Goal: Task Accomplishment & Management: Complete application form

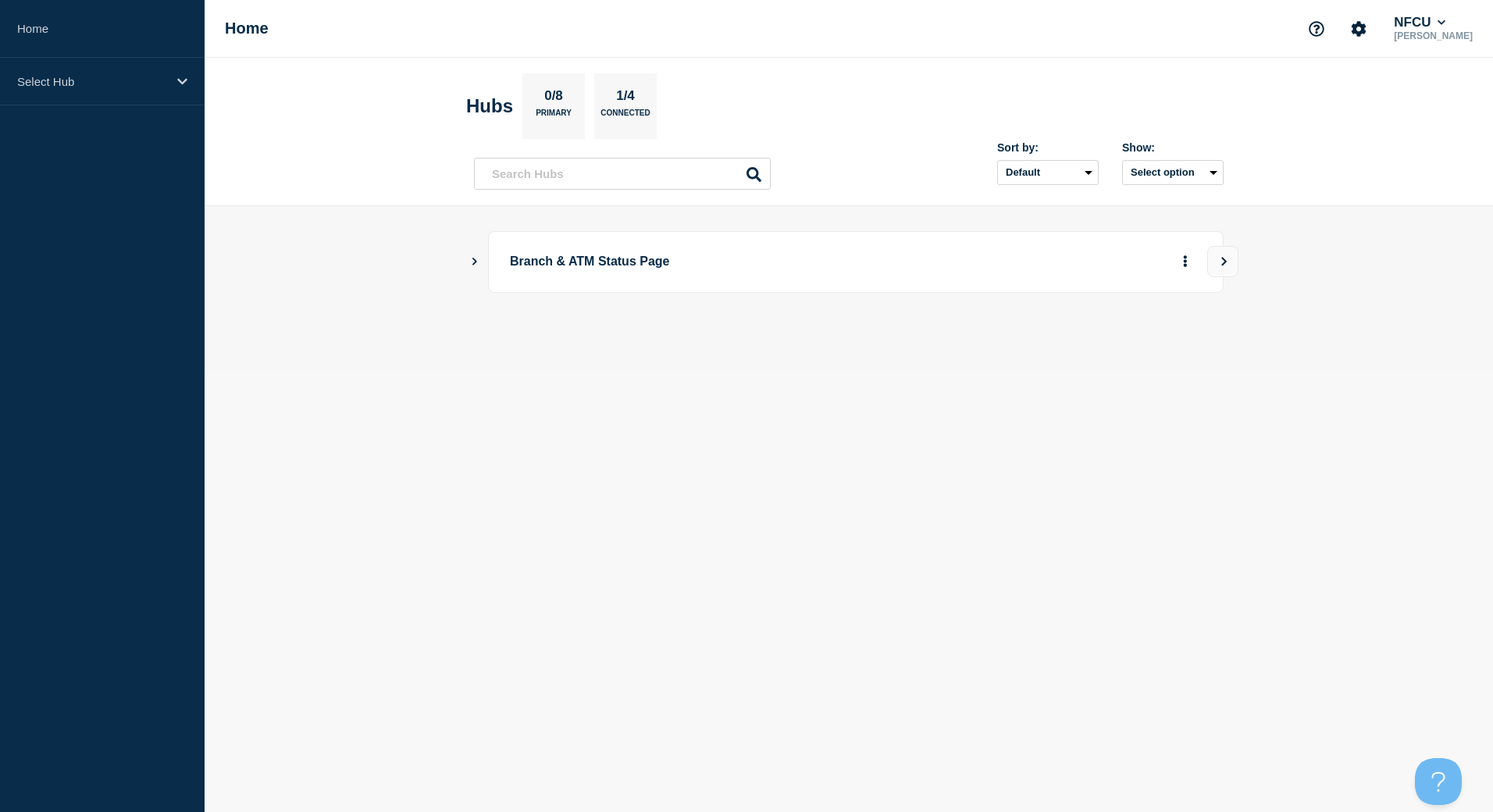
click at [474, 262] on icon "Show Connected Hubs" at bounding box center [474, 261] width 10 height 8
click at [1103, 350] on button "See overview" at bounding box center [1131, 340] width 83 height 31
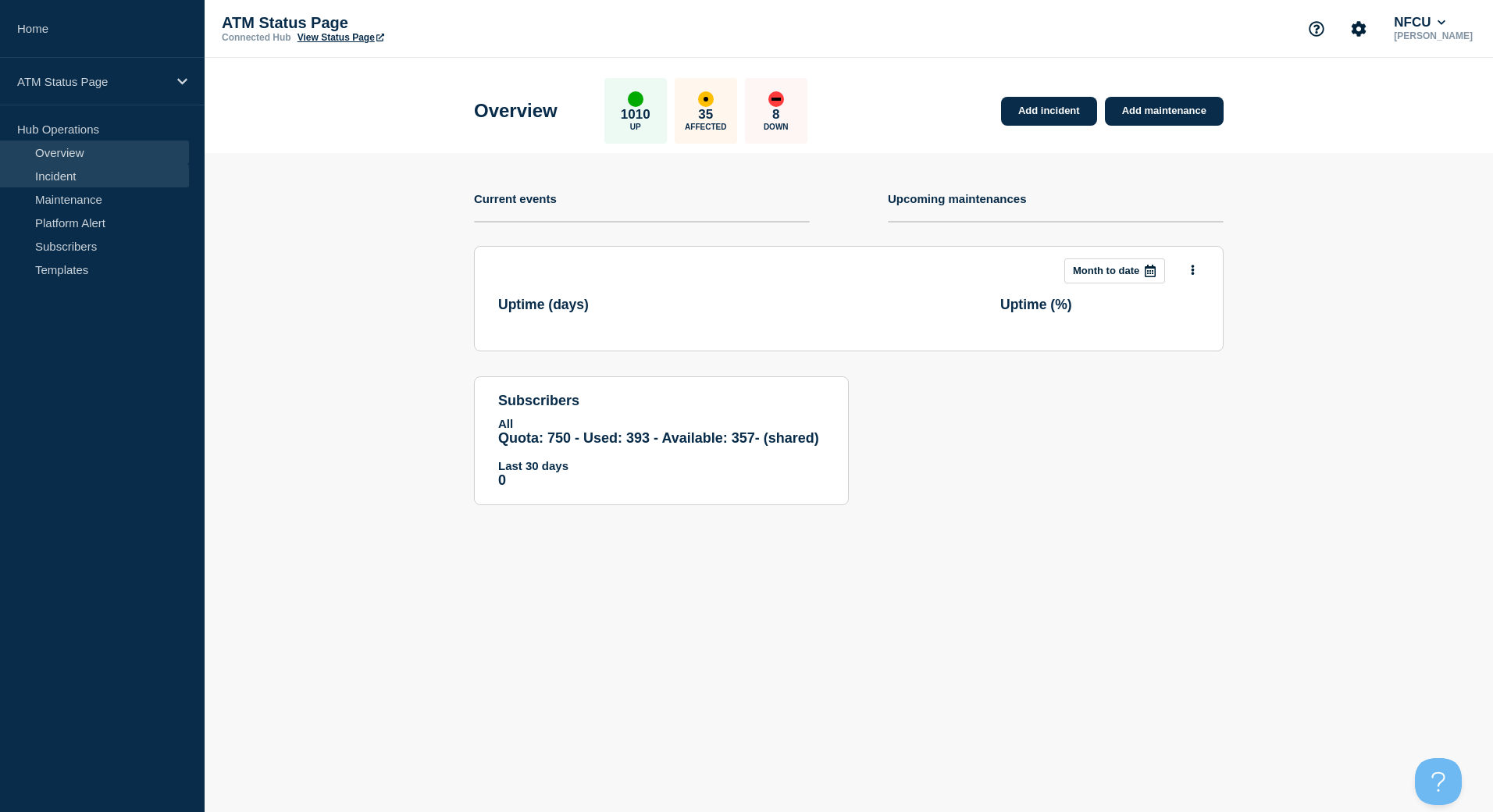
click at [74, 175] on link "Incident" at bounding box center [94, 176] width 189 height 24
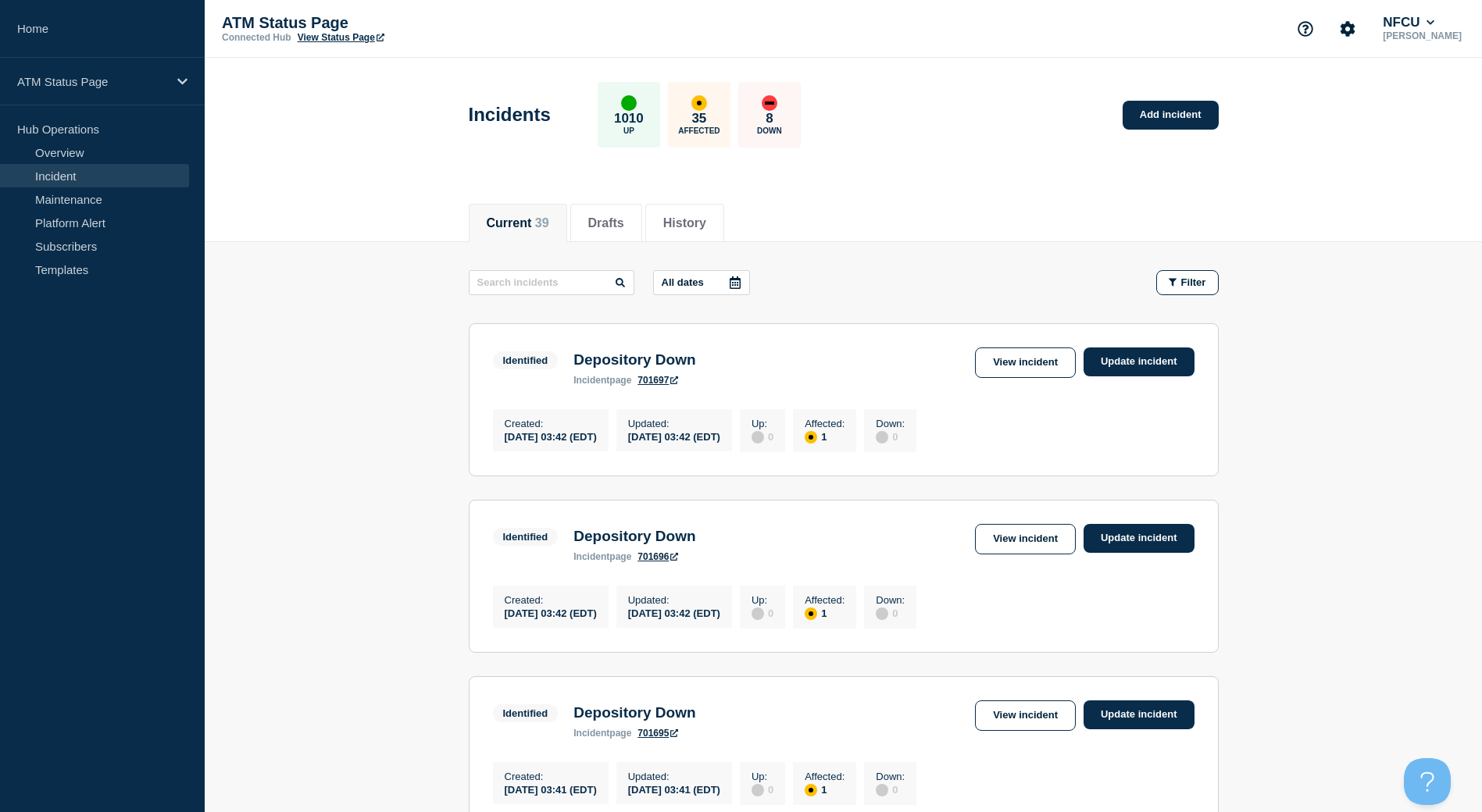
click at [371, 40] on link "View Status Page" at bounding box center [340, 38] width 87 height 11
click at [1205, 281] on span "Filter" at bounding box center [1193, 282] width 25 height 12
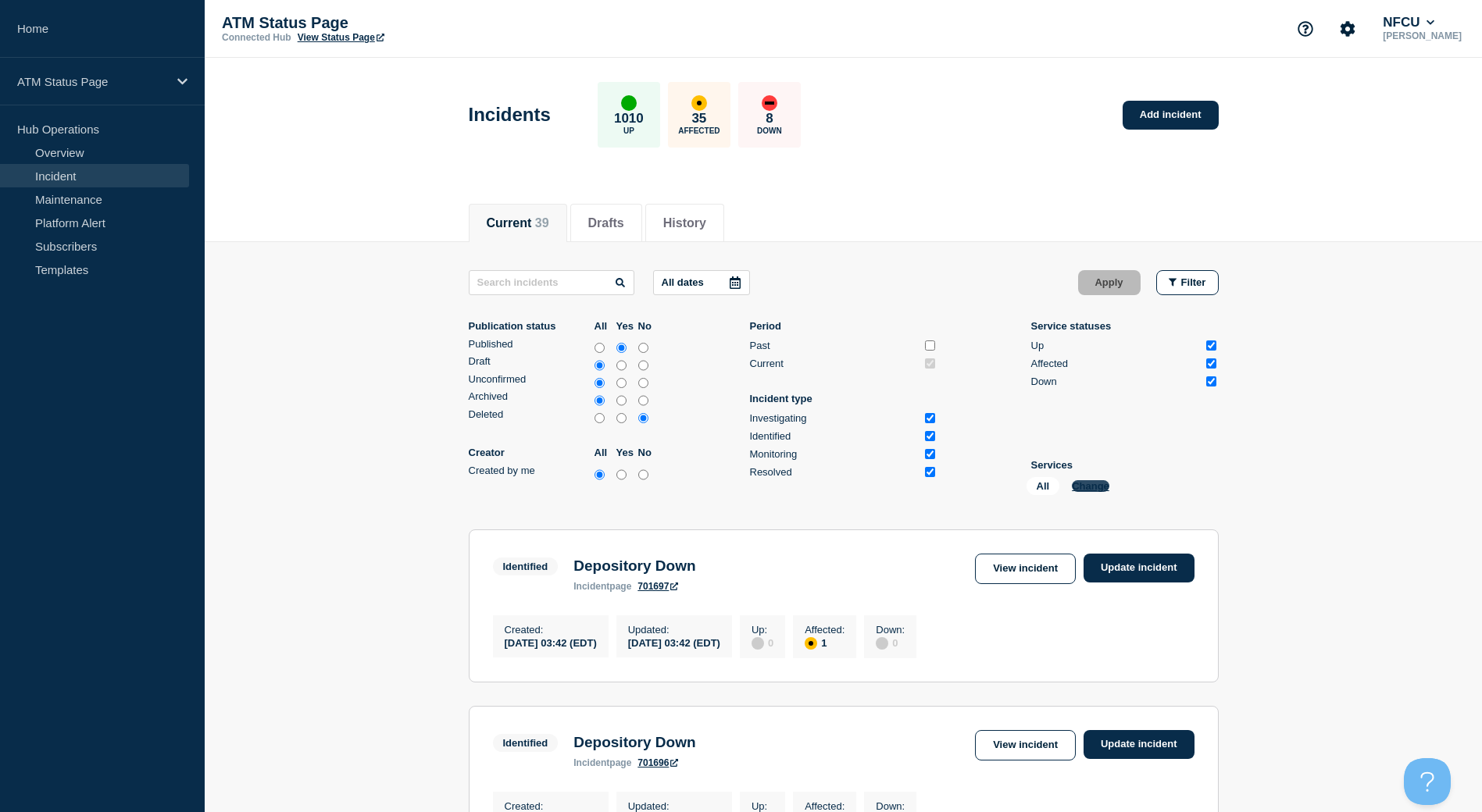
click at [1094, 485] on button "Change" at bounding box center [1091, 486] width 38 height 12
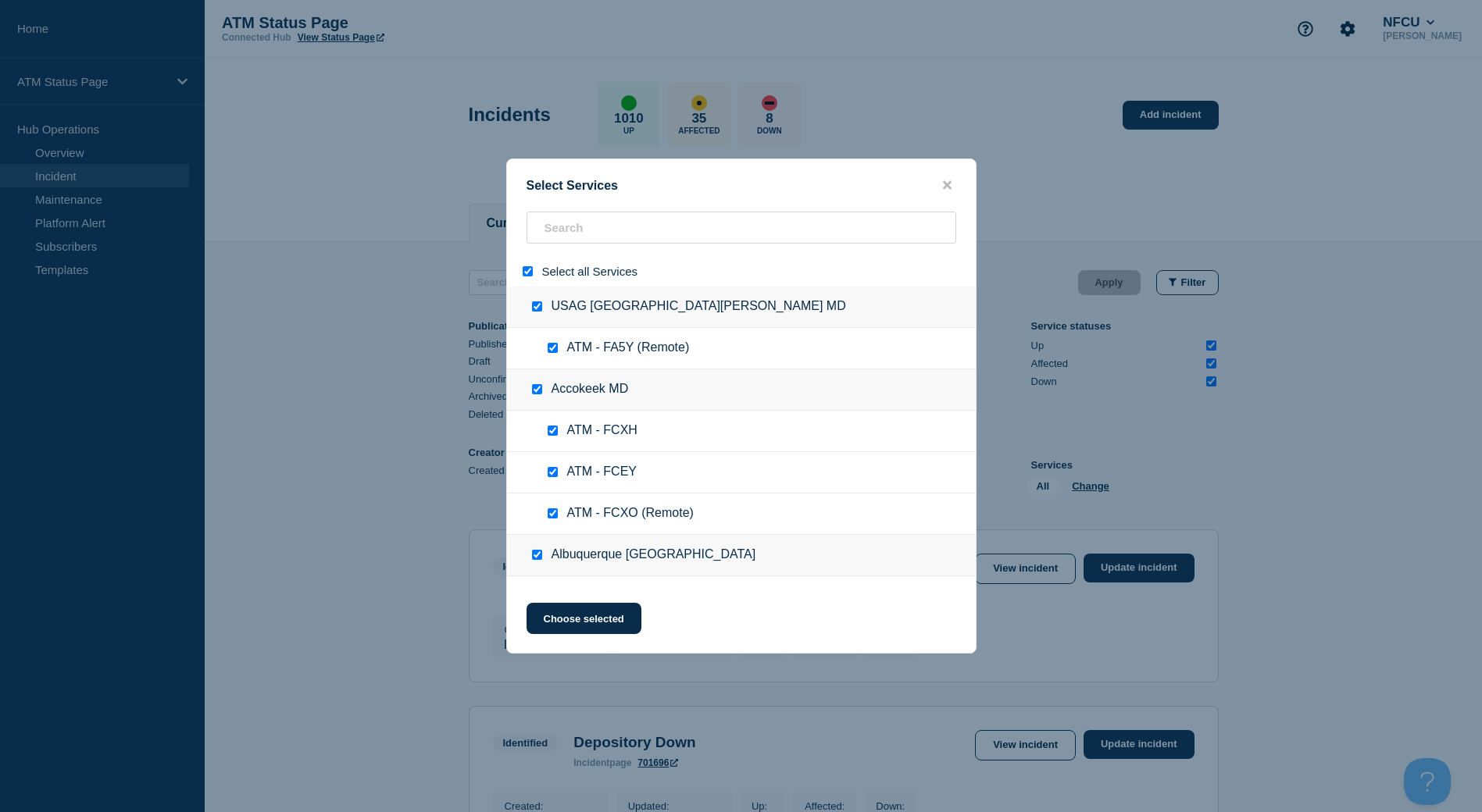
click at [524, 270] on input "select all" at bounding box center [527, 271] width 10 height 10
checkbox input "false"
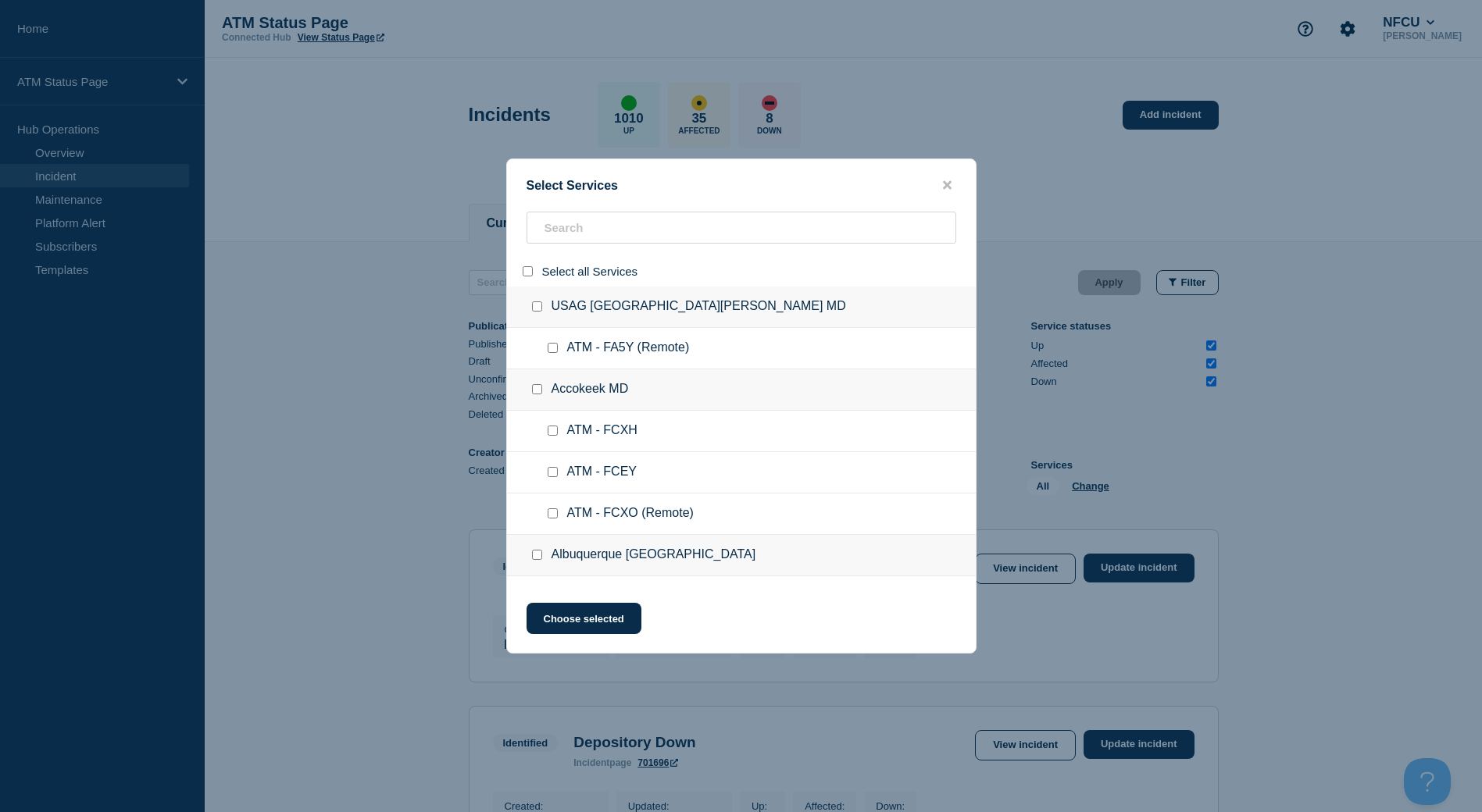
checkbox input "false"
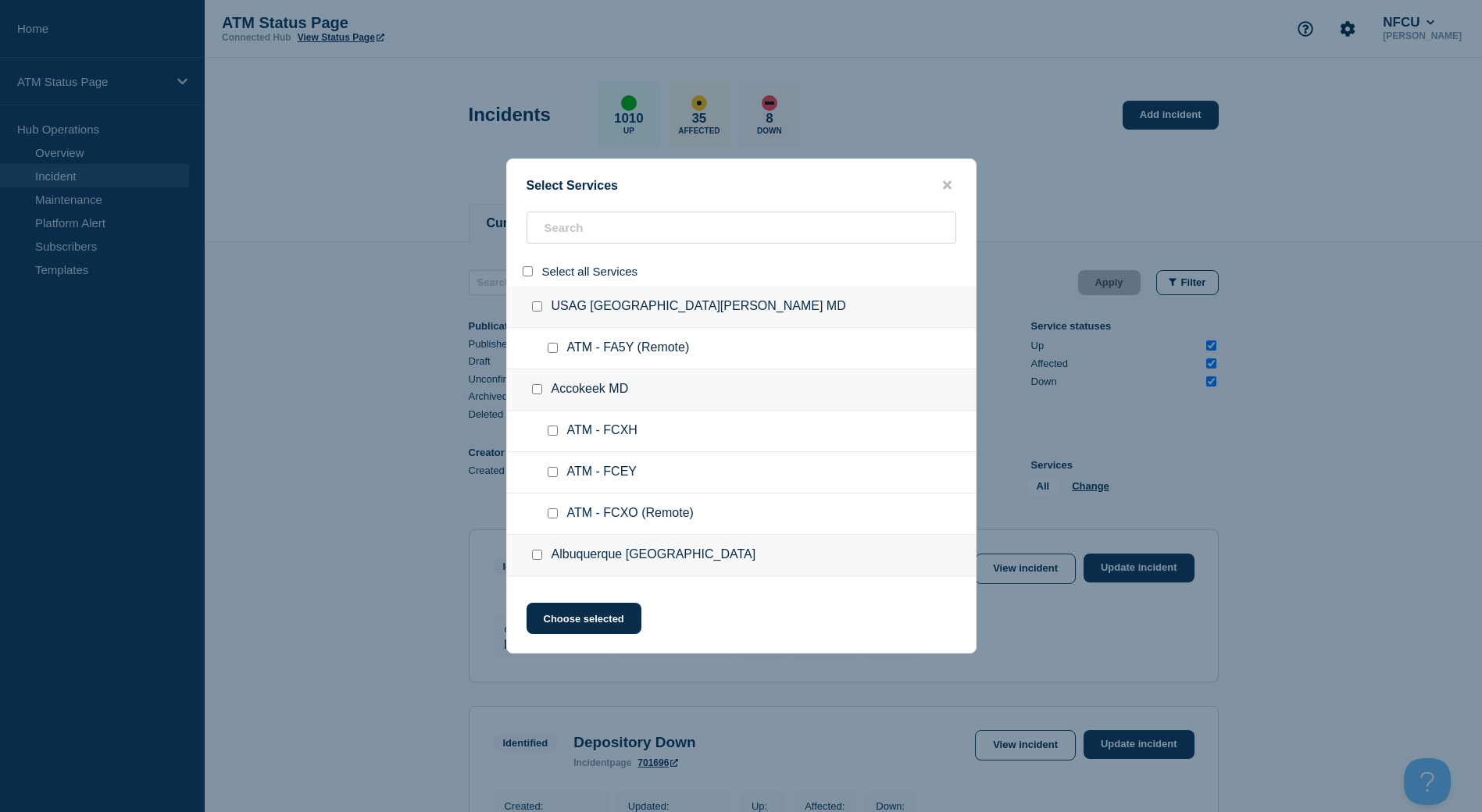
checkbox input "false"
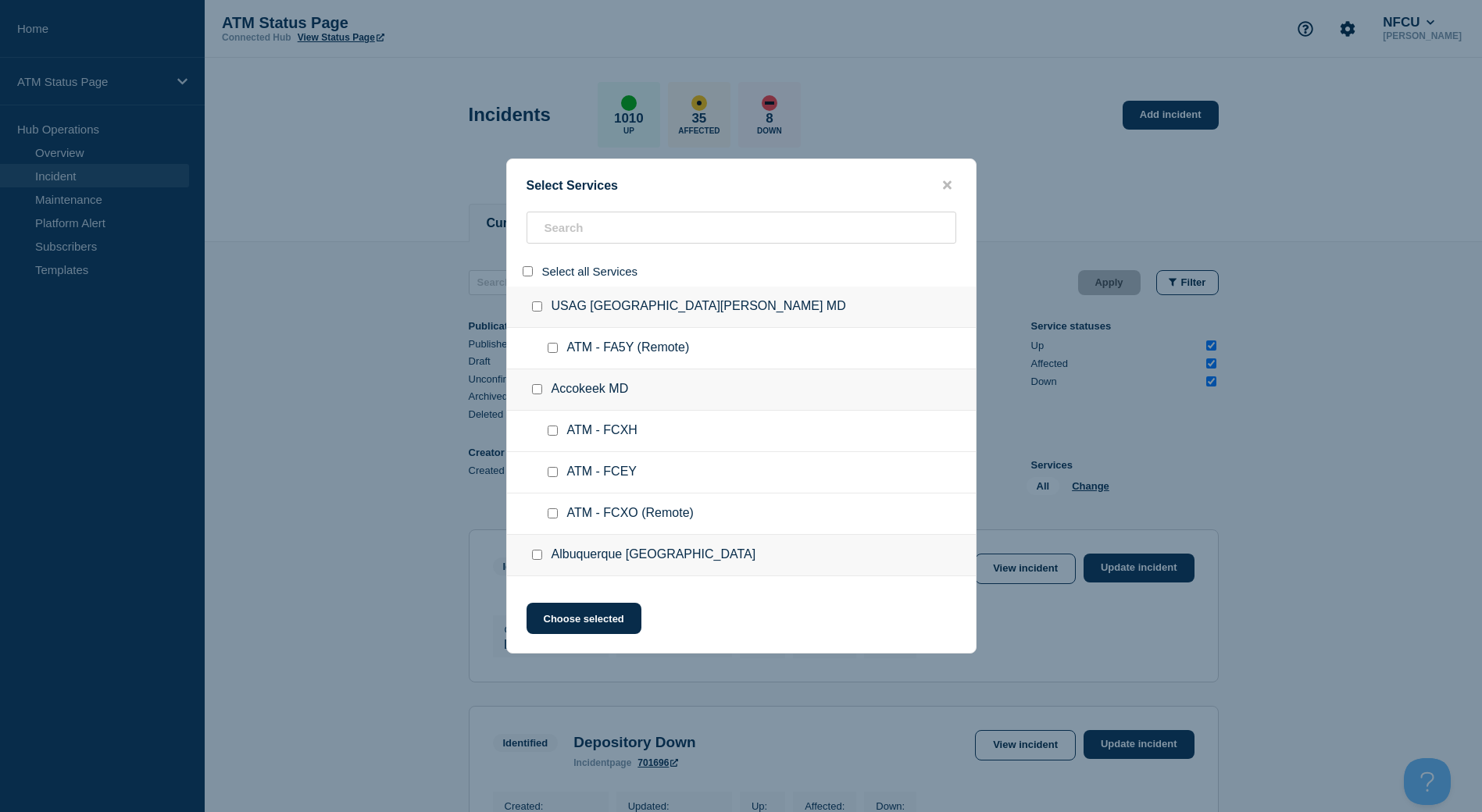
checkbox input "false"
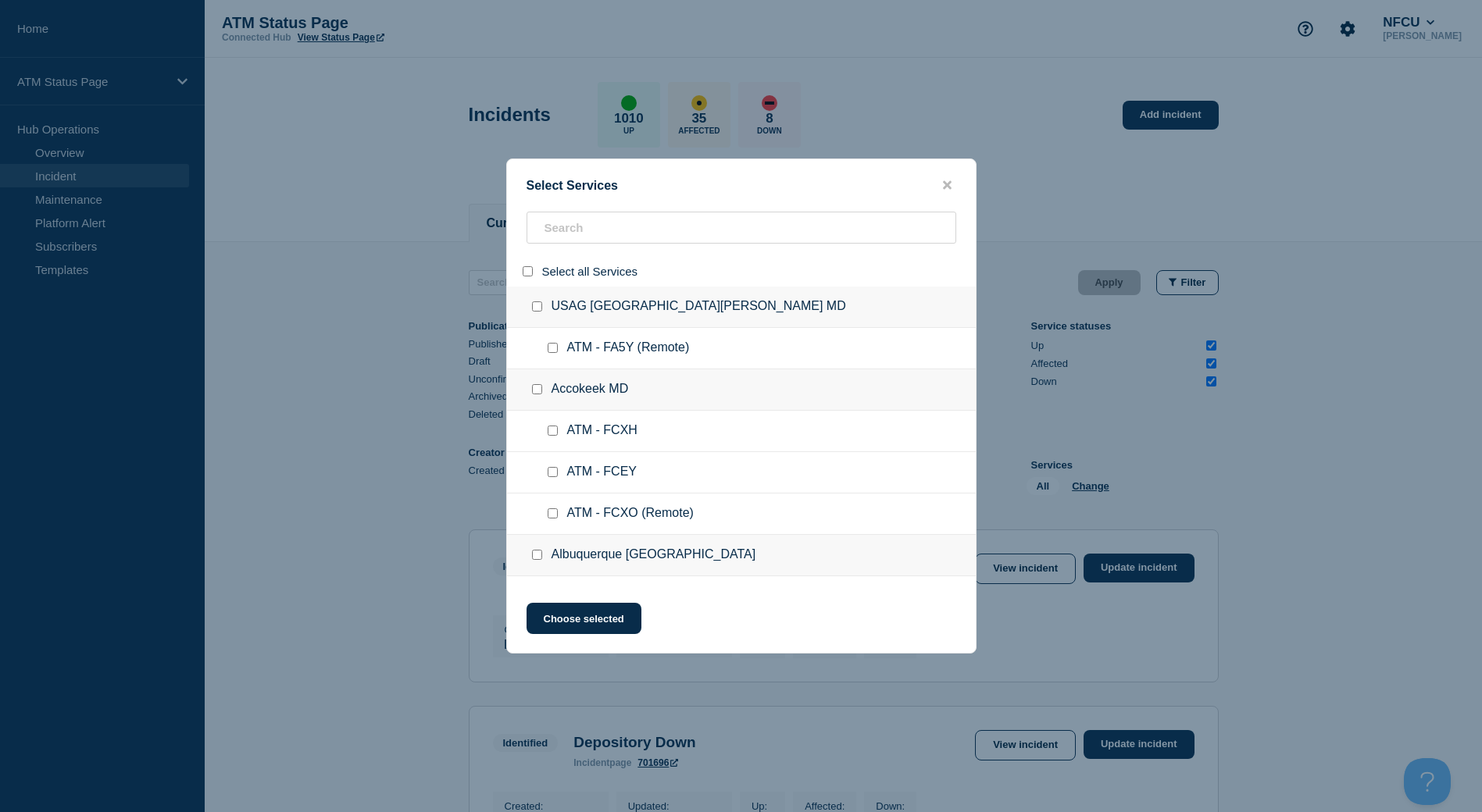
checkbox input "false"
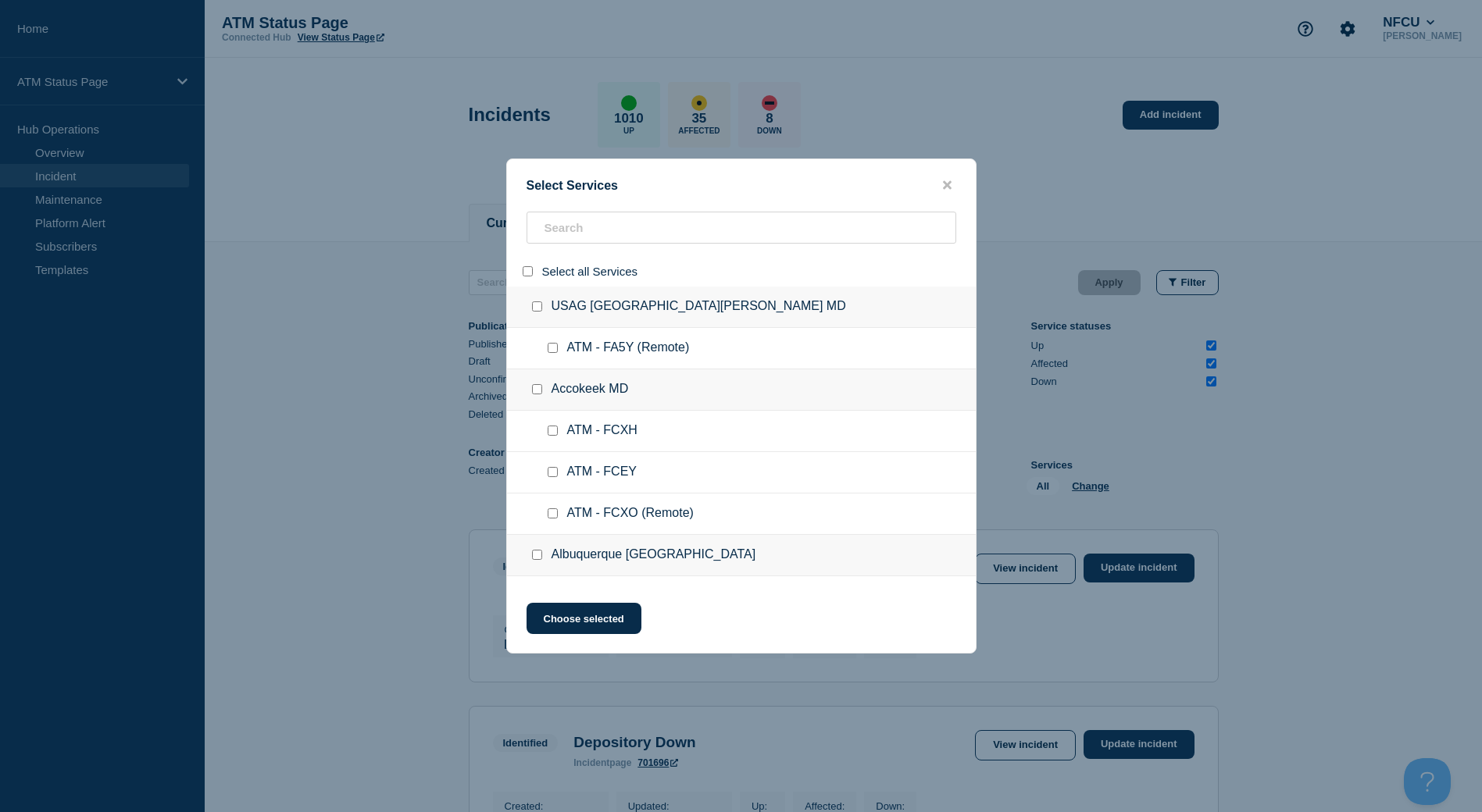
checkbox input "false"
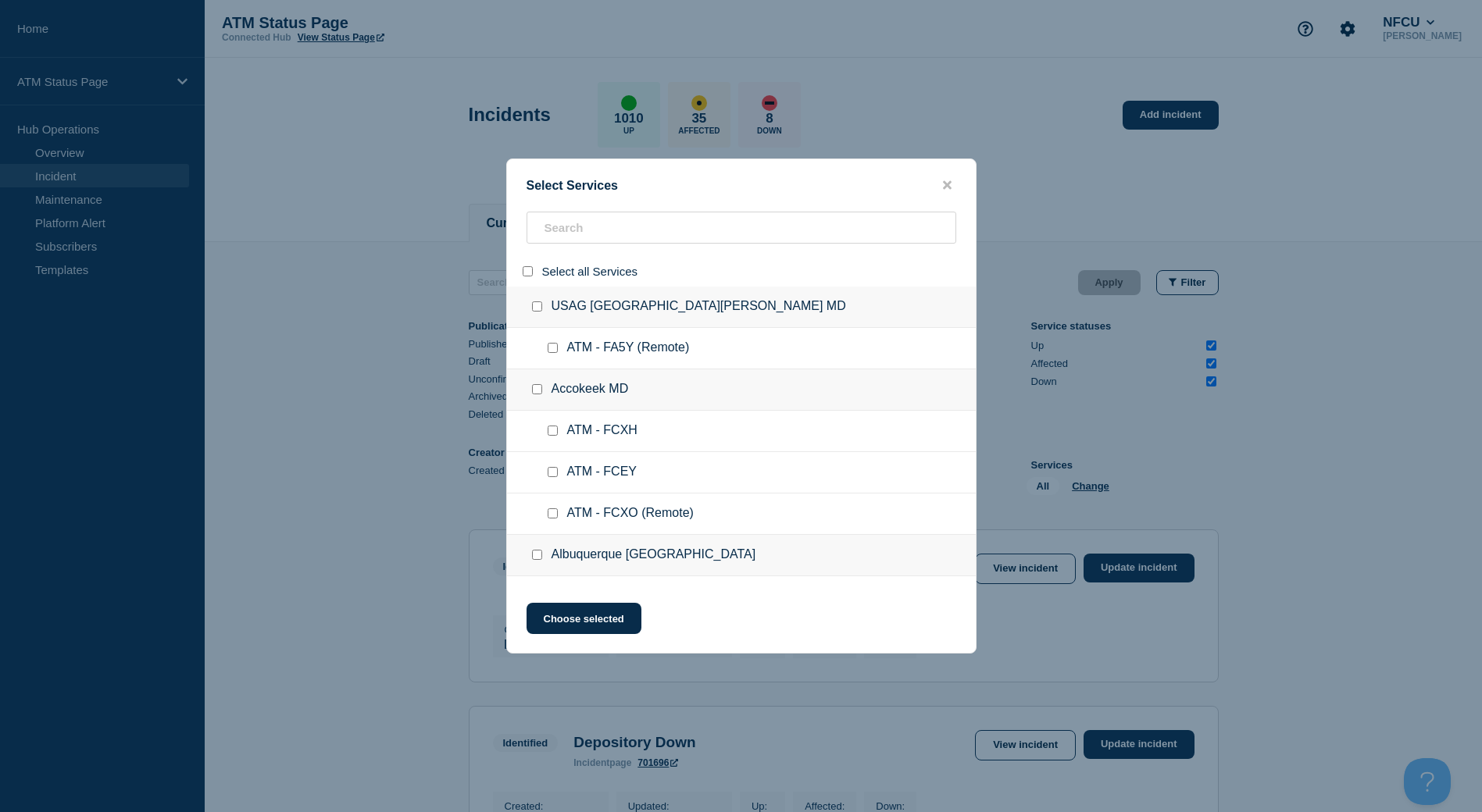
checkbox input "false"
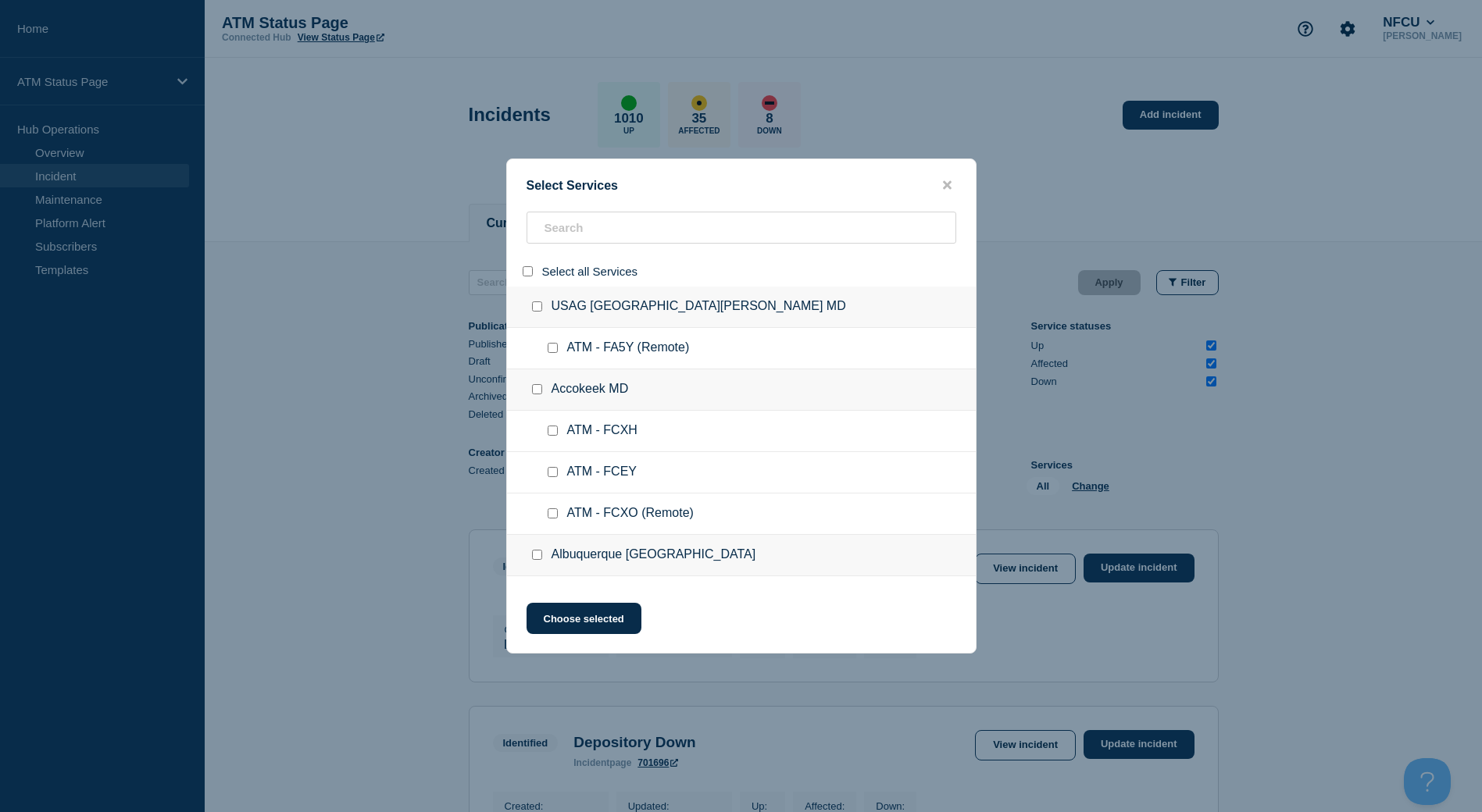
checkbox input "false"
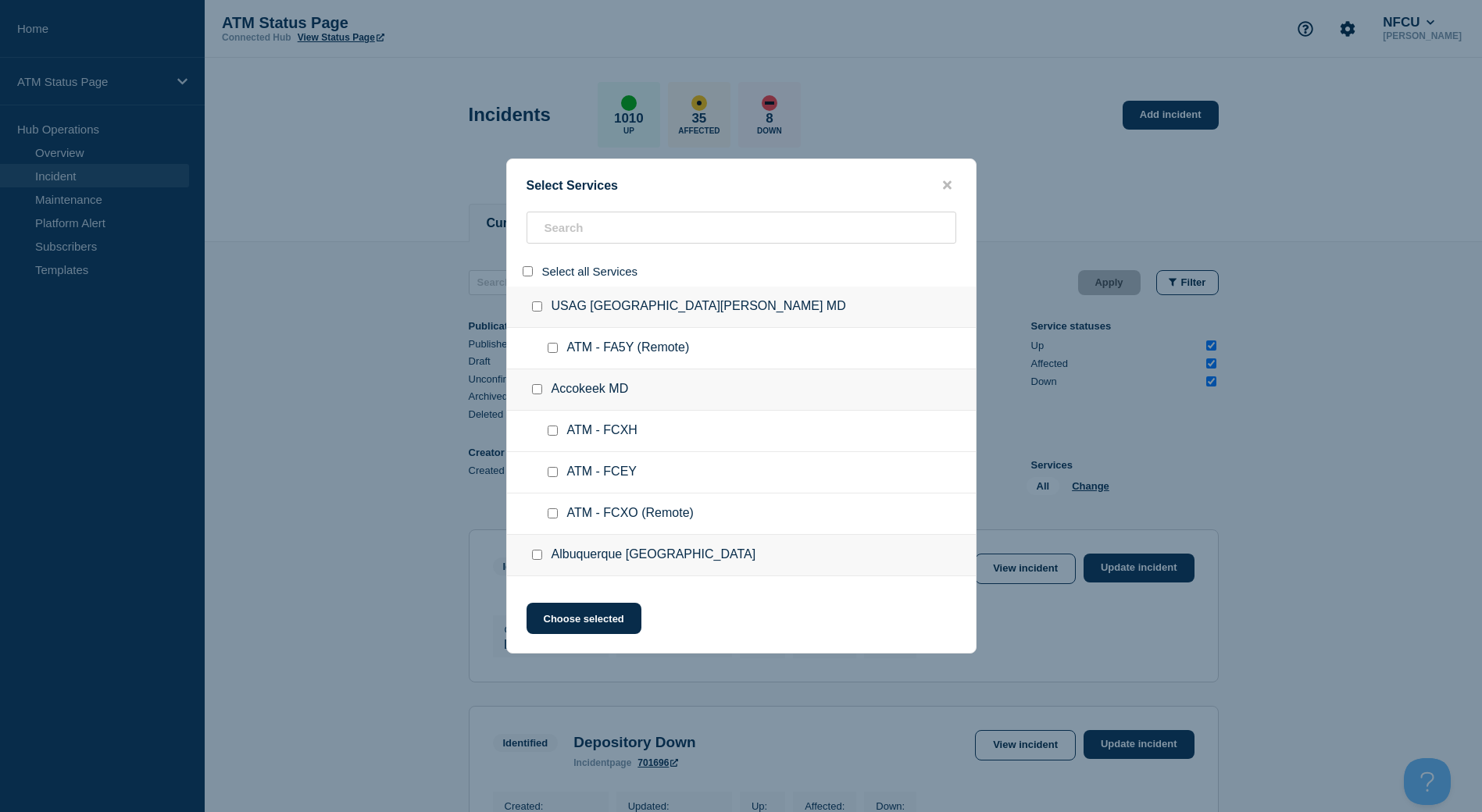
checkbox input "false"
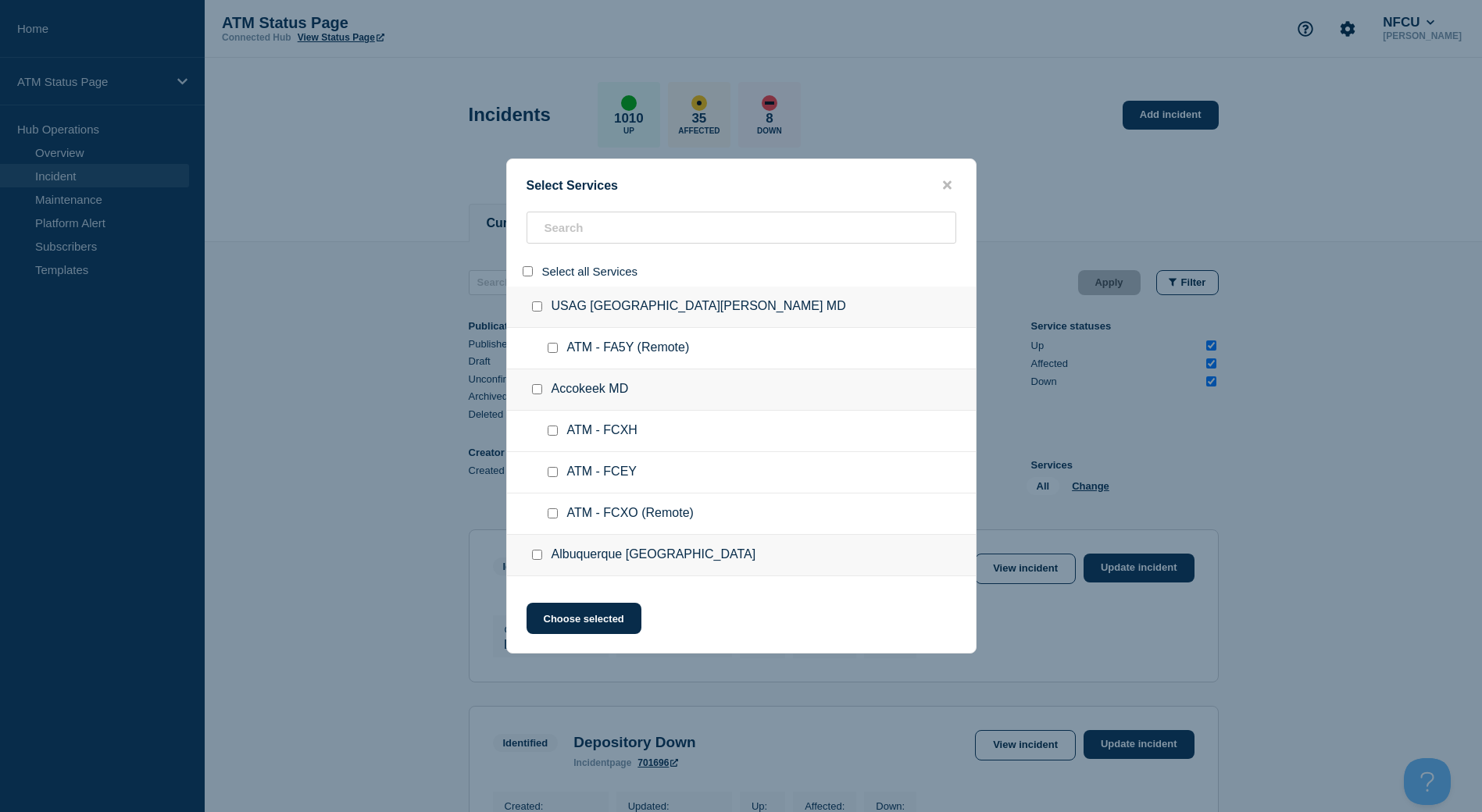
checkbox input "false"
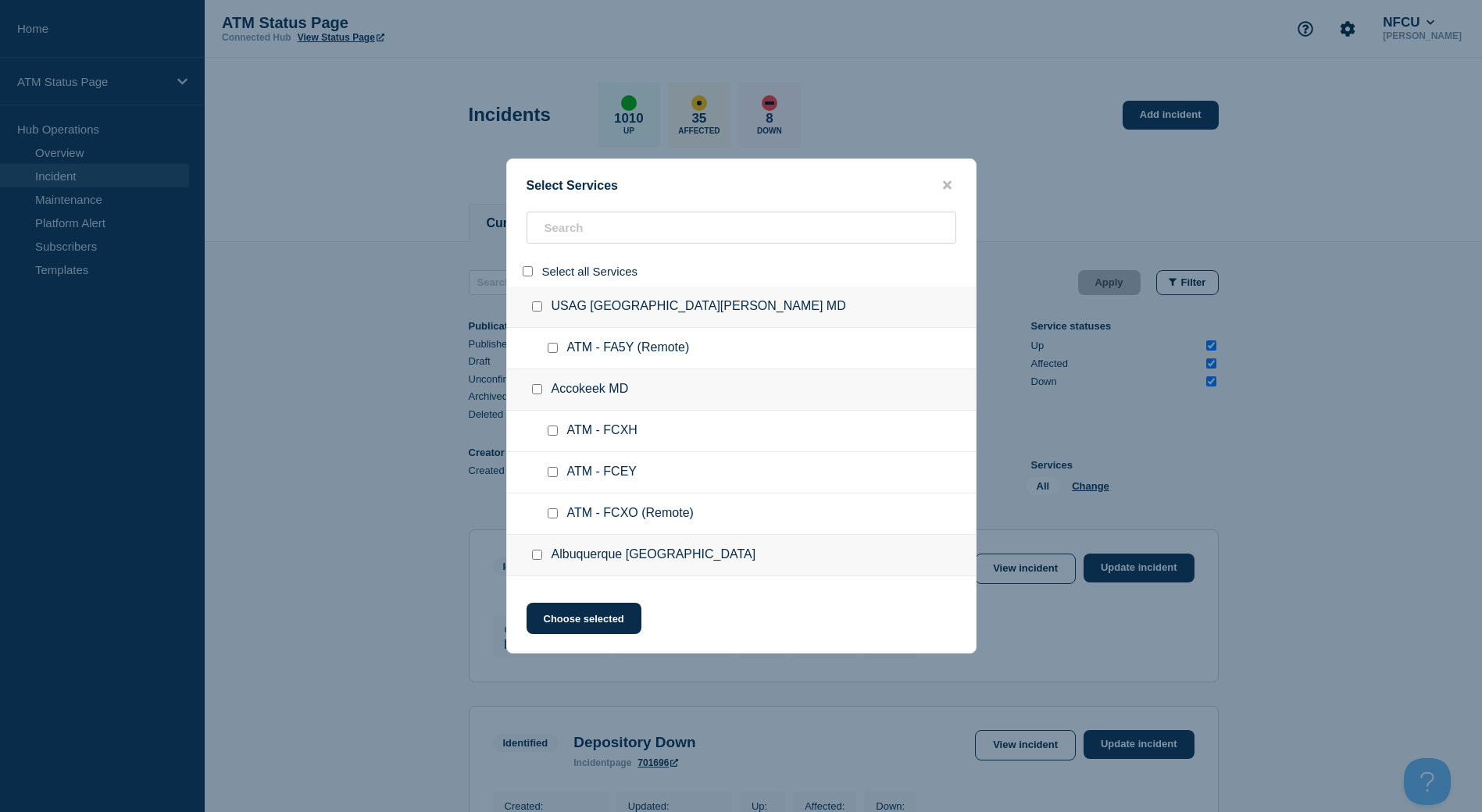
checkbox input "false"
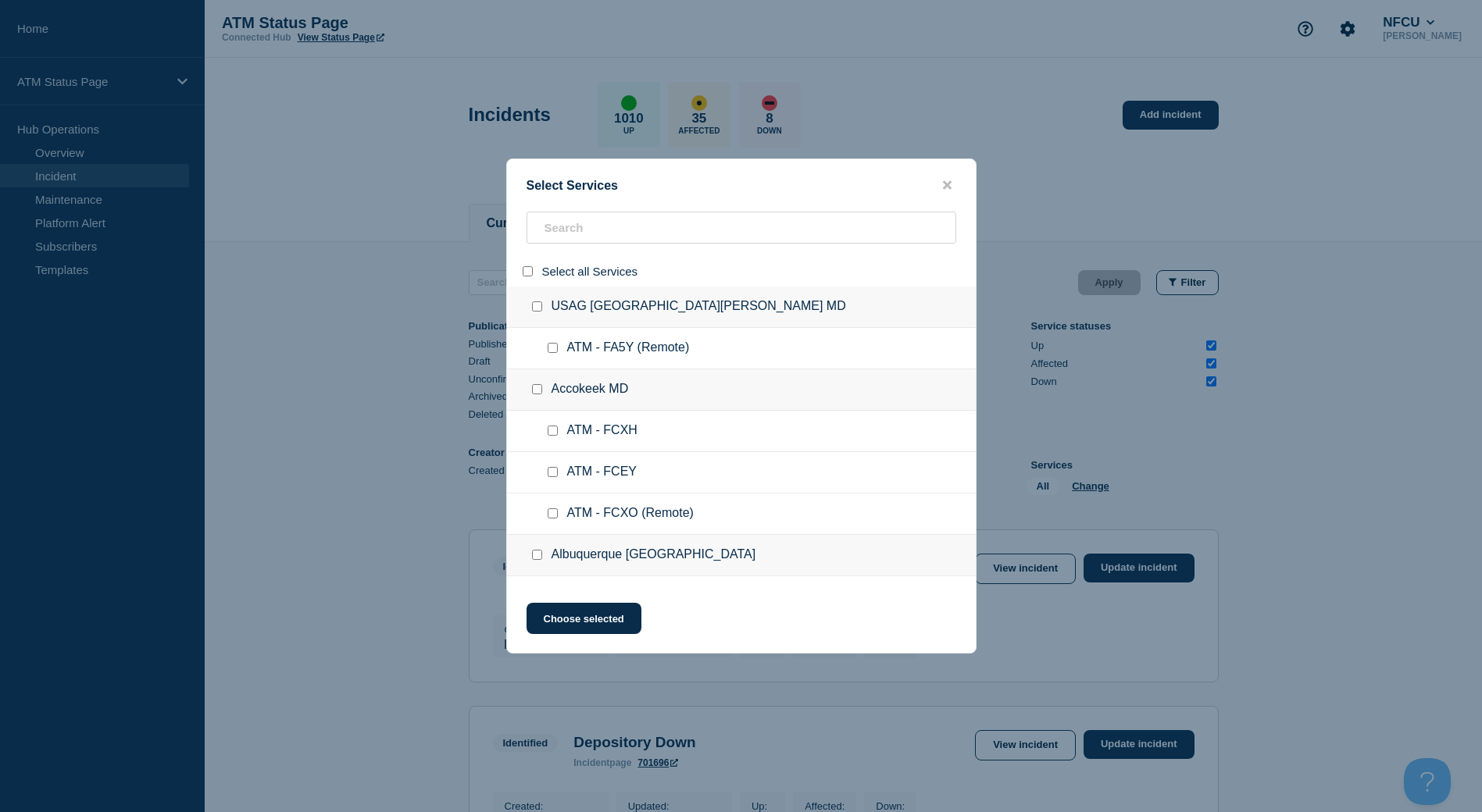
checkbox input "false"
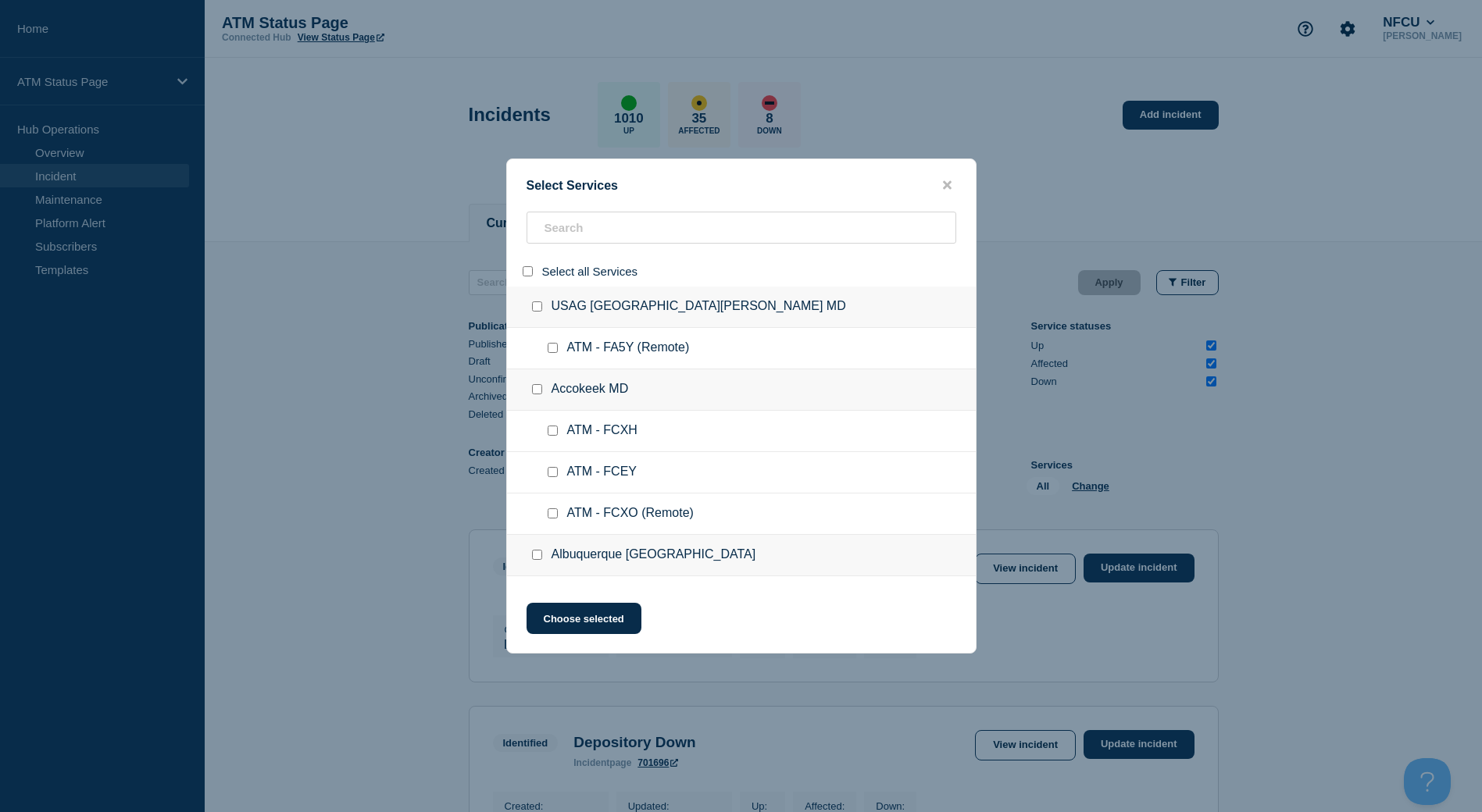
checkbox input "false"
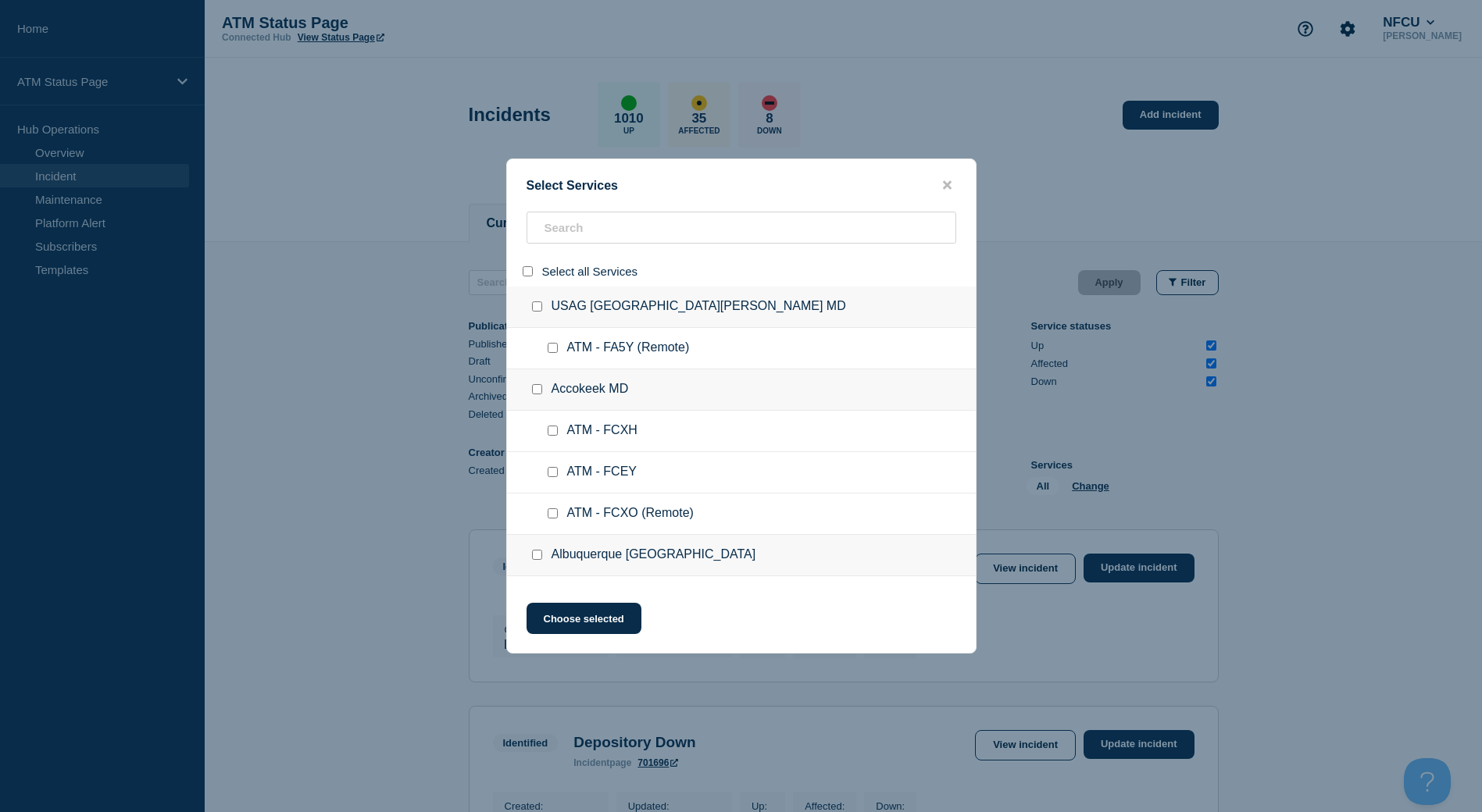
checkbox input "false"
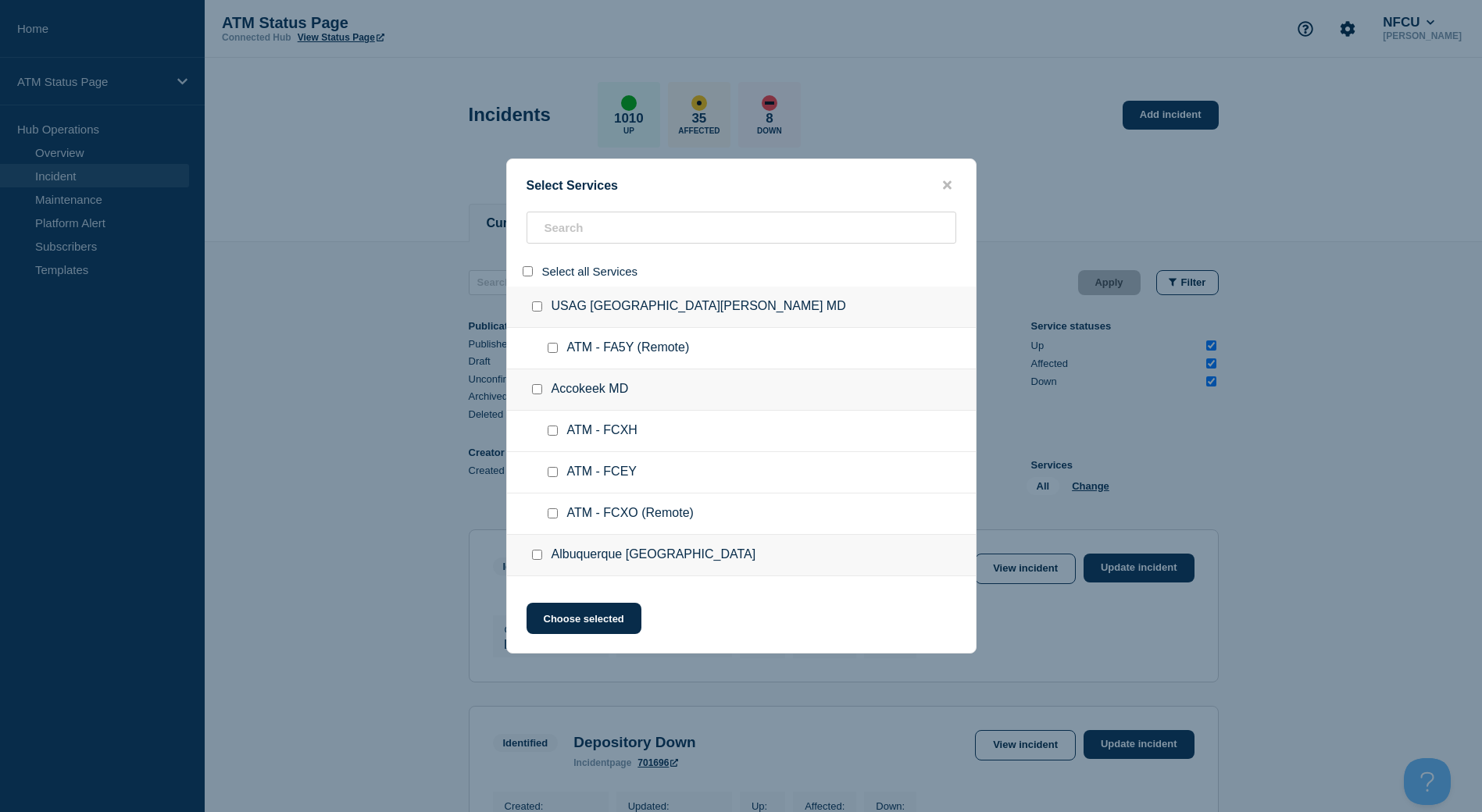
checkbox input "false"
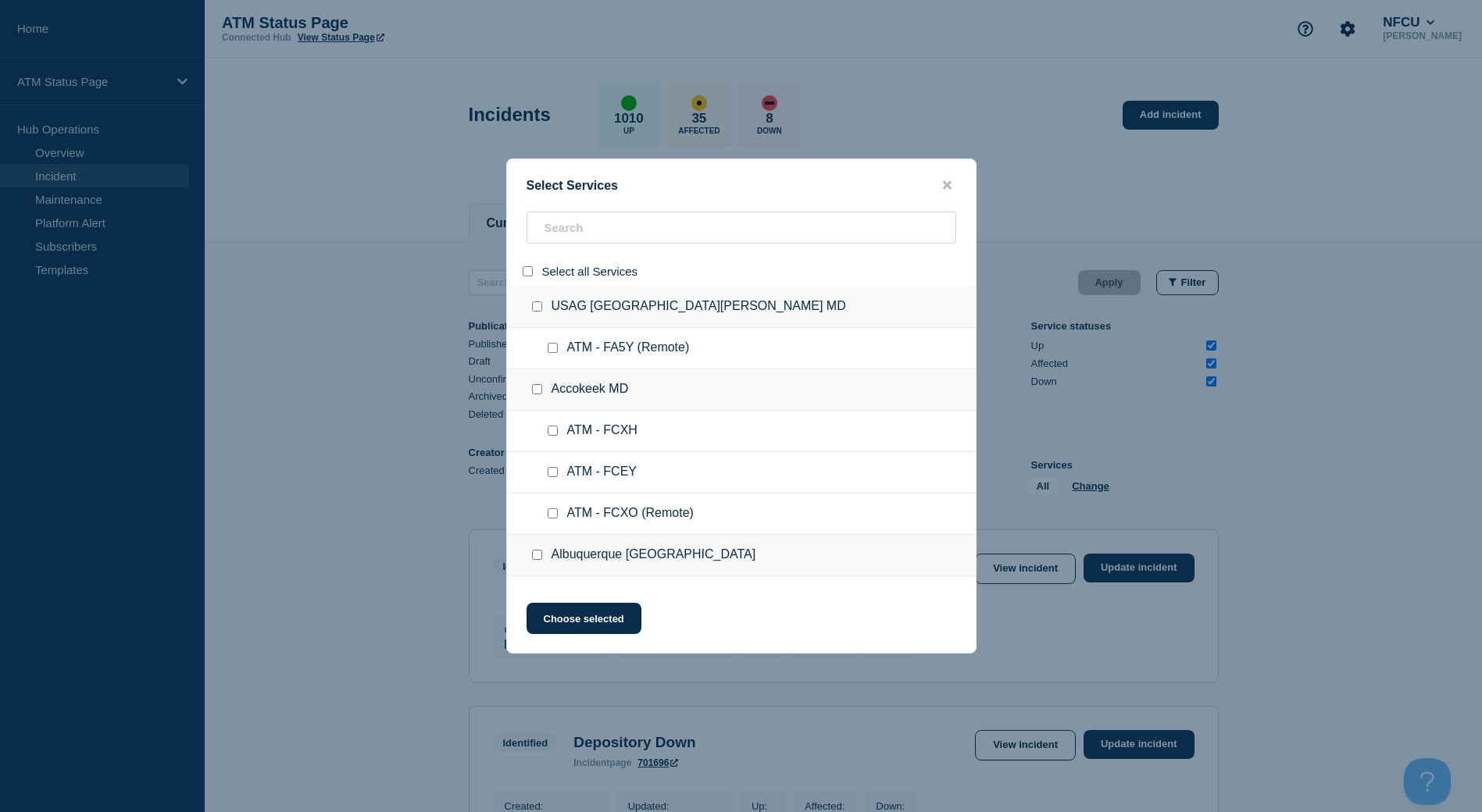
checkbox input "false"
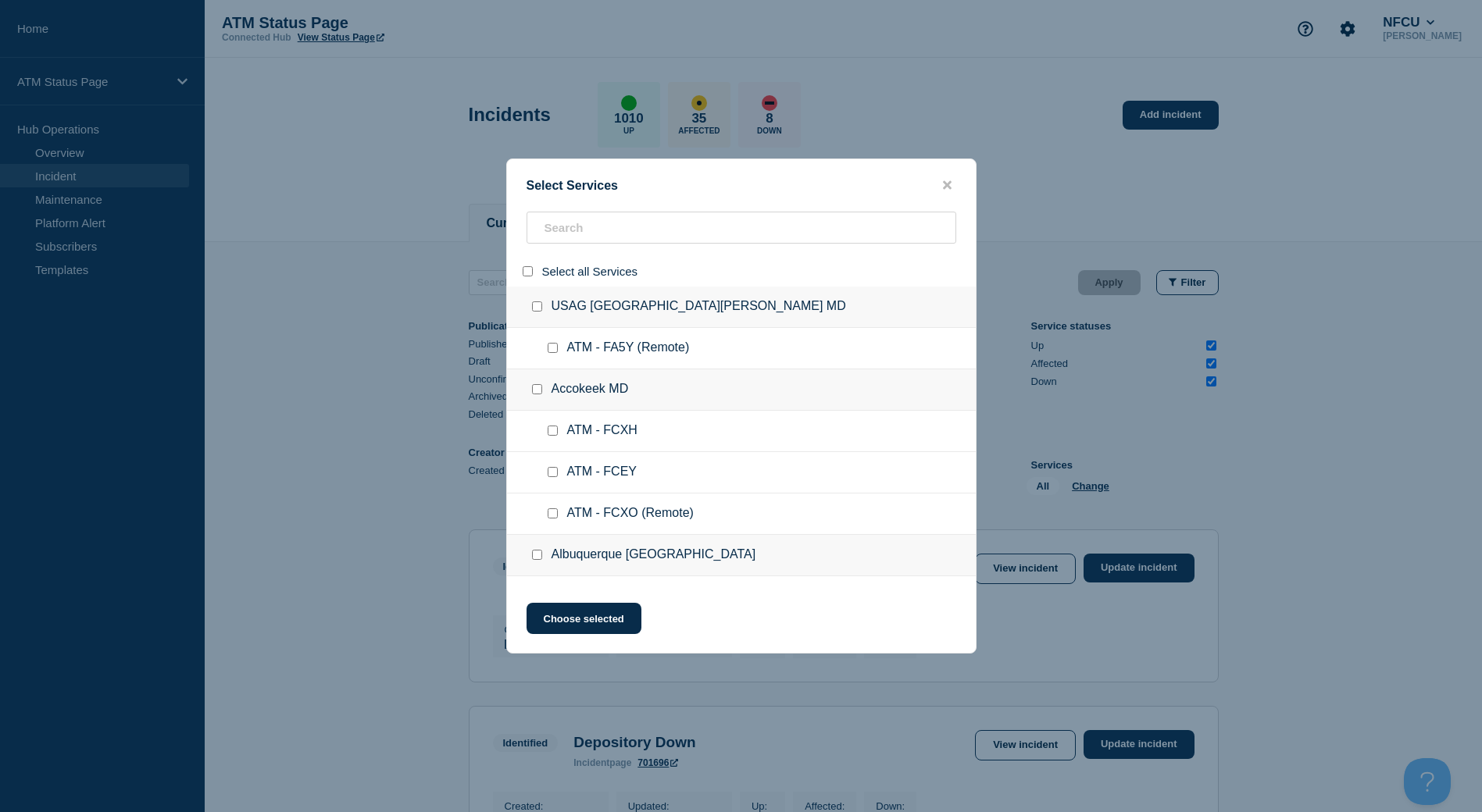
checkbox input "false"
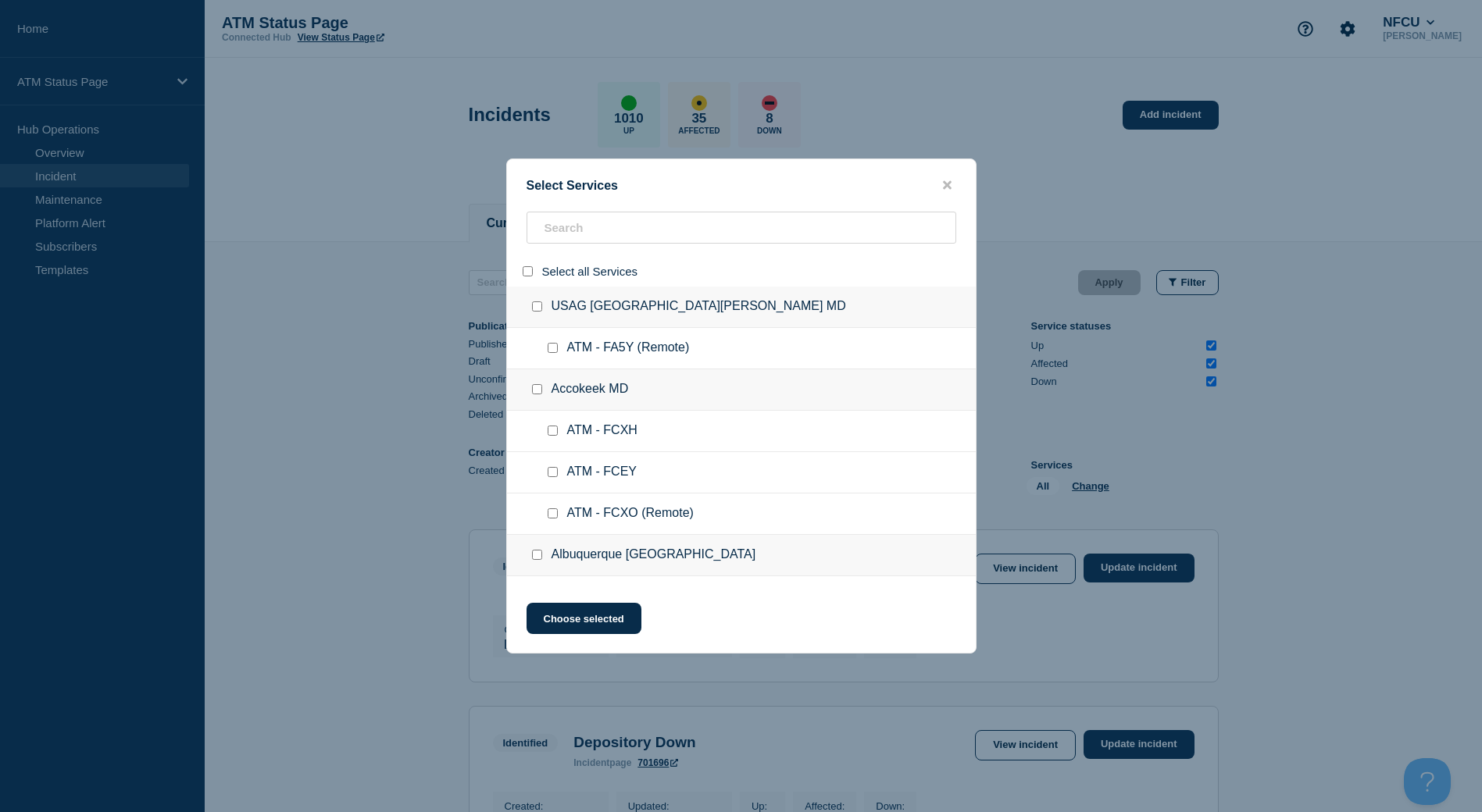
checkbox input "false"
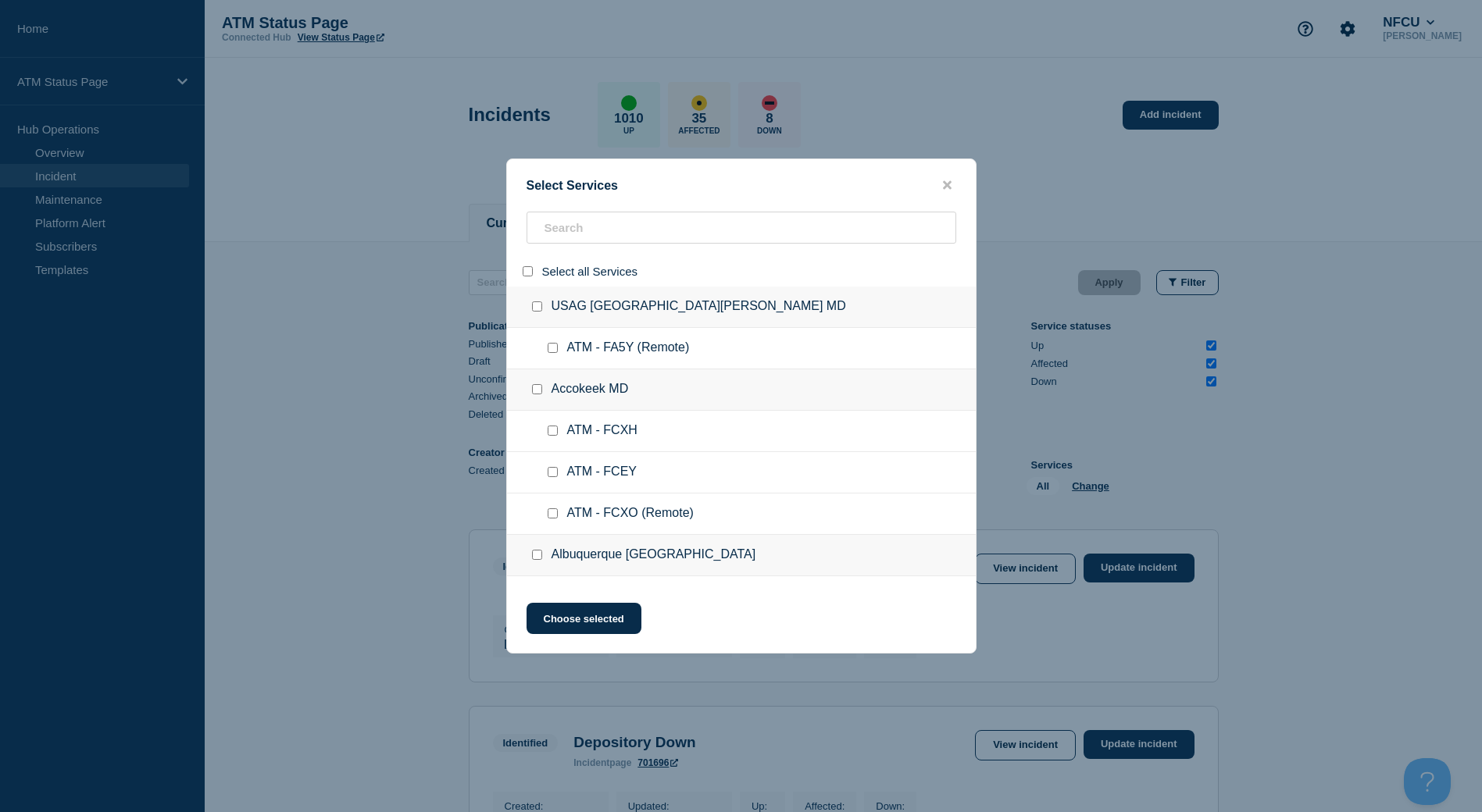
checkbox input "false"
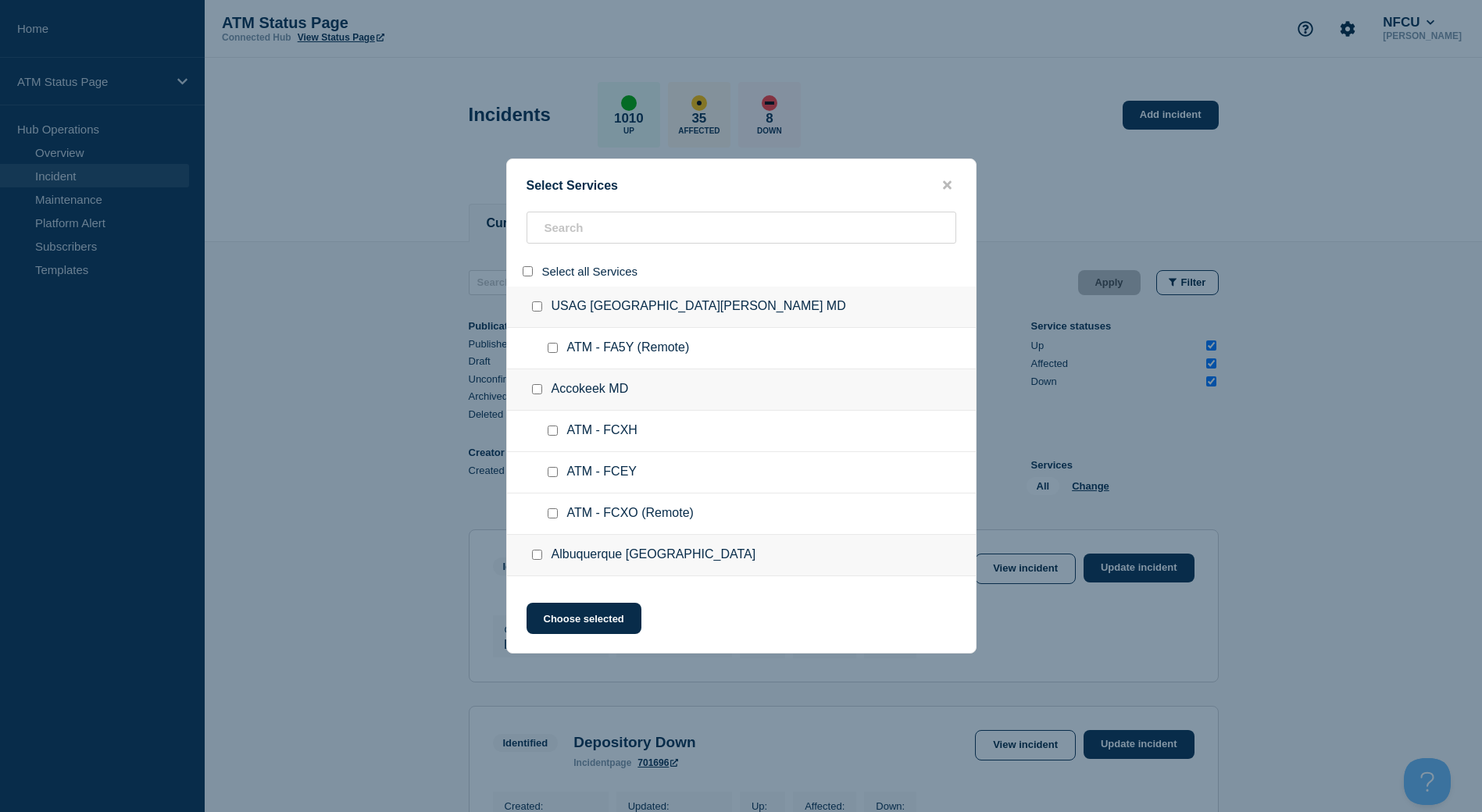
checkbox input "false"
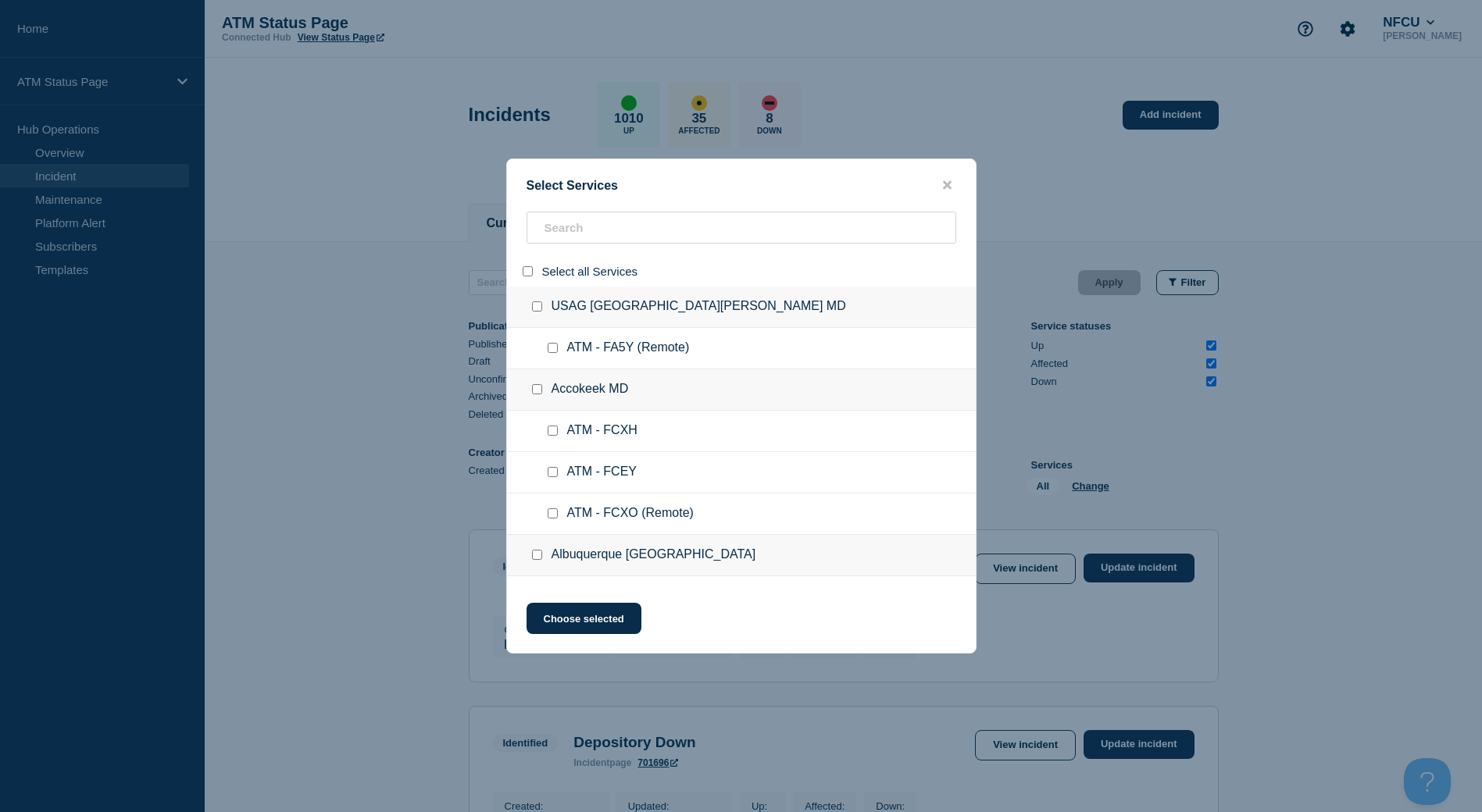
checkbox input "false"
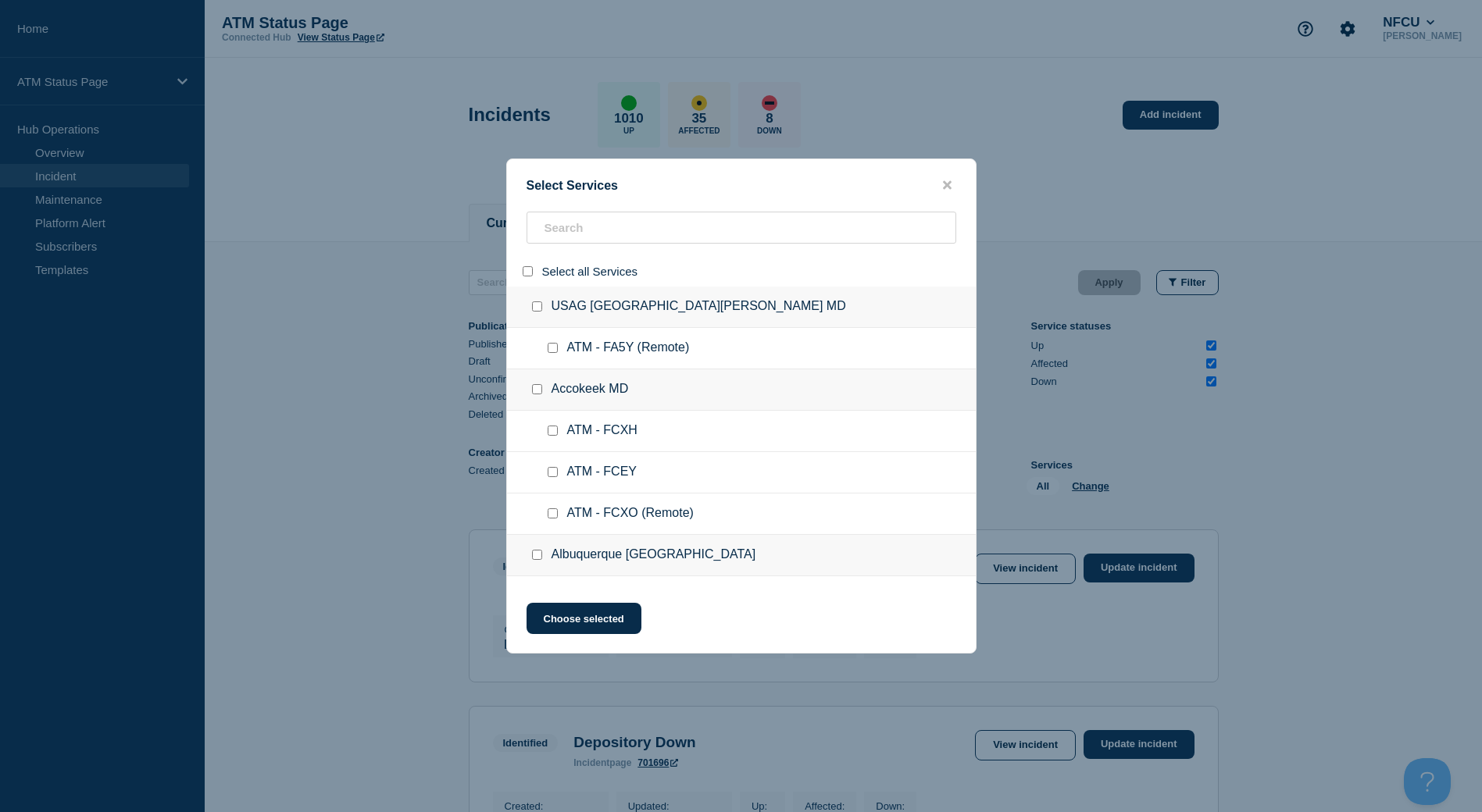
checkbox input "false"
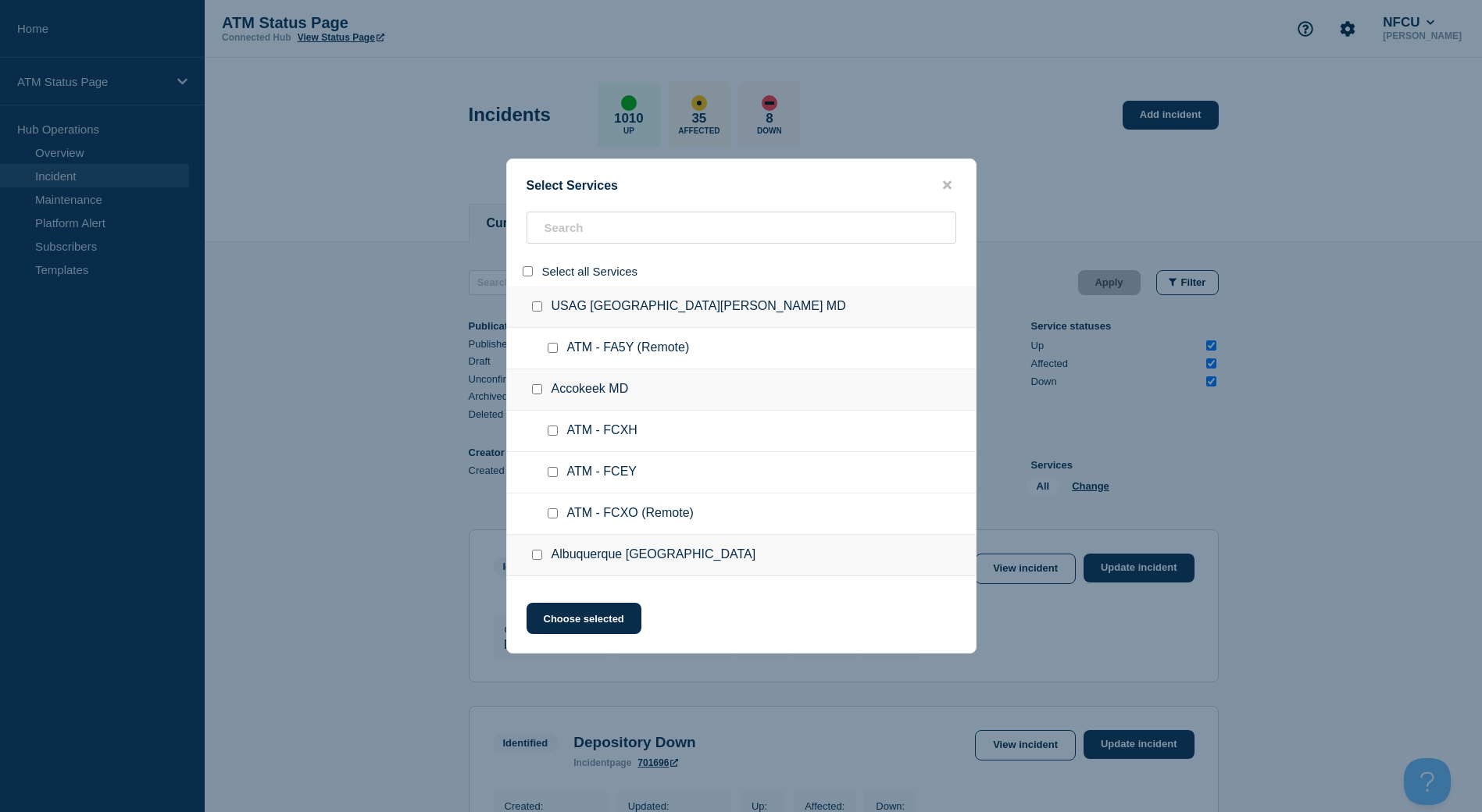
checkbox input "false"
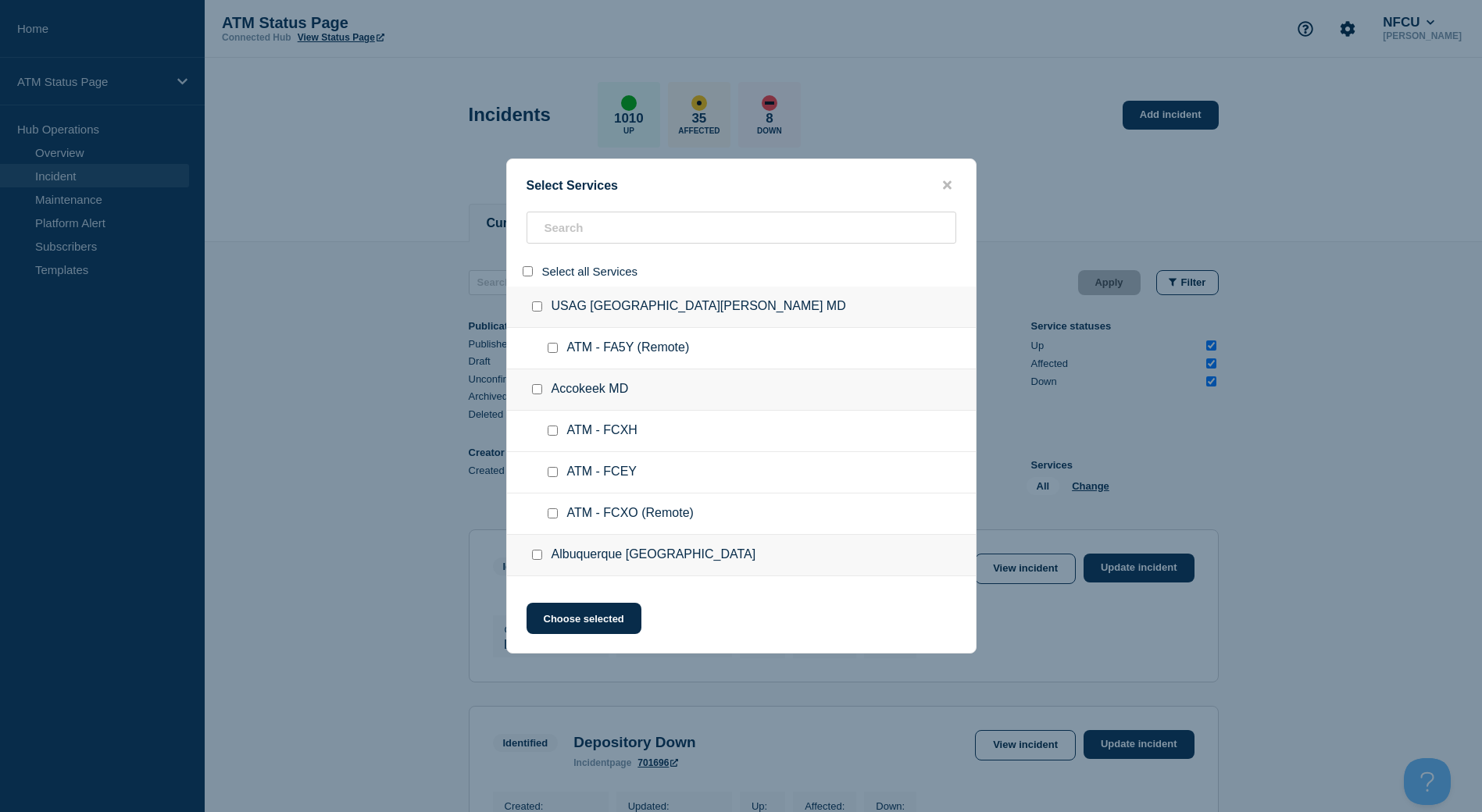
checkbox input "false"
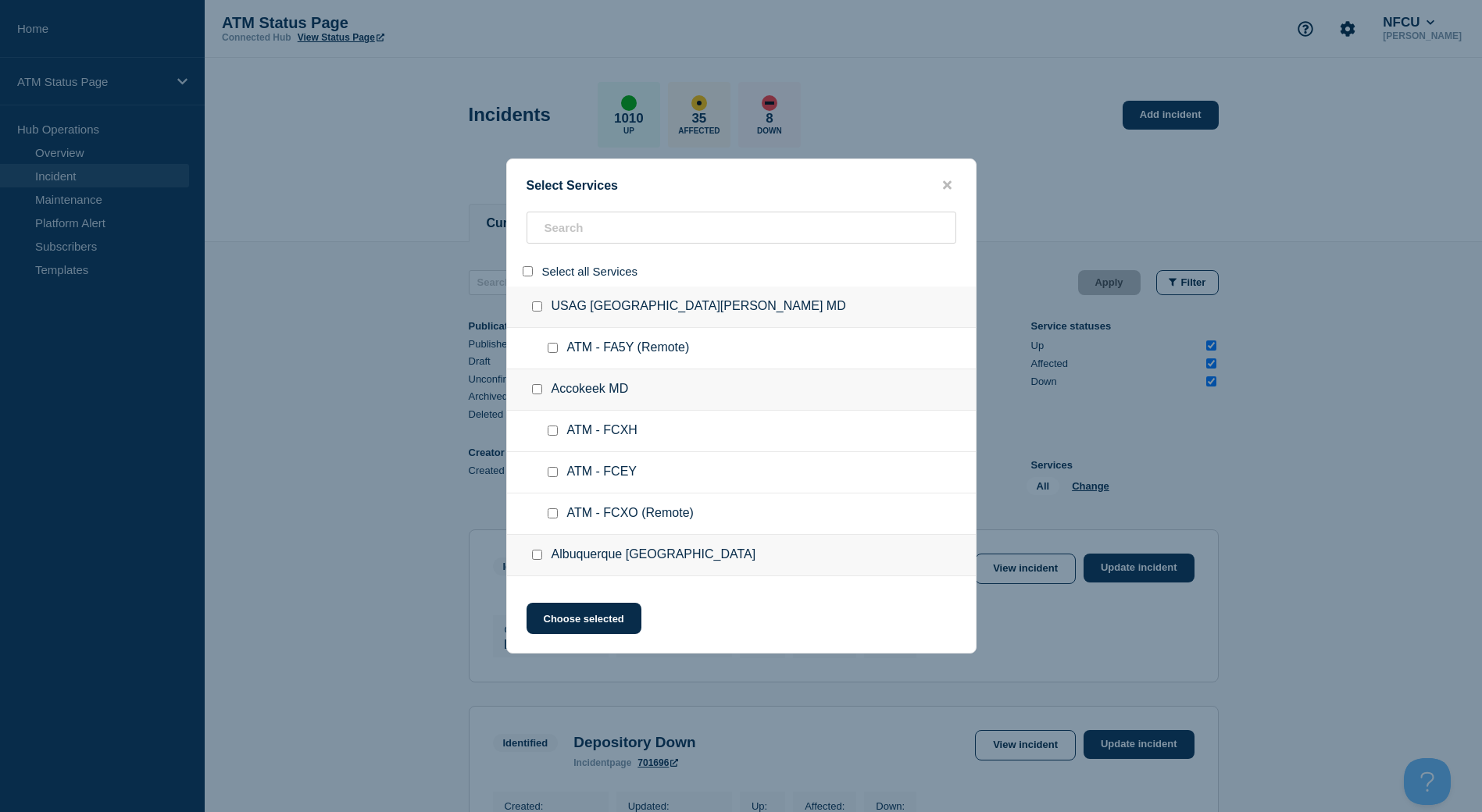
checkbox input "false"
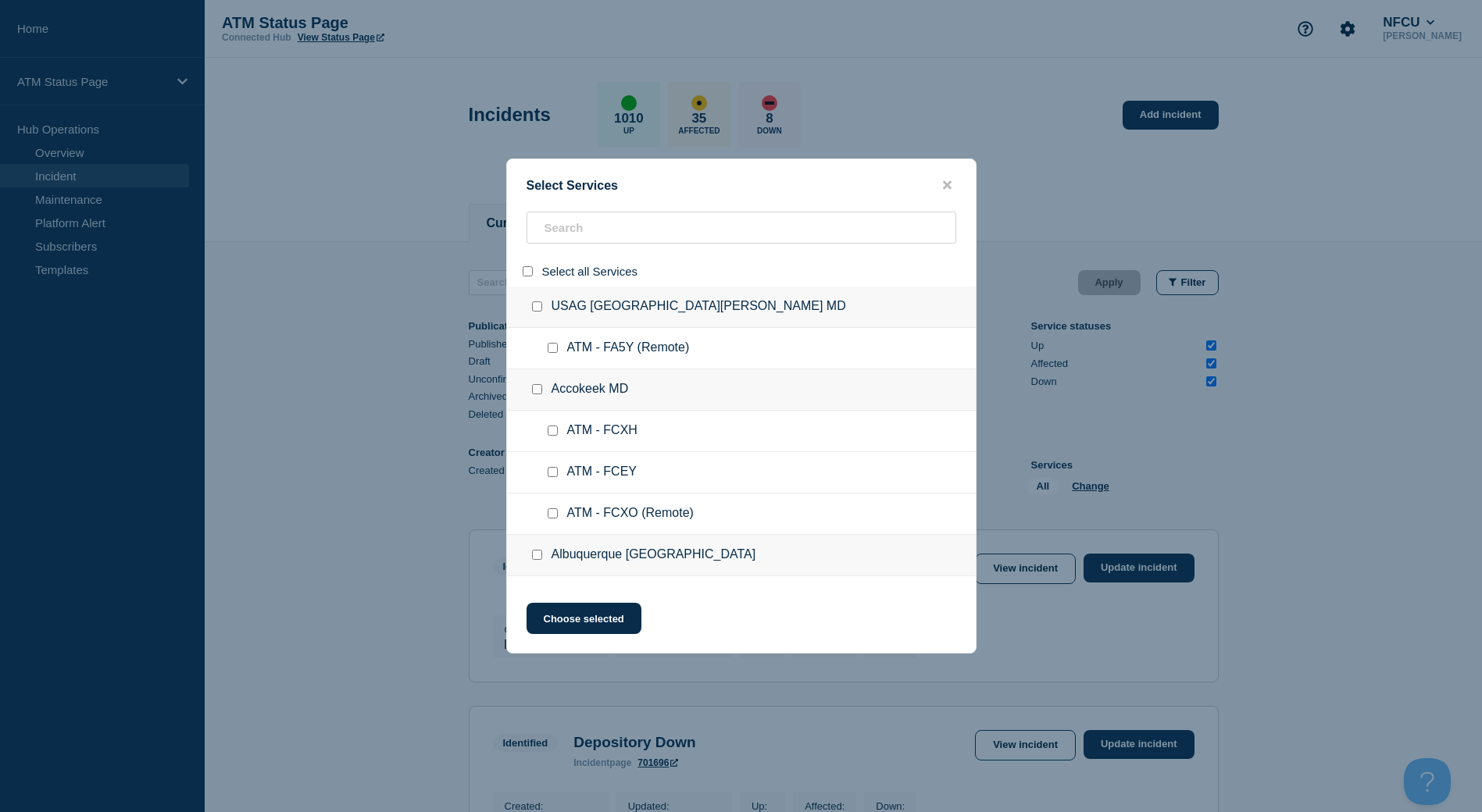
checkbox input "false"
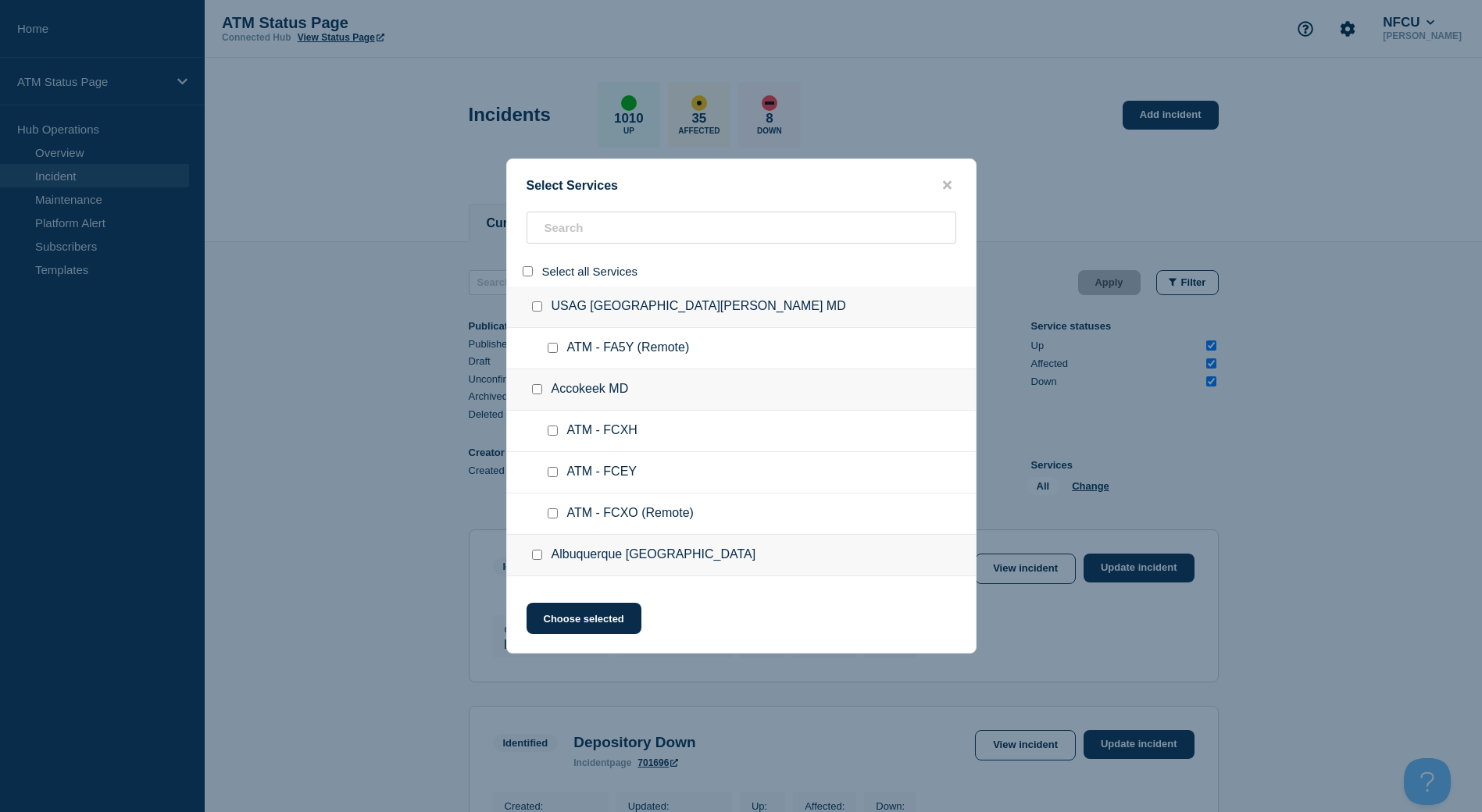
checkbox input "false"
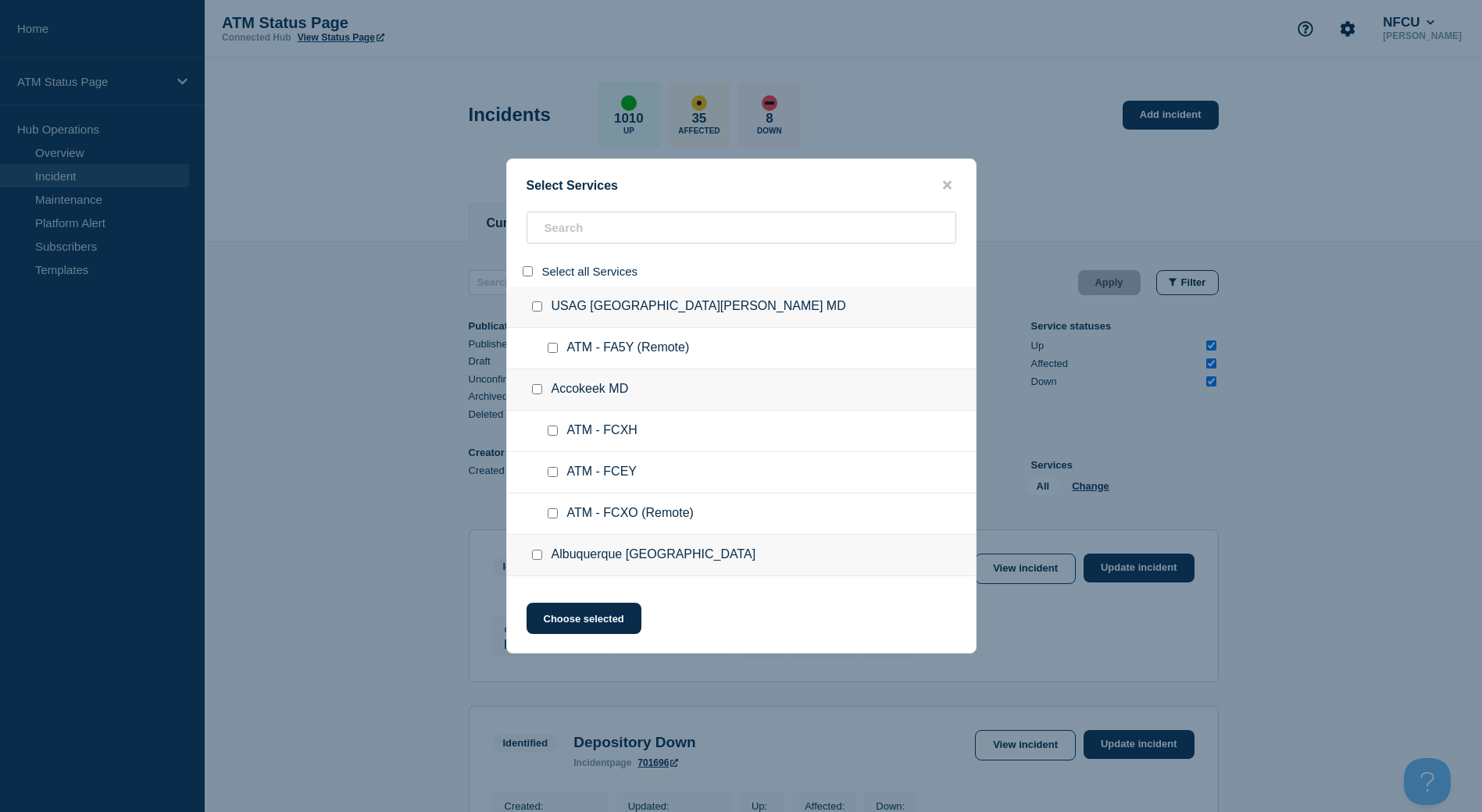
checkbox input "false"
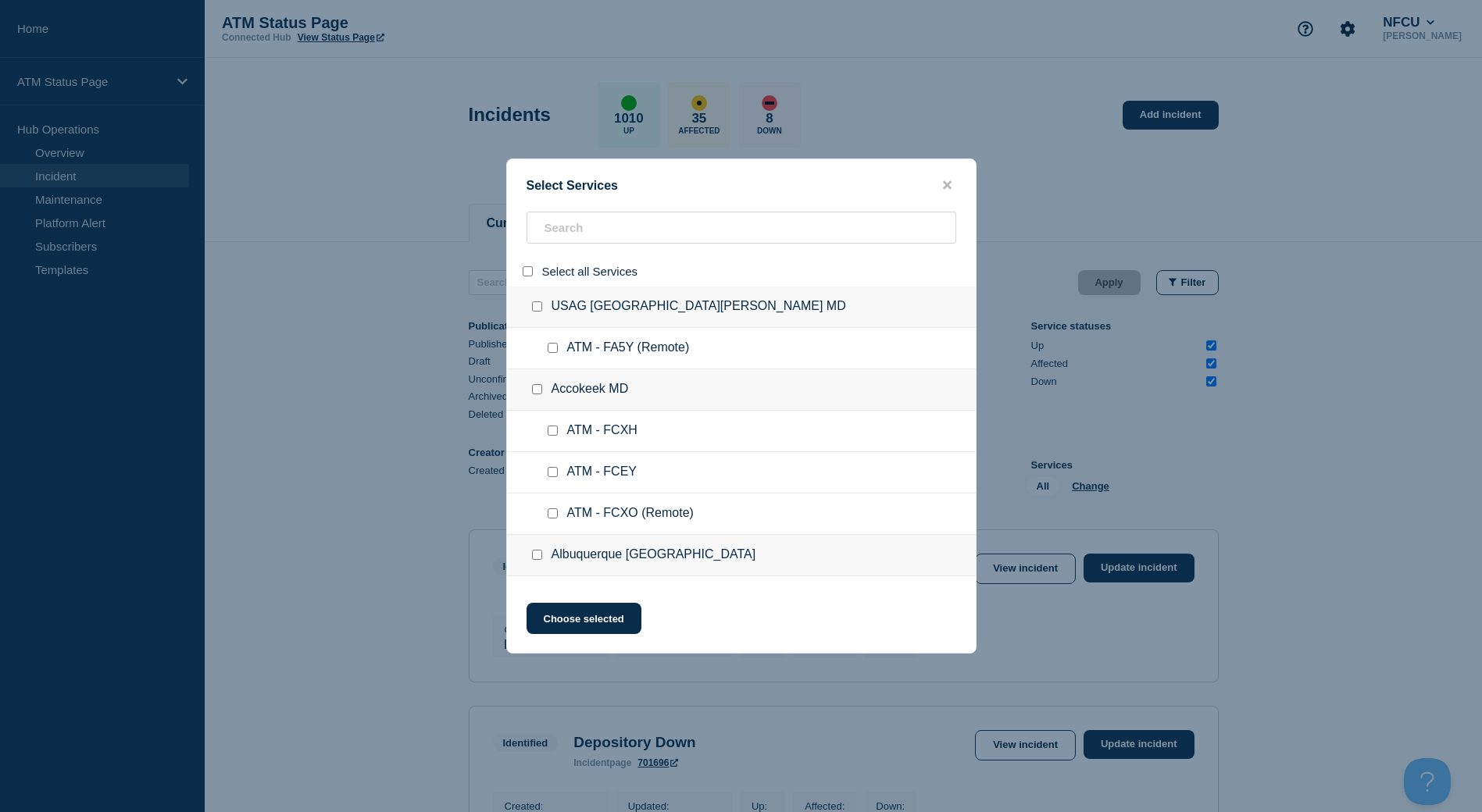
checkbox input "false"
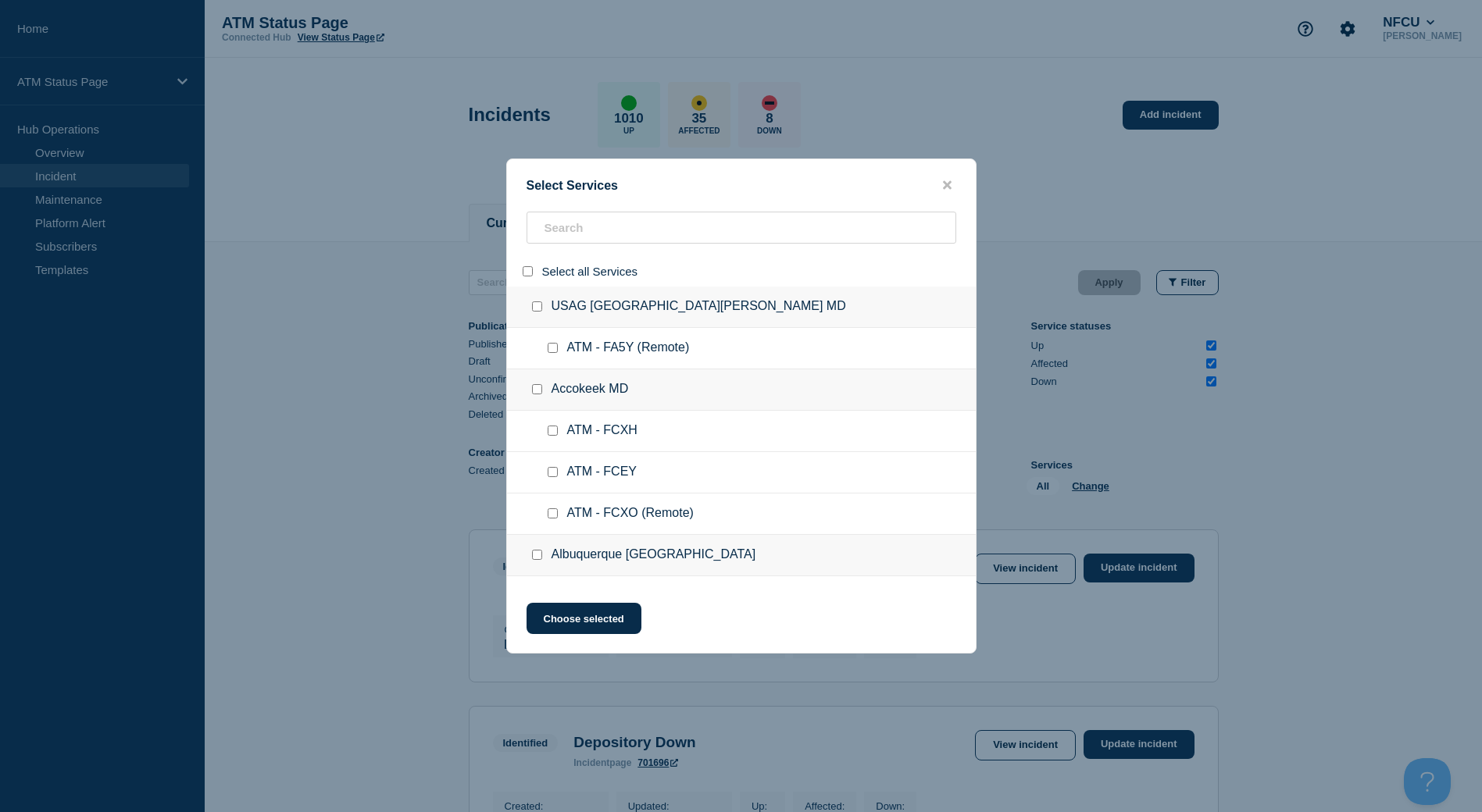
checkbox input "false"
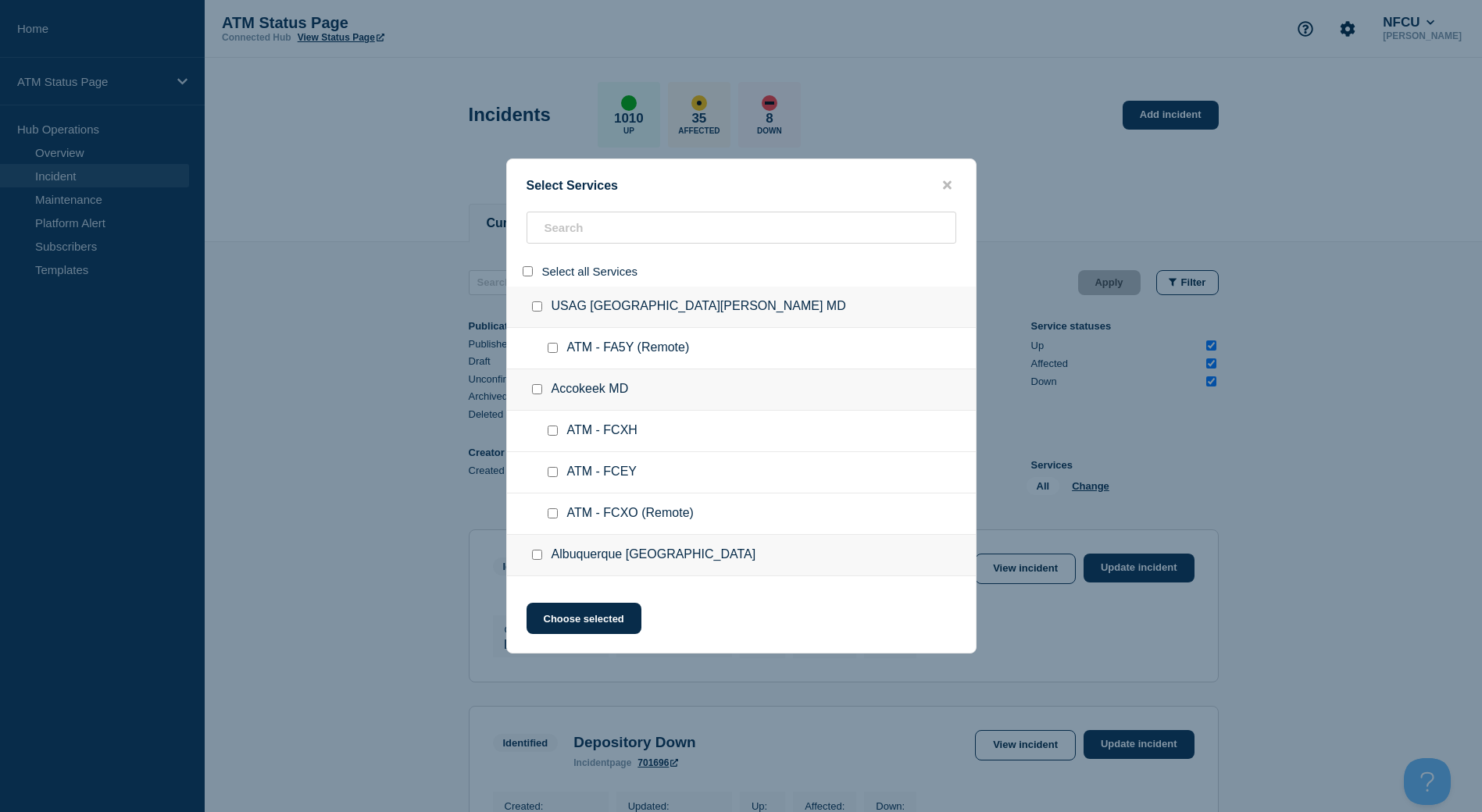
checkbox input "false"
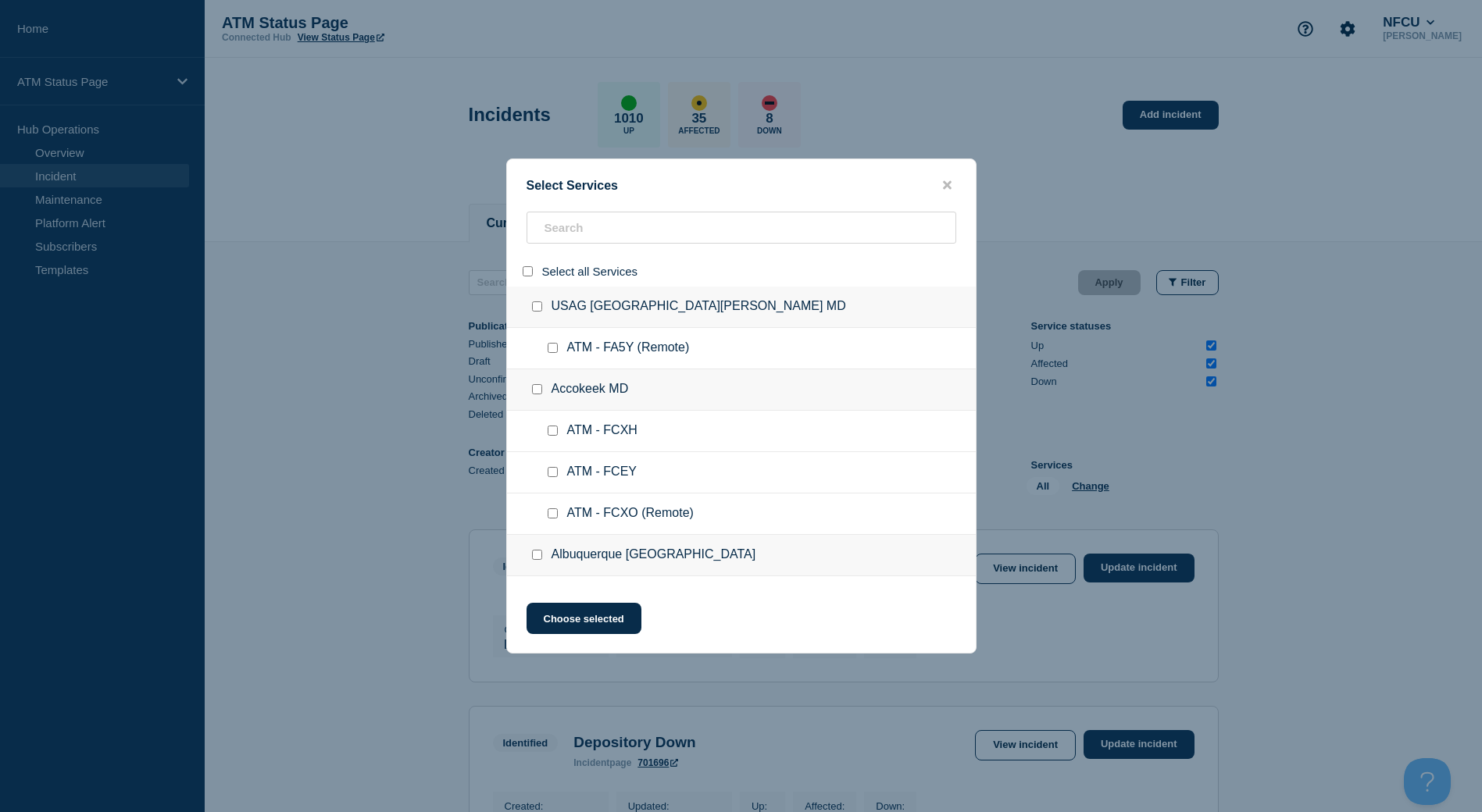
checkbox input "false"
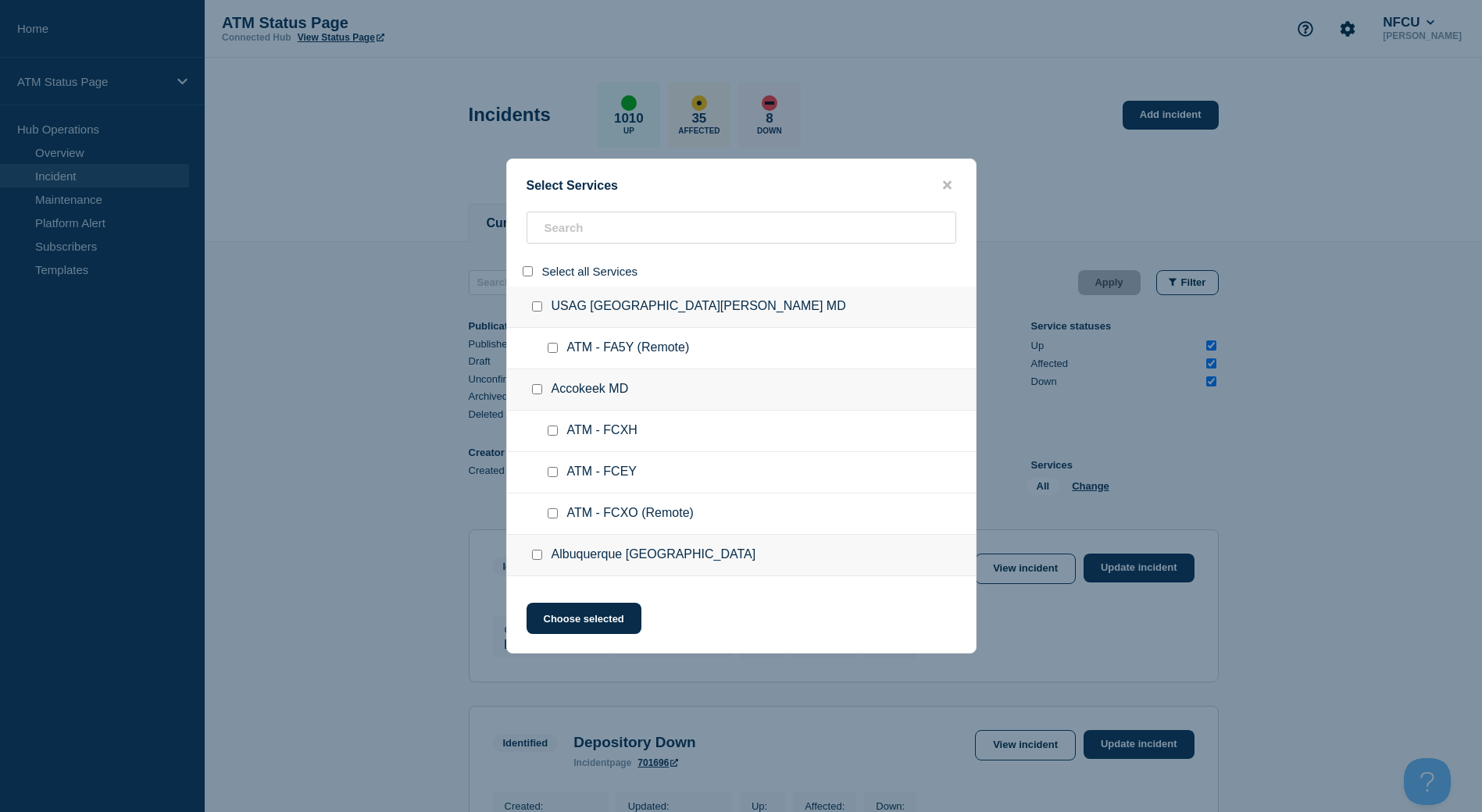
checkbox input "false"
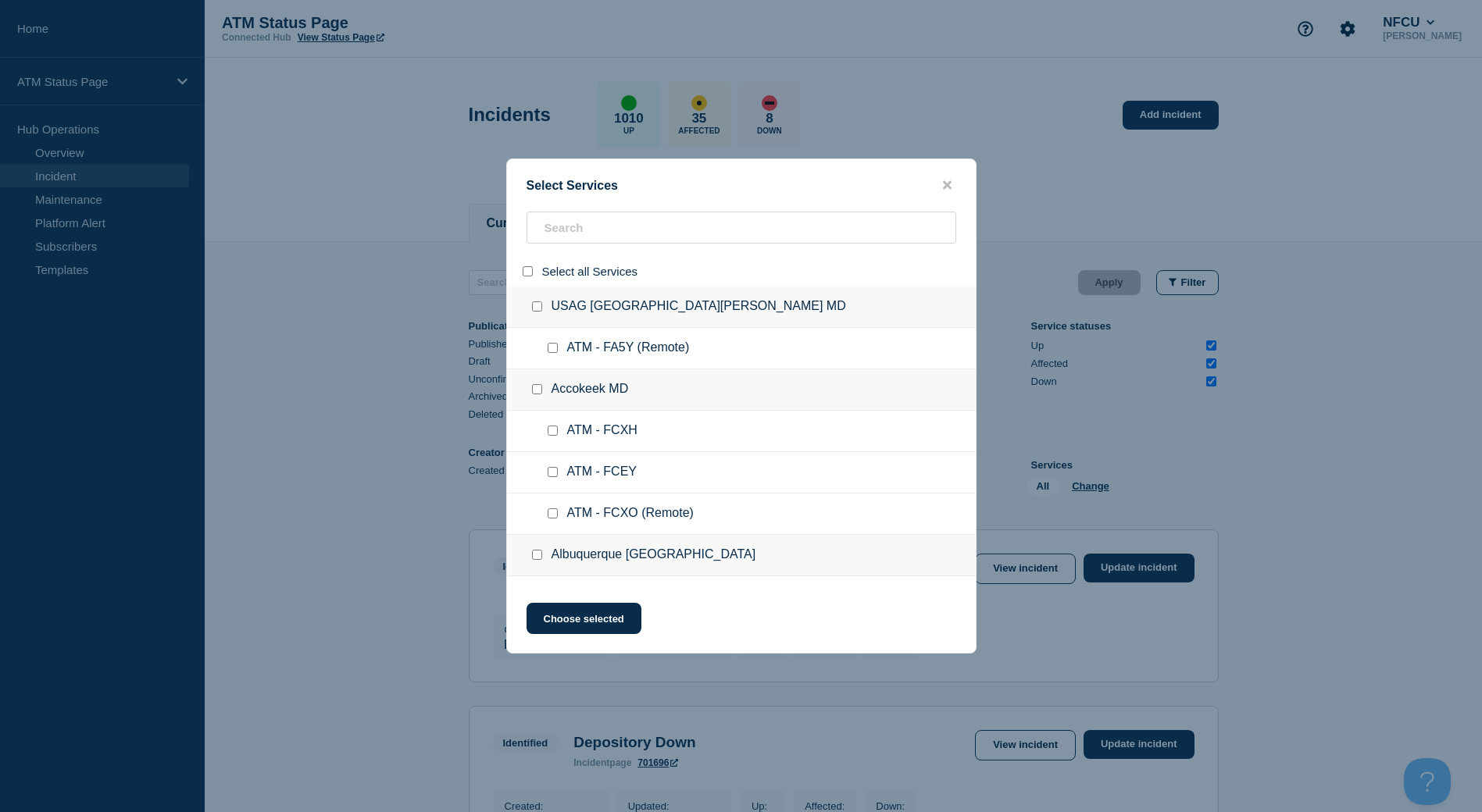
checkbox input "false"
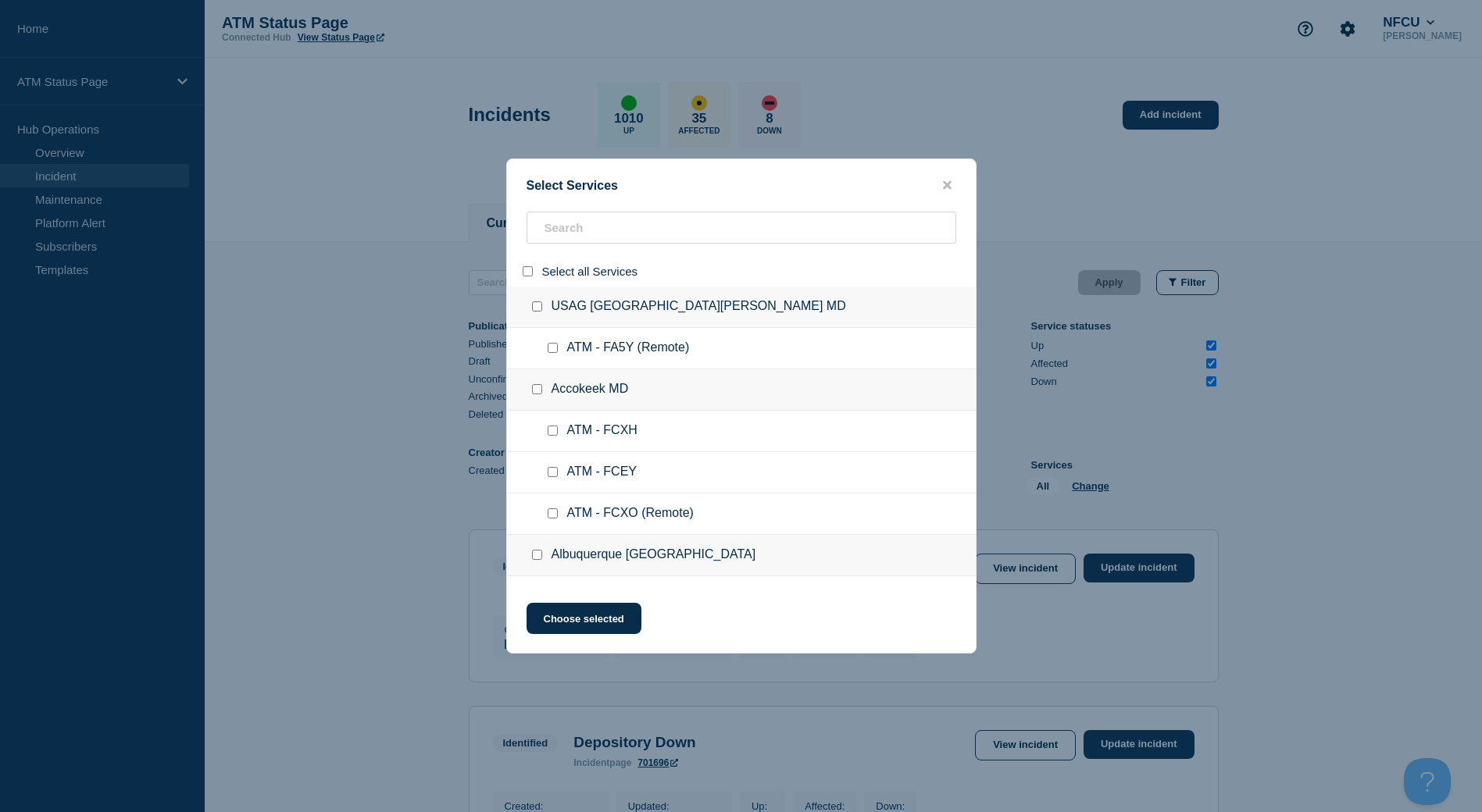
checkbox input "false"
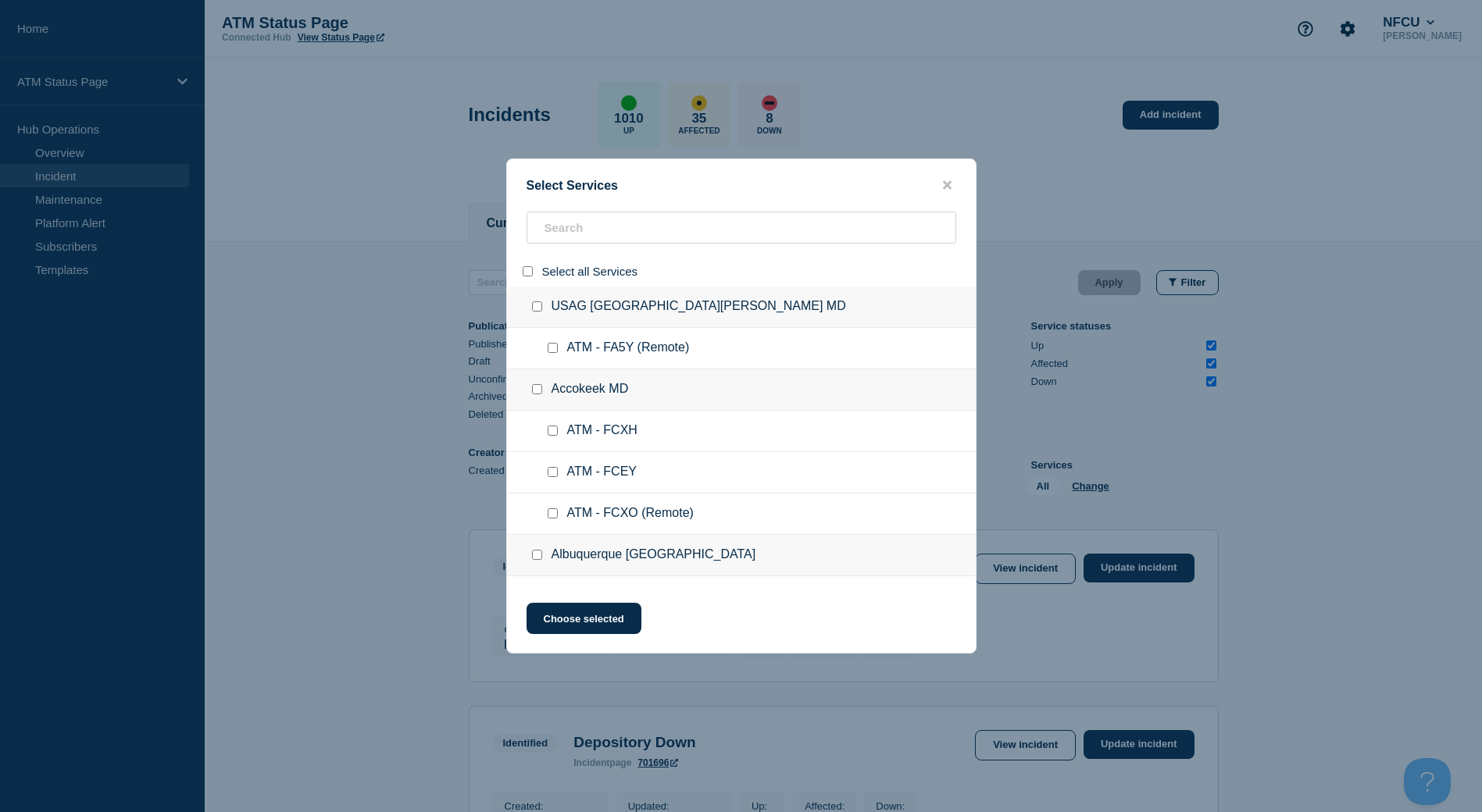
checkbox input "false"
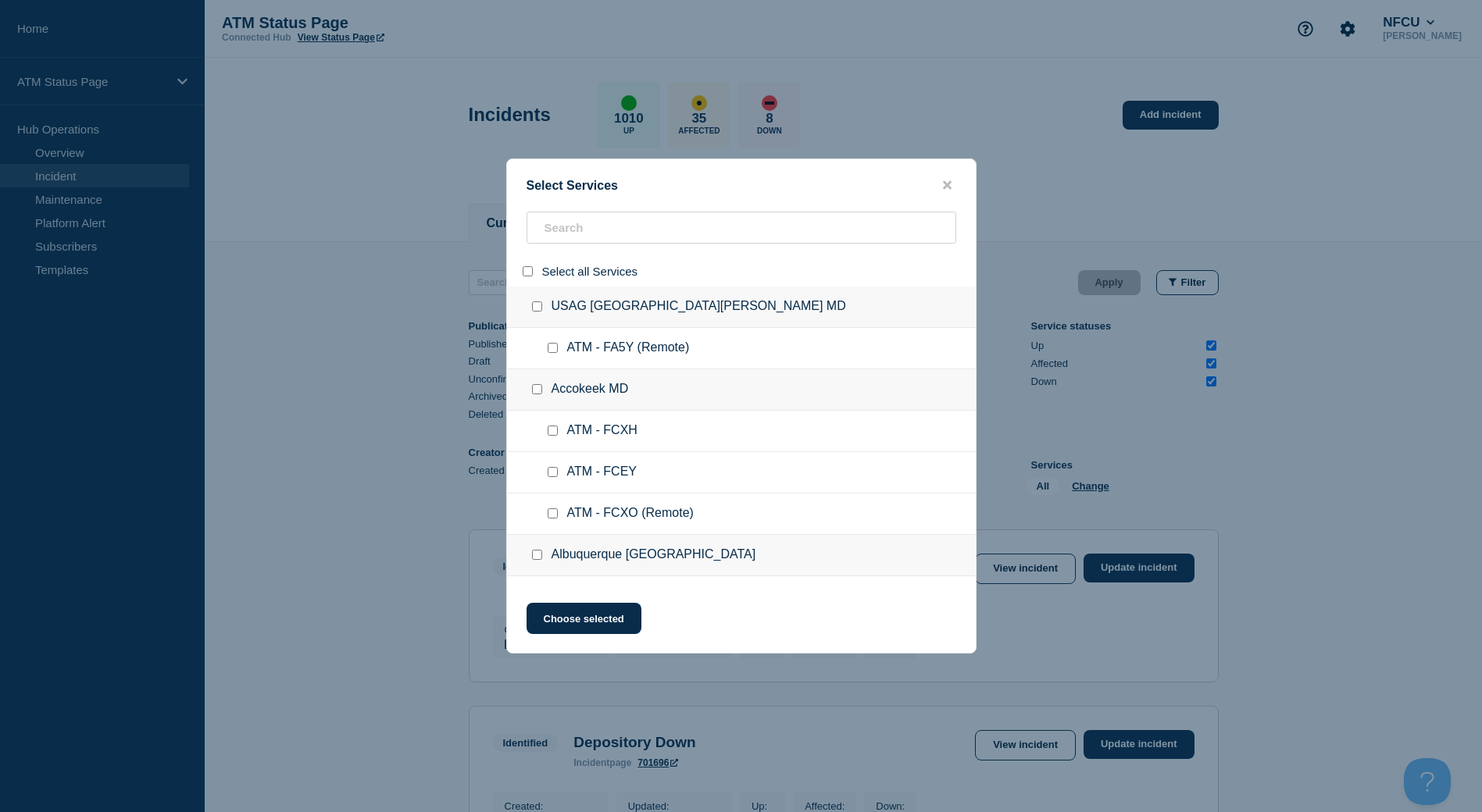
checkbox input "false"
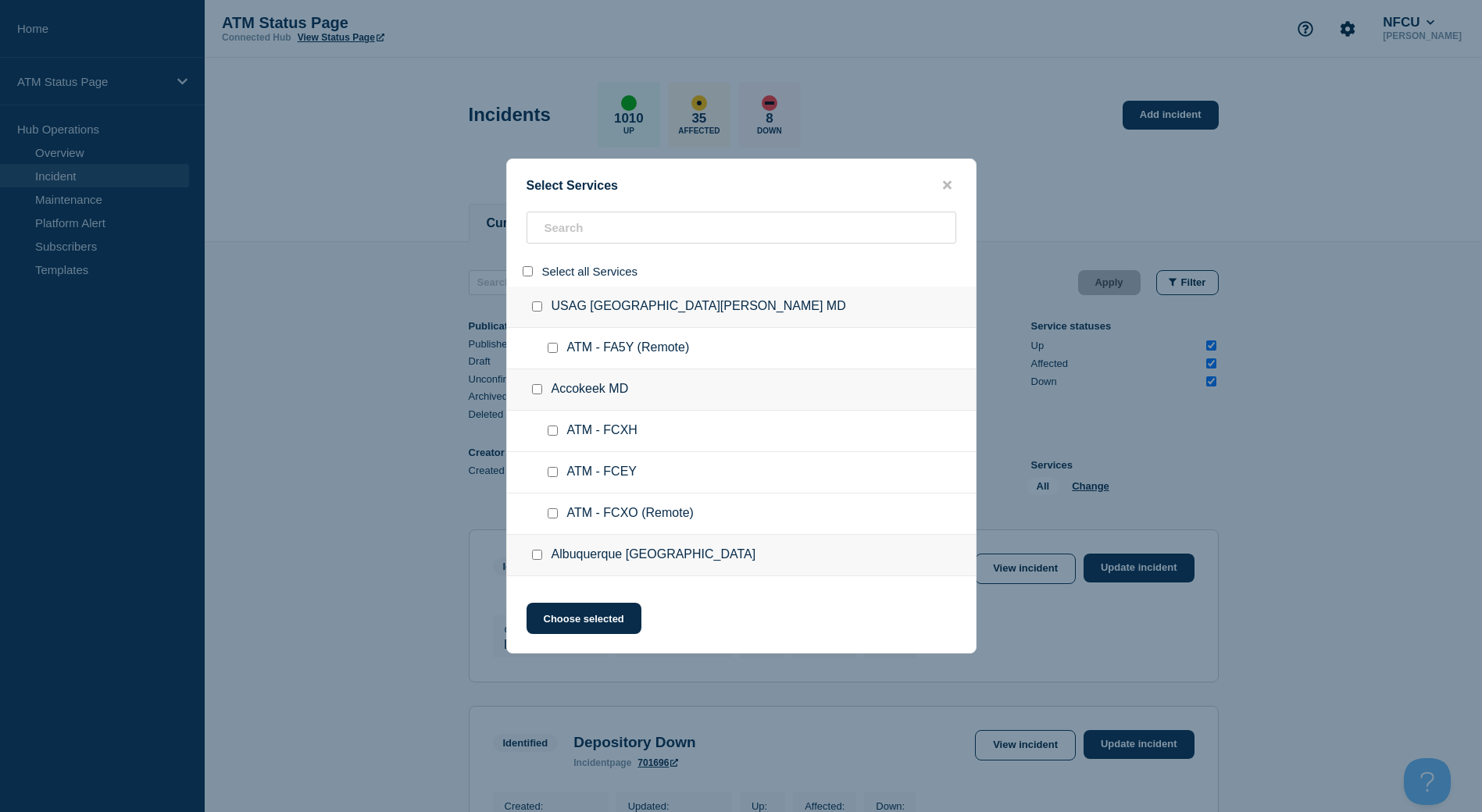
checkbox input "false"
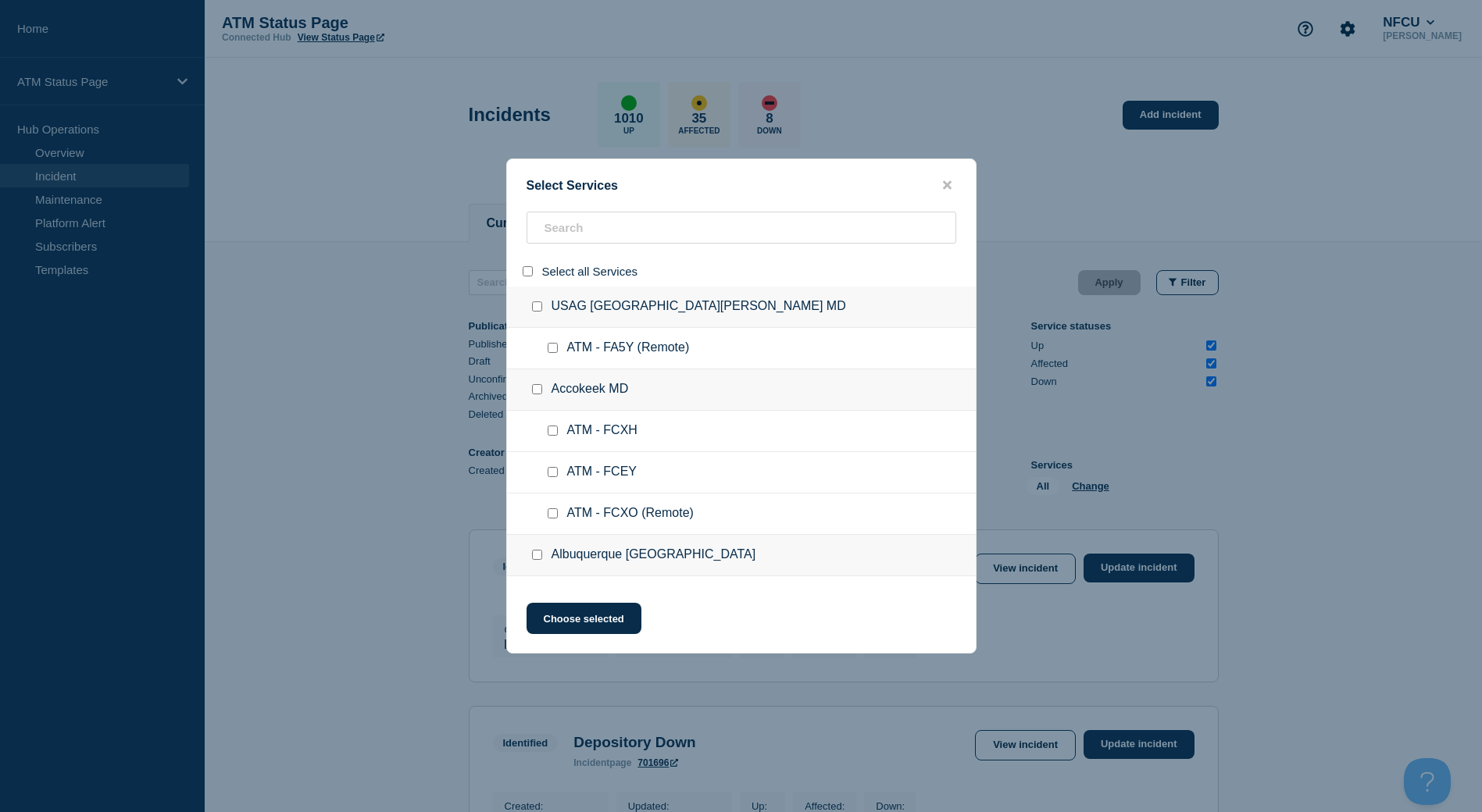
checkbox input "false"
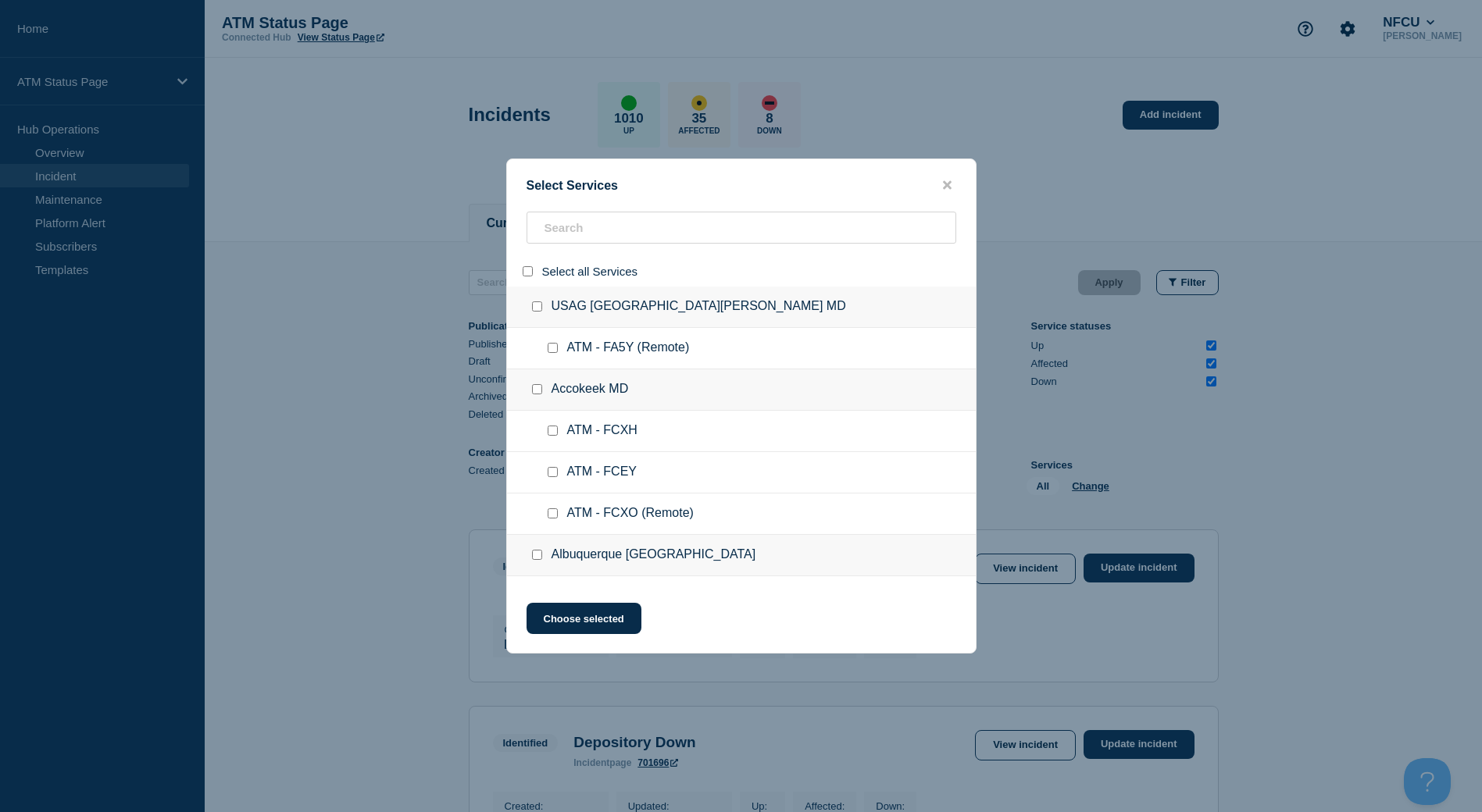
checkbox input "false"
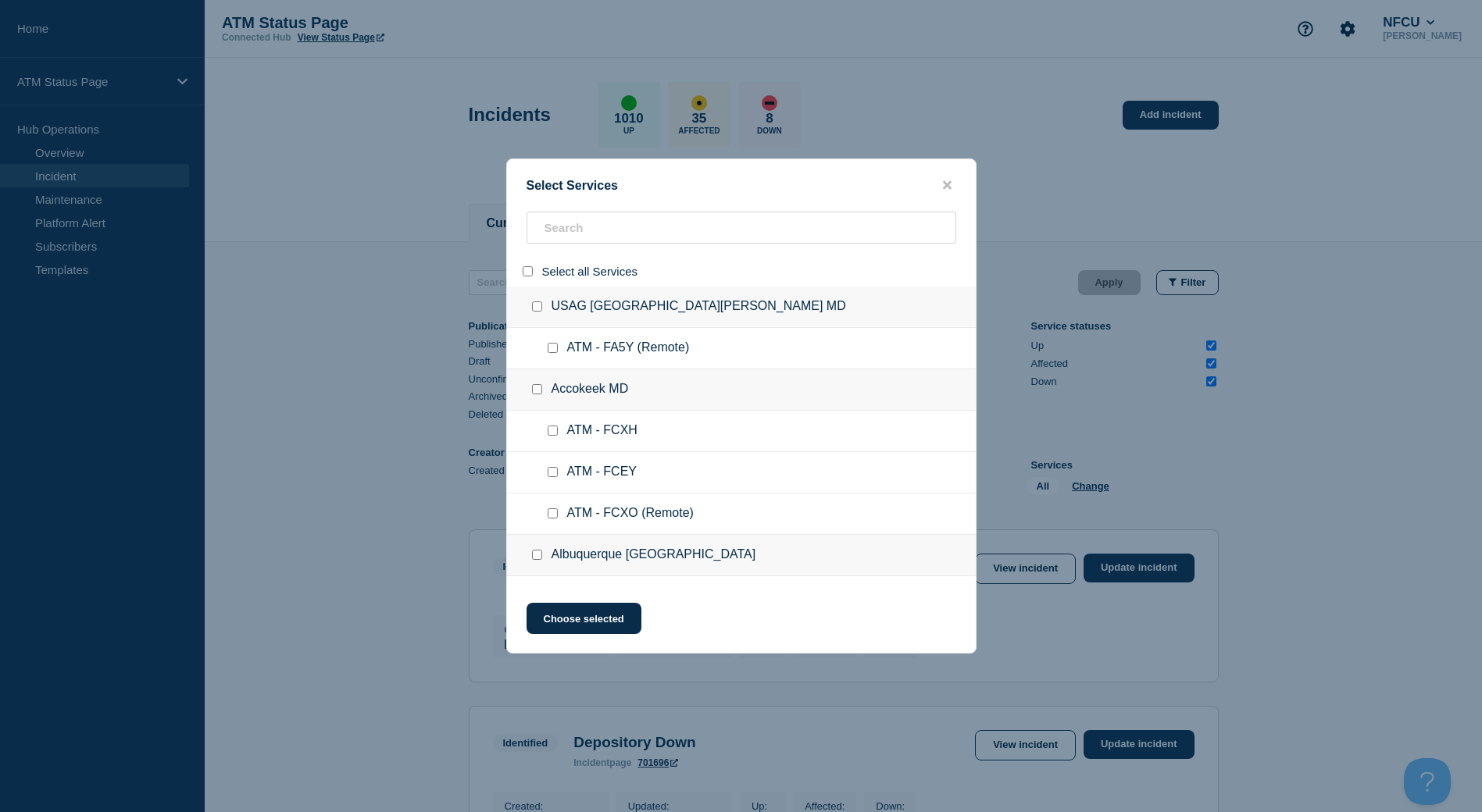
checkbox input "false"
click at [585, 230] on input "search" at bounding box center [741, 227] width 430 height 32
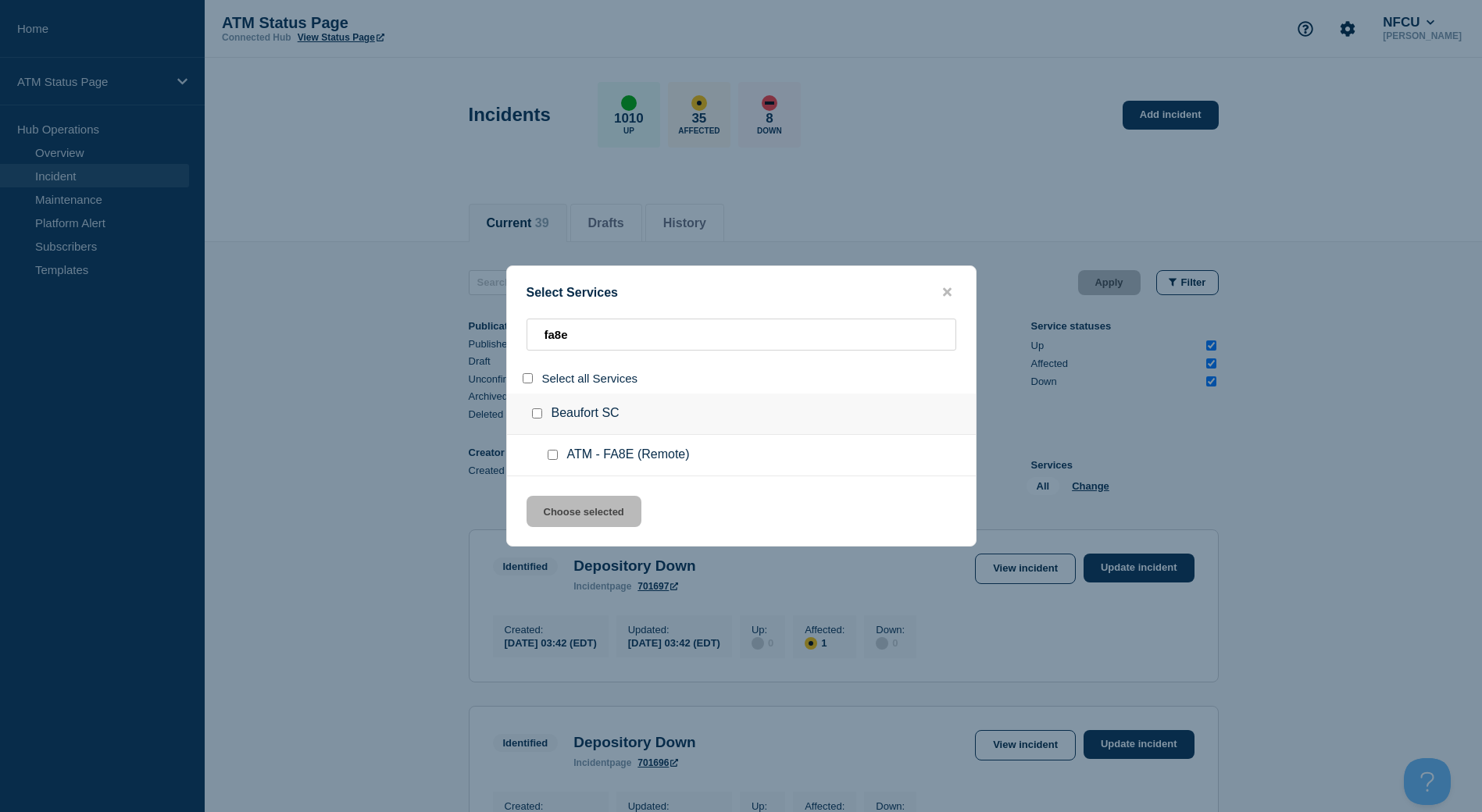
click at [539, 414] on input "group: Beaufort SC" at bounding box center [536, 413] width 10 height 10
click at [574, 494] on div "Select Services fa8e Select all Services Beaufort SC ATM - FA8E (Remote) Choose…" at bounding box center [741, 406] width 470 height 281
click at [589, 514] on button "Choose selected" at bounding box center [583, 511] width 114 height 31
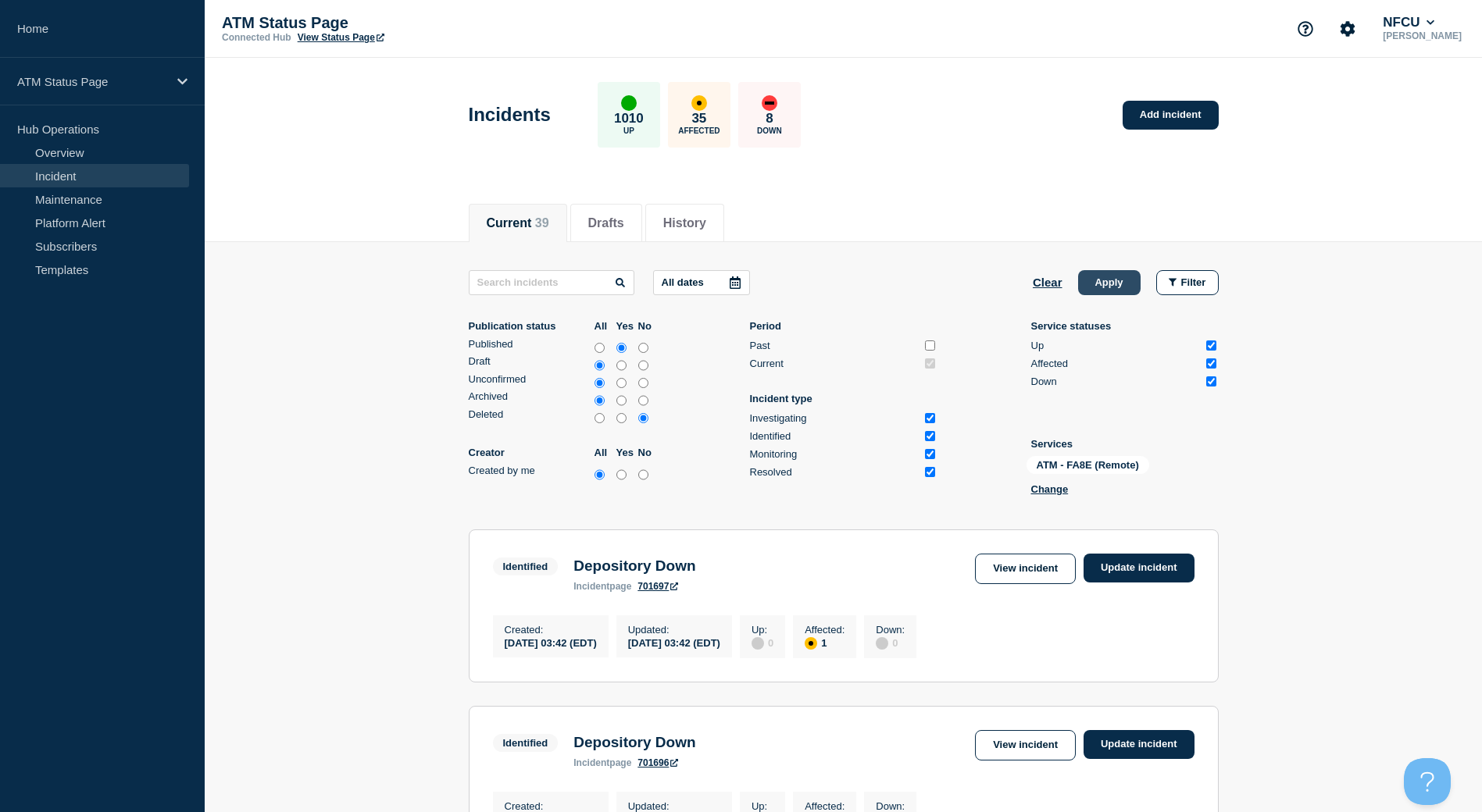
click at [1139, 278] on button "Apply" at bounding box center [1110, 283] width 63 height 25
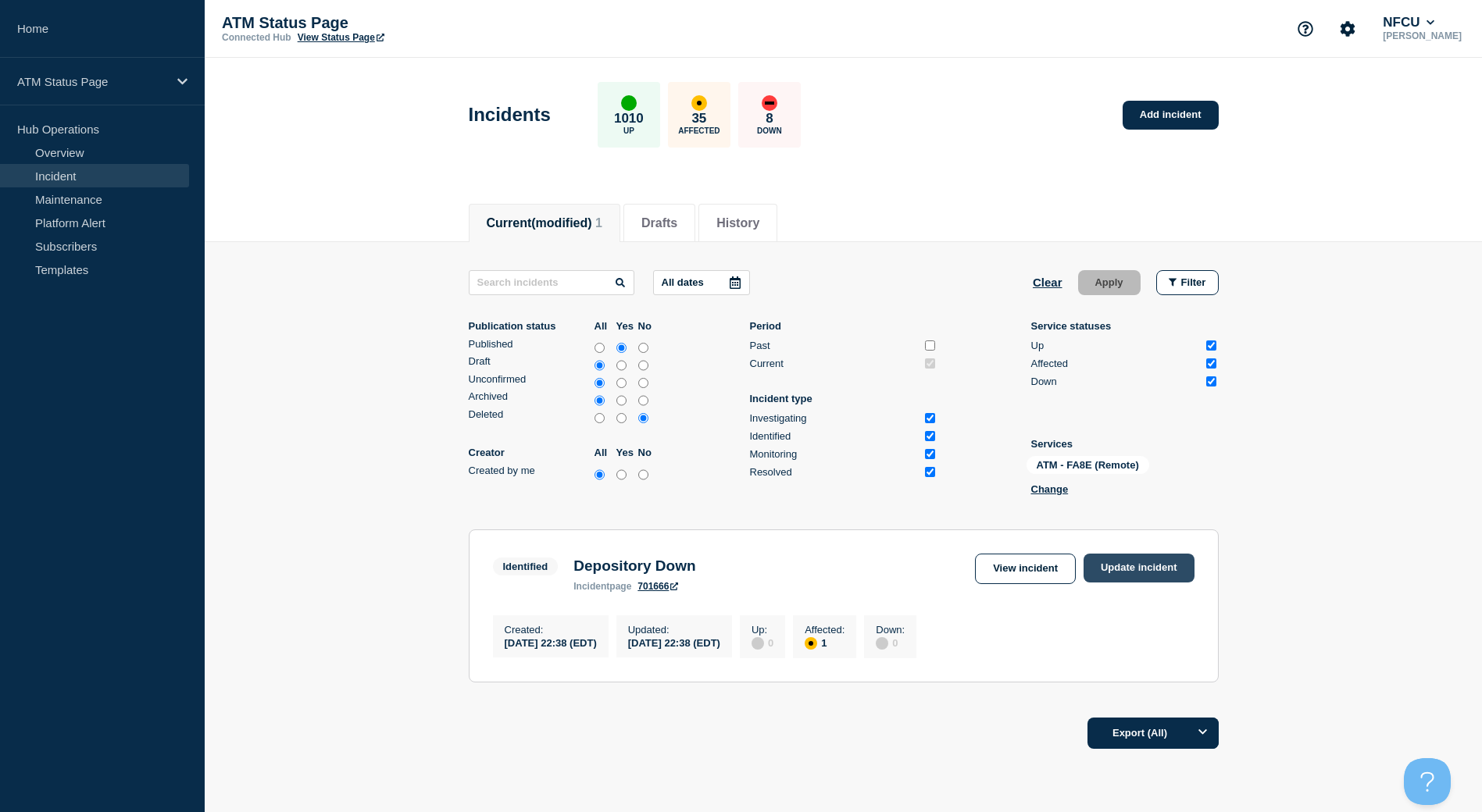
click at [1164, 554] on link "Update incident" at bounding box center [1139, 567] width 111 height 29
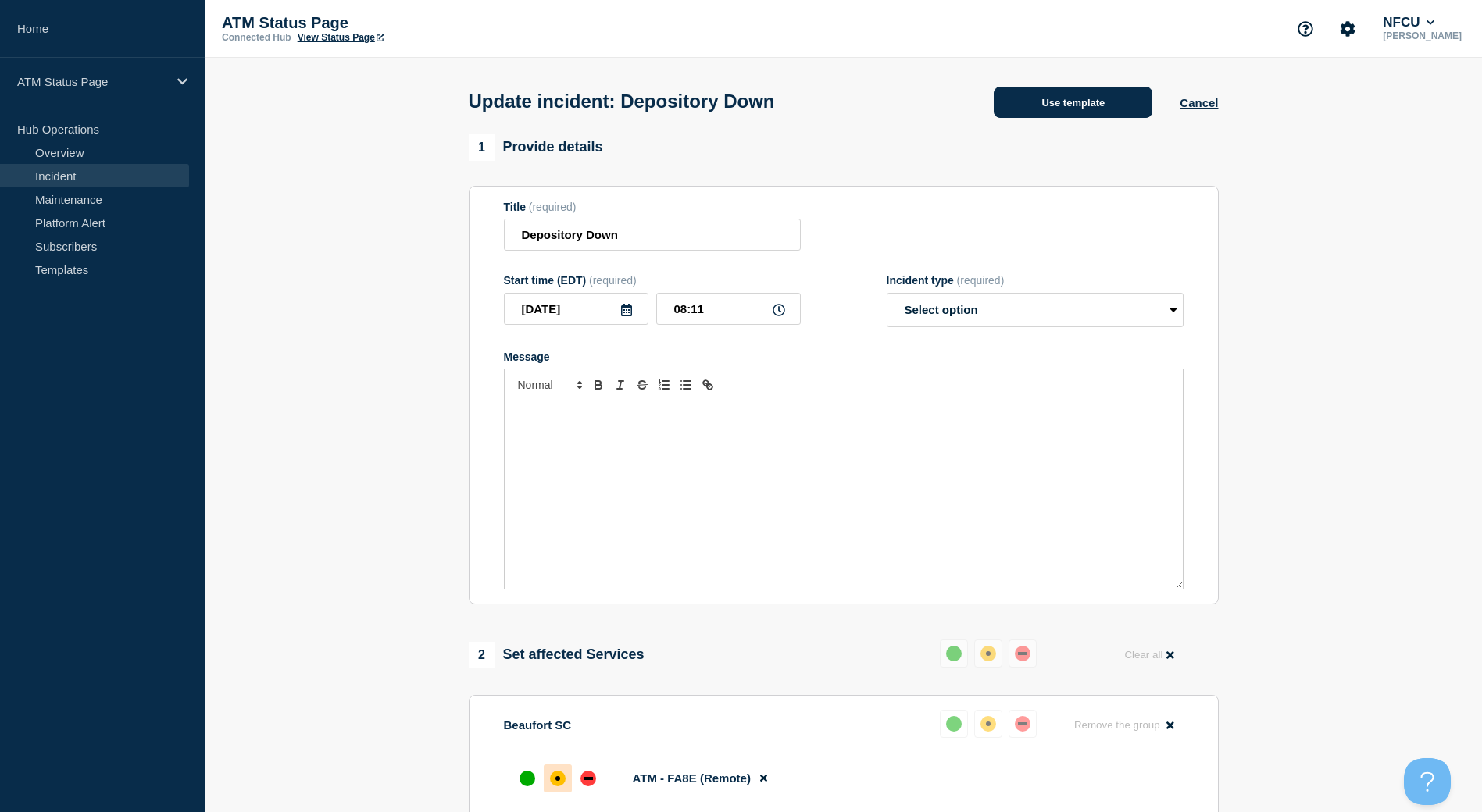
click at [1081, 116] on button "Use template" at bounding box center [1073, 103] width 158 height 31
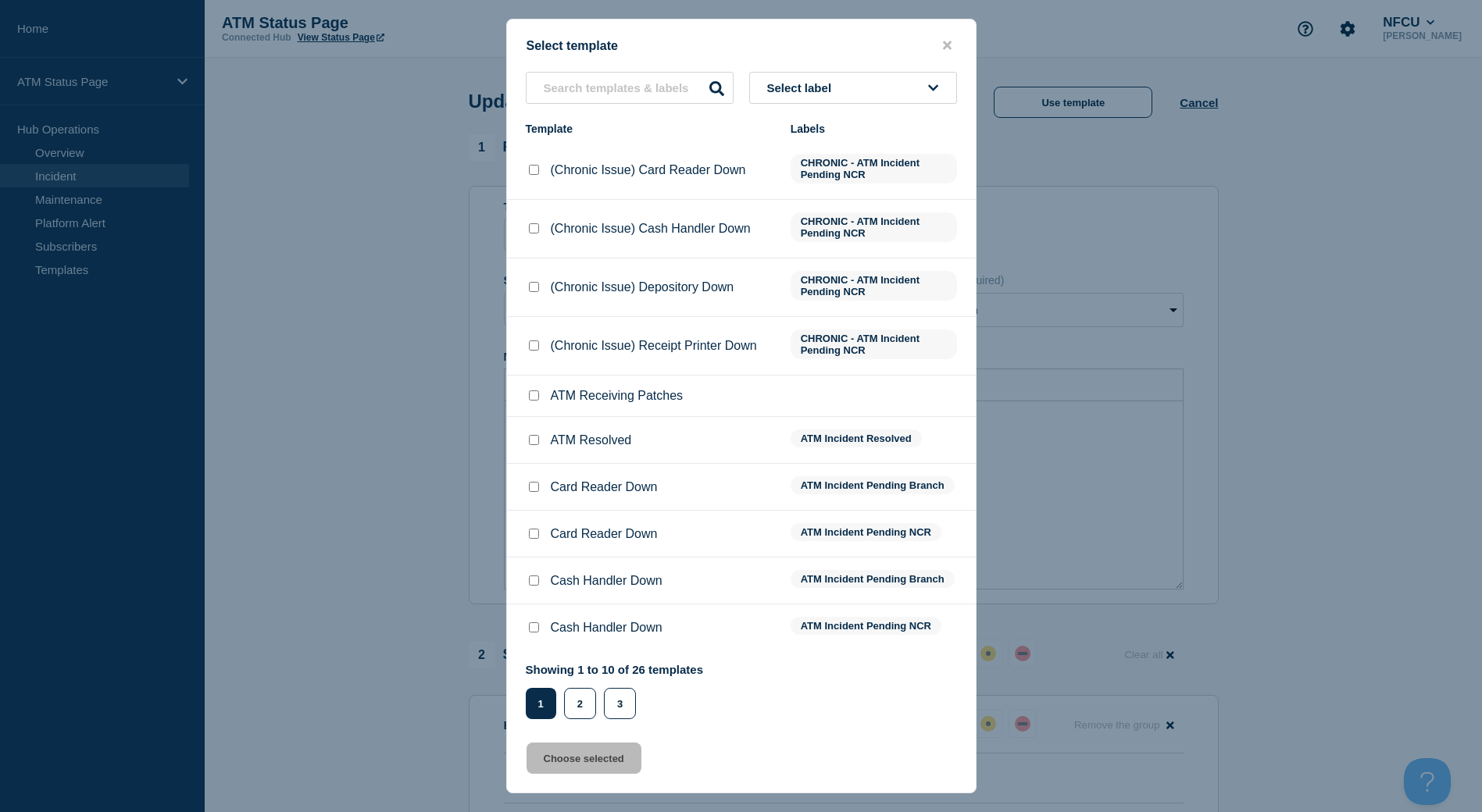
click at [535, 444] on input "ATM Resolved checkbox" at bounding box center [533, 440] width 10 height 10
click at [592, 723] on div "Select template Select label Template Labels (Chronic Issue) Card Reader Down C…" at bounding box center [741, 406] width 470 height 774
click at [590, 748] on button "Choose selected" at bounding box center [583, 758] width 114 height 31
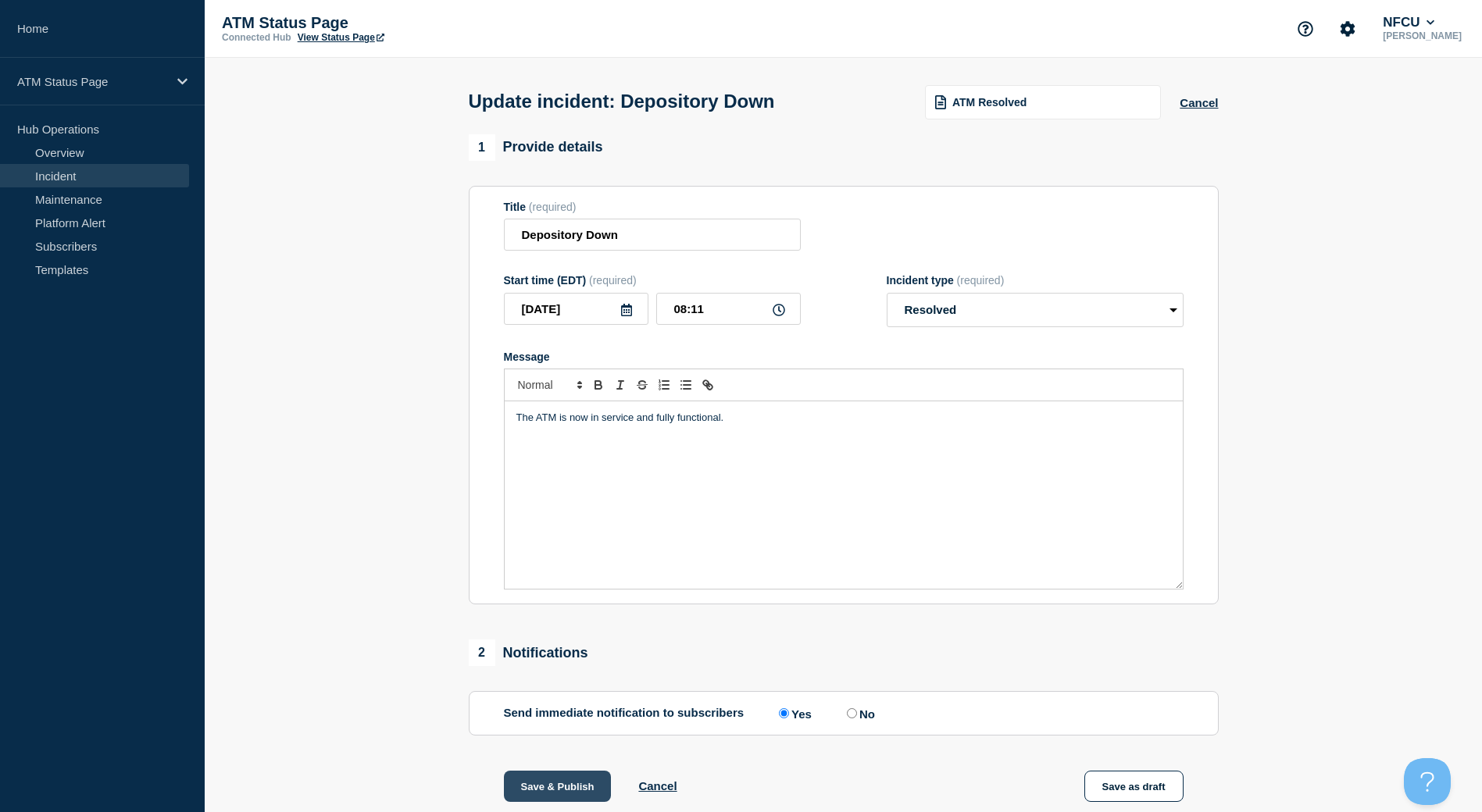
click at [559, 788] on button "Save & Publish" at bounding box center [557, 786] width 107 height 31
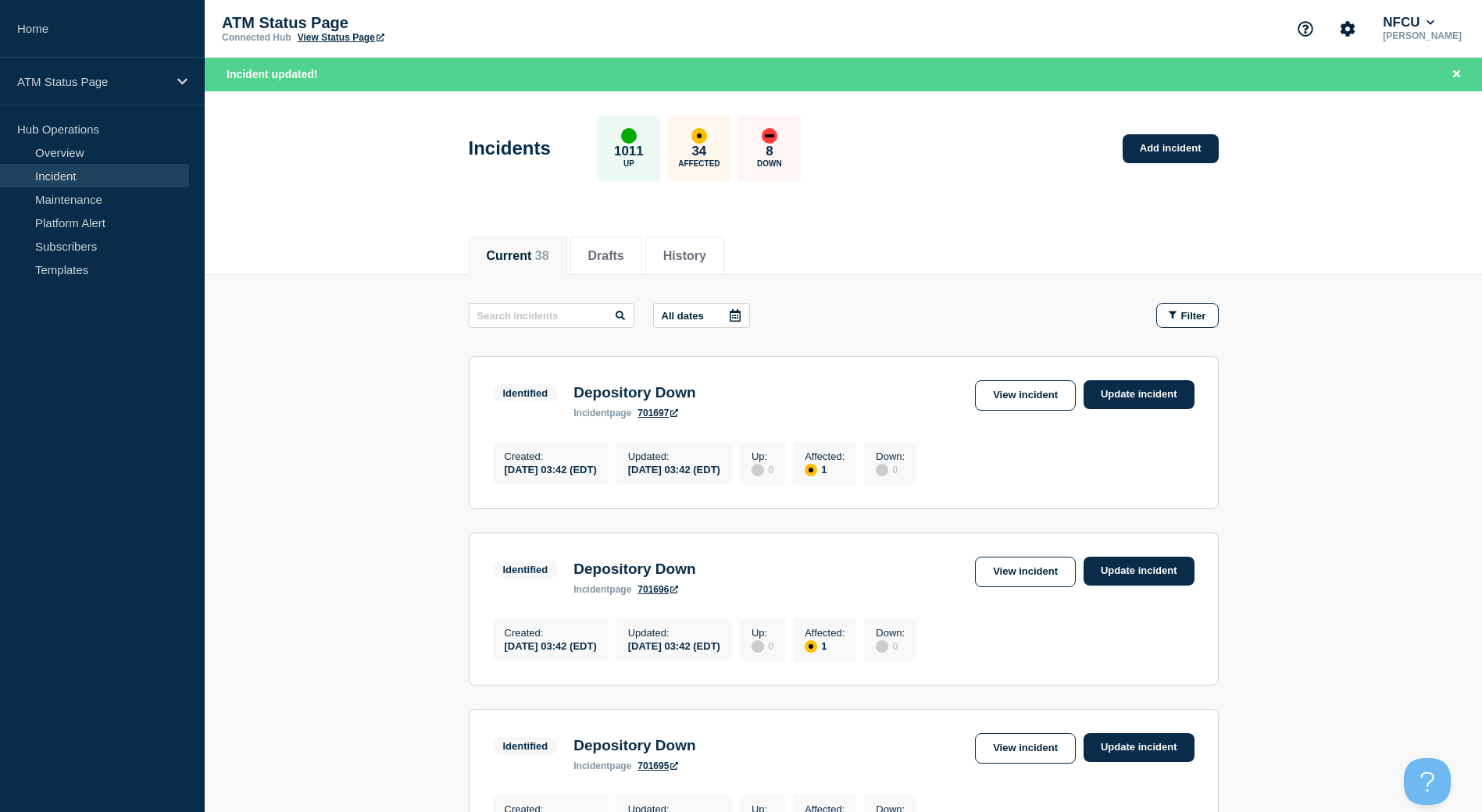
click at [1181, 316] on span "Filter" at bounding box center [1193, 315] width 25 height 12
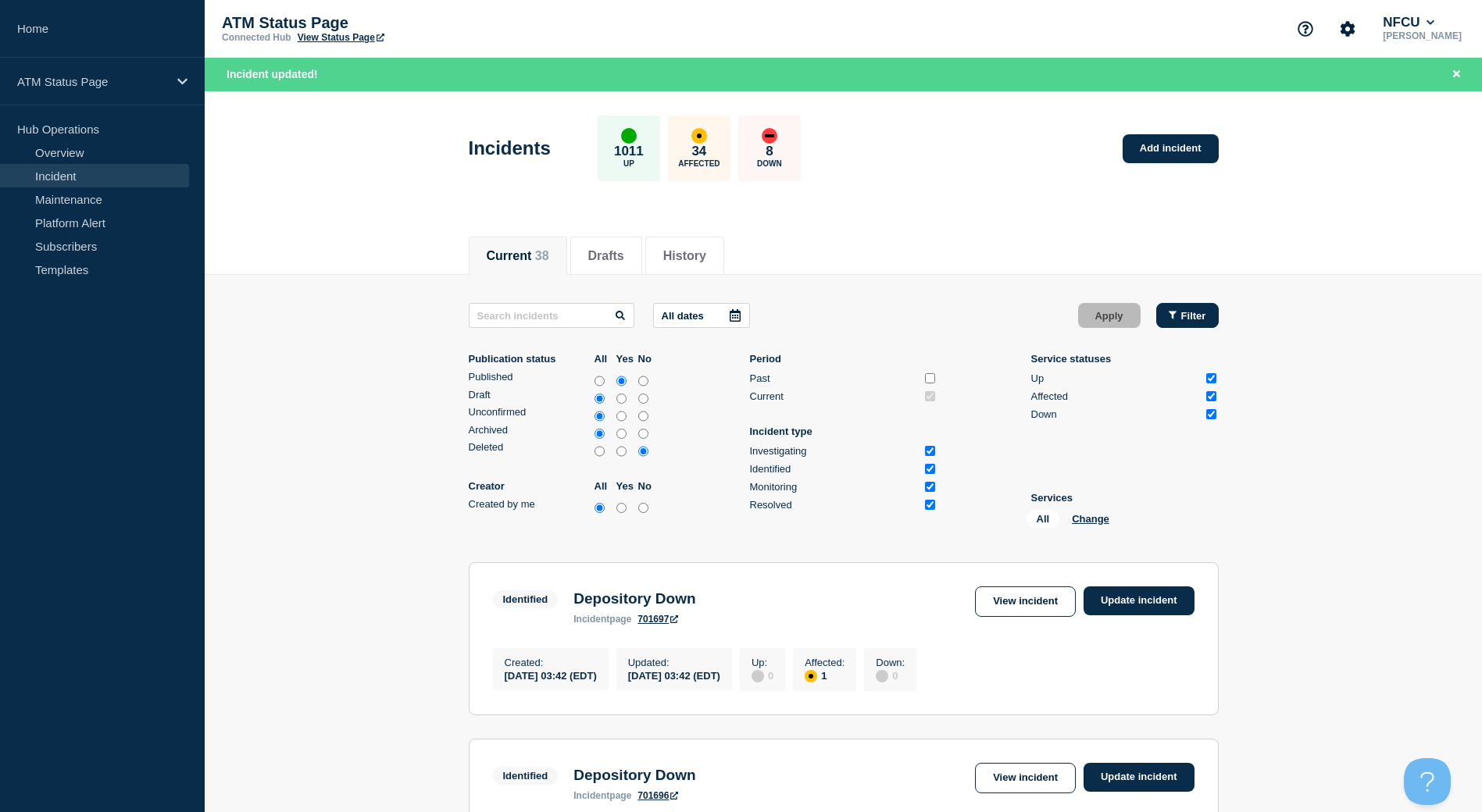
click at [1186, 320] on span "Filter" at bounding box center [1193, 315] width 25 height 12
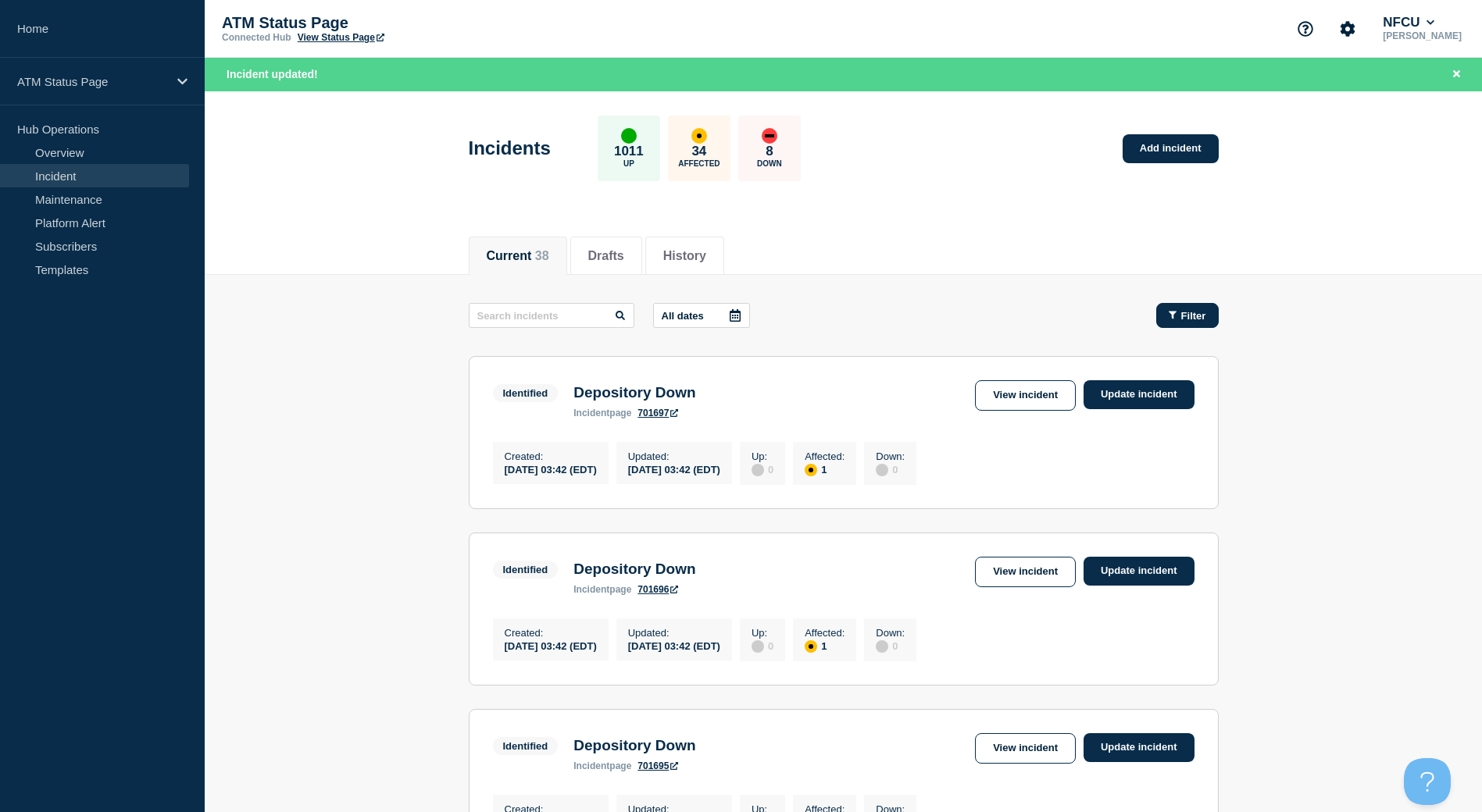
click at [1191, 310] on span "Filter" at bounding box center [1193, 315] width 25 height 12
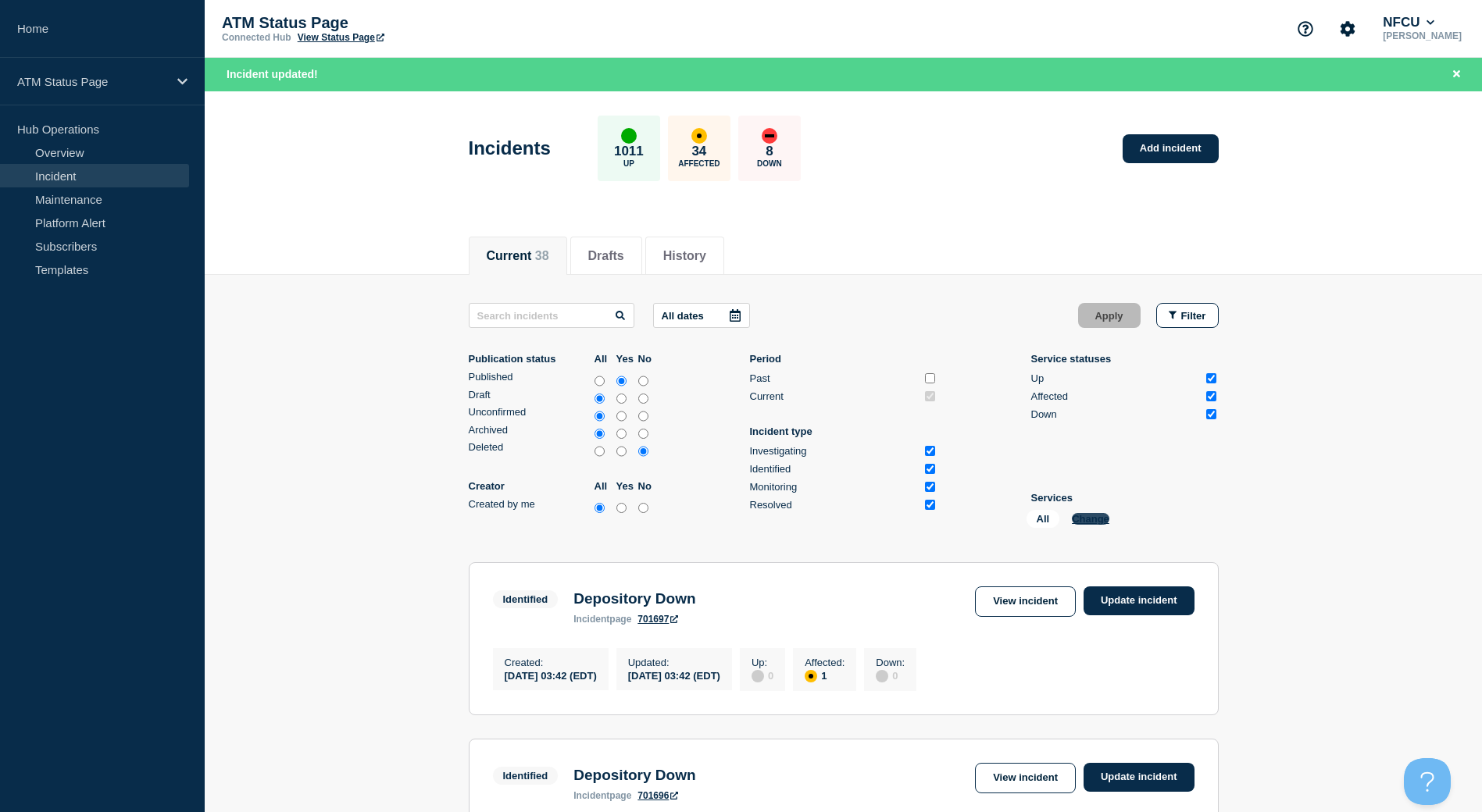
click at [1098, 519] on button "Change" at bounding box center [1091, 518] width 38 height 12
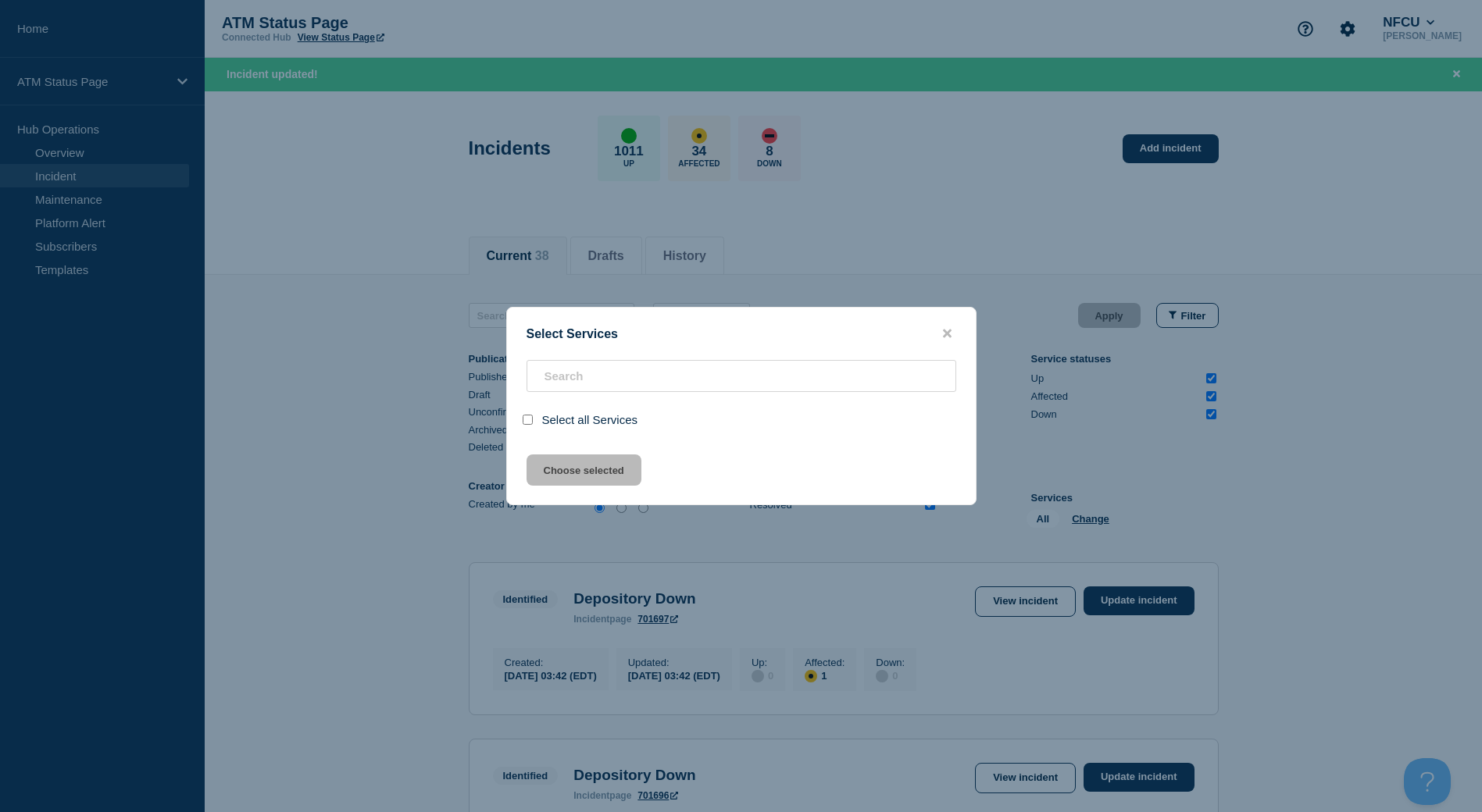
click at [954, 332] on button "close button" at bounding box center [946, 333] width 18 height 15
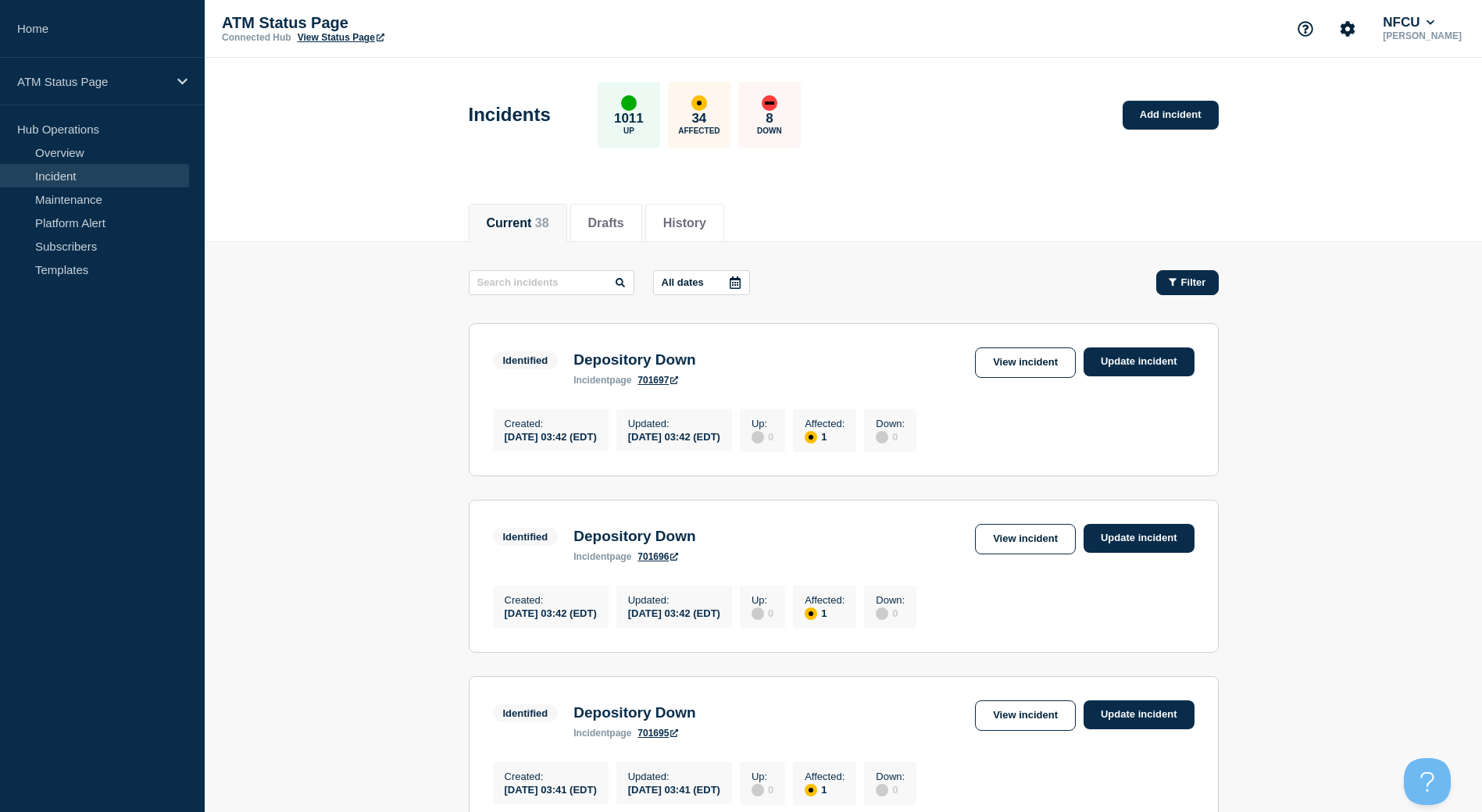
click at [1171, 283] on icon "button" at bounding box center [1172, 282] width 8 height 8
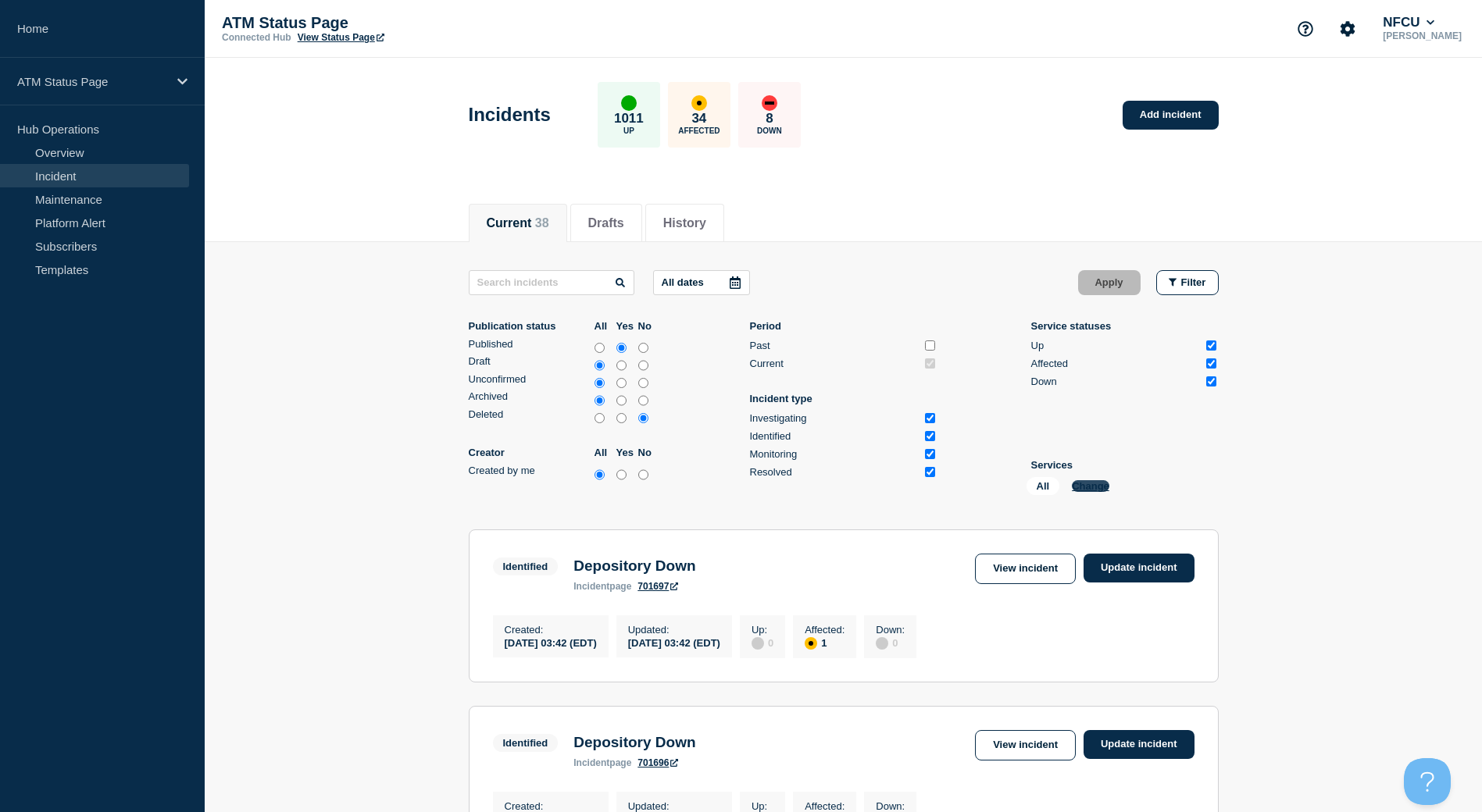
click at [1087, 484] on button "Change" at bounding box center [1091, 486] width 38 height 12
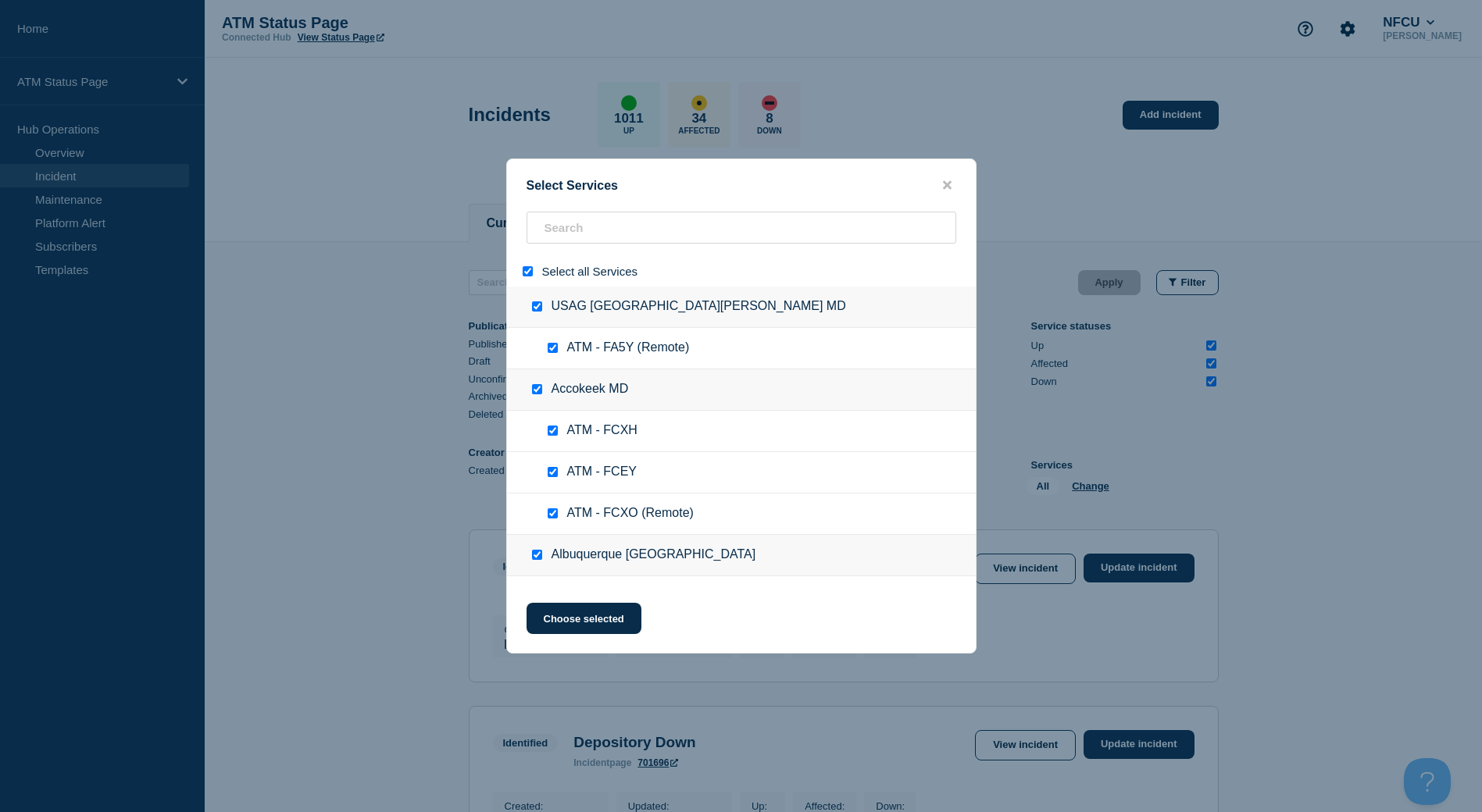
click at [521, 276] on div at bounding box center [530, 271] width 23 height 15
click at [525, 272] on input "select all" at bounding box center [527, 271] width 10 height 10
checkbox input "false"
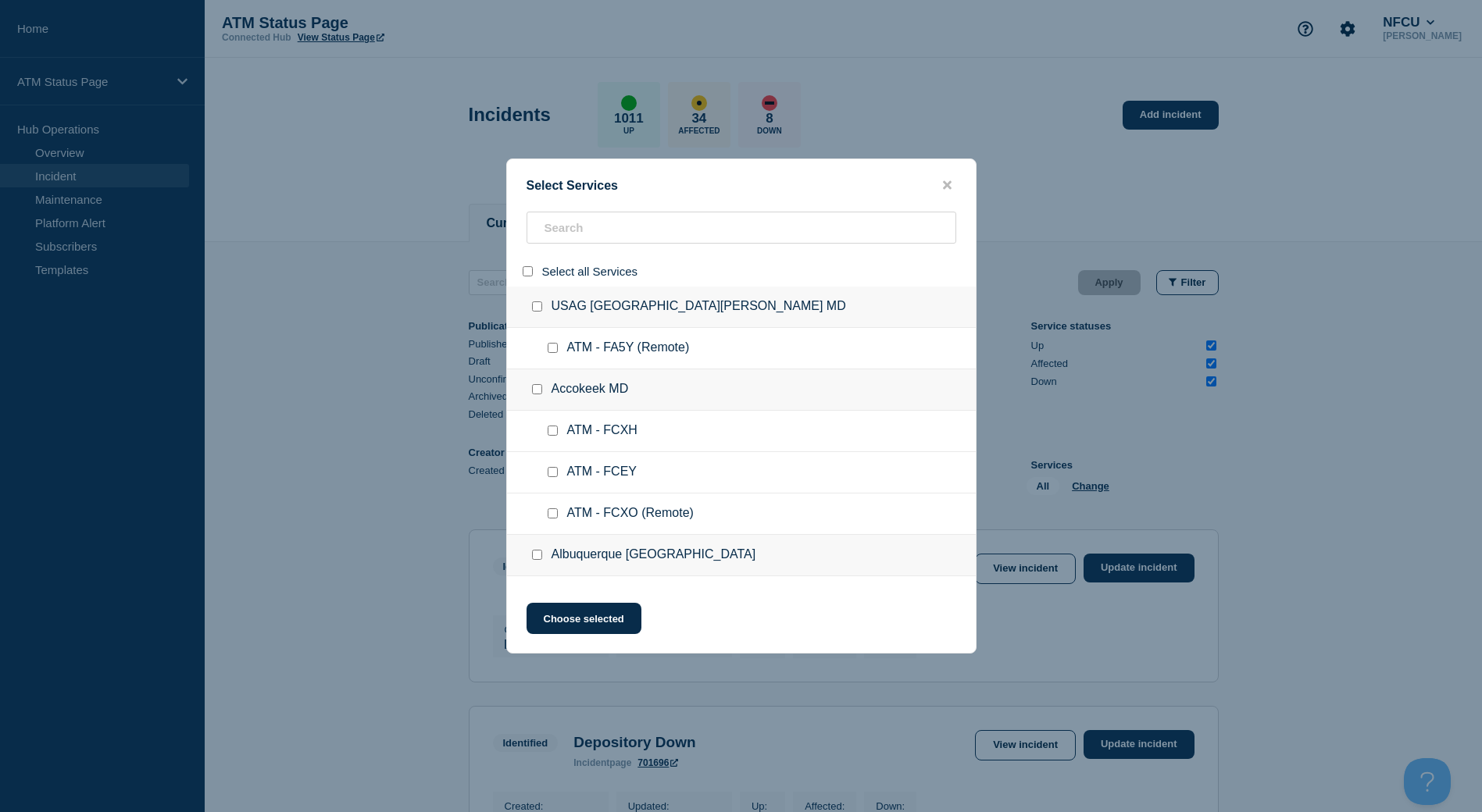
checkbox input "false"
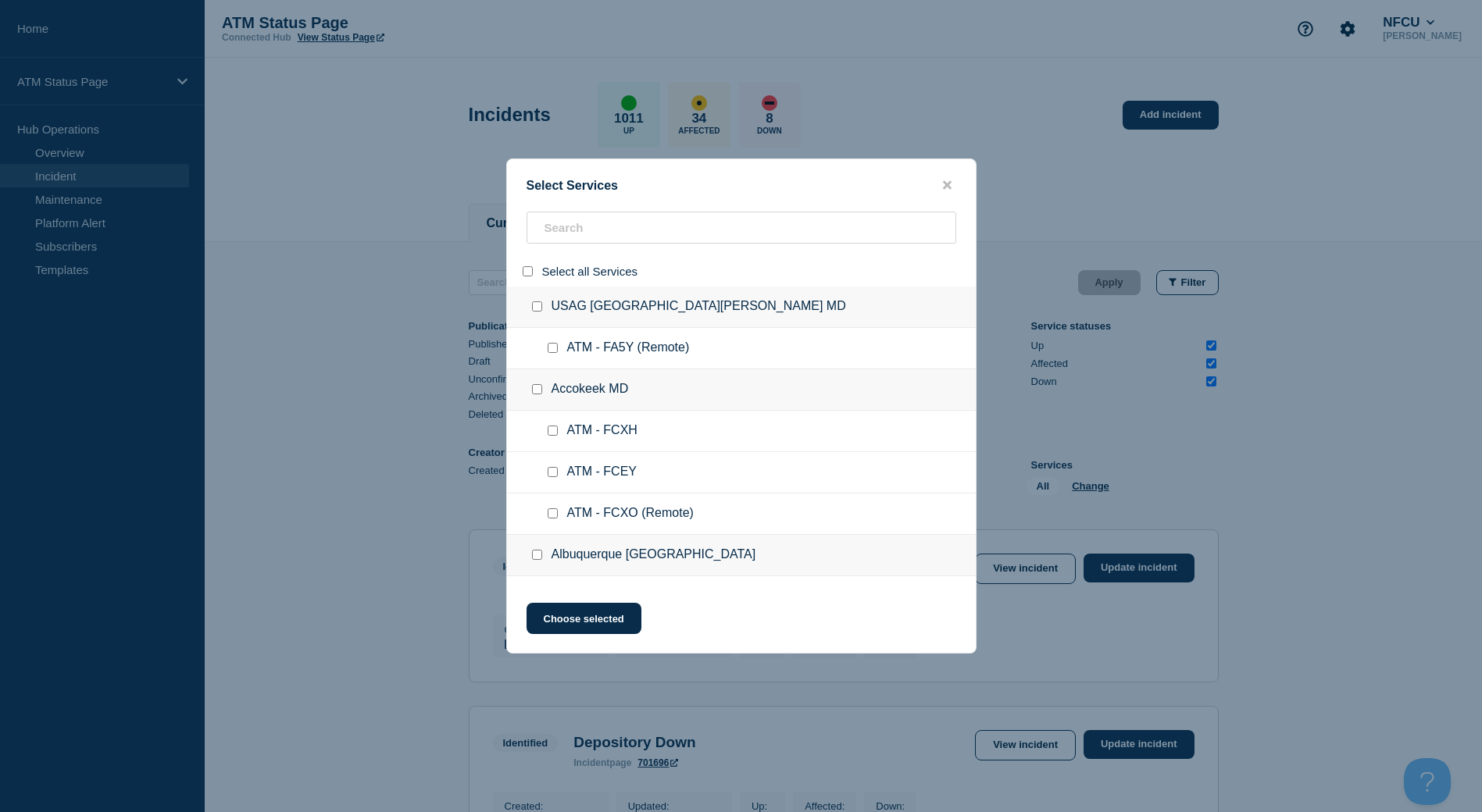
checkbox input "false"
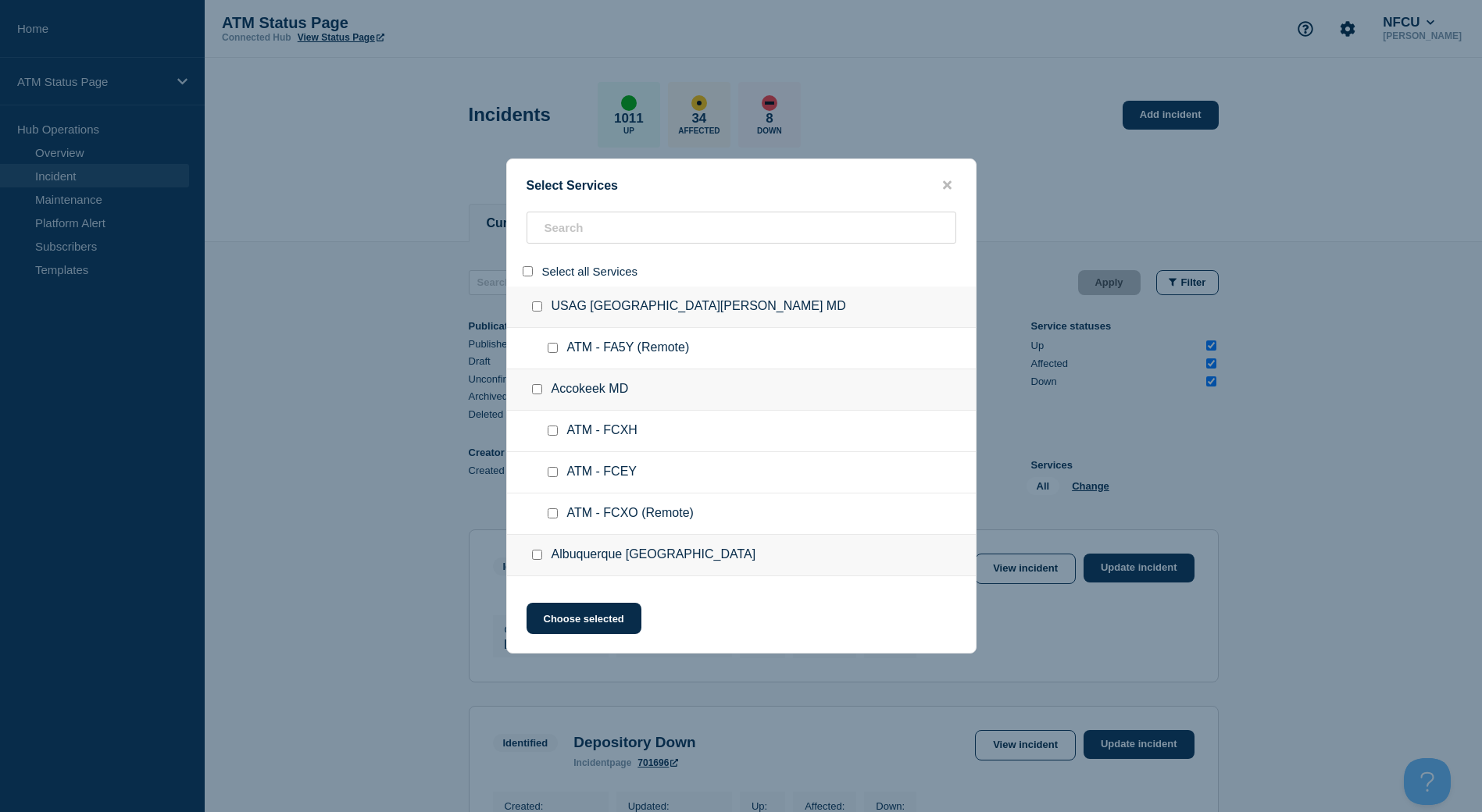
checkbox input "false"
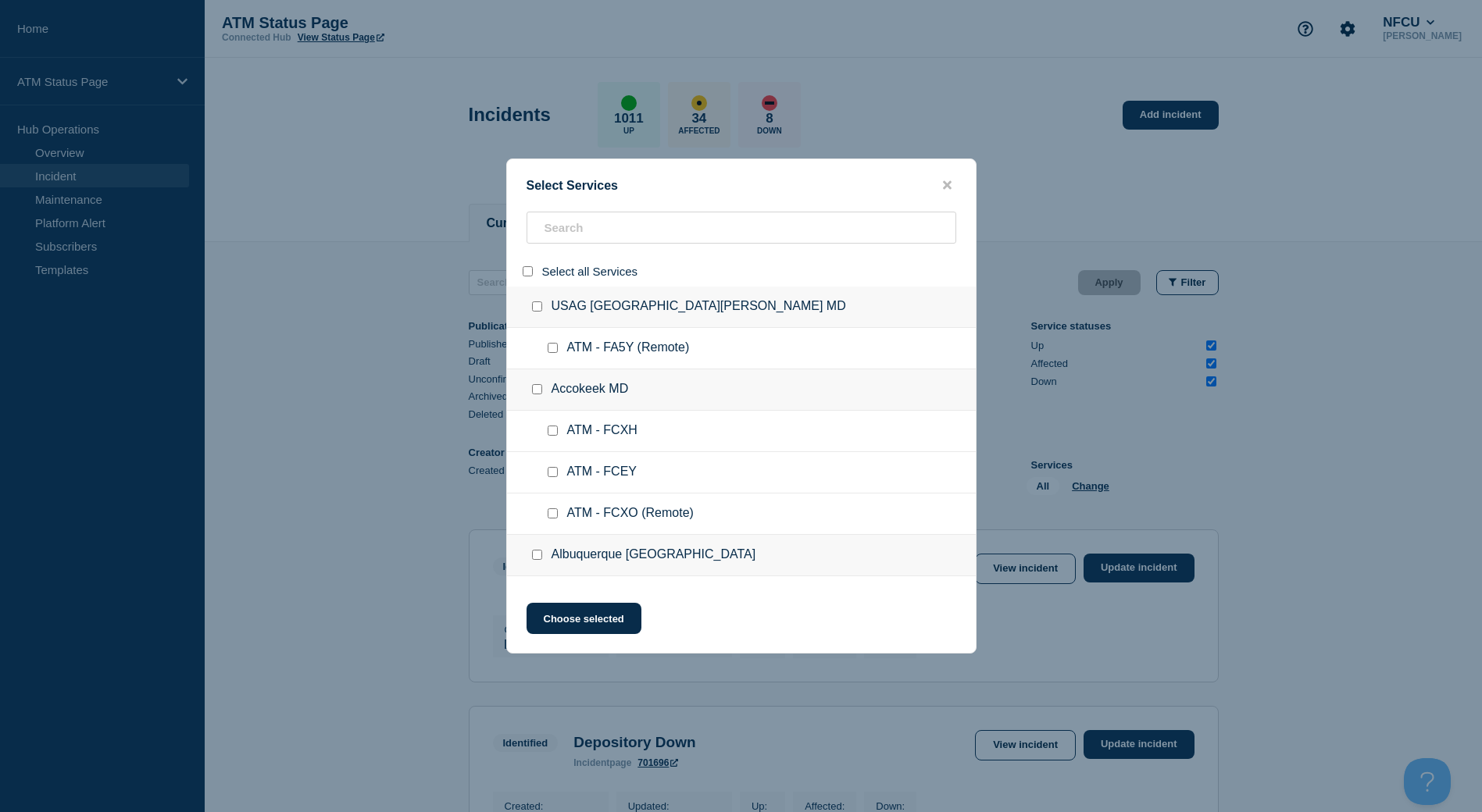
checkbox input "false"
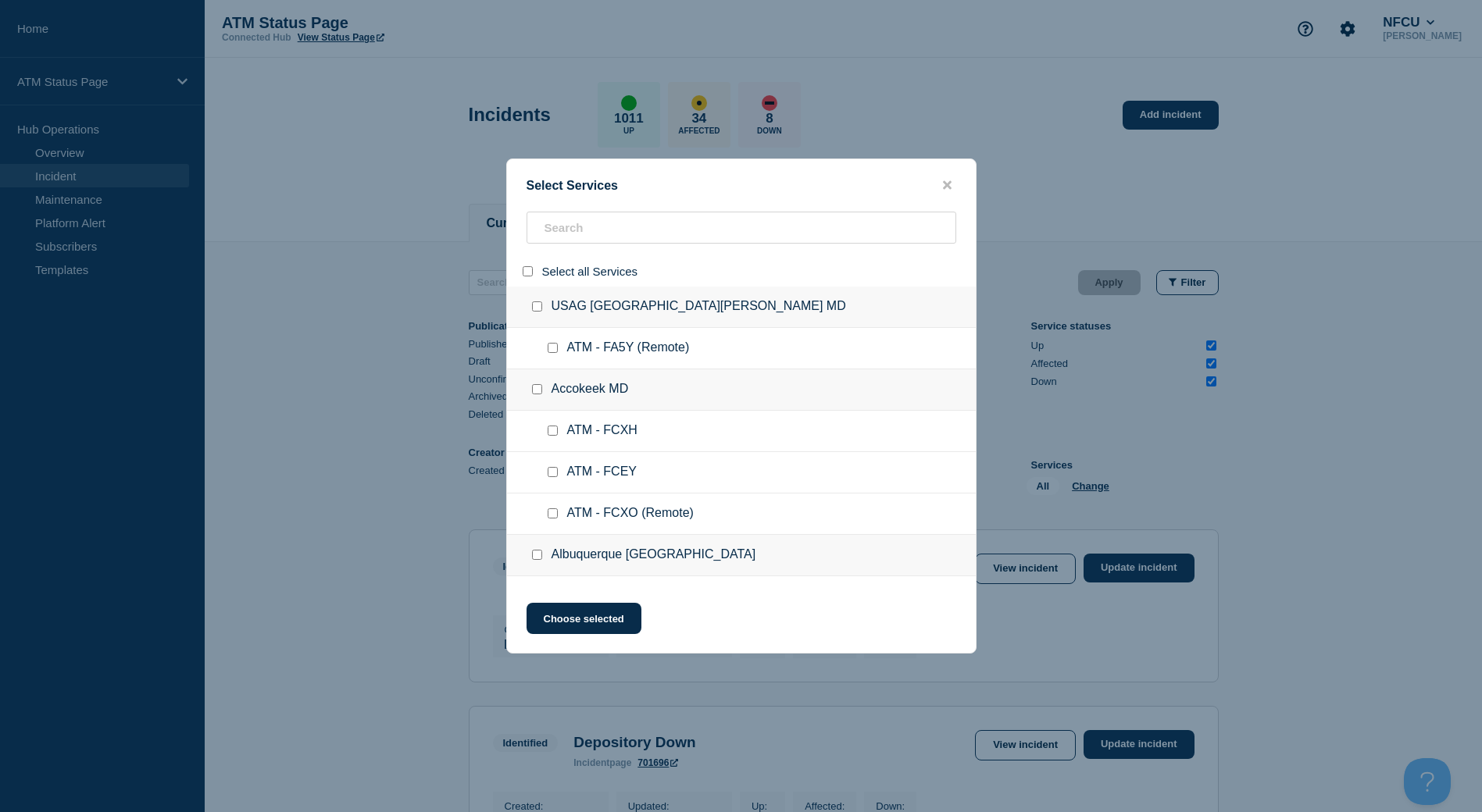
checkbox input "false"
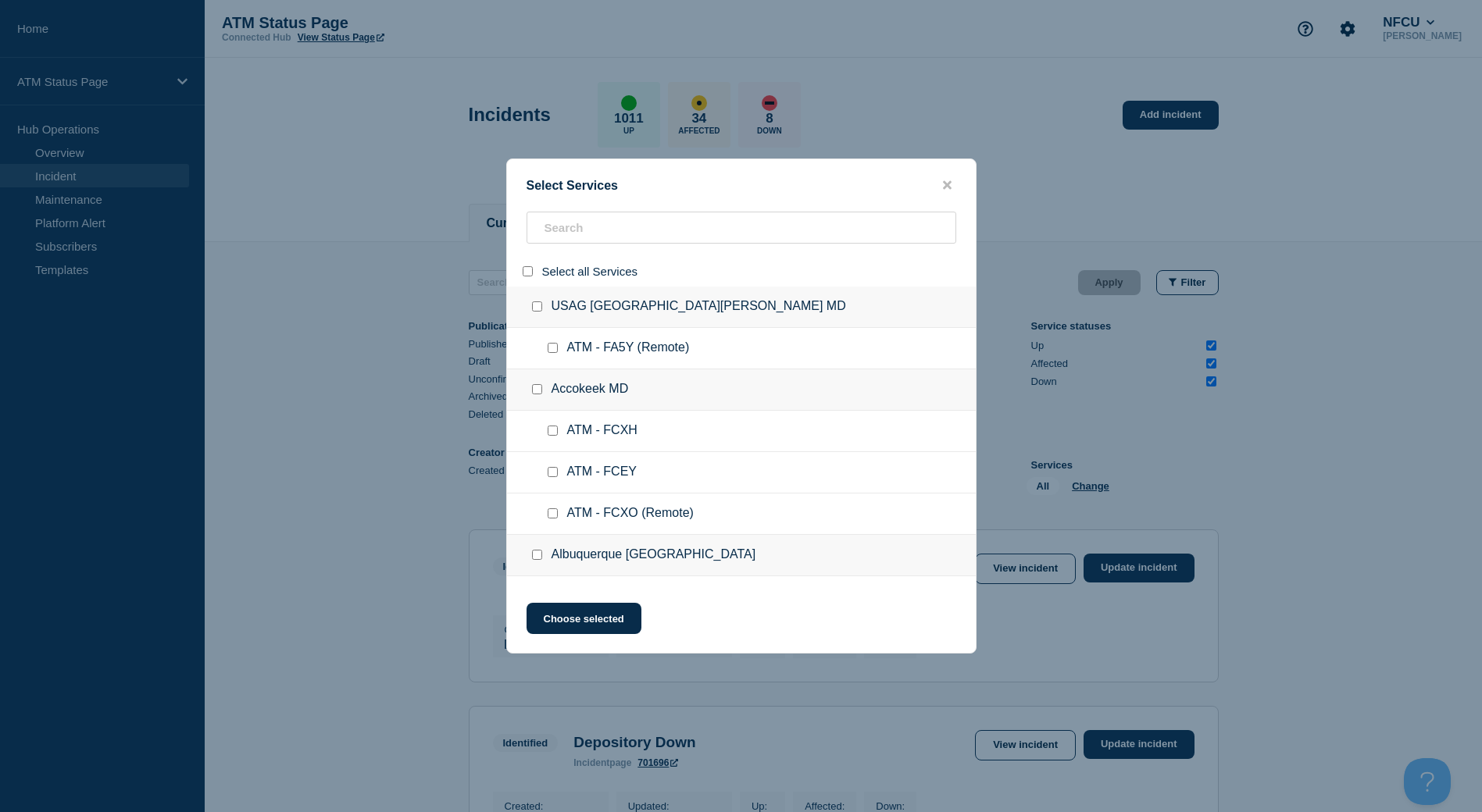
checkbox input "false"
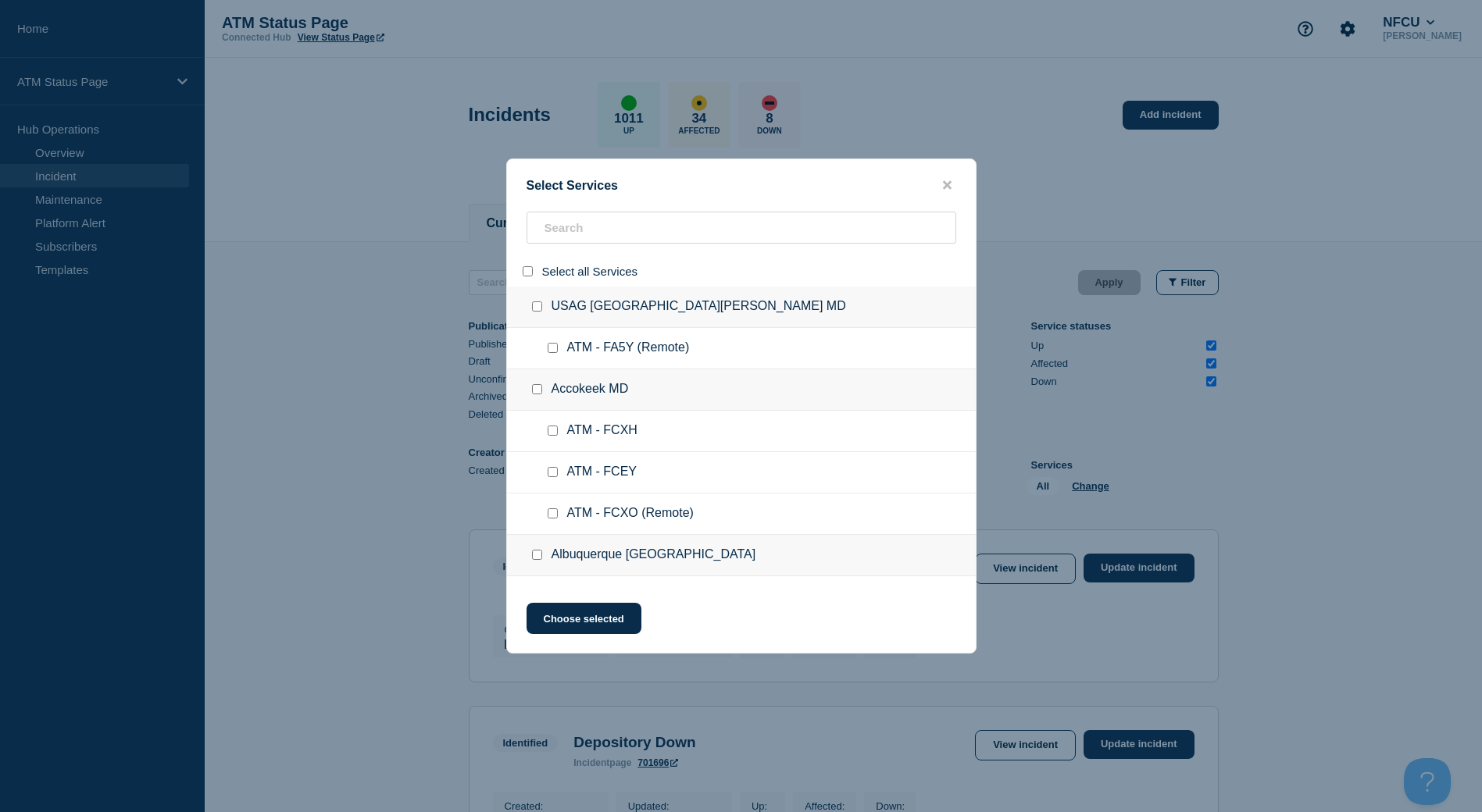
checkbox input "false"
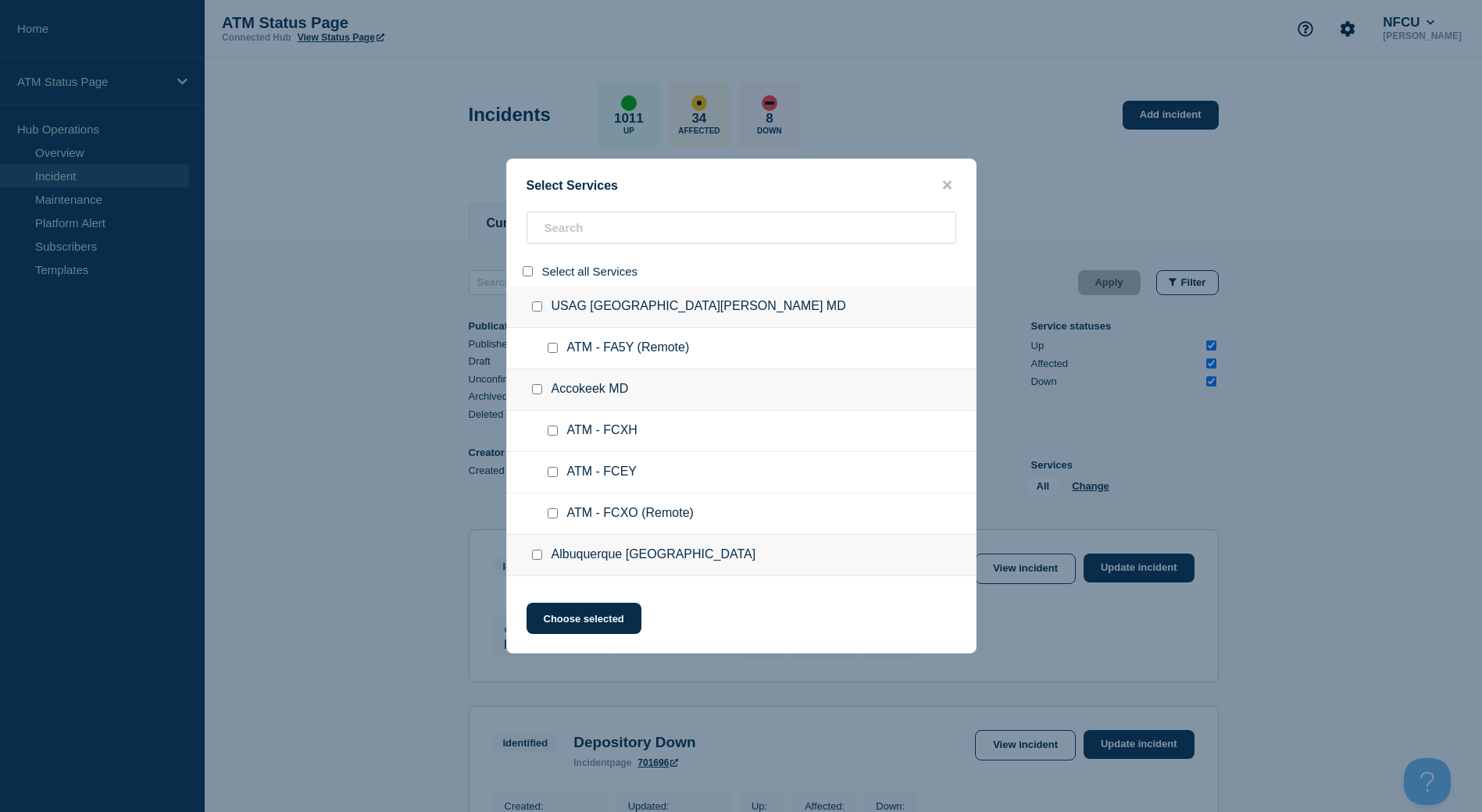
checkbox input "false"
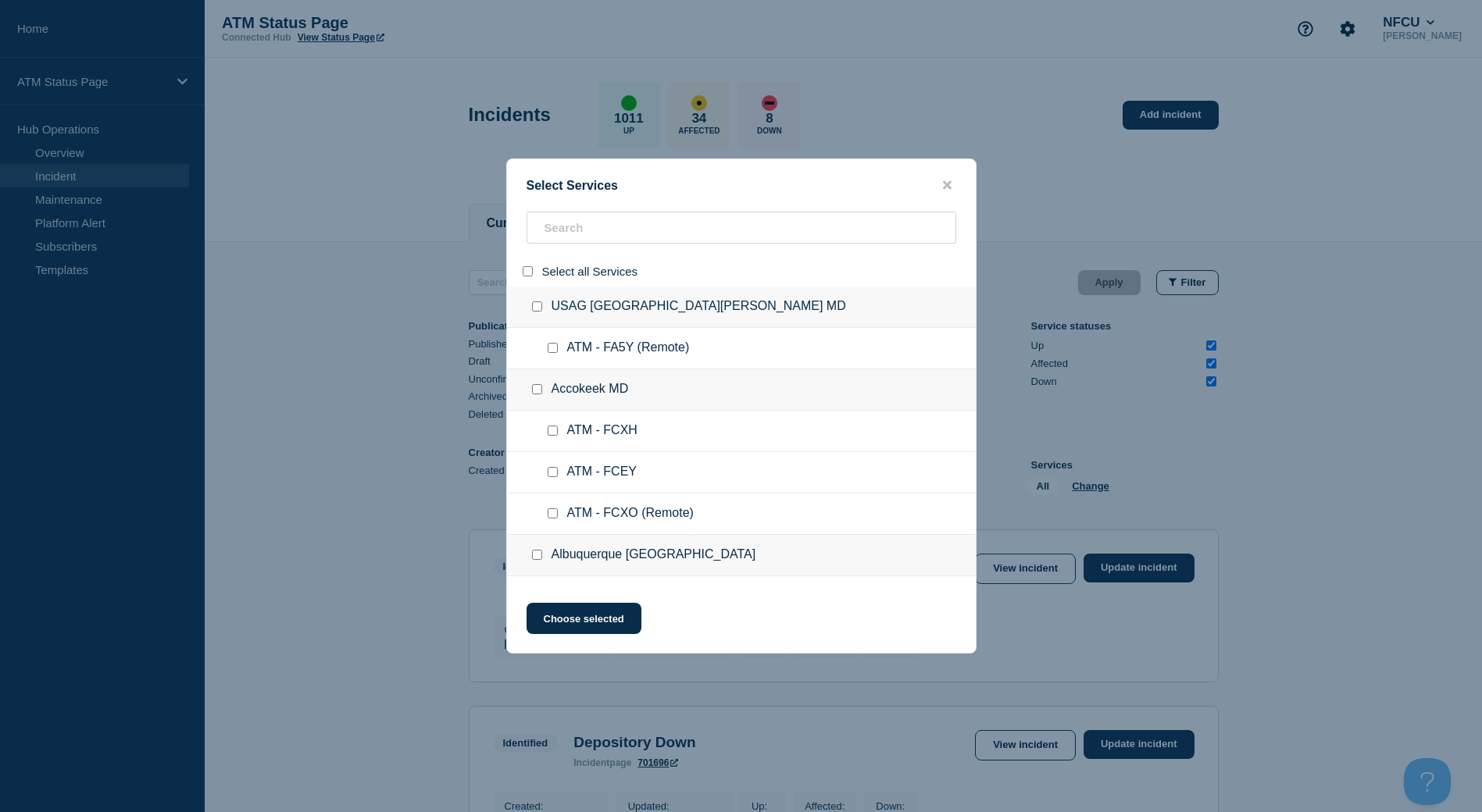
checkbox input "false"
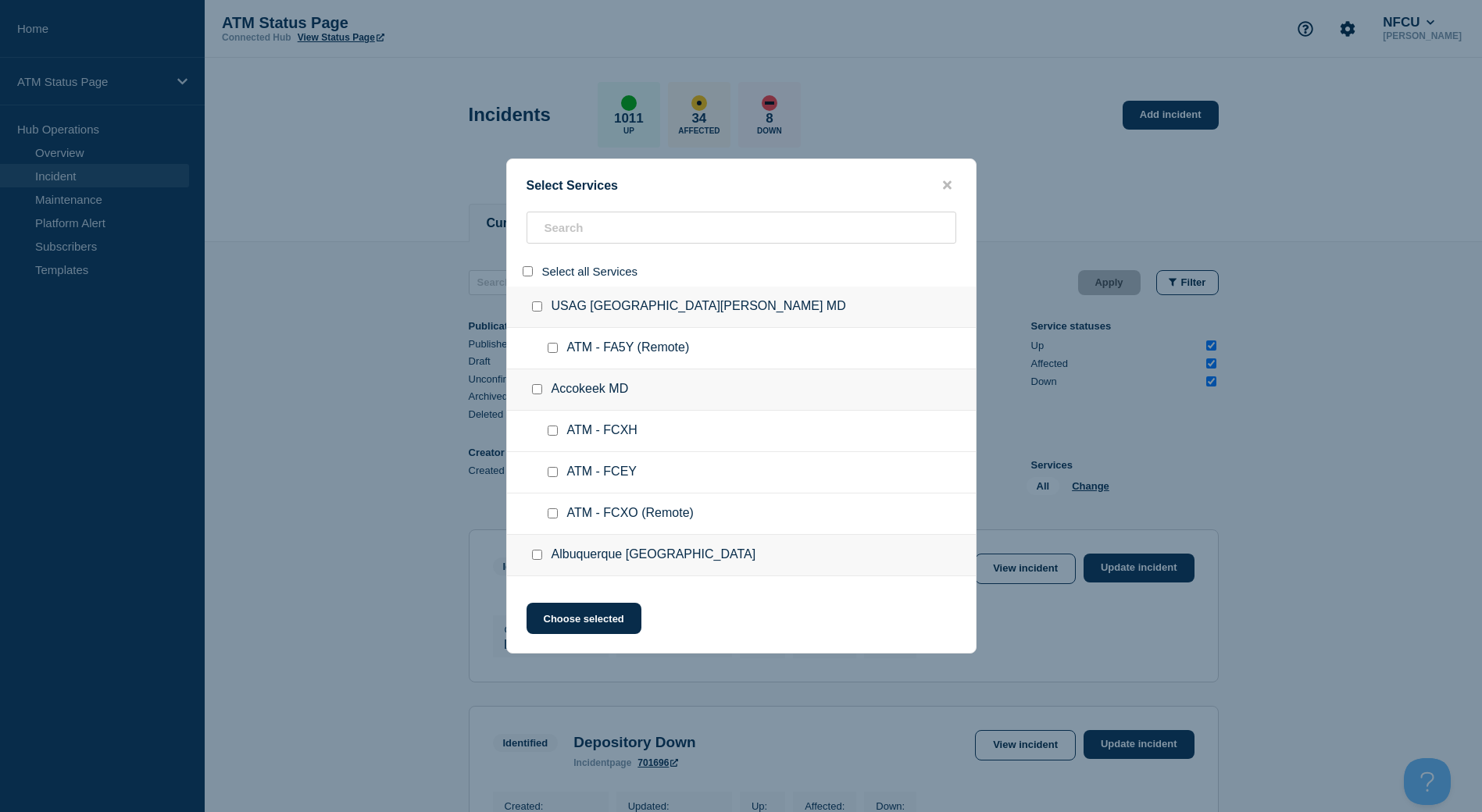
checkbox input "false"
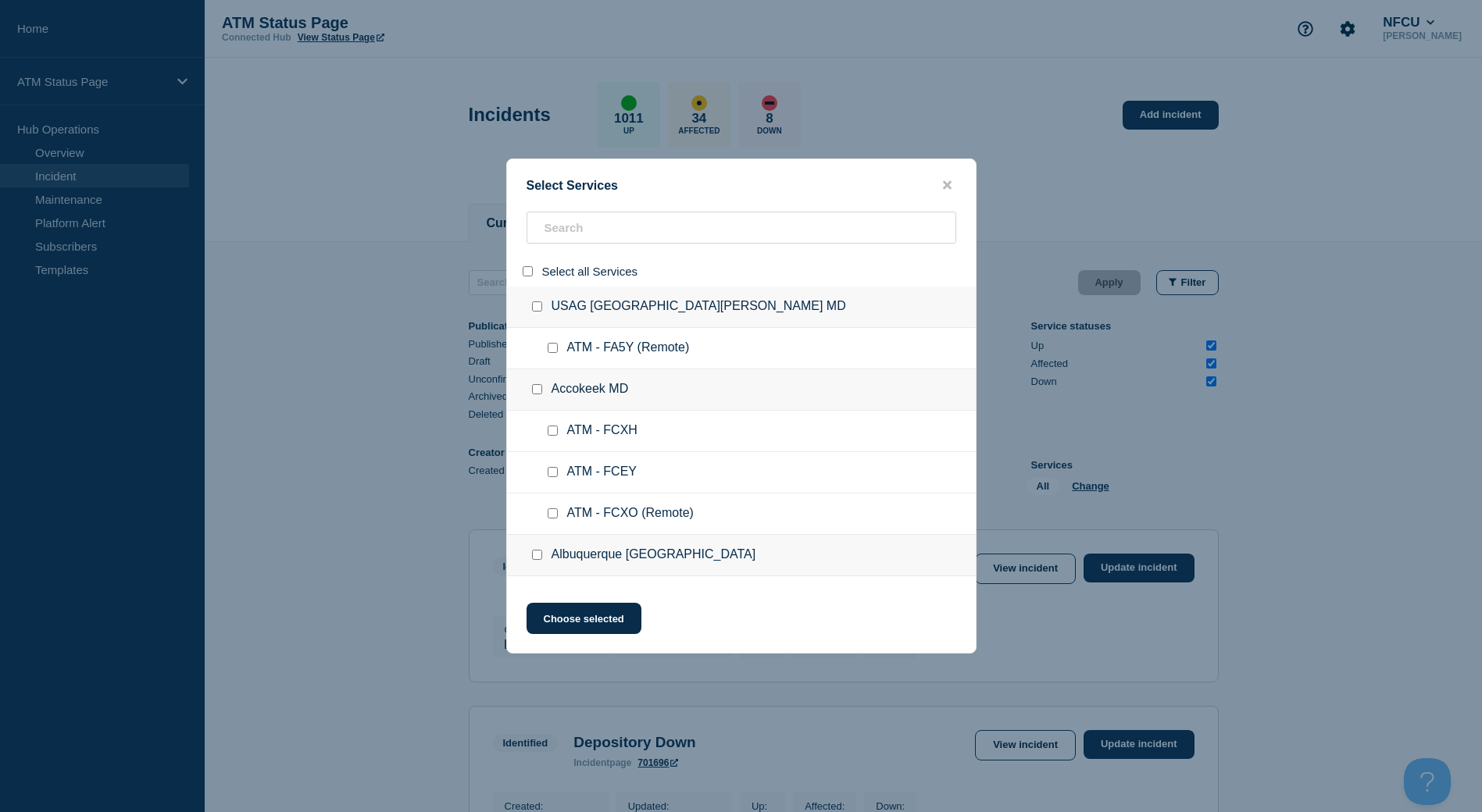
checkbox input "false"
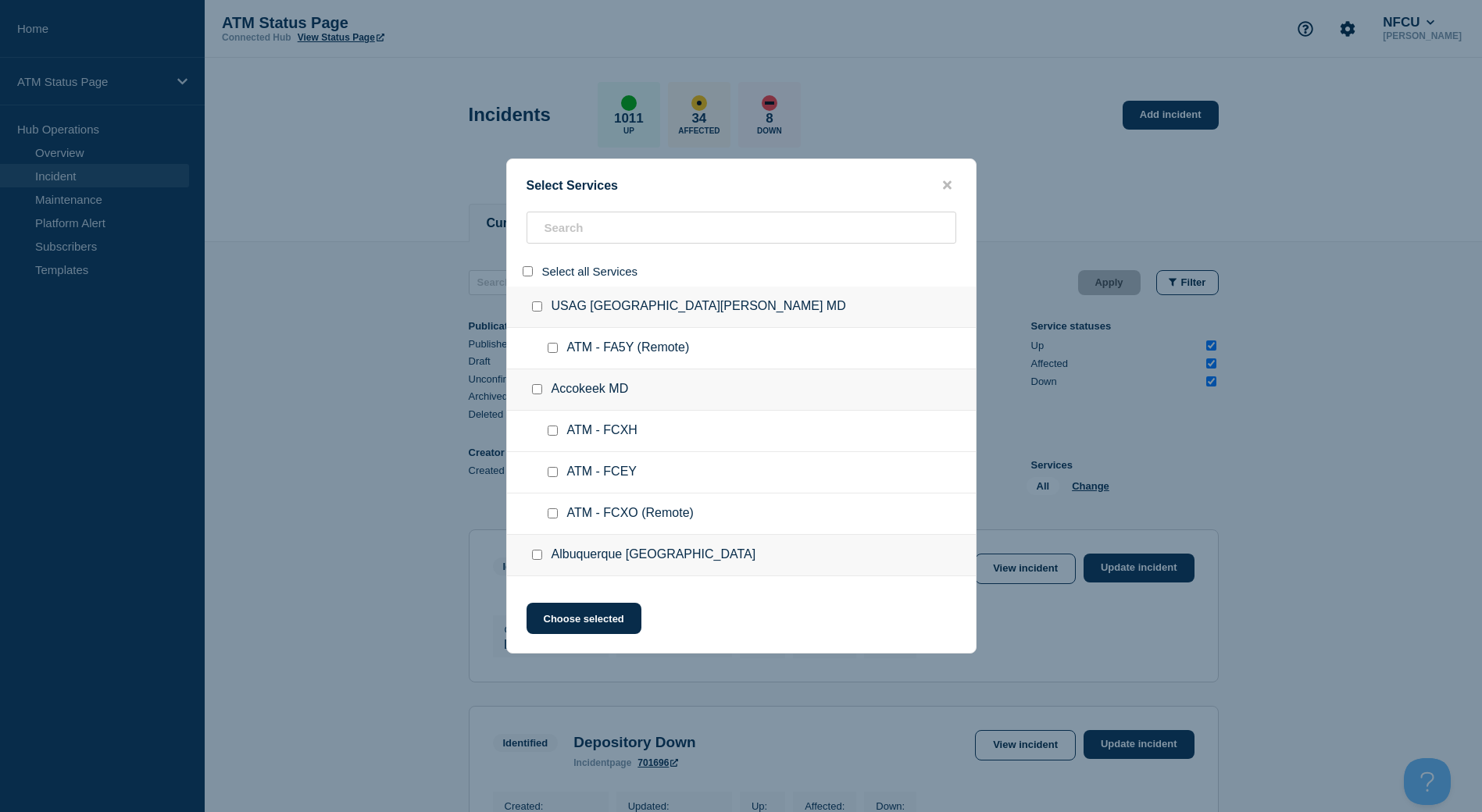
checkbox input "false"
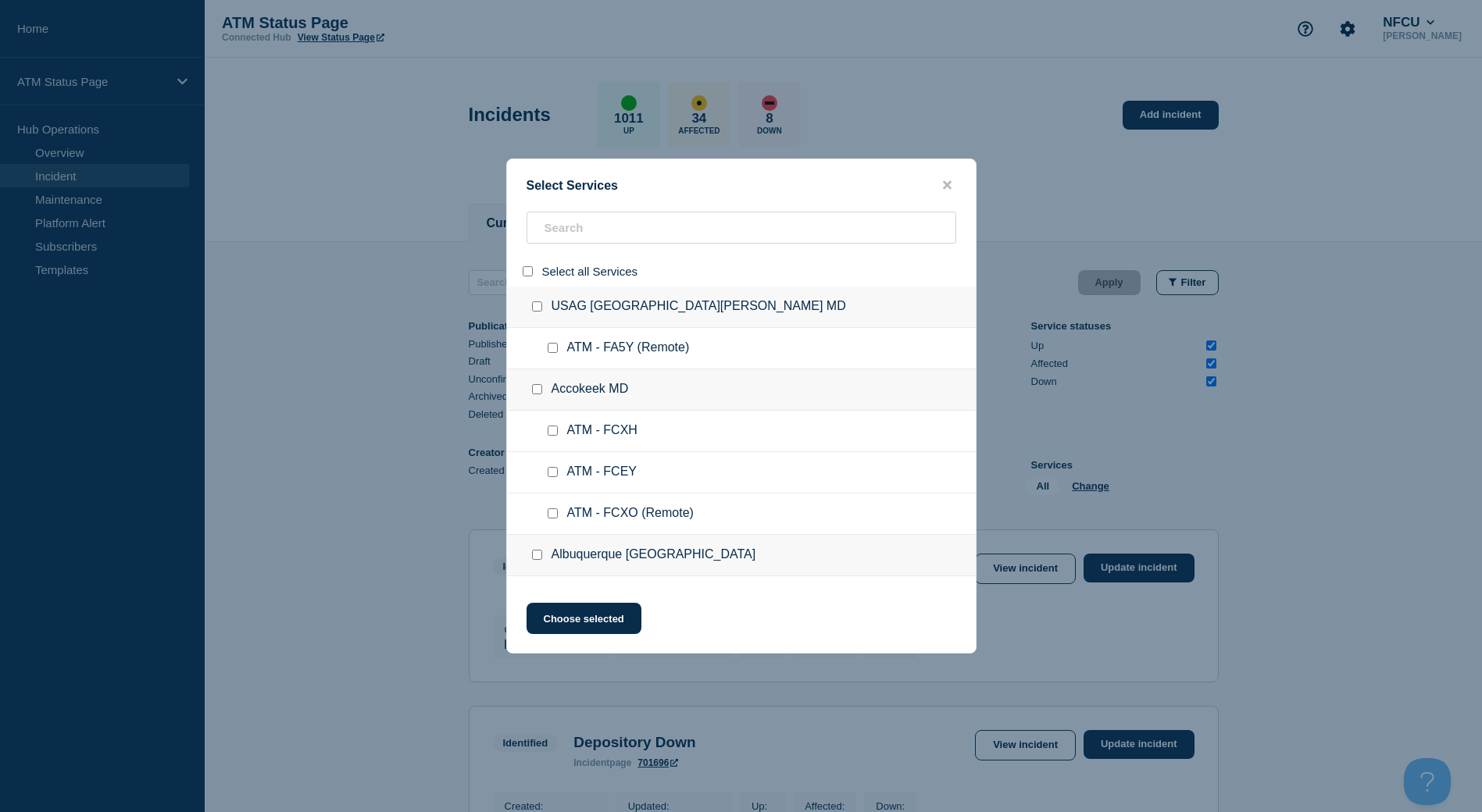
checkbox input "false"
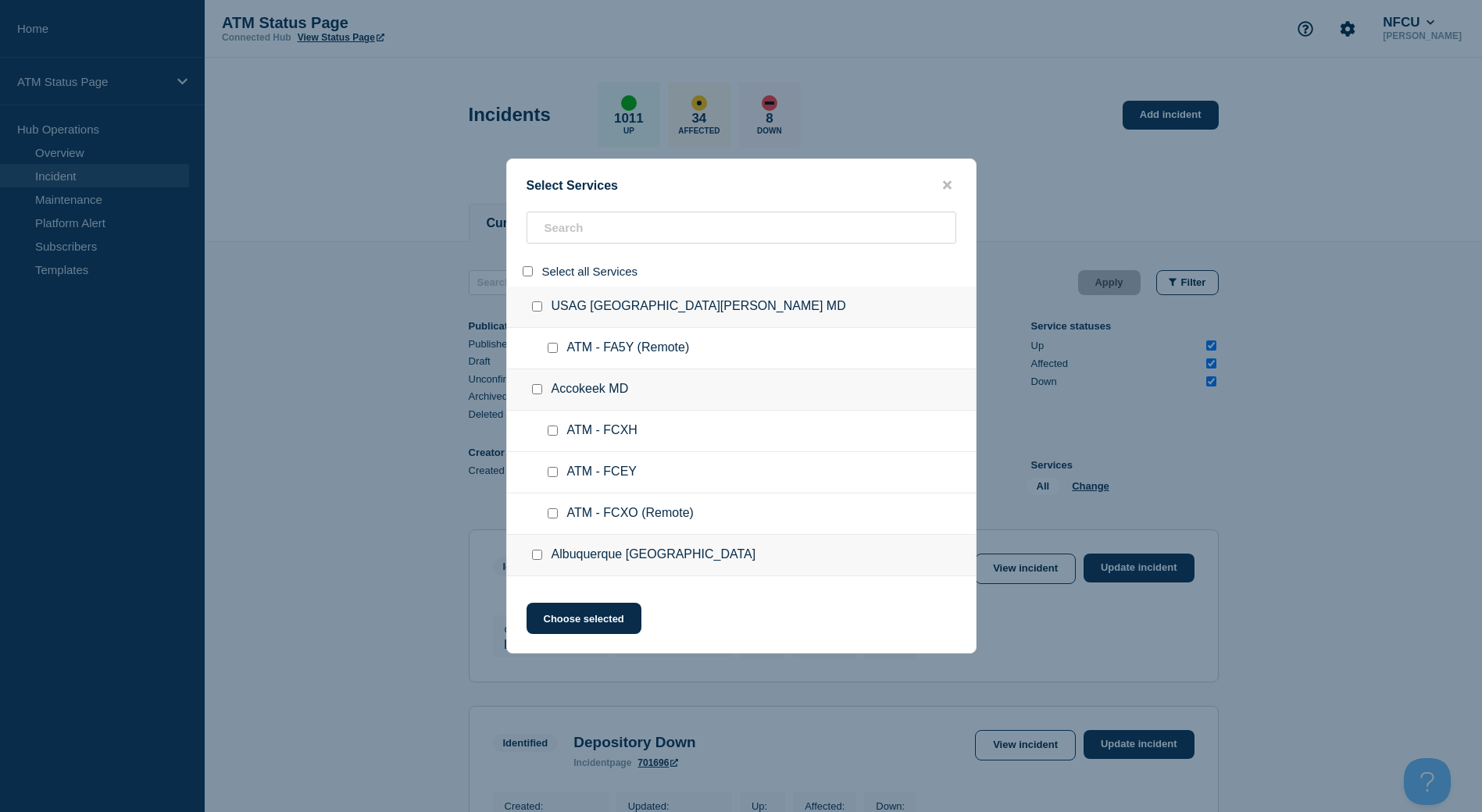
checkbox input "false"
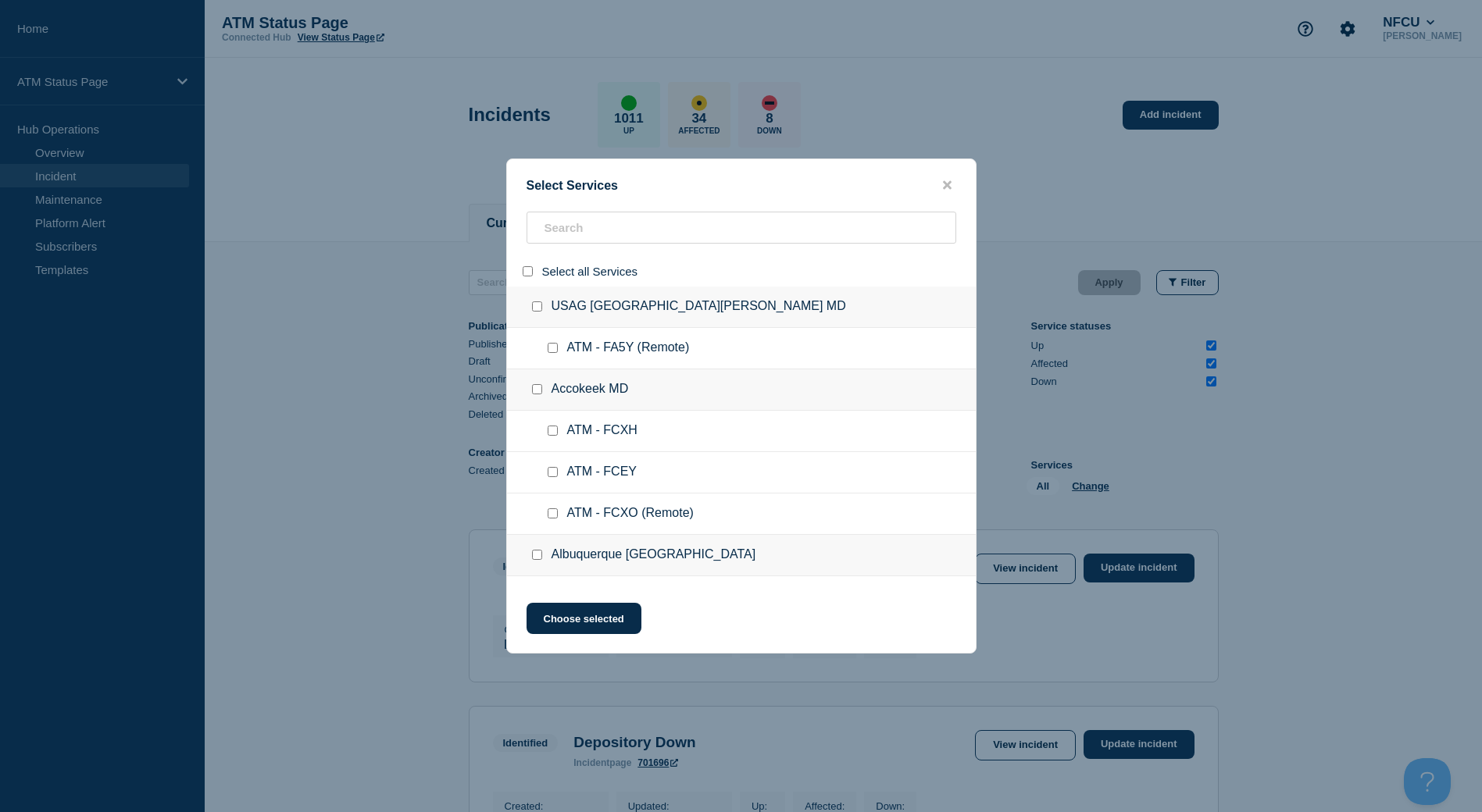
checkbox input "false"
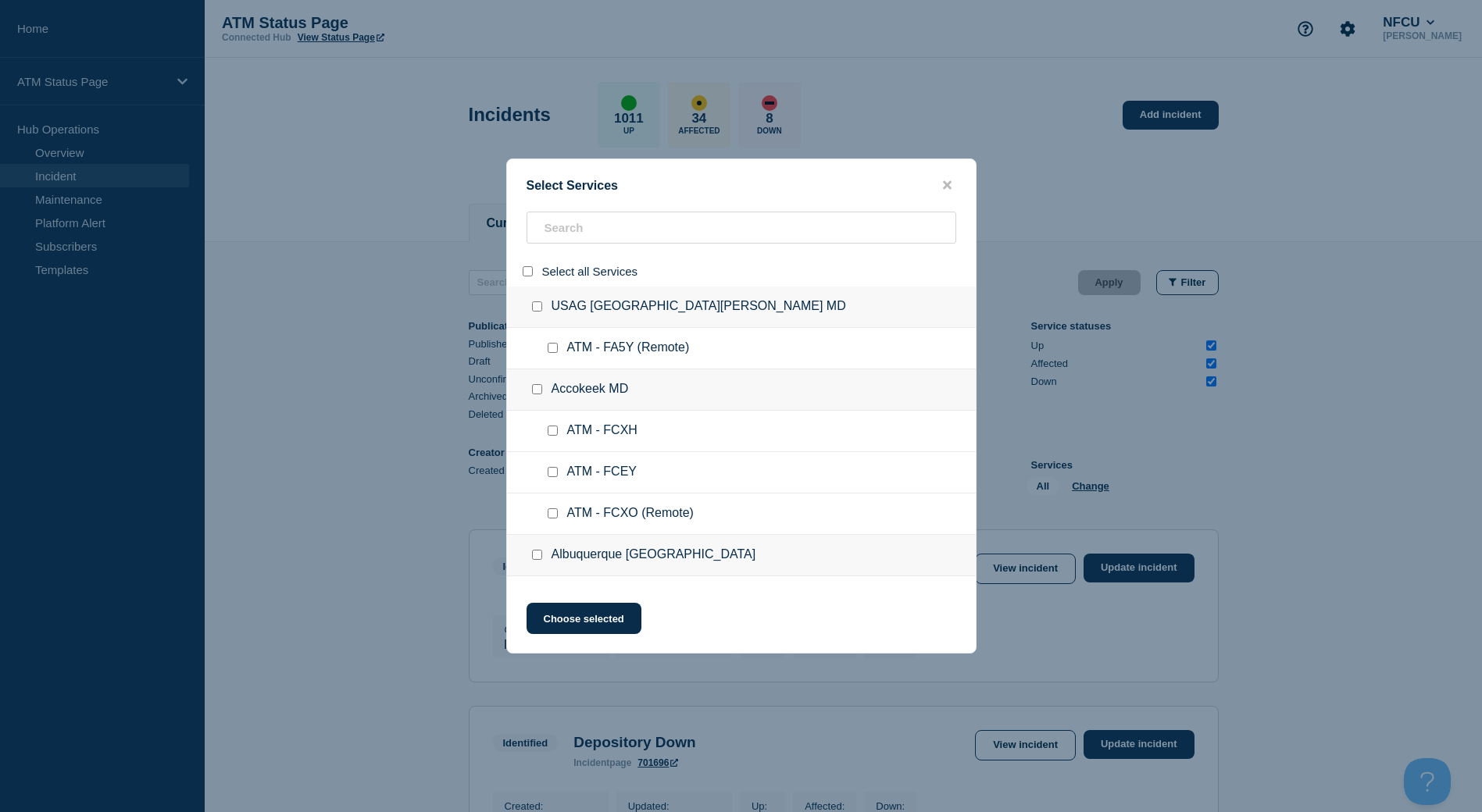
checkbox input "false"
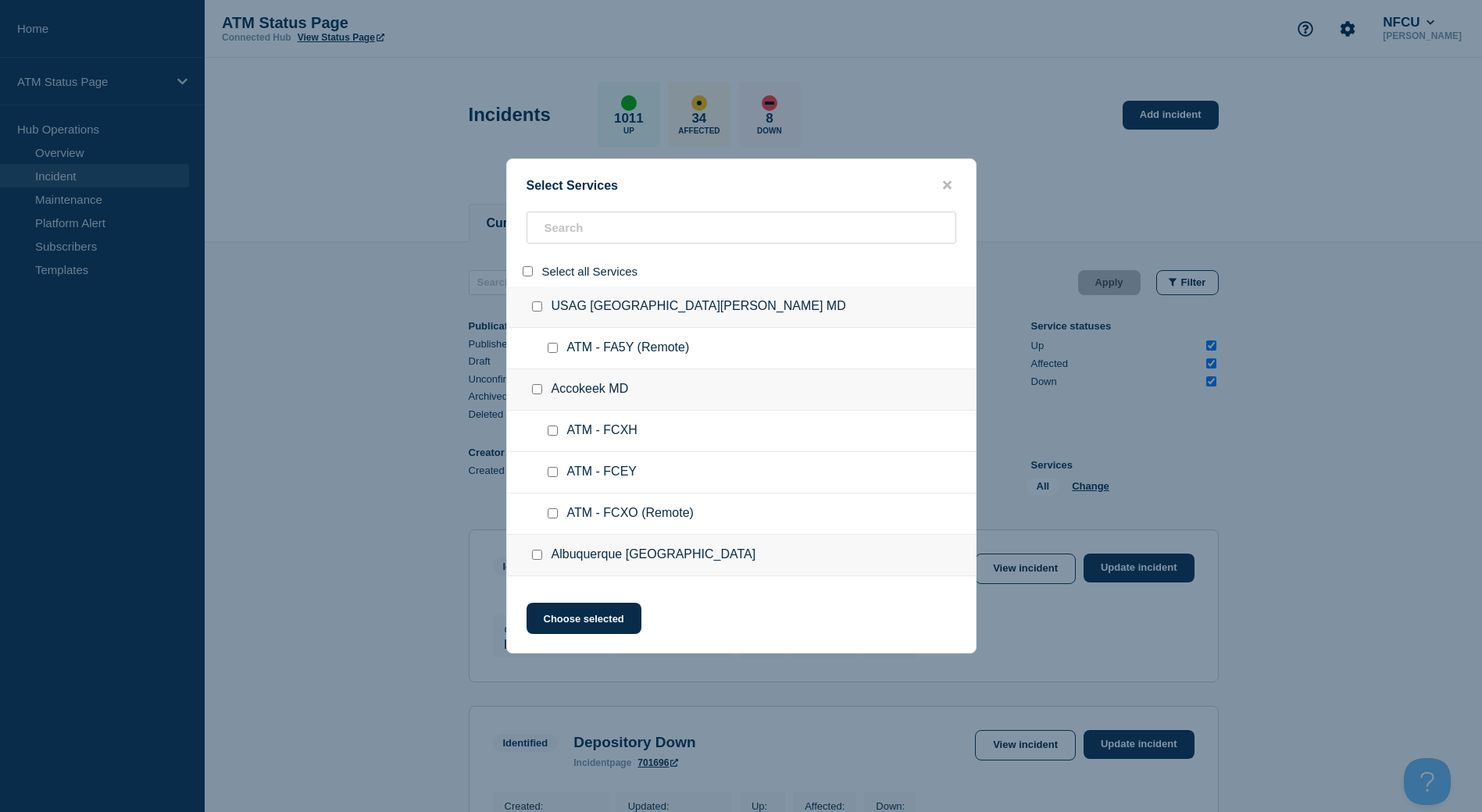
checkbox input "false"
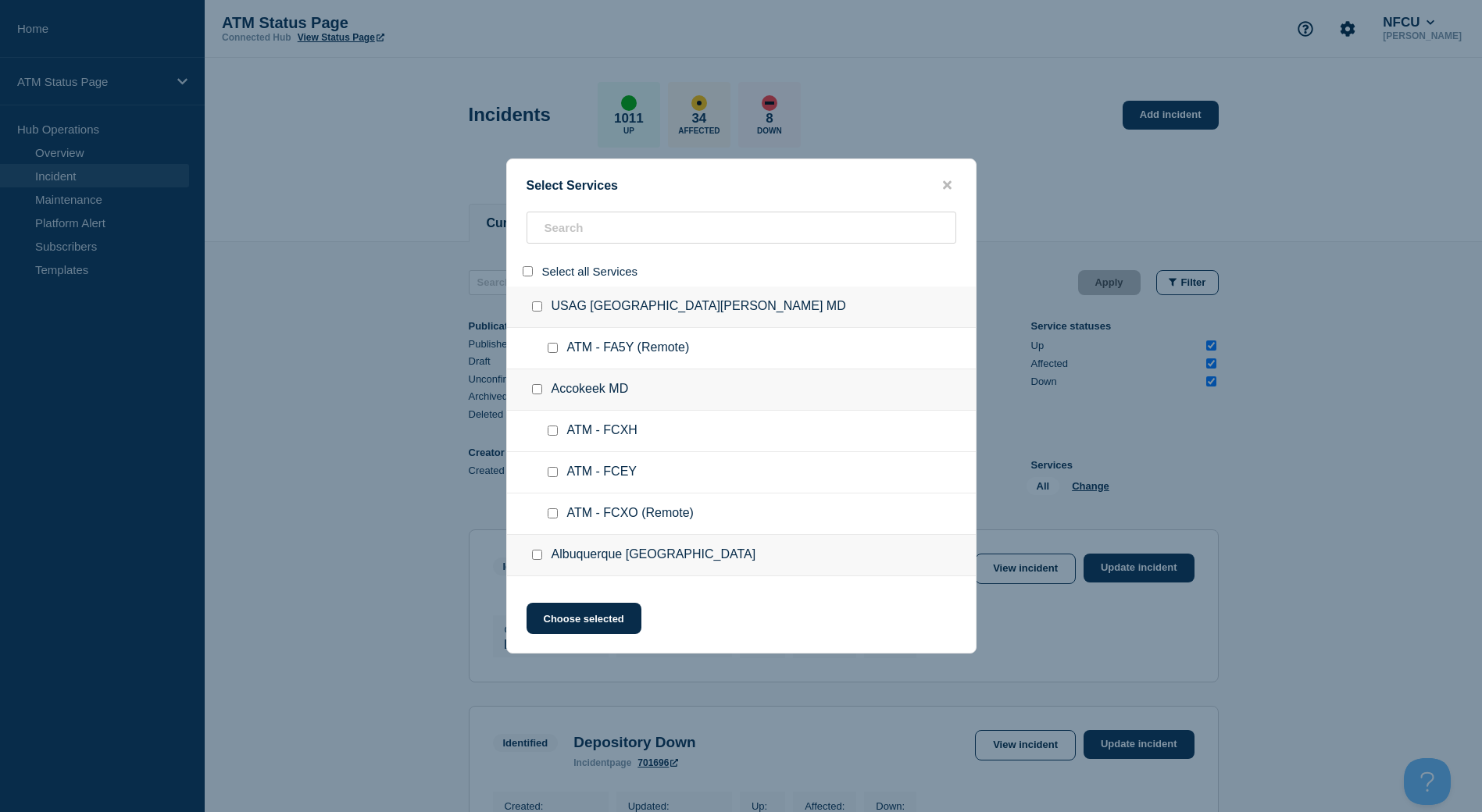
checkbox input "false"
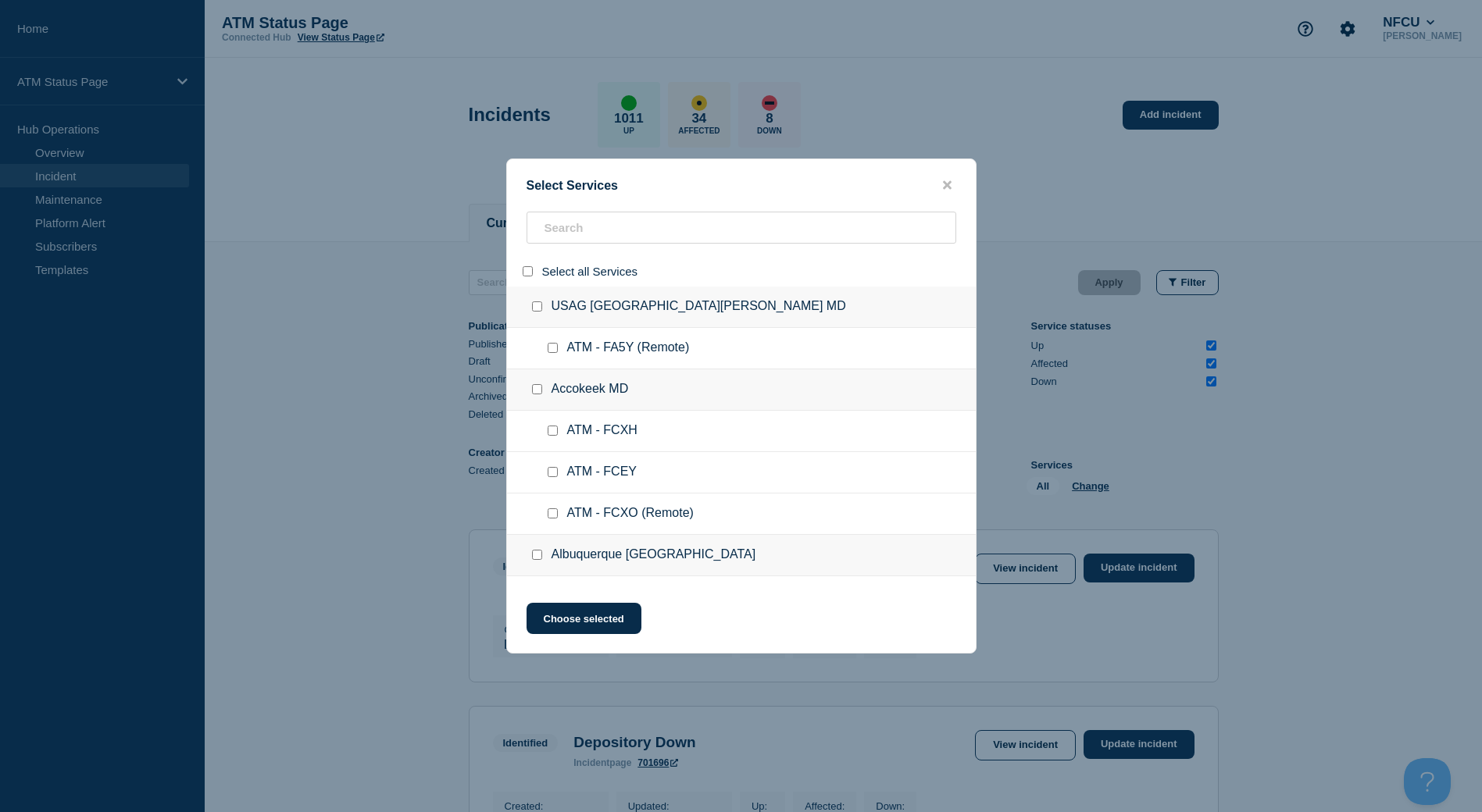
checkbox input "false"
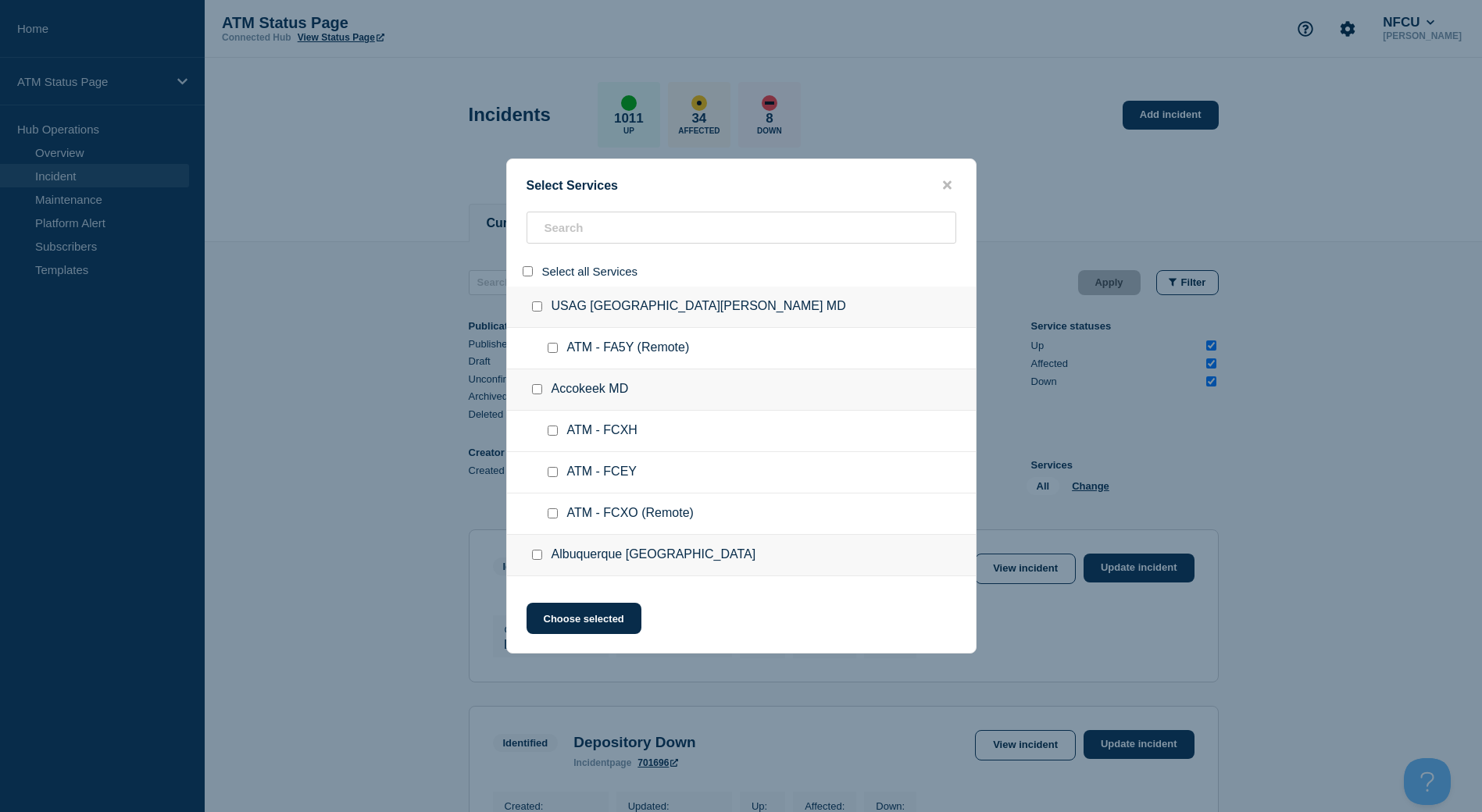
checkbox input "false"
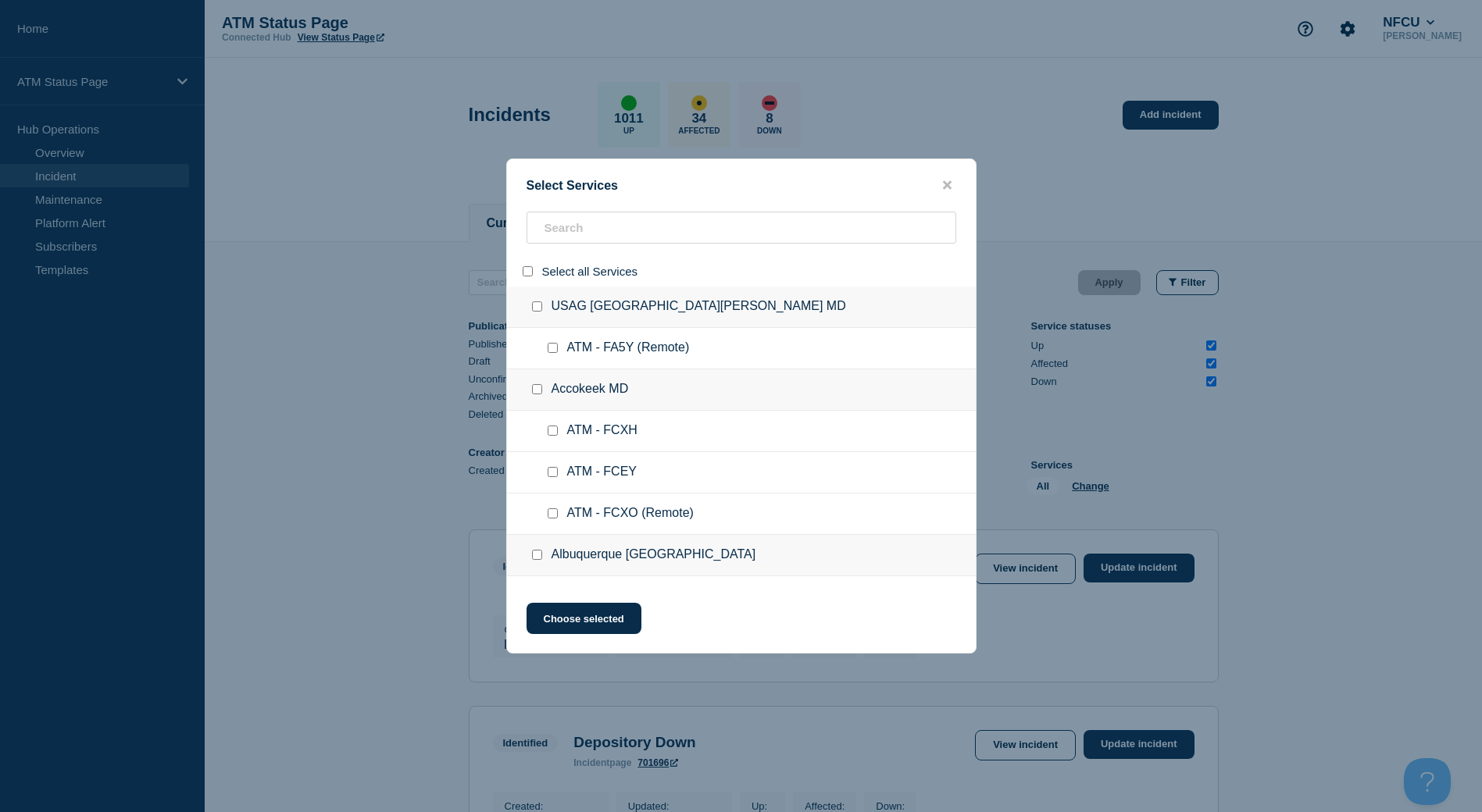
checkbox input "false"
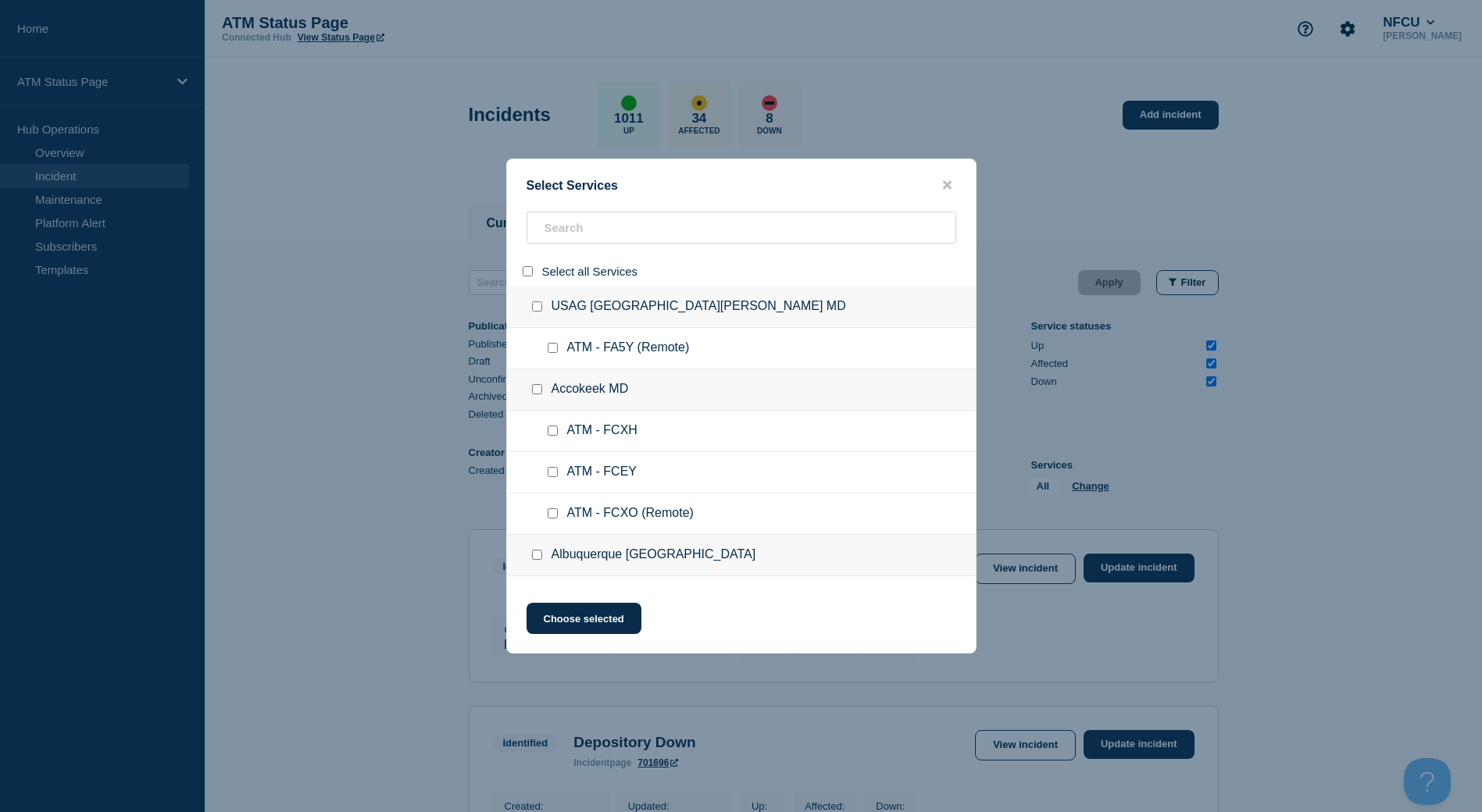
checkbox input "false"
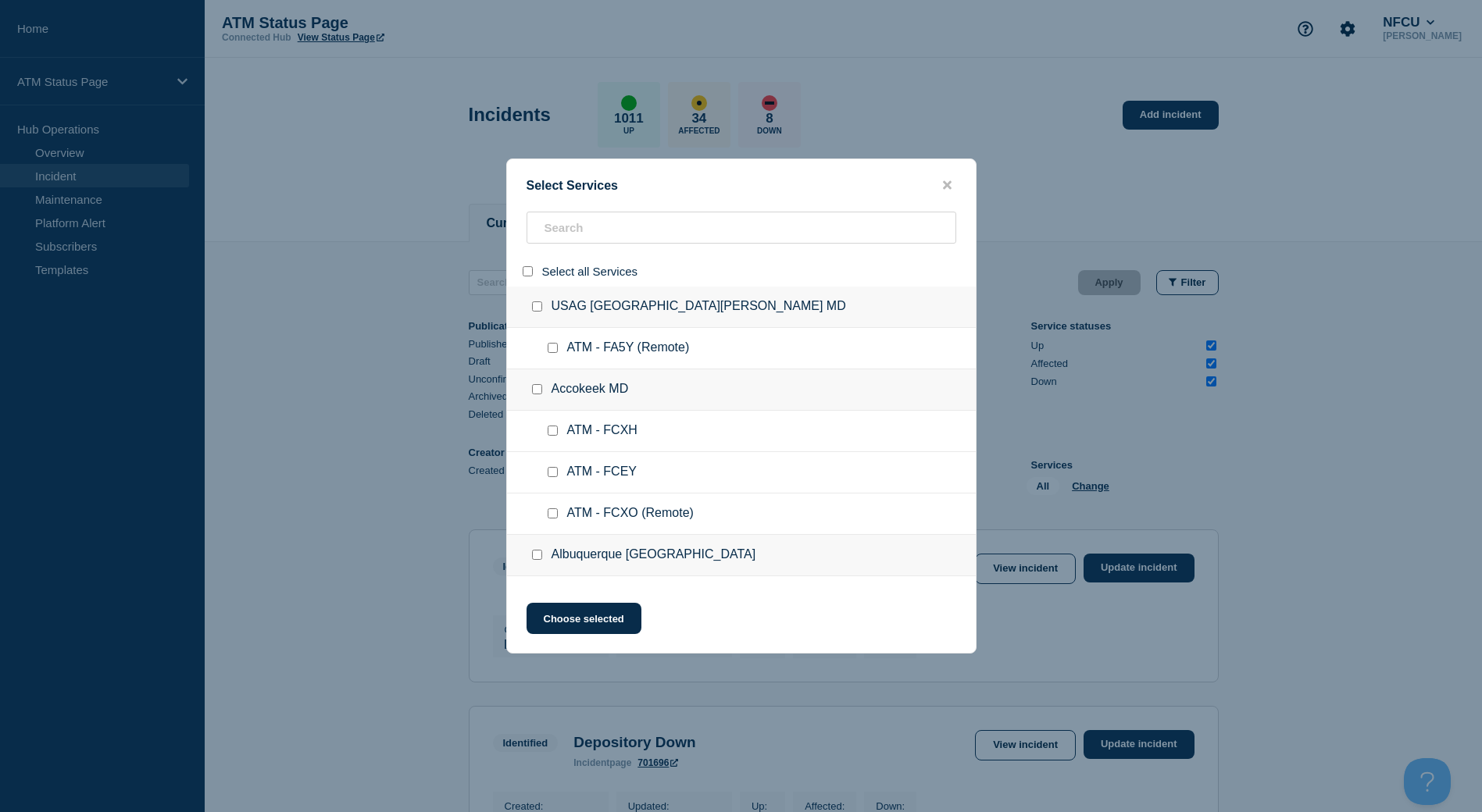
checkbox input "false"
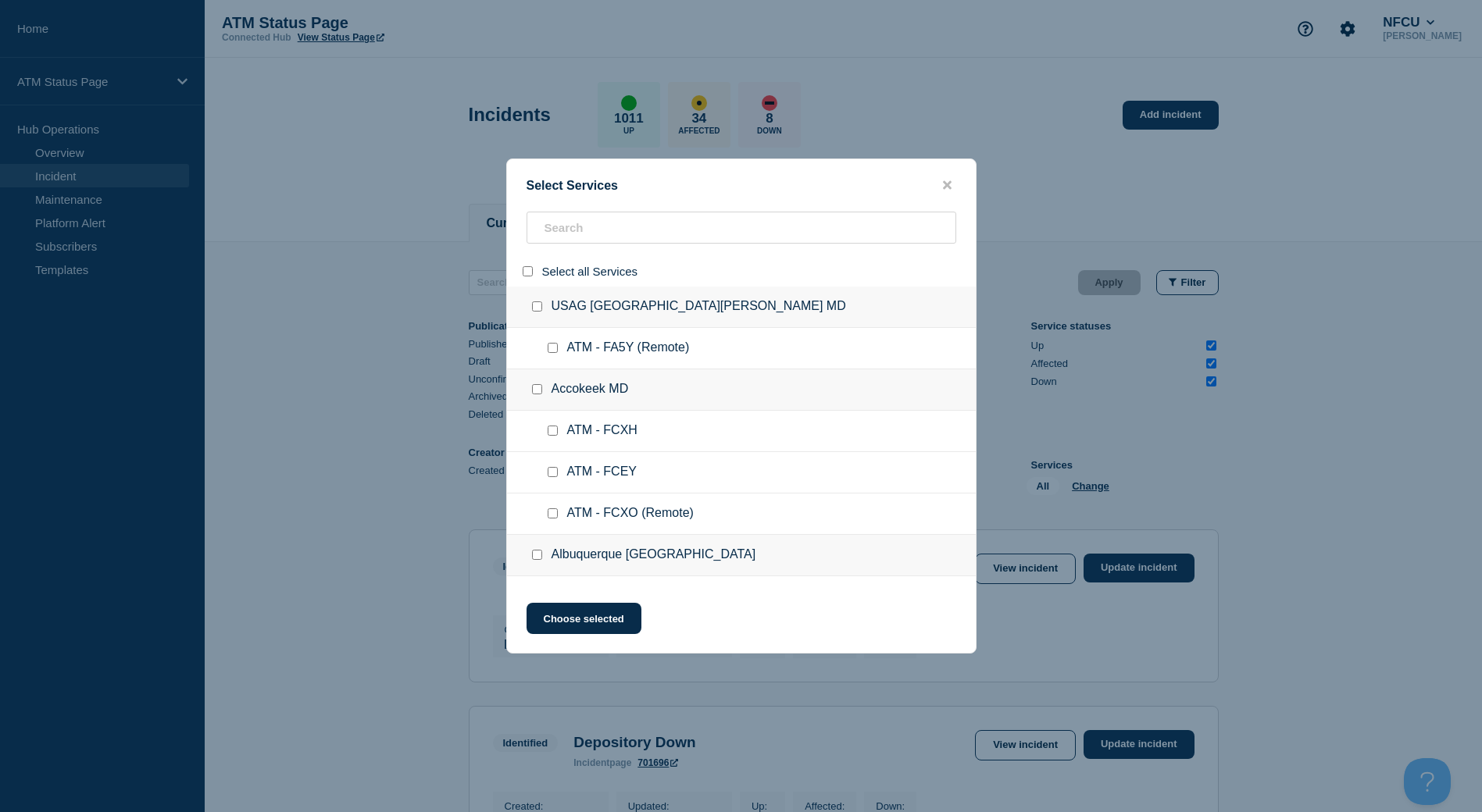
checkbox input "false"
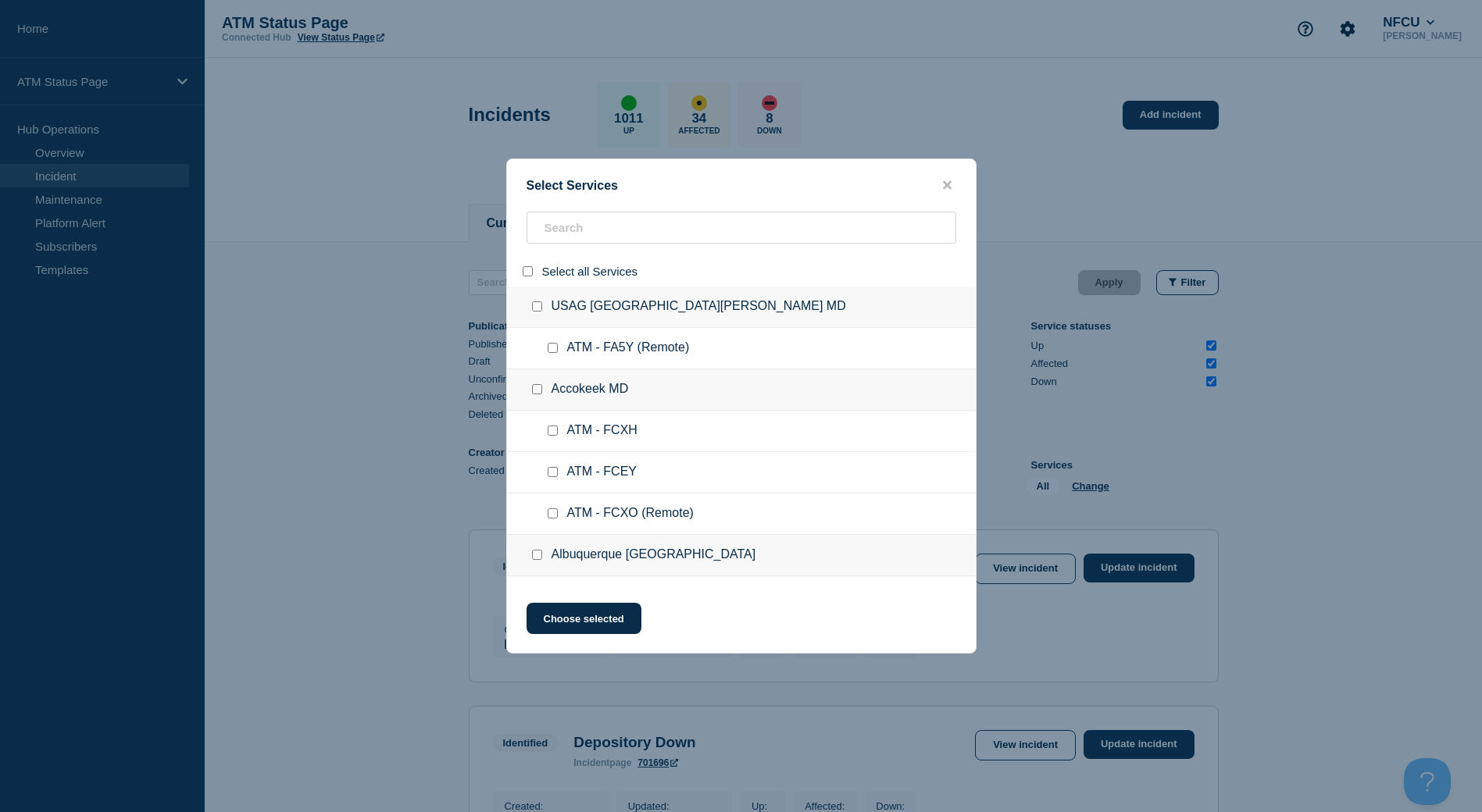
checkbox input "false"
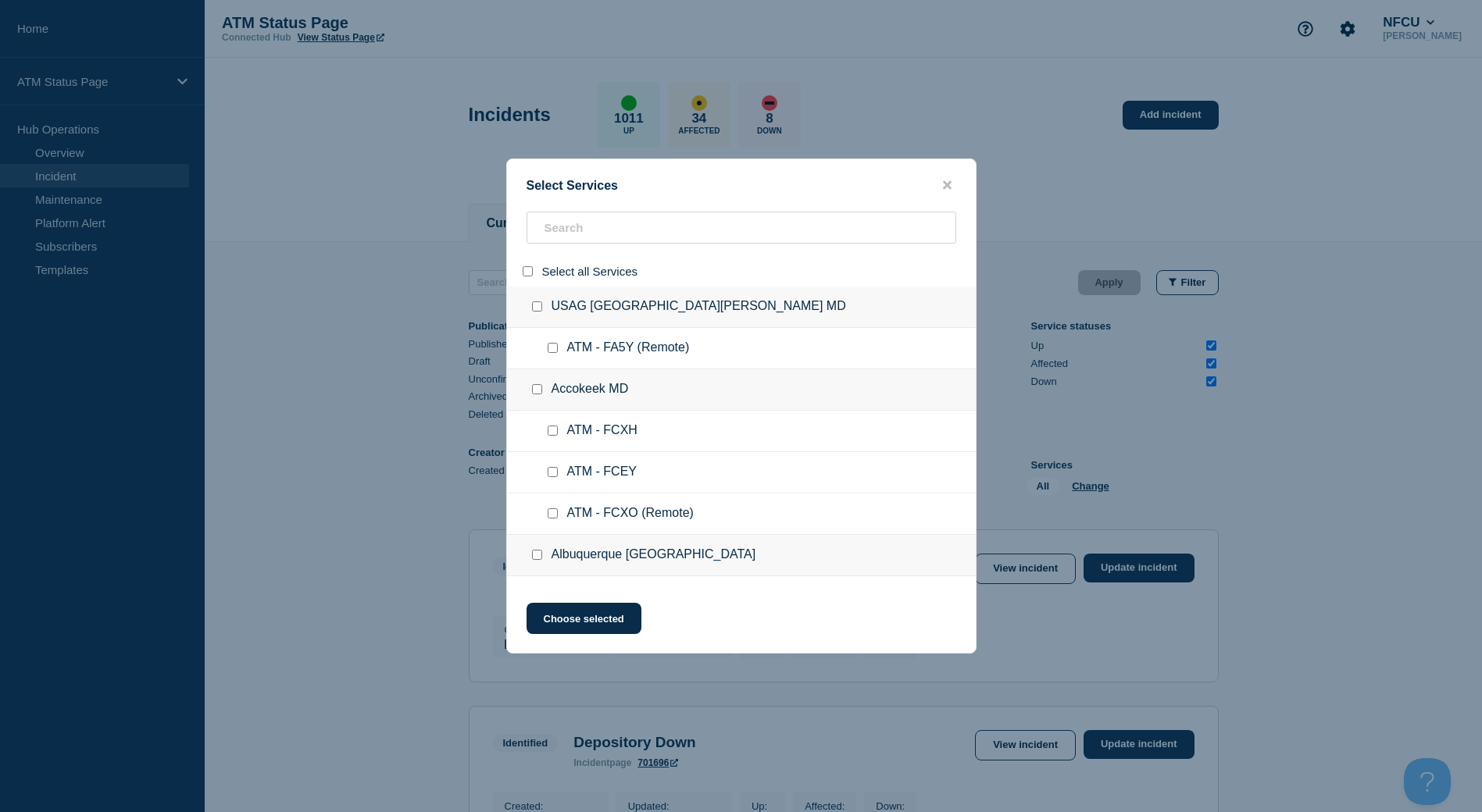
checkbox input "false"
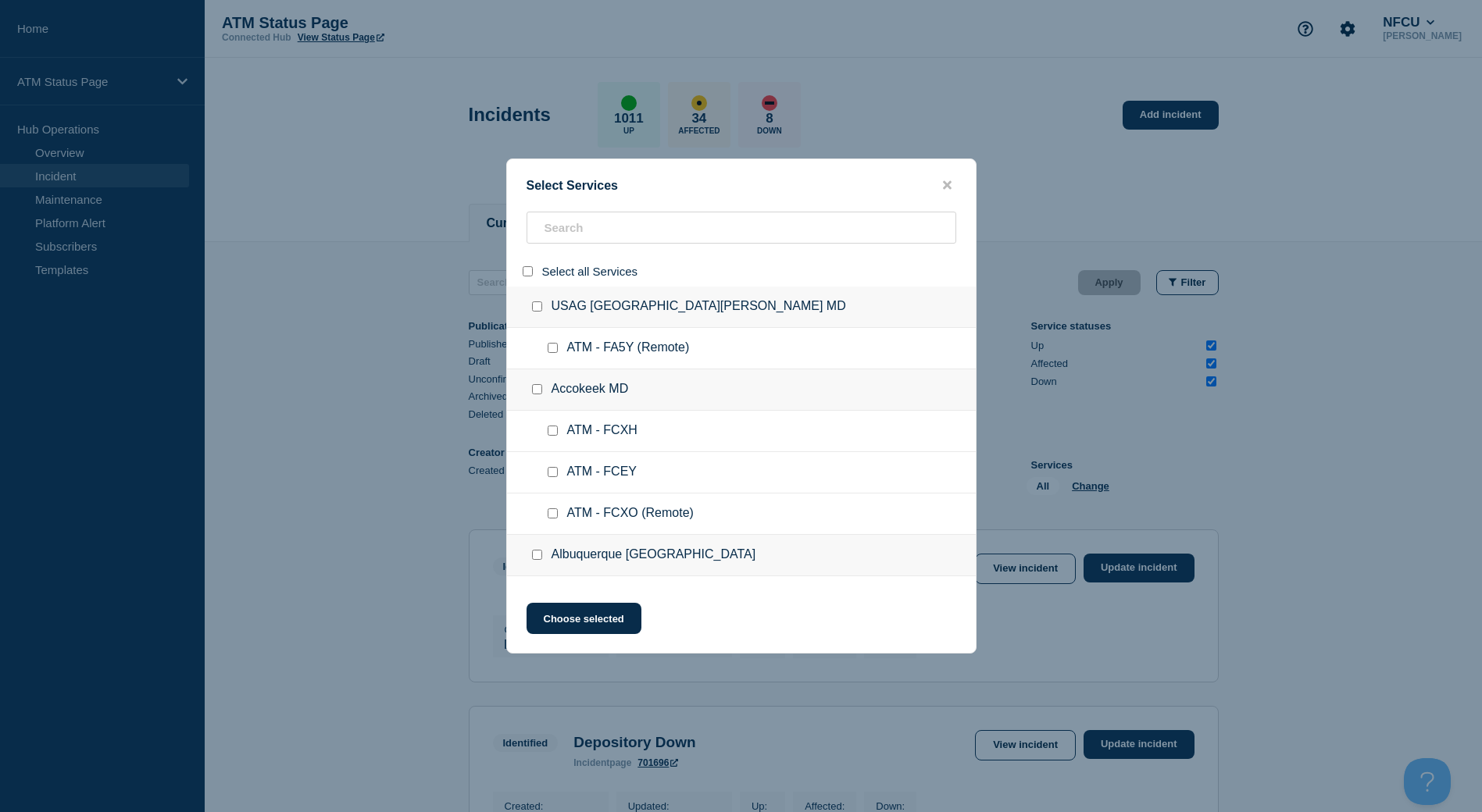
checkbox input "false"
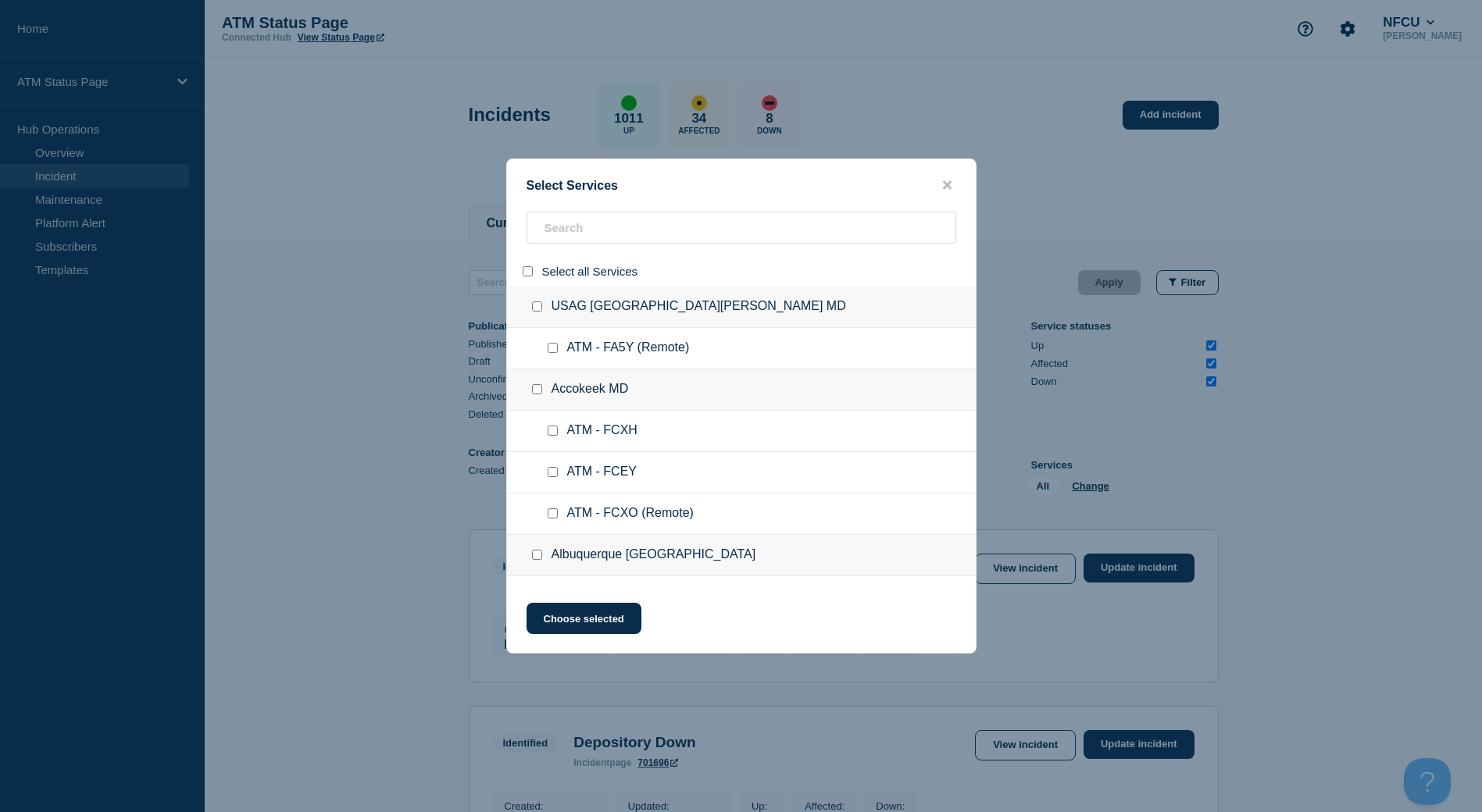
checkbox input "false"
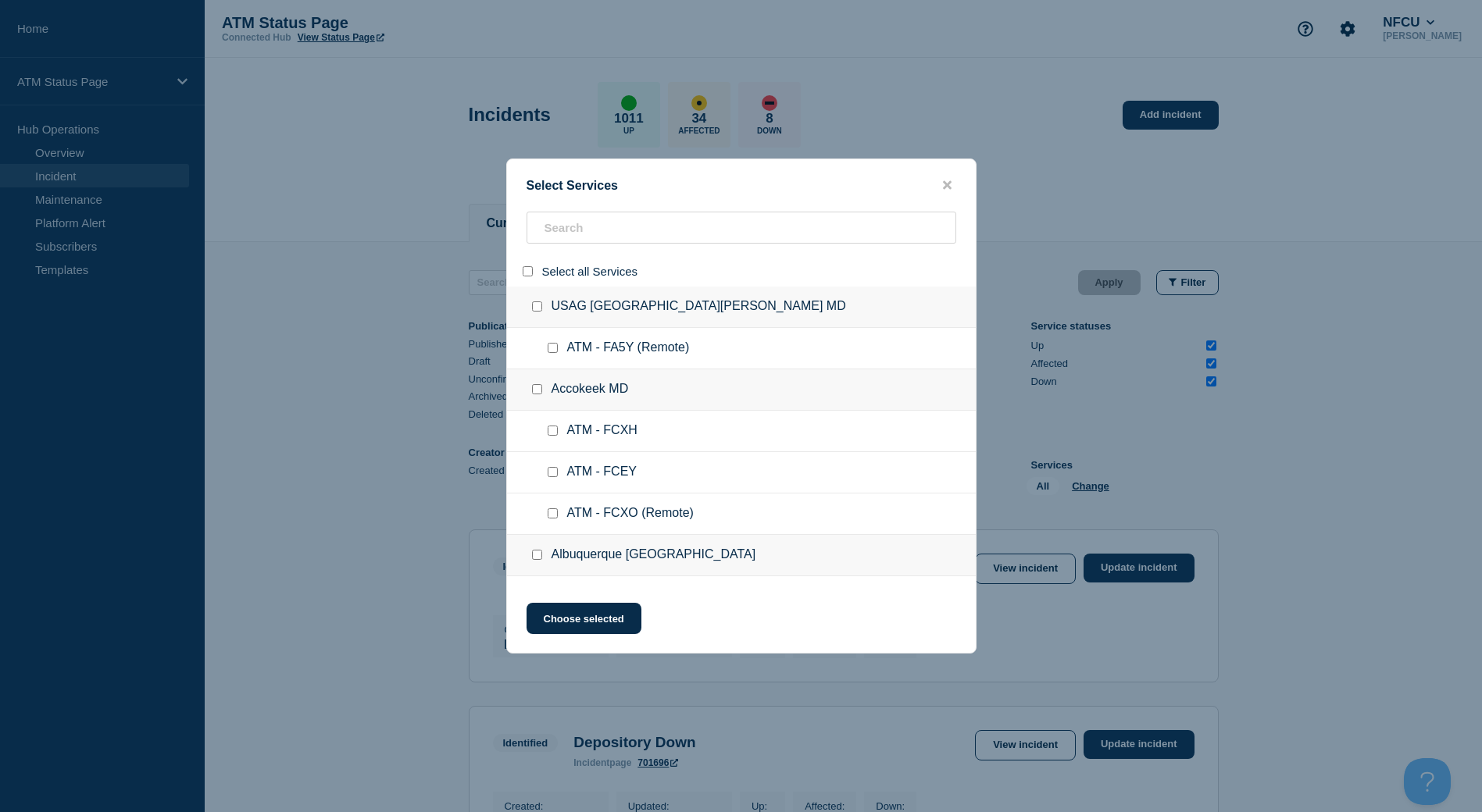
checkbox input "false"
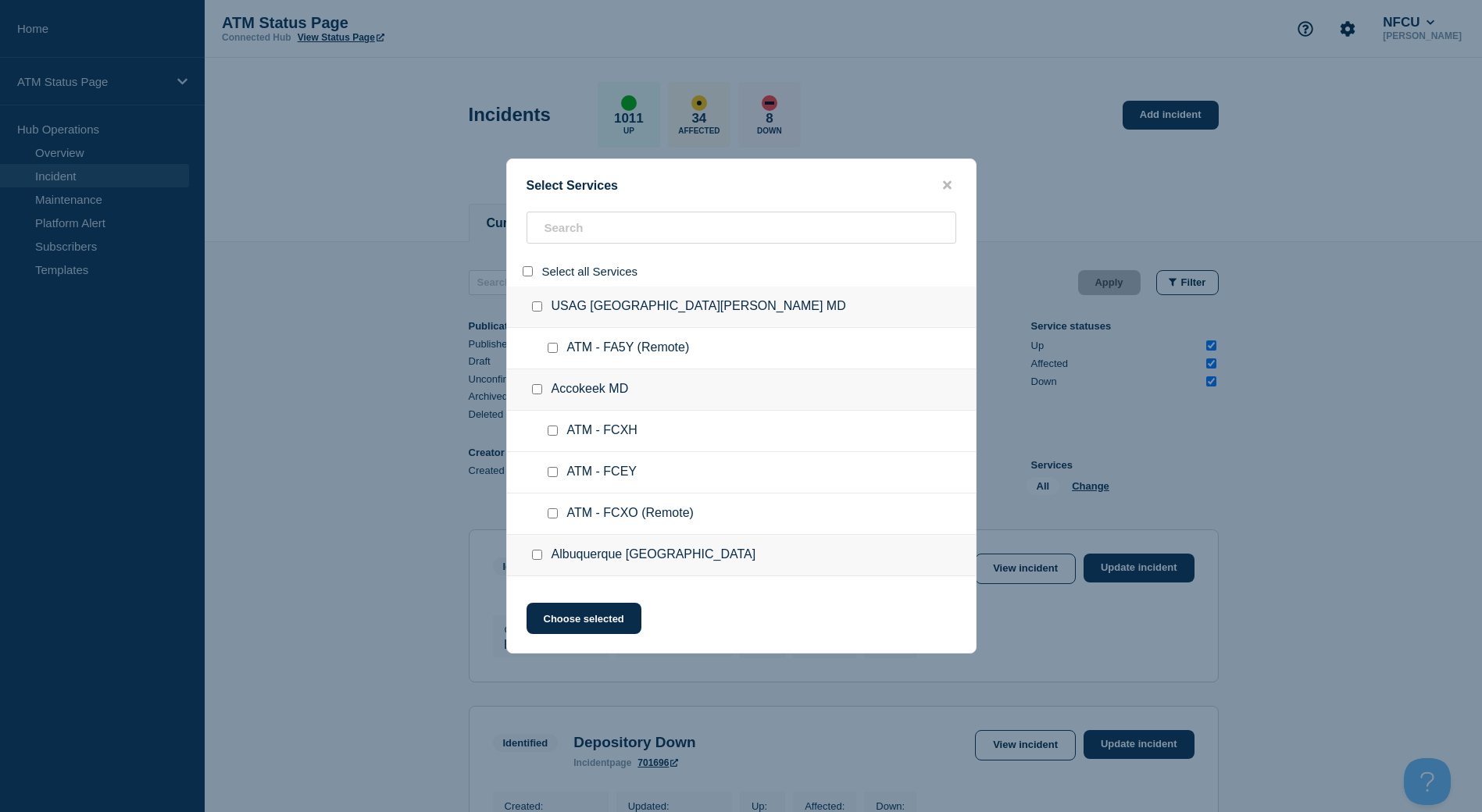
checkbox input "false"
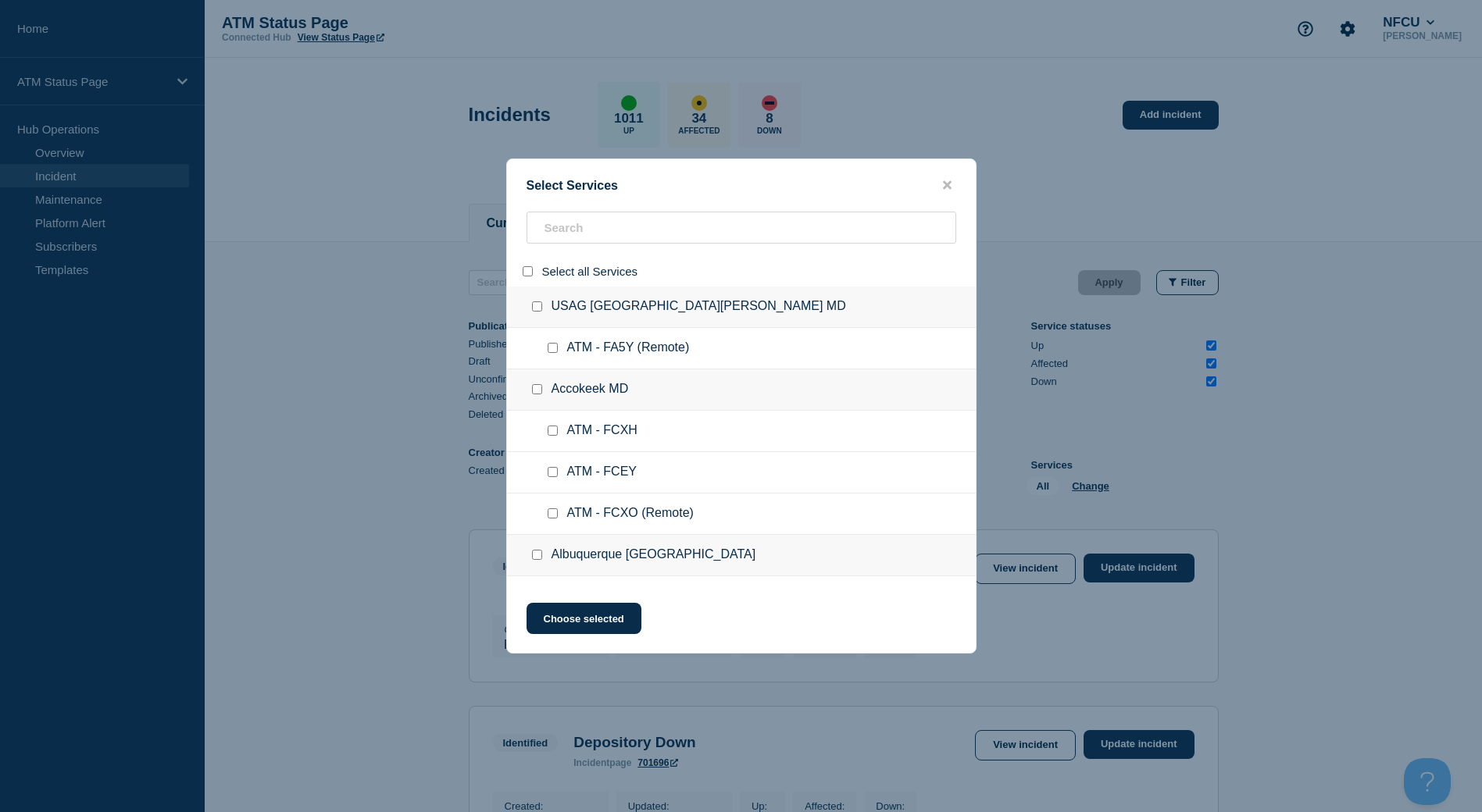
checkbox input "false"
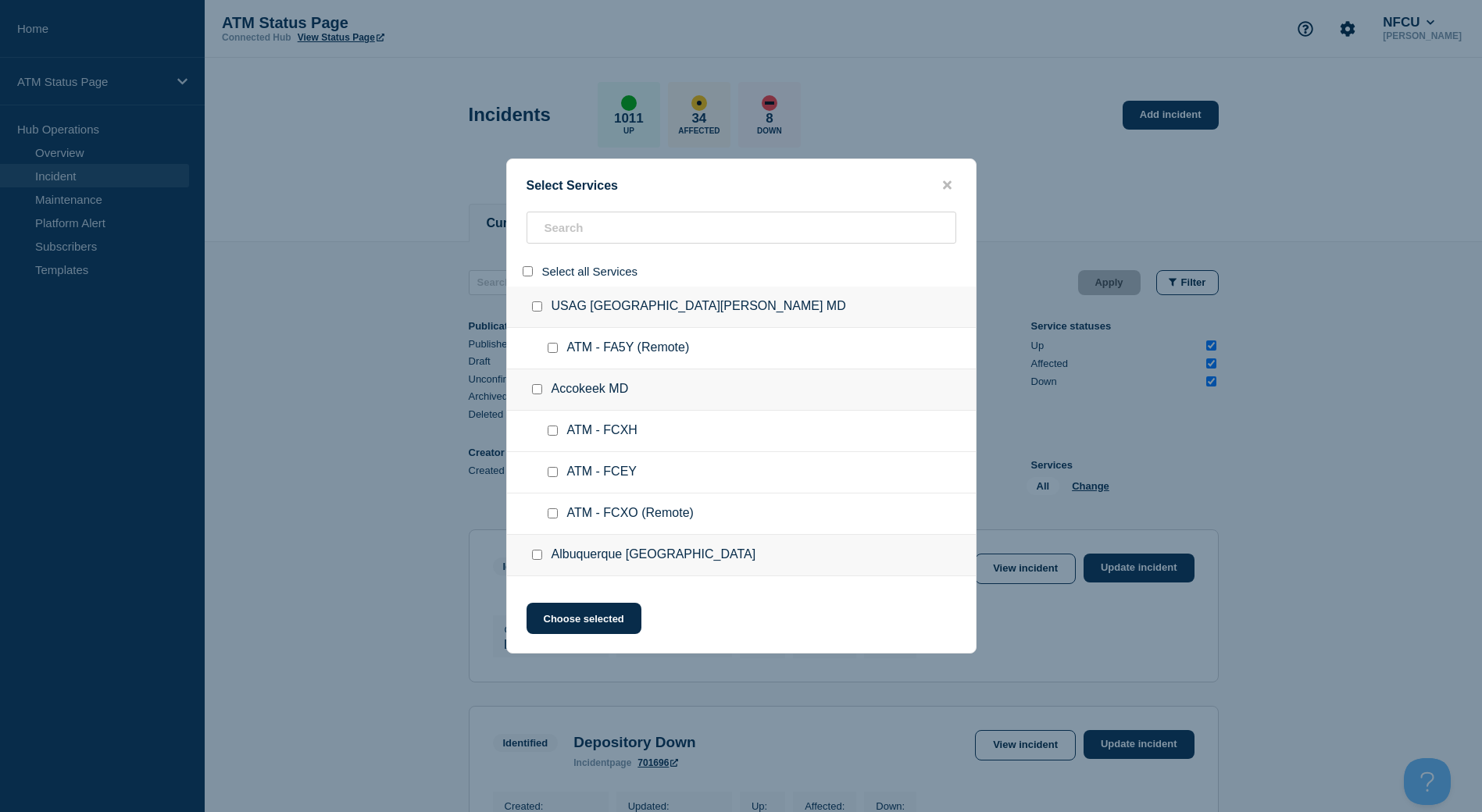
checkbox input "false"
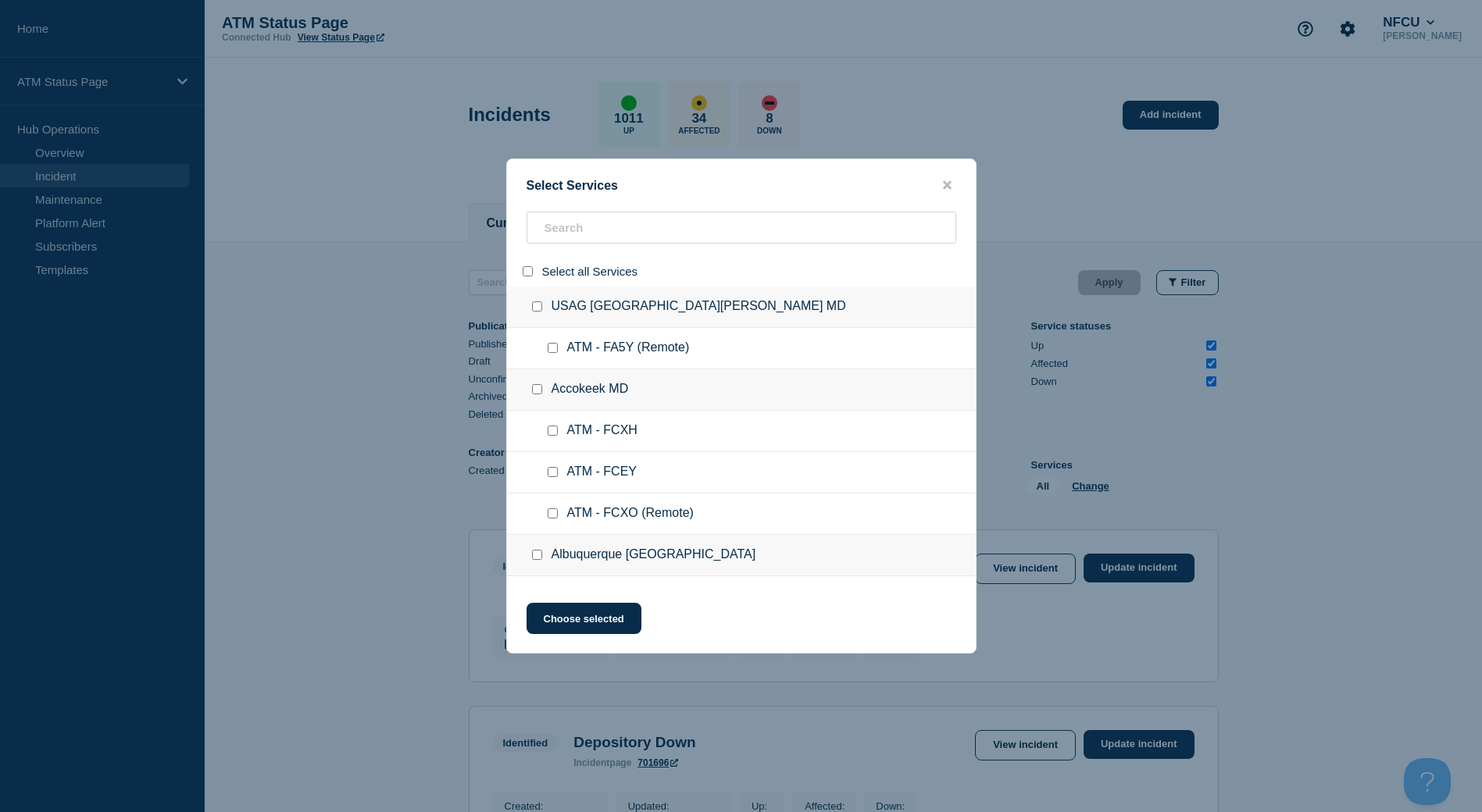
checkbox input "false"
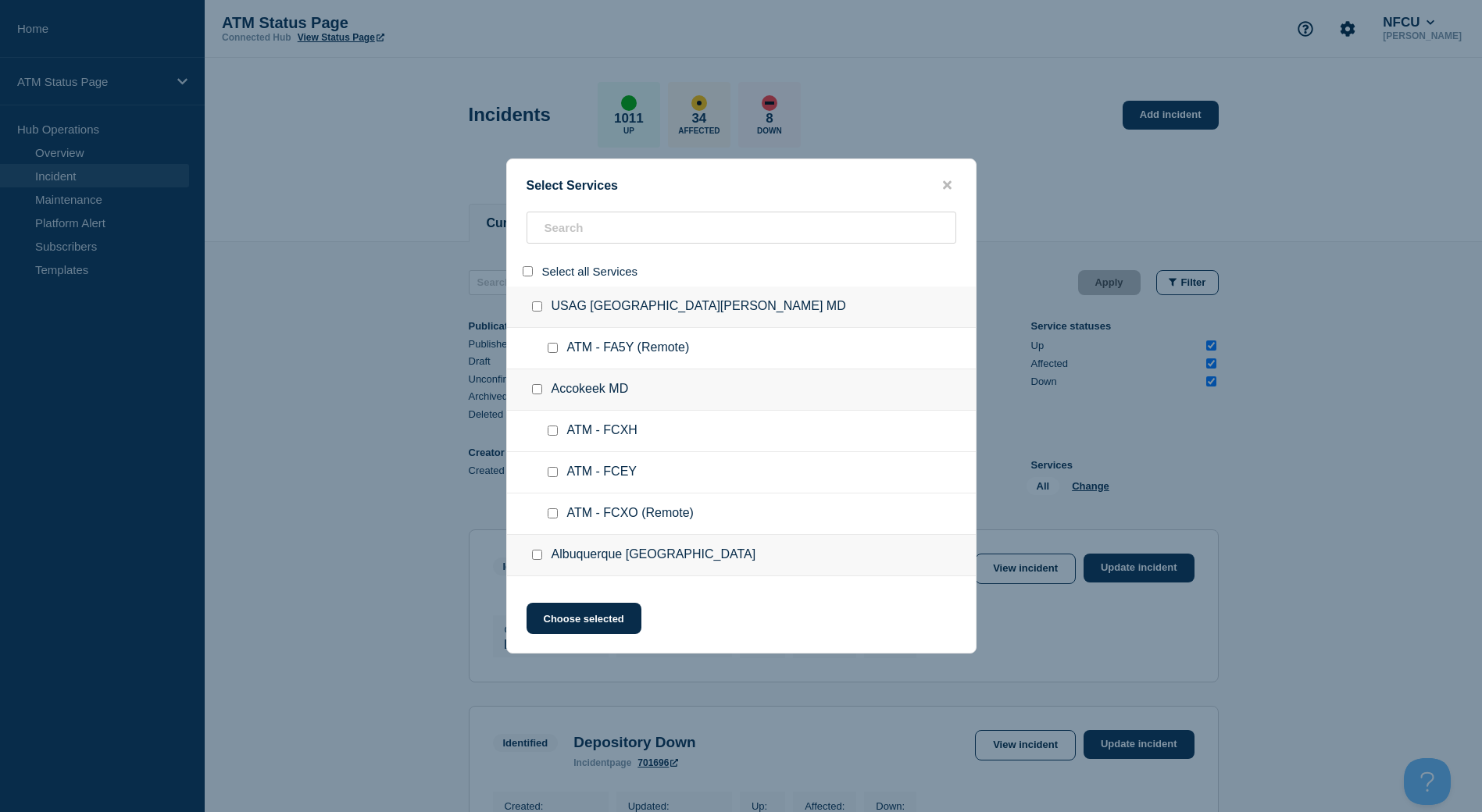
checkbox input "false"
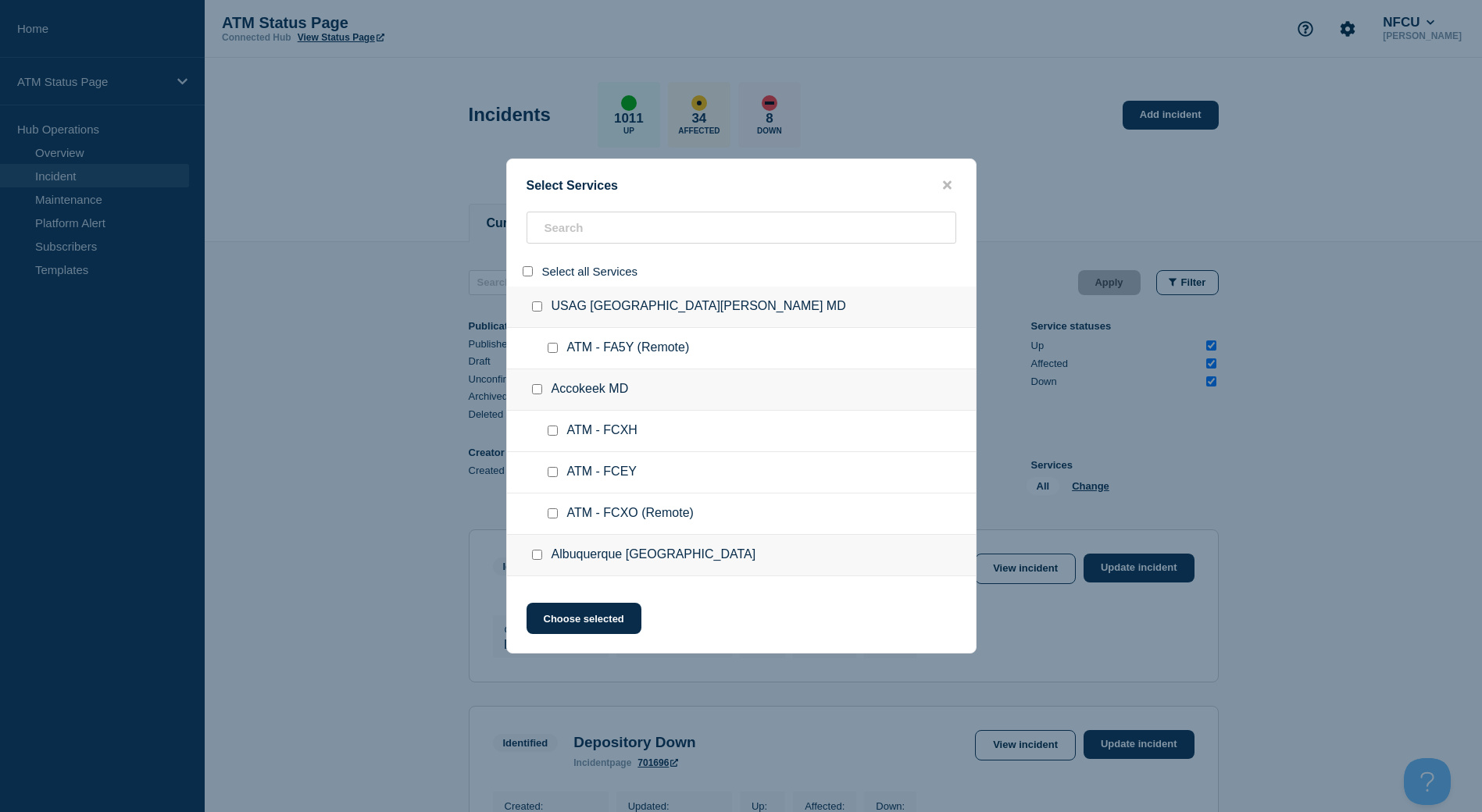
checkbox input "false"
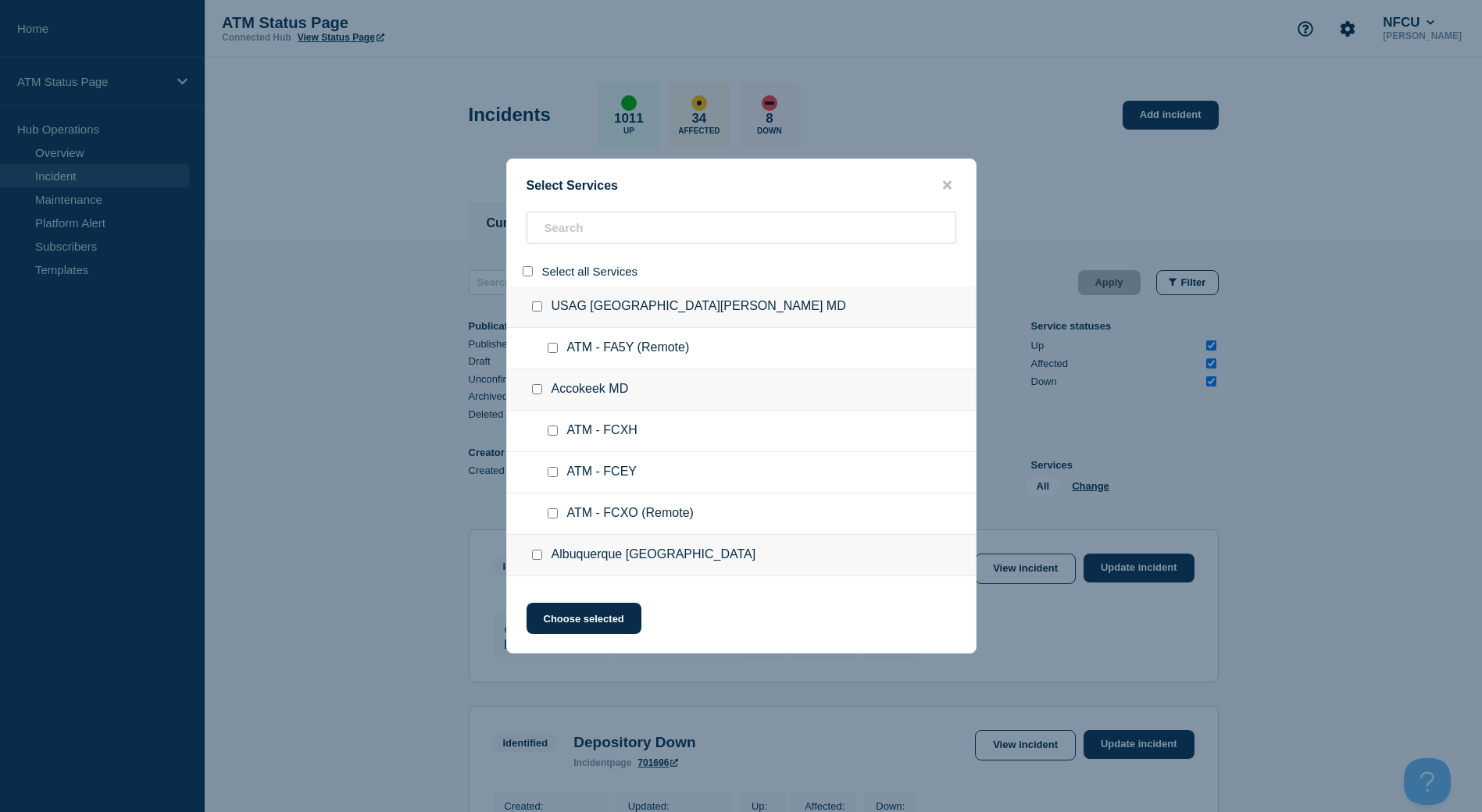
checkbox input "false"
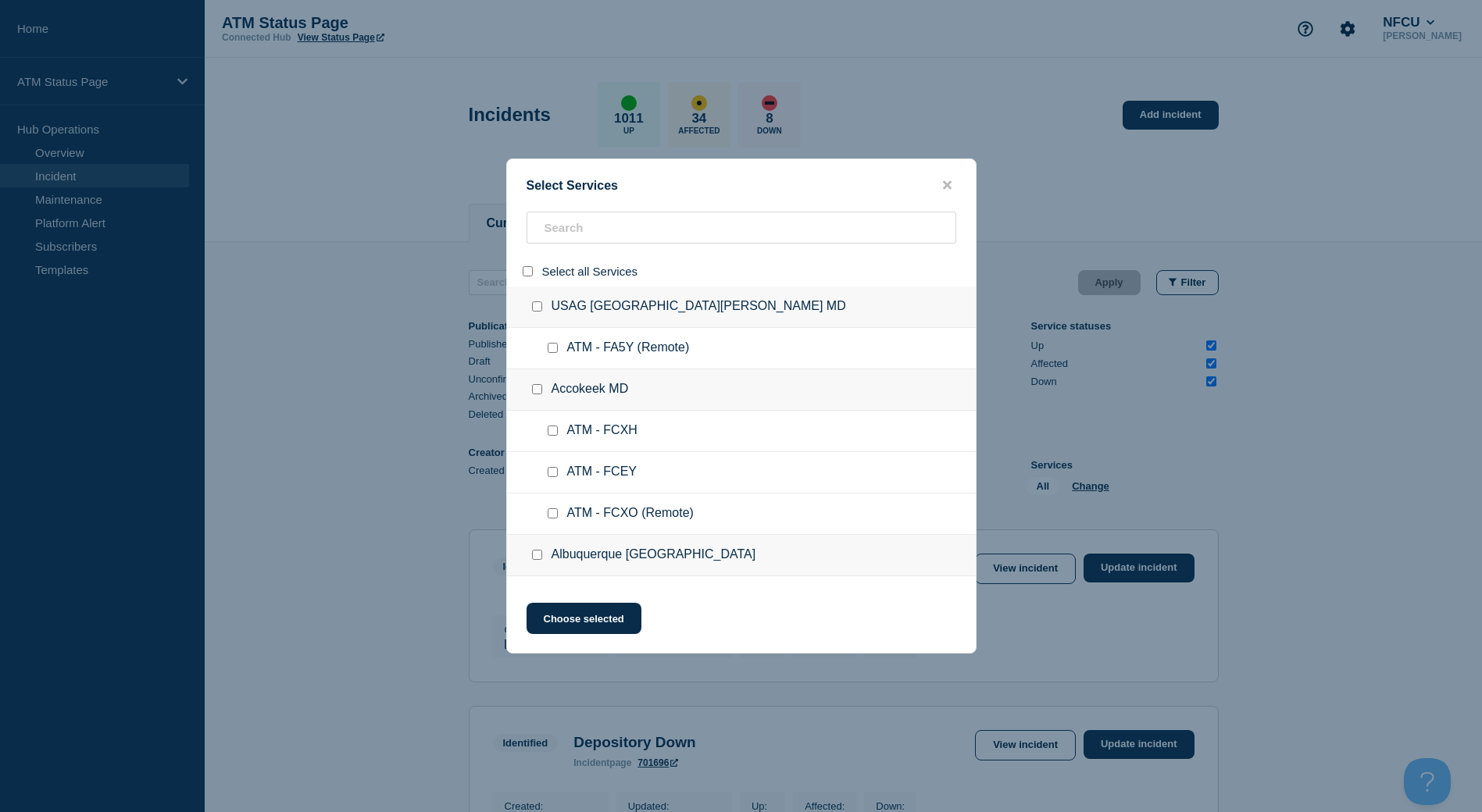
checkbox input "false"
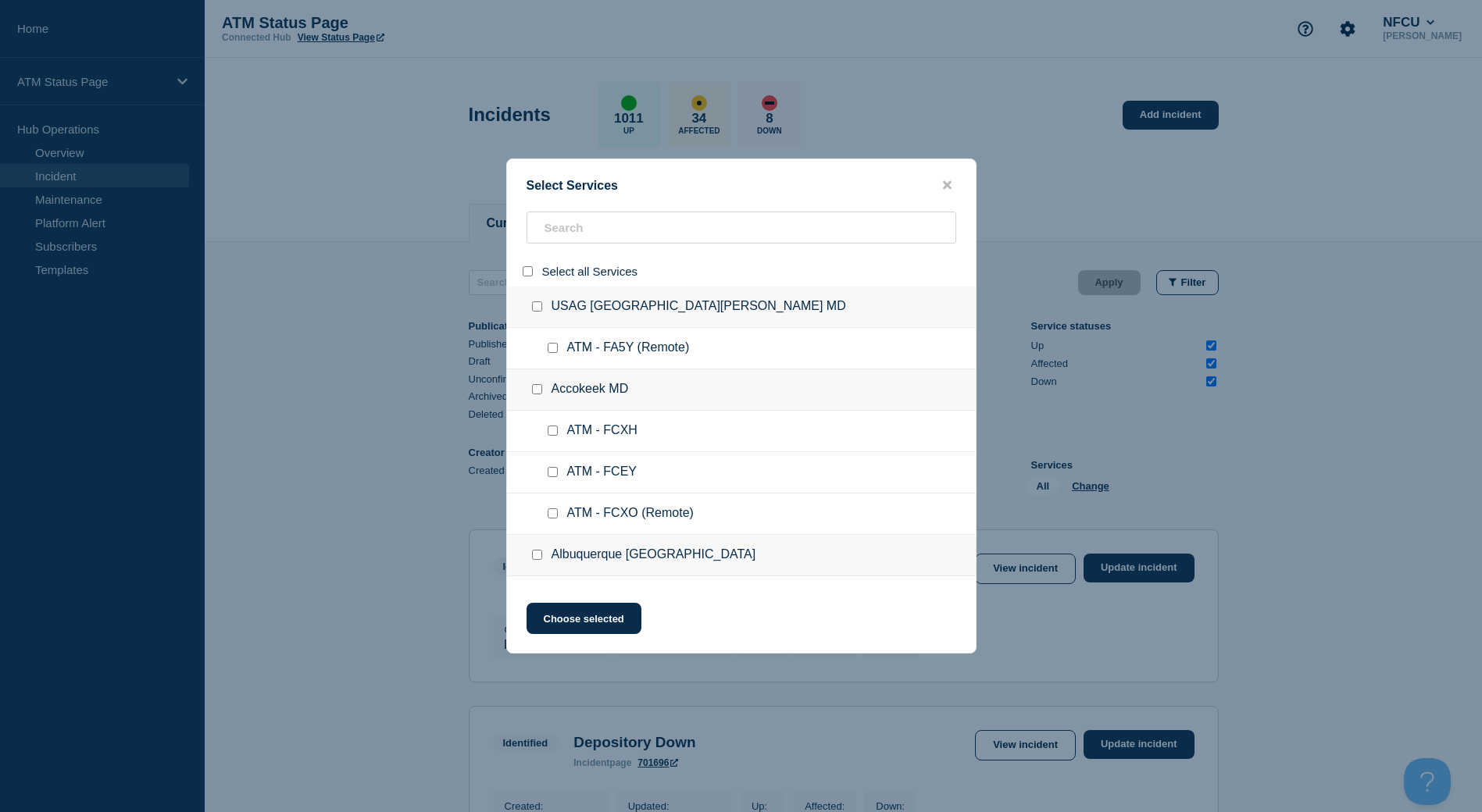
checkbox input "false"
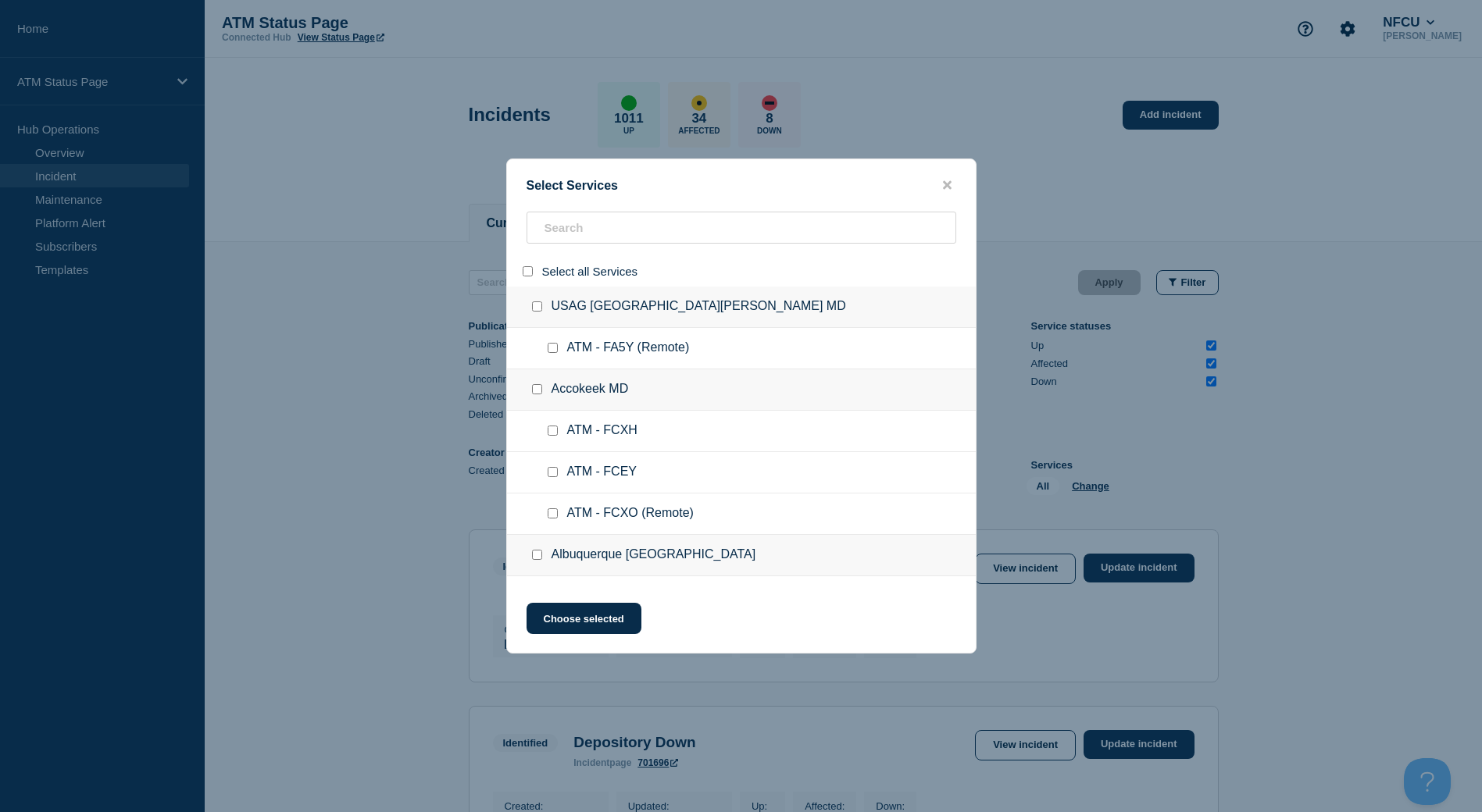
checkbox input "false"
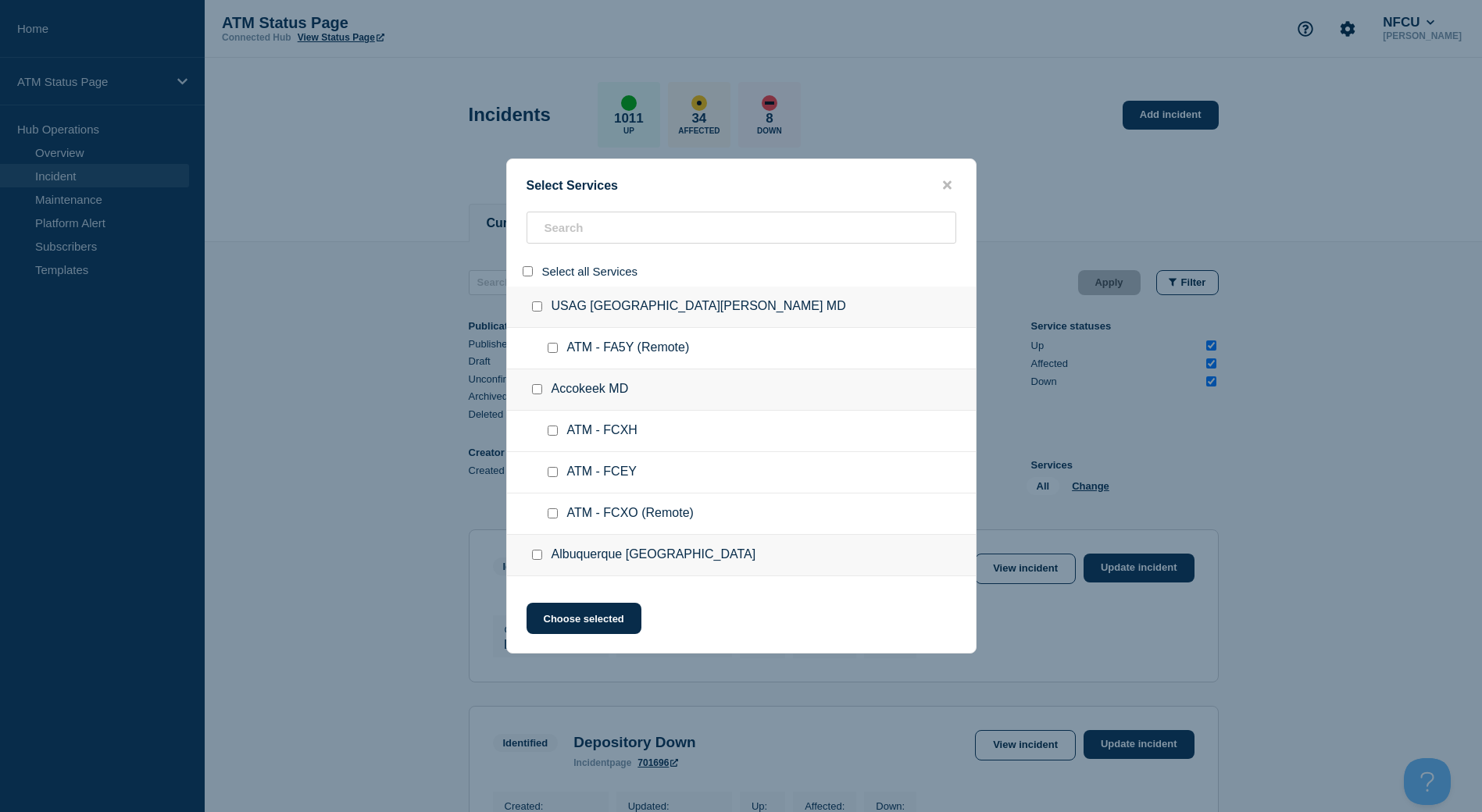
checkbox input "false"
click at [579, 237] on input "search" at bounding box center [741, 227] width 430 height 32
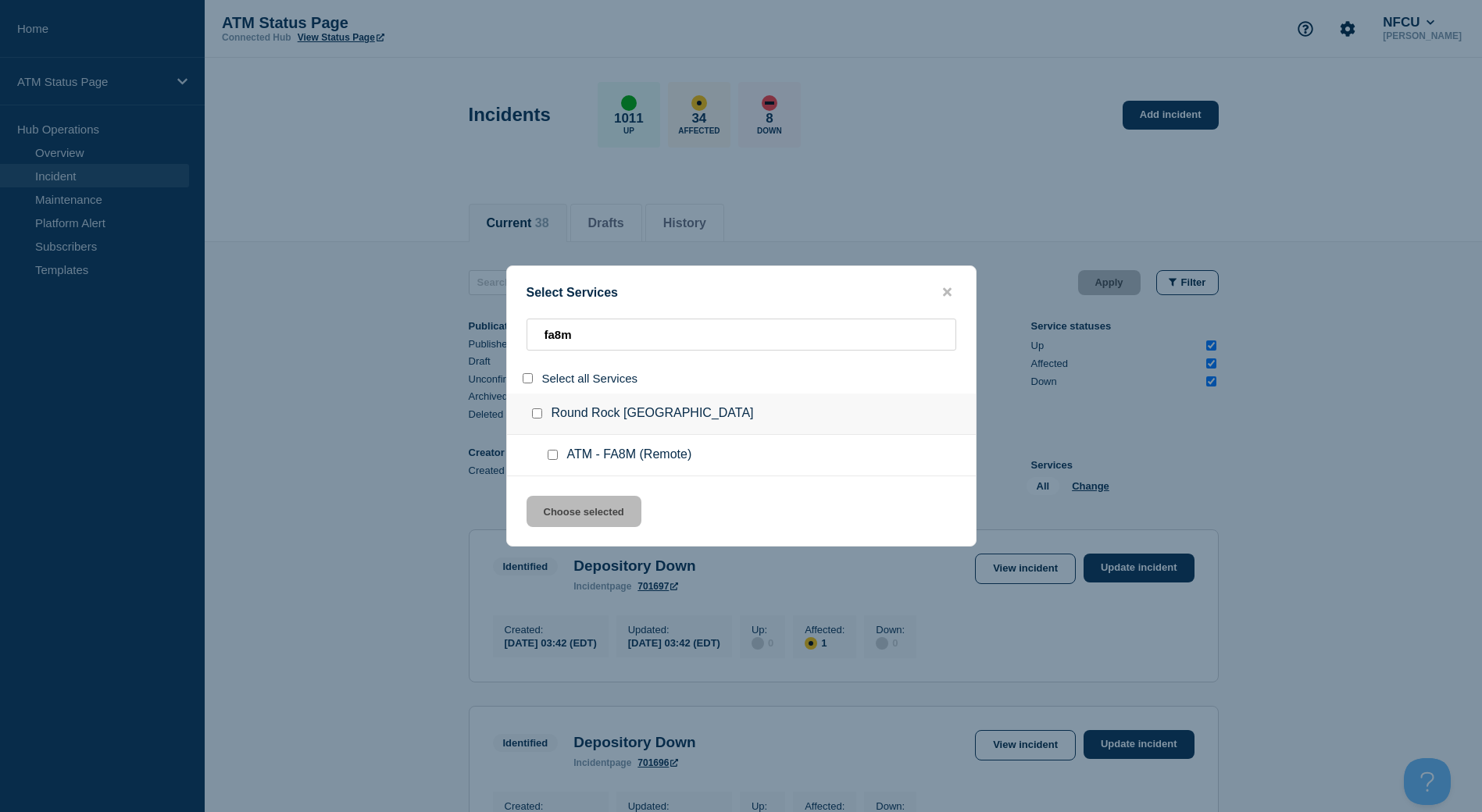
click at [539, 415] on input "group: Round Rock TX" at bounding box center [536, 413] width 10 height 10
click at [573, 513] on button "Choose selected" at bounding box center [583, 511] width 114 height 31
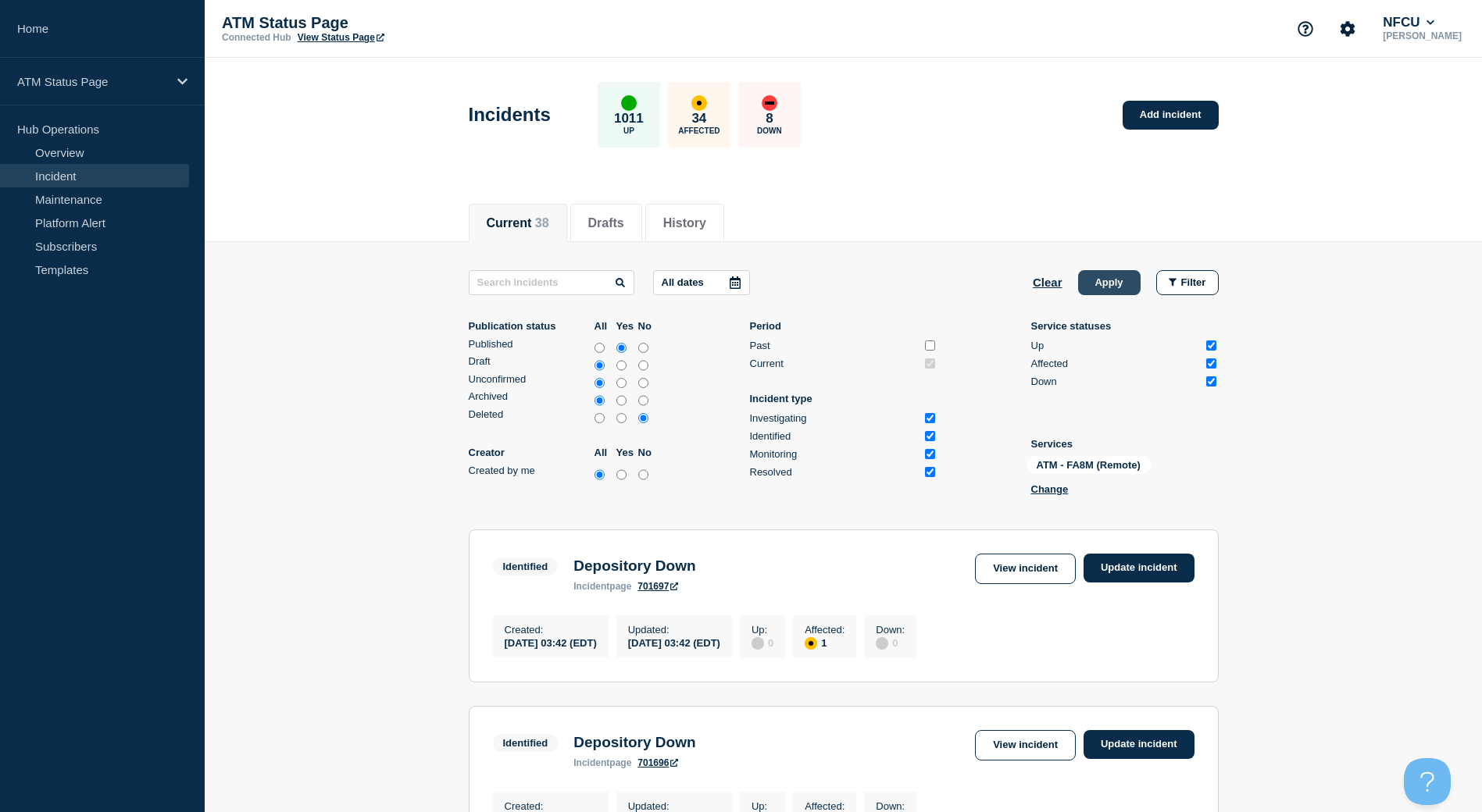
click at [1111, 288] on button "Apply" at bounding box center [1110, 283] width 63 height 25
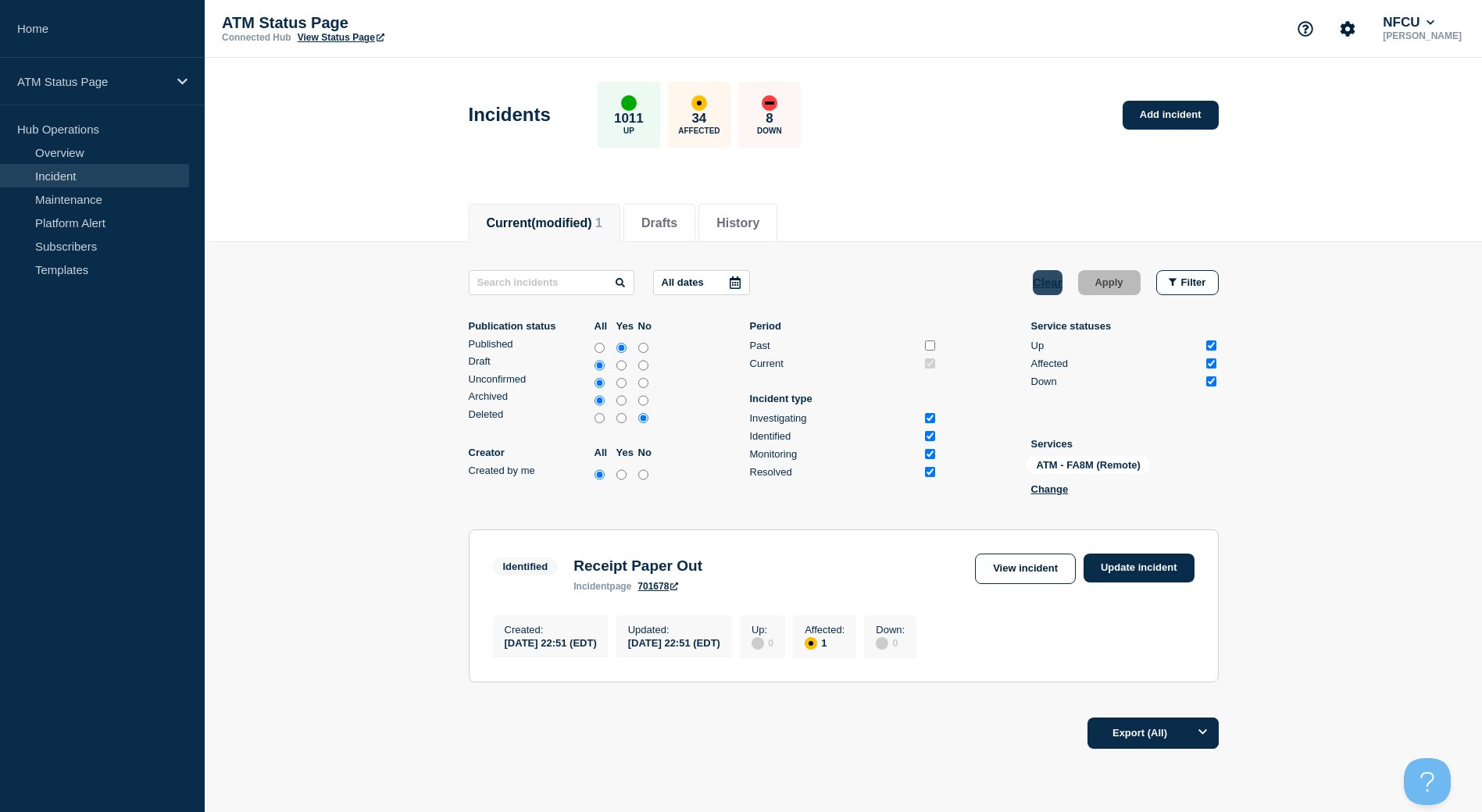
click at [1045, 285] on button "Clear" at bounding box center [1048, 283] width 30 height 25
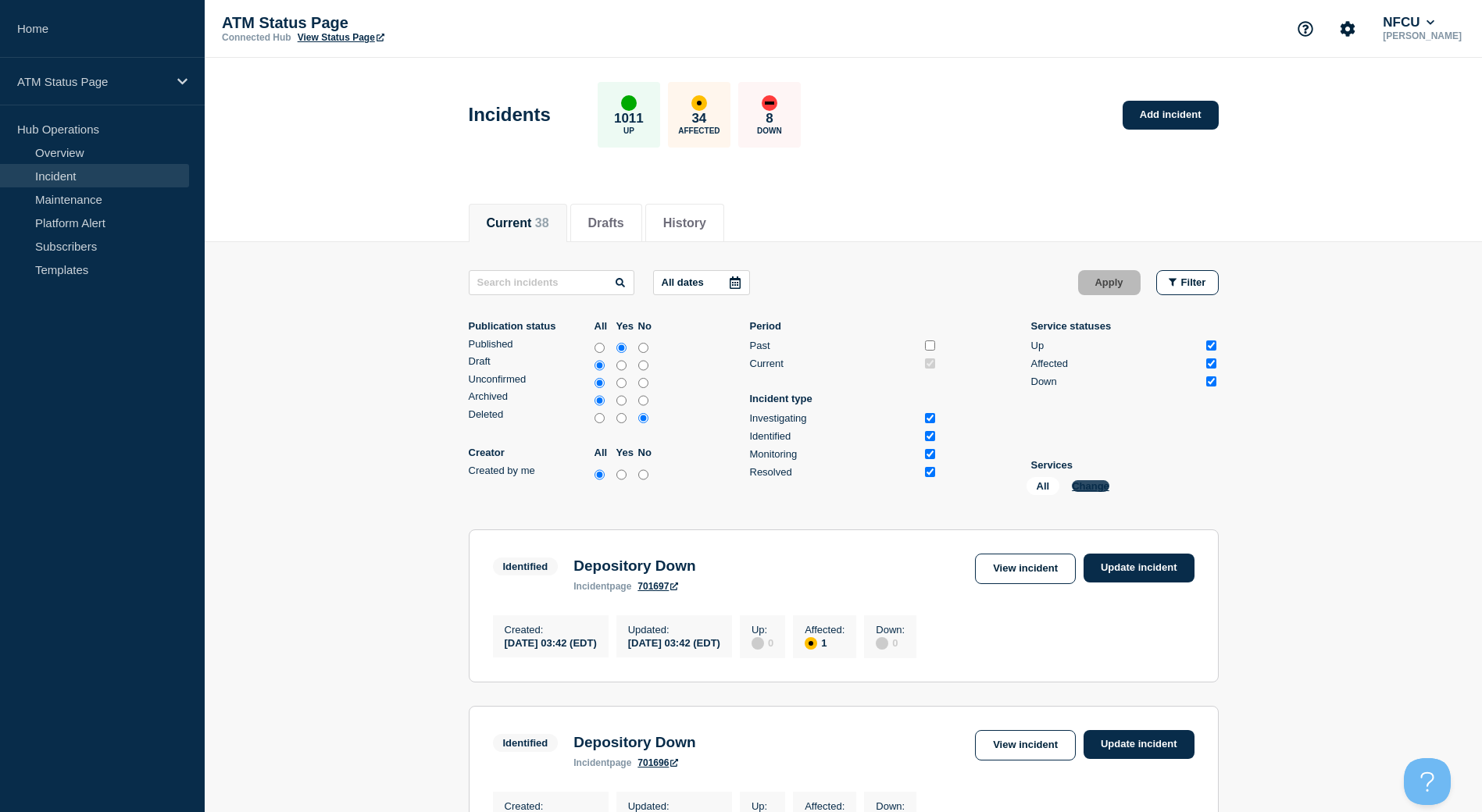
click at [1089, 486] on button "Change" at bounding box center [1091, 486] width 38 height 12
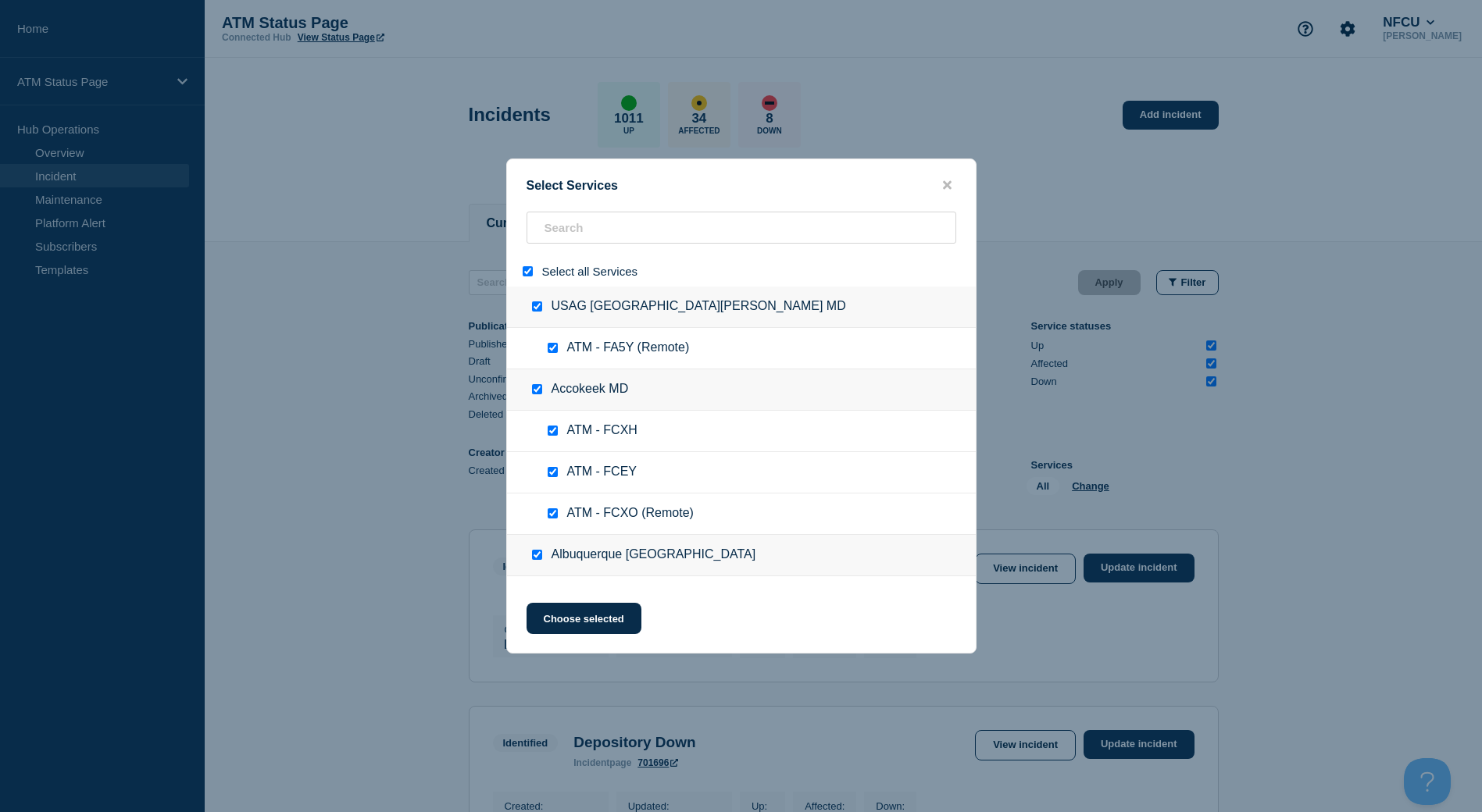
click at [529, 274] on input "select all" at bounding box center [527, 271] width 10 height 10
click at [584, 222] on input "search" at bounding box center [741, 227] width 430 height 32
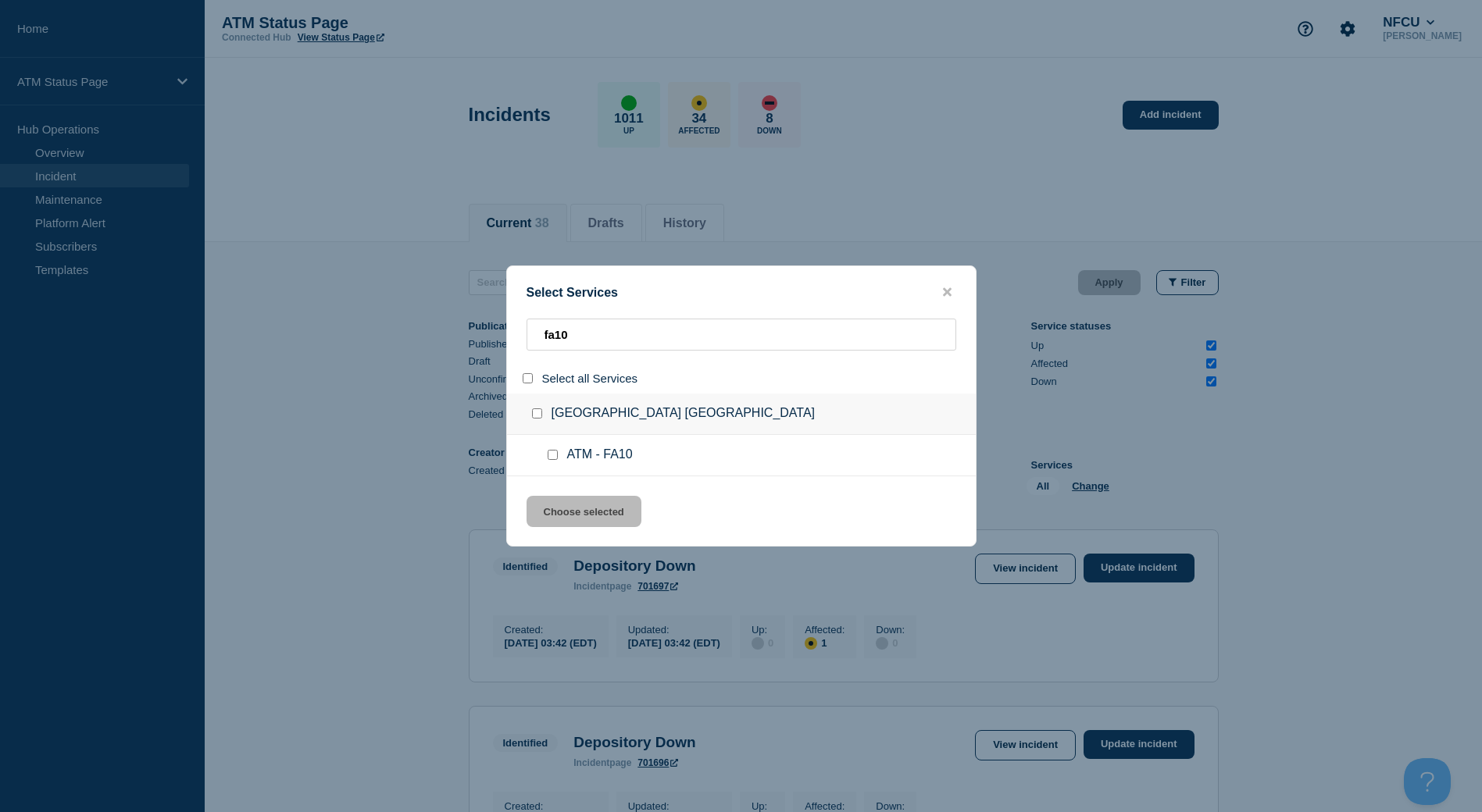
click at [532, 415] on input "group: Ontario CA" at bounding box center [536, 413] width 10 height 10
click at [574, 519] on button "Choose selected" at bounding box center [583, 511] width 114 height 31
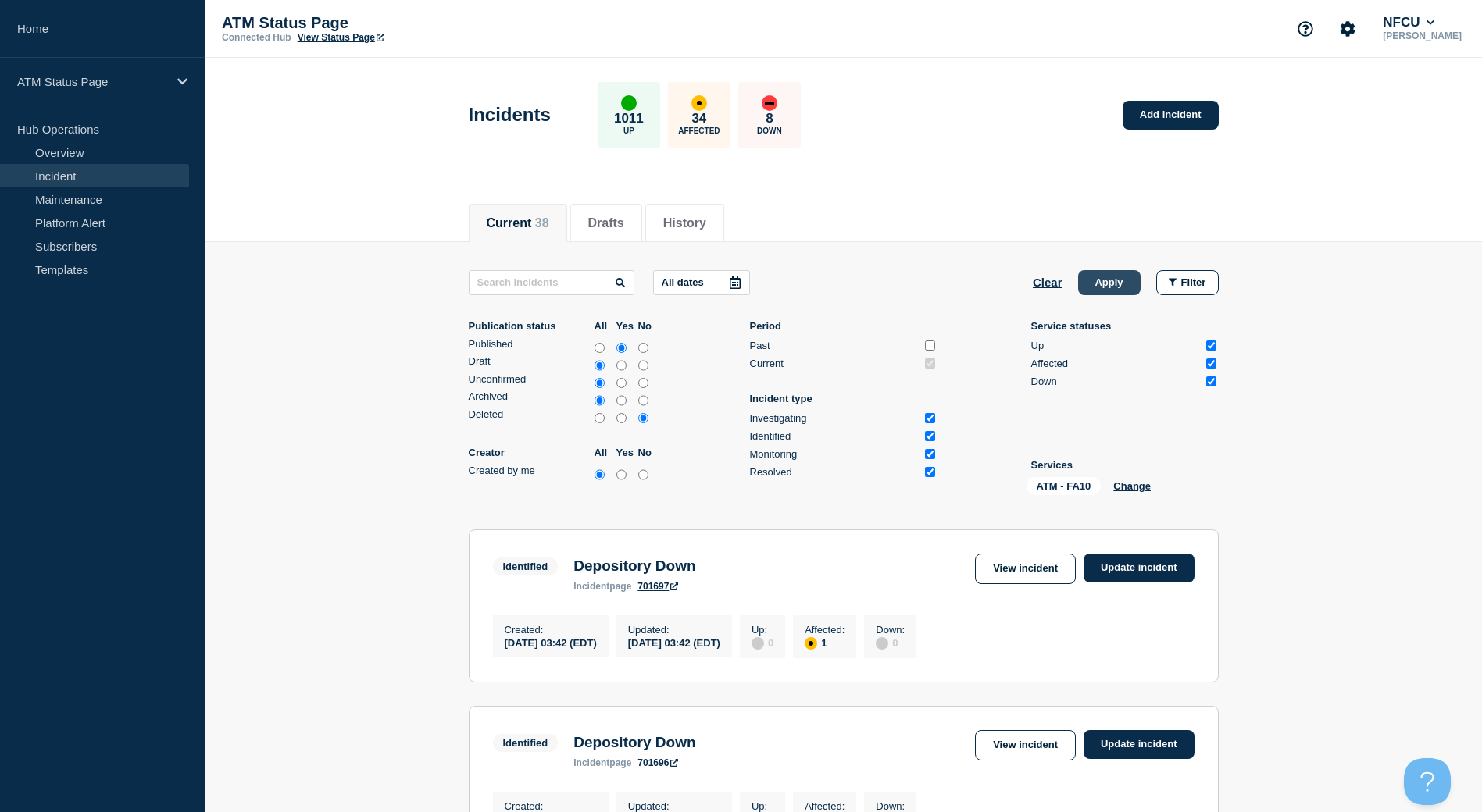
click at [1100, 290] on button "Apply" at bounding box center [1110, 283] width 63 height 25
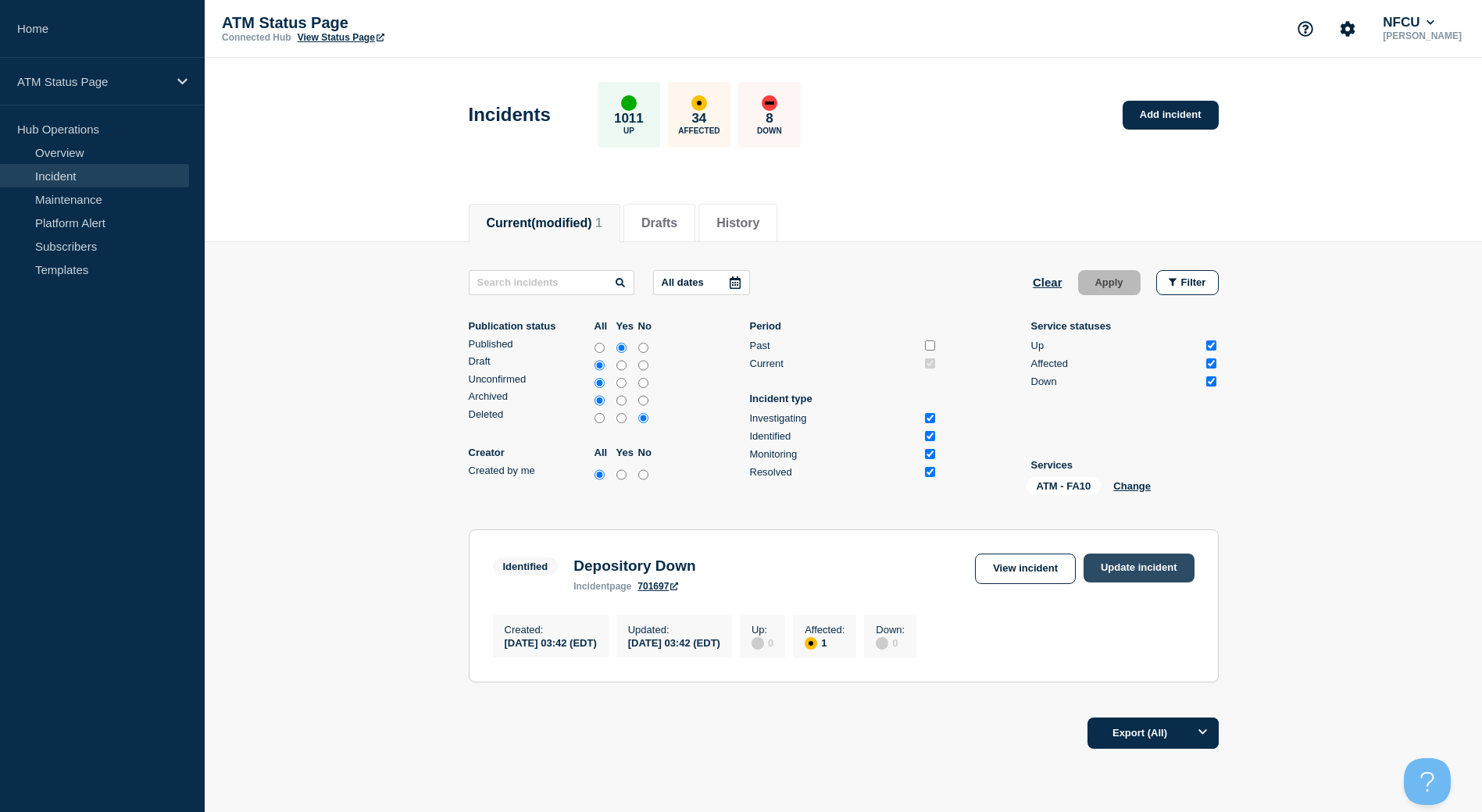
click at [1139, 573] on link "Update incident" at bounding box center [1139, 567] width 111 height 29
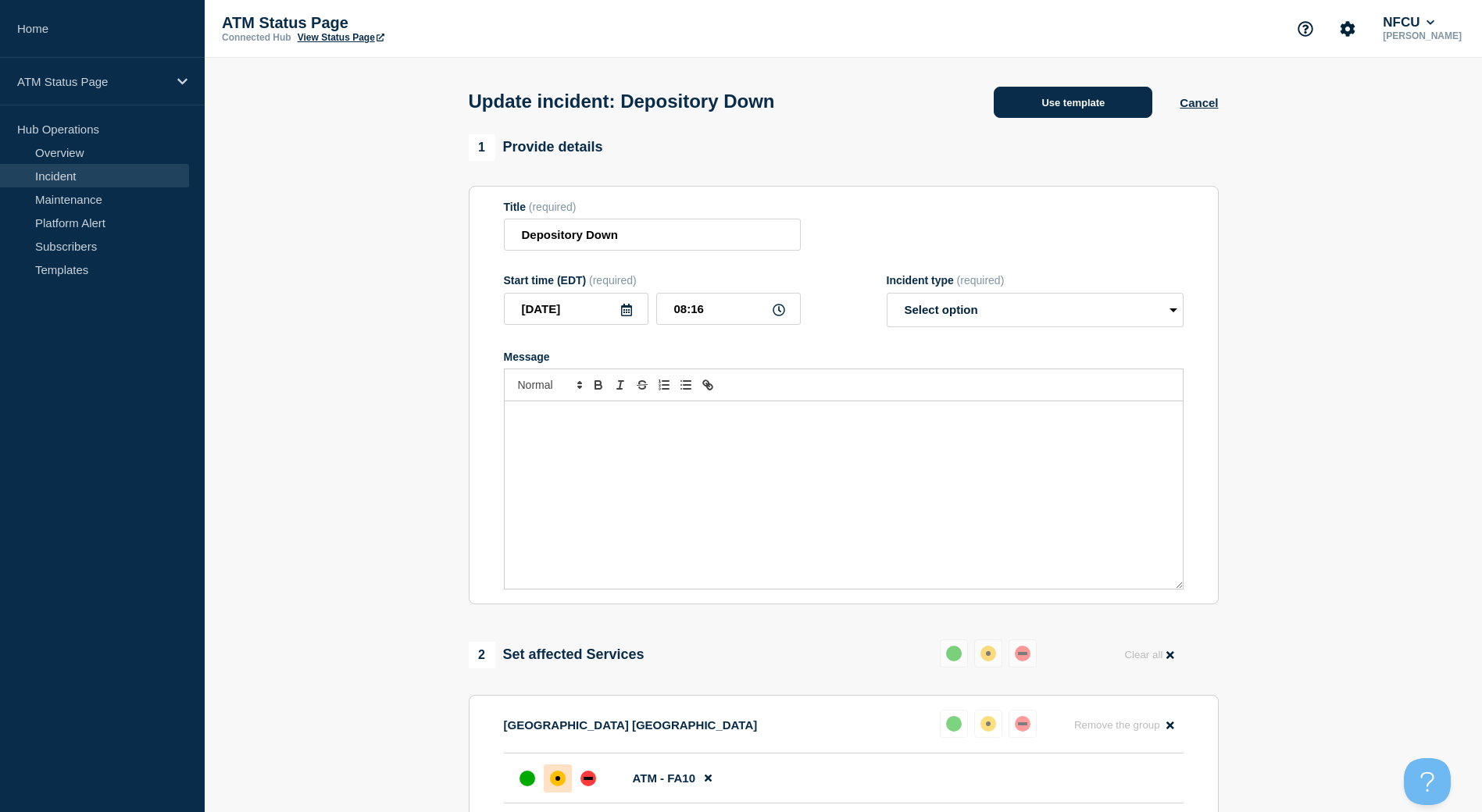
click at [1086, 114] on button "Use template" at bounding box center [1073, 103] width 158 height 31
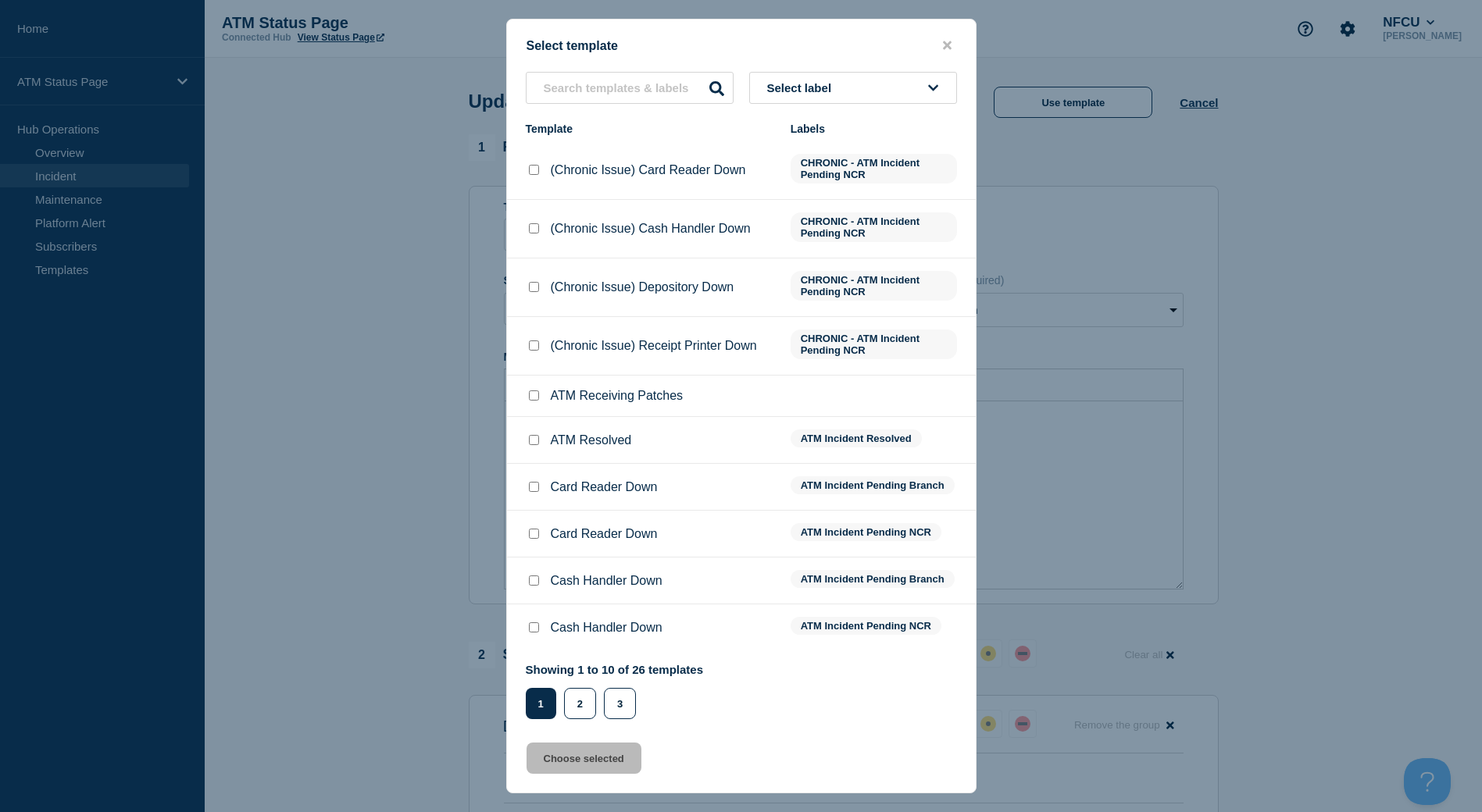
click at [538, 440] on input "ATM Resolved checkbox" at bounding box center [533, 440] width 10 height 10
click at [580, 745] on button "Choose selected" at bounding box center [583, 758] width 114 height 31
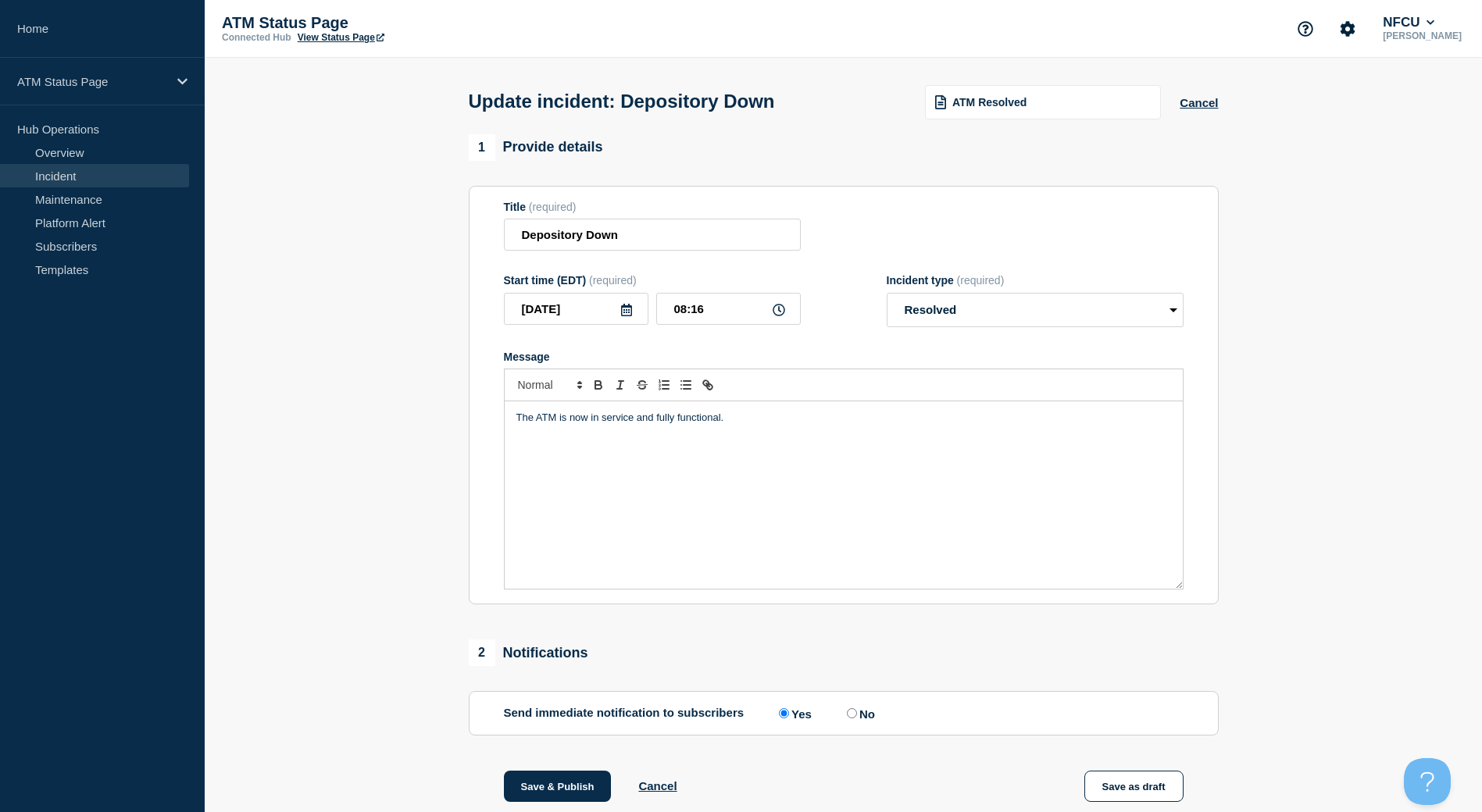
scroll to position [156, 0]
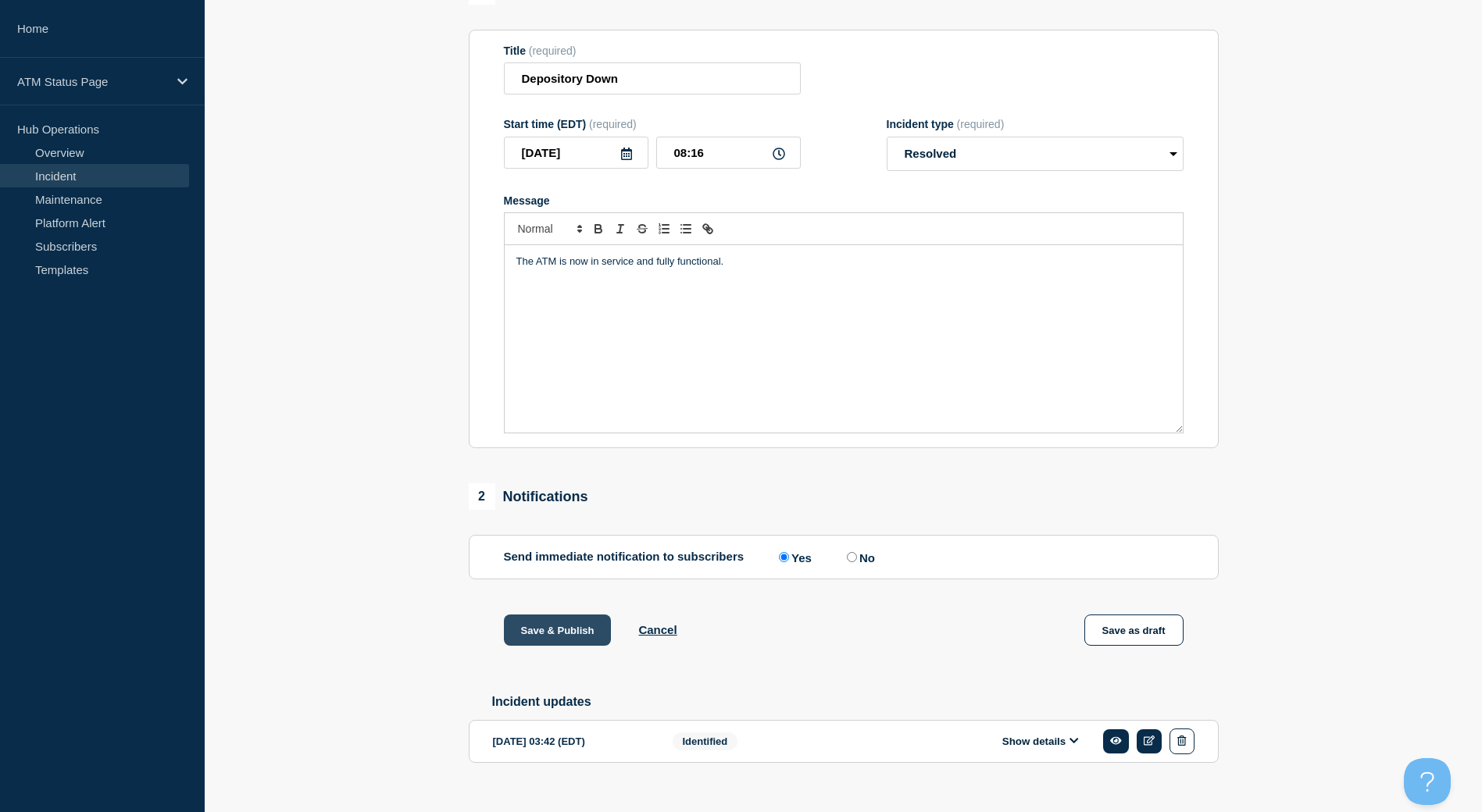
click at [580, 642] on button "Save & Publish" at bounding box center [557, 630] width 107 height 31
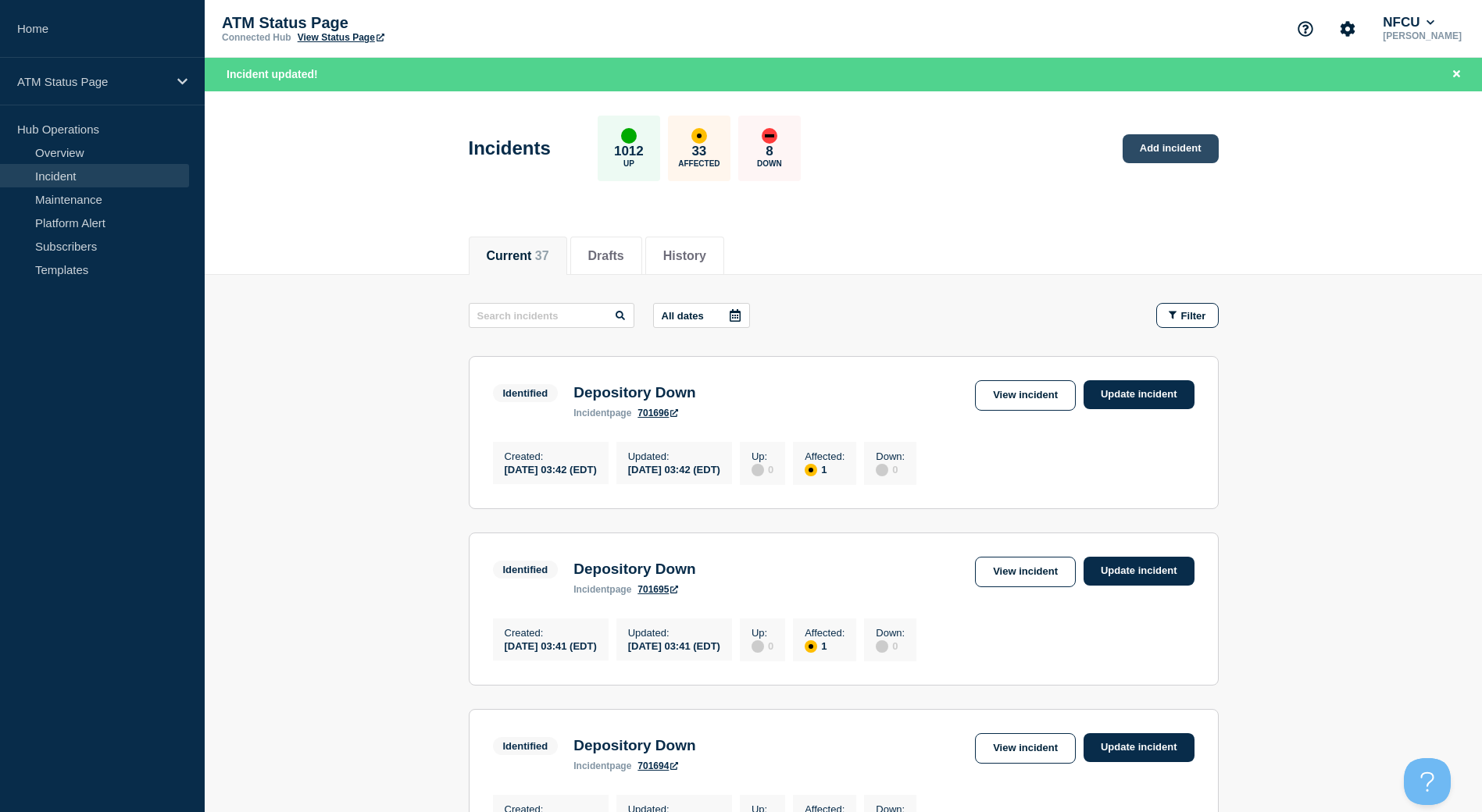
click at [1212, 150] on link "Add incident" at bounding box center [1170, 148] width 96 height 29
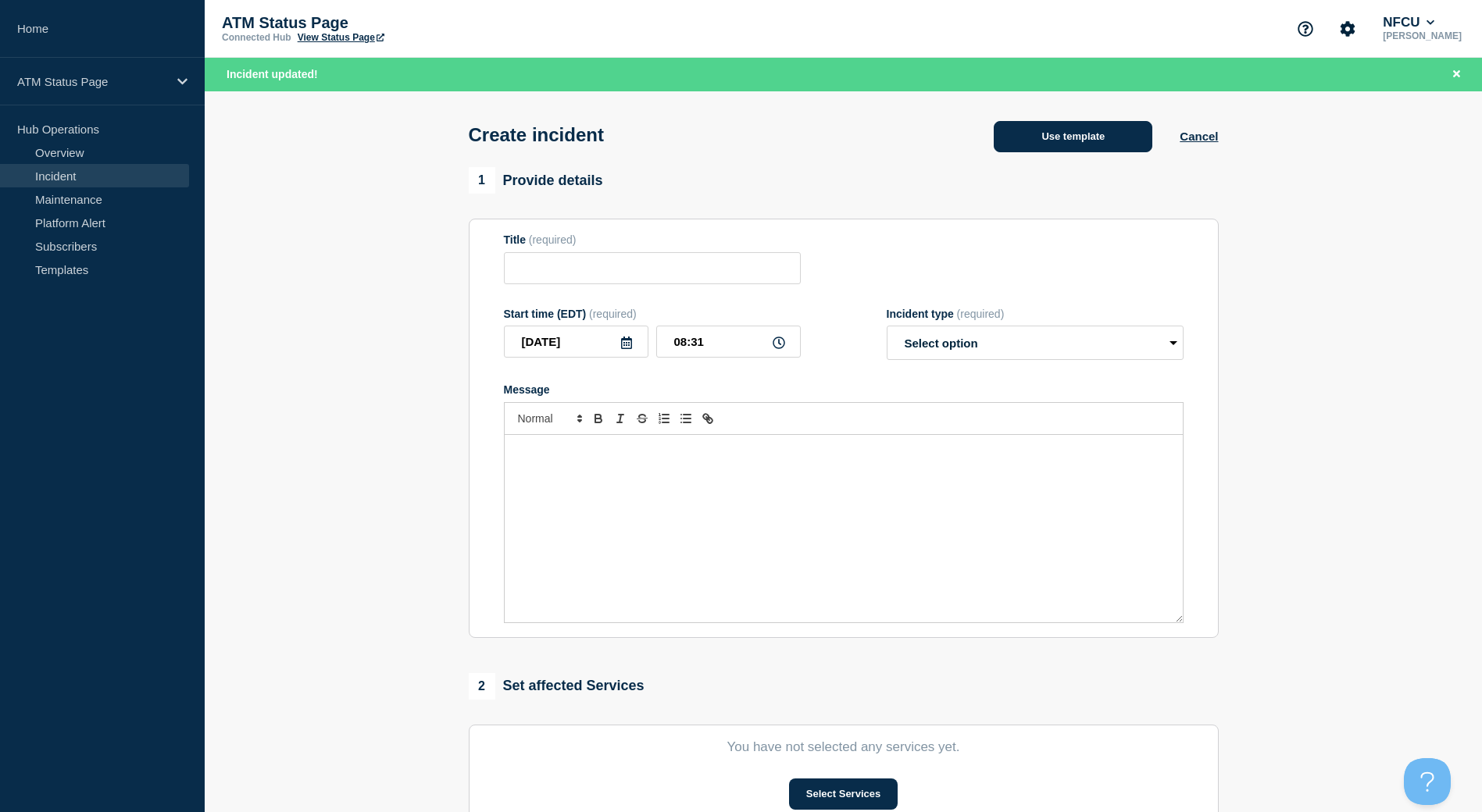
click at [1073, 132] on button "Use template" at bounding box center [1073, 136] width 158 height 31
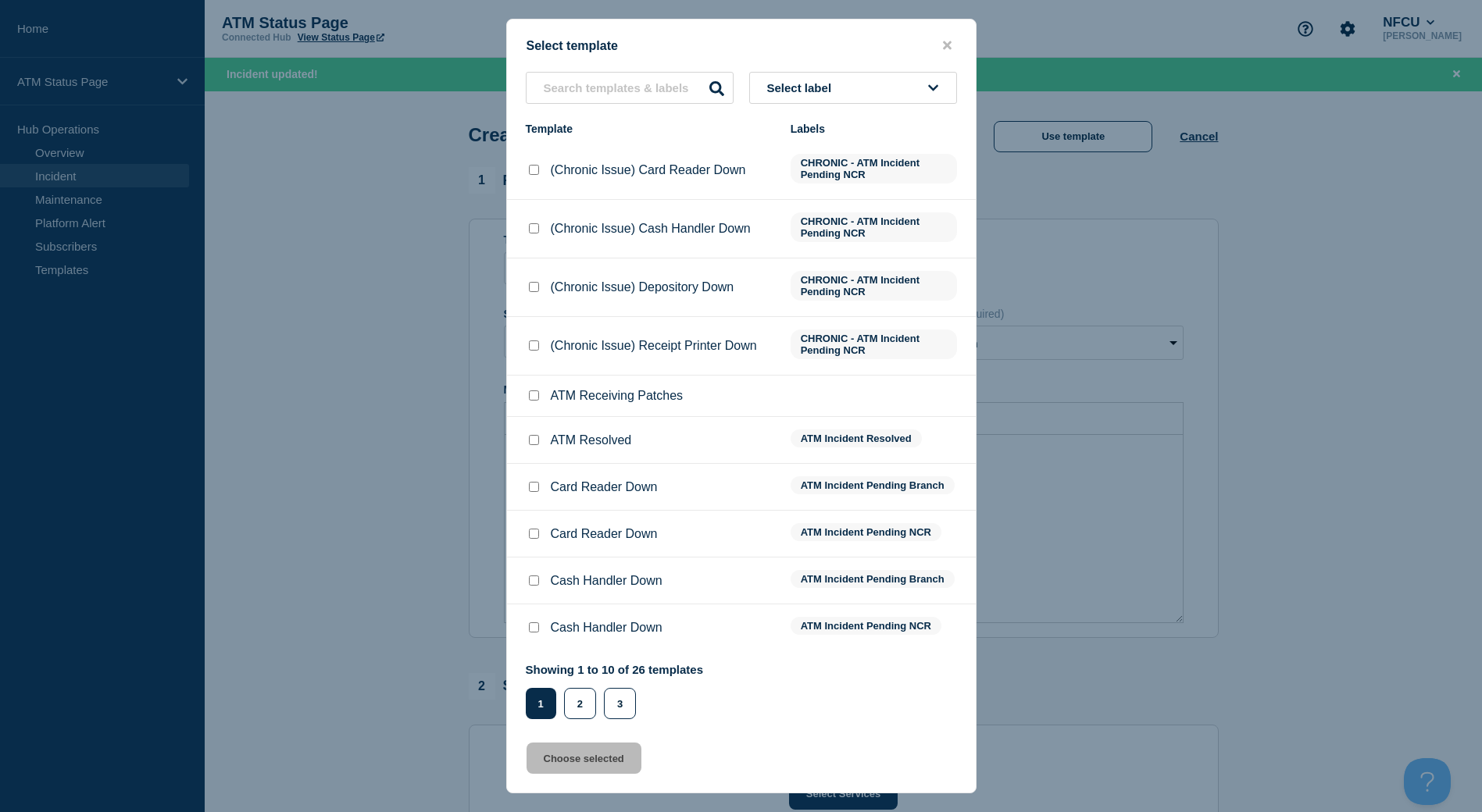
click at [869, 82] on button "Select label" at bounding box center [852, 88] width 208 height 32
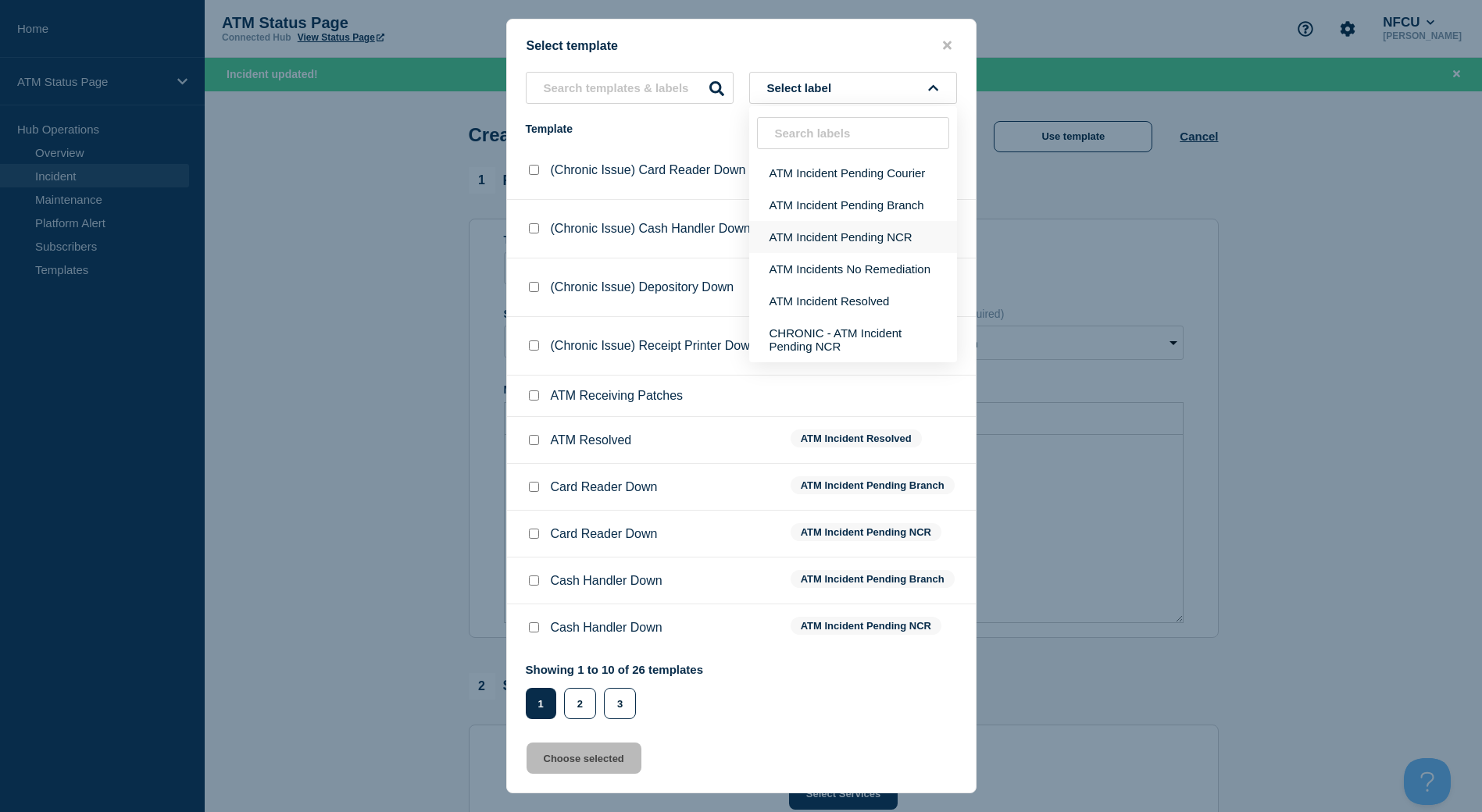
click at [836, 245] on button "ATM Incident Pending NCR" at bounding box center [852, 237] width 208 height 32
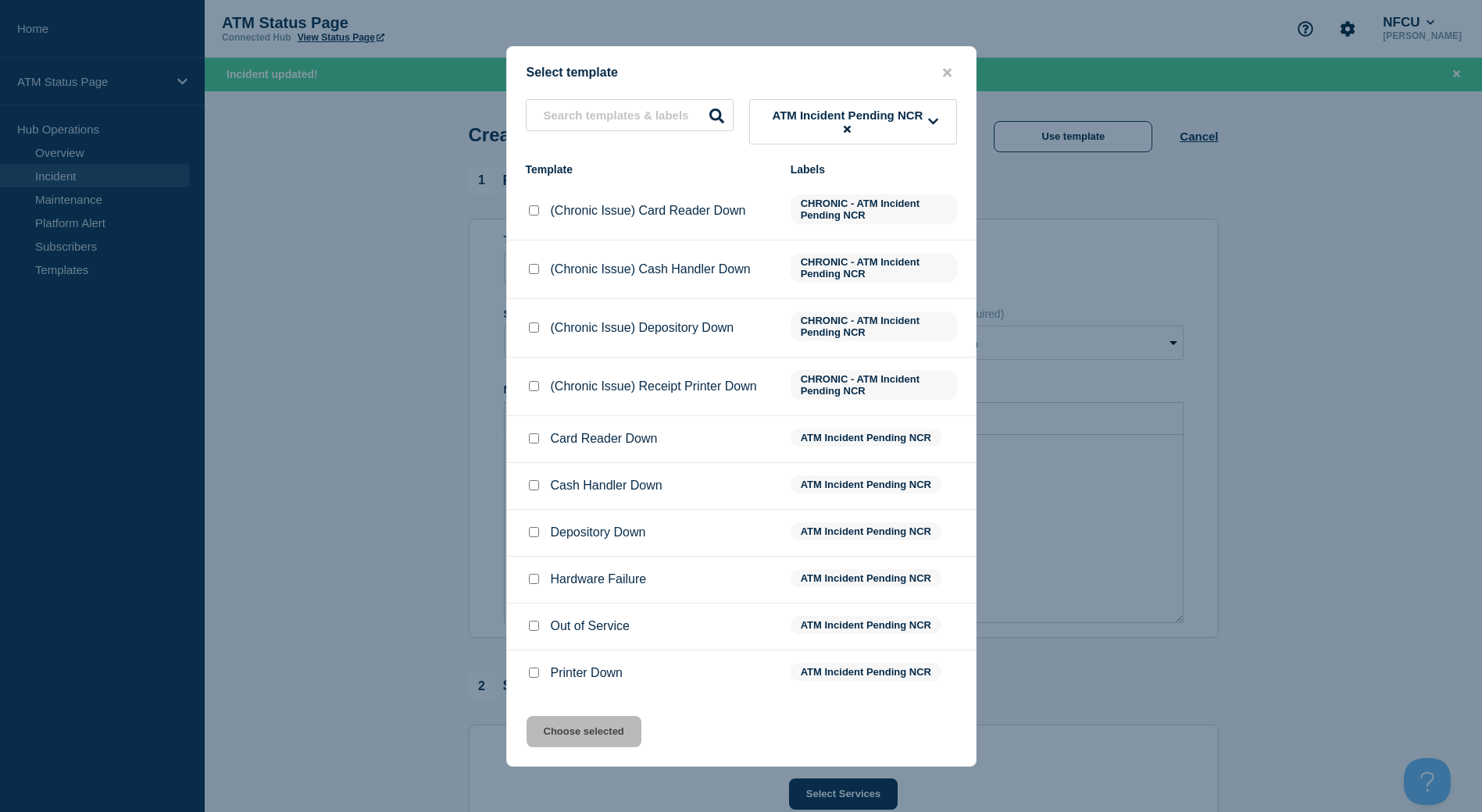
click at [532, 532] on input "Depository Down checkbox" at bounding box center [533, 531] width 10 height 10
click at [590, 727] on button "Choose selected" at bounding box center [583, 731] width 114 height 31
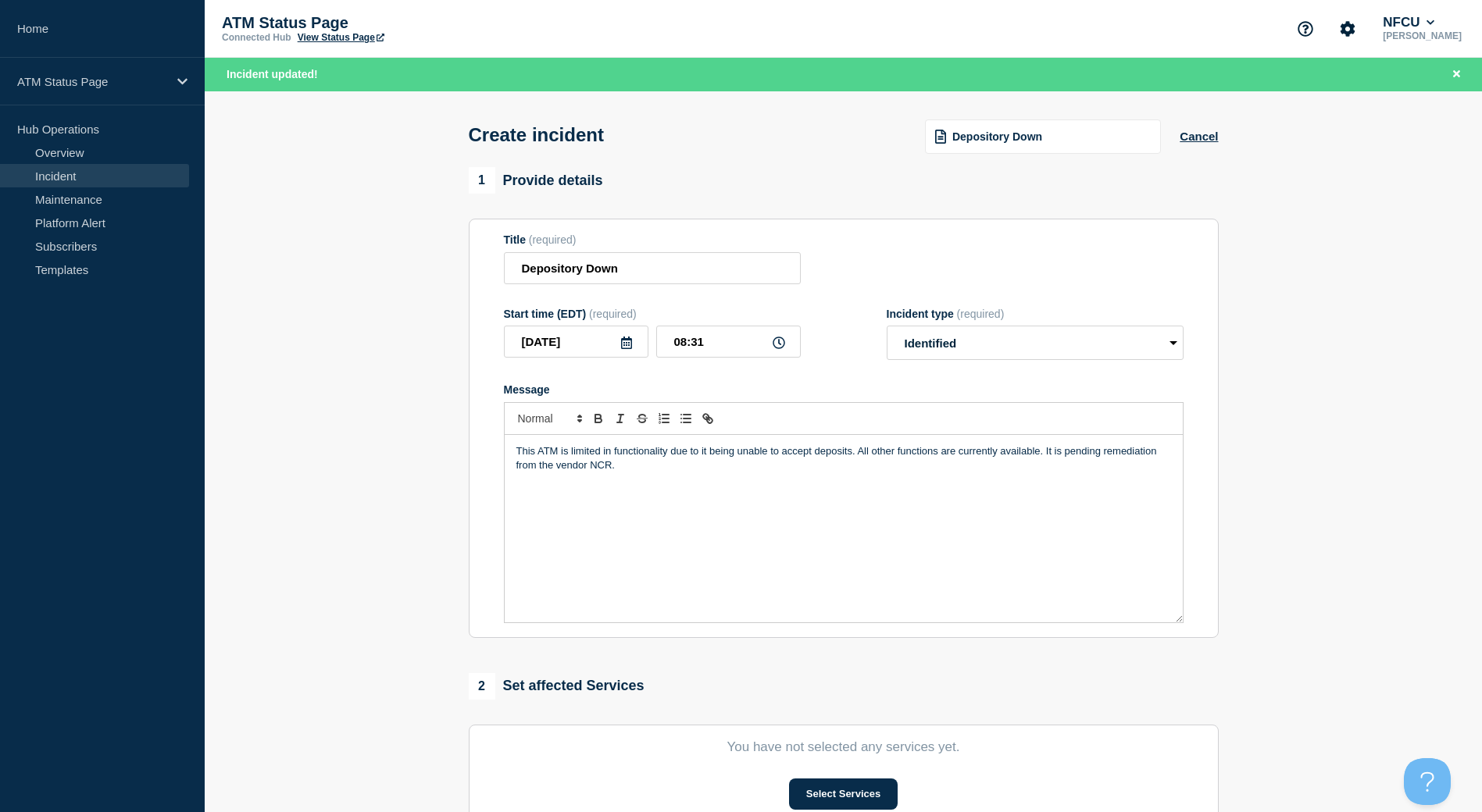
scroll to position [78, 0]
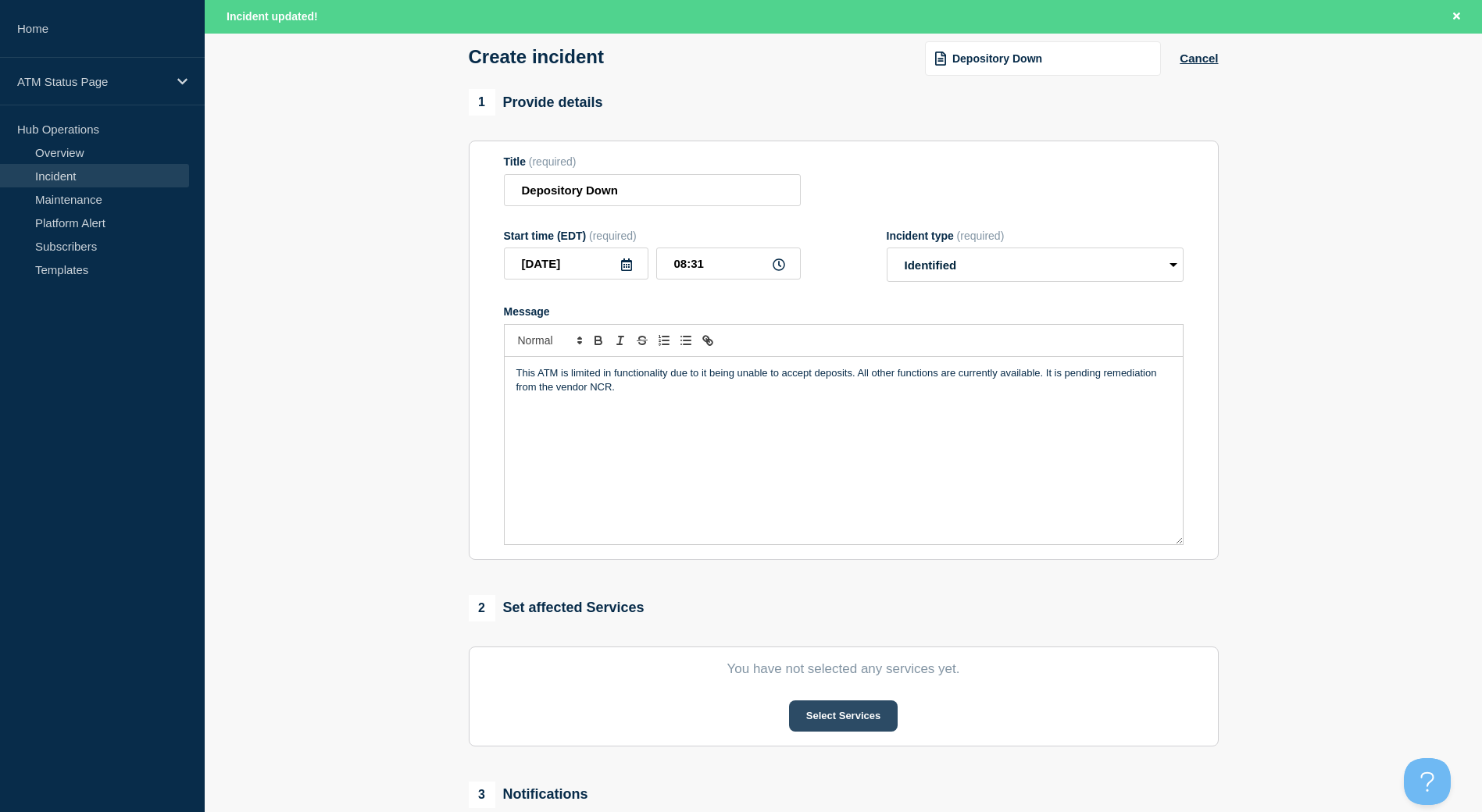
click at [817, 722] on button "Select Services" at bounding box center [843, 716] width 108 height 31
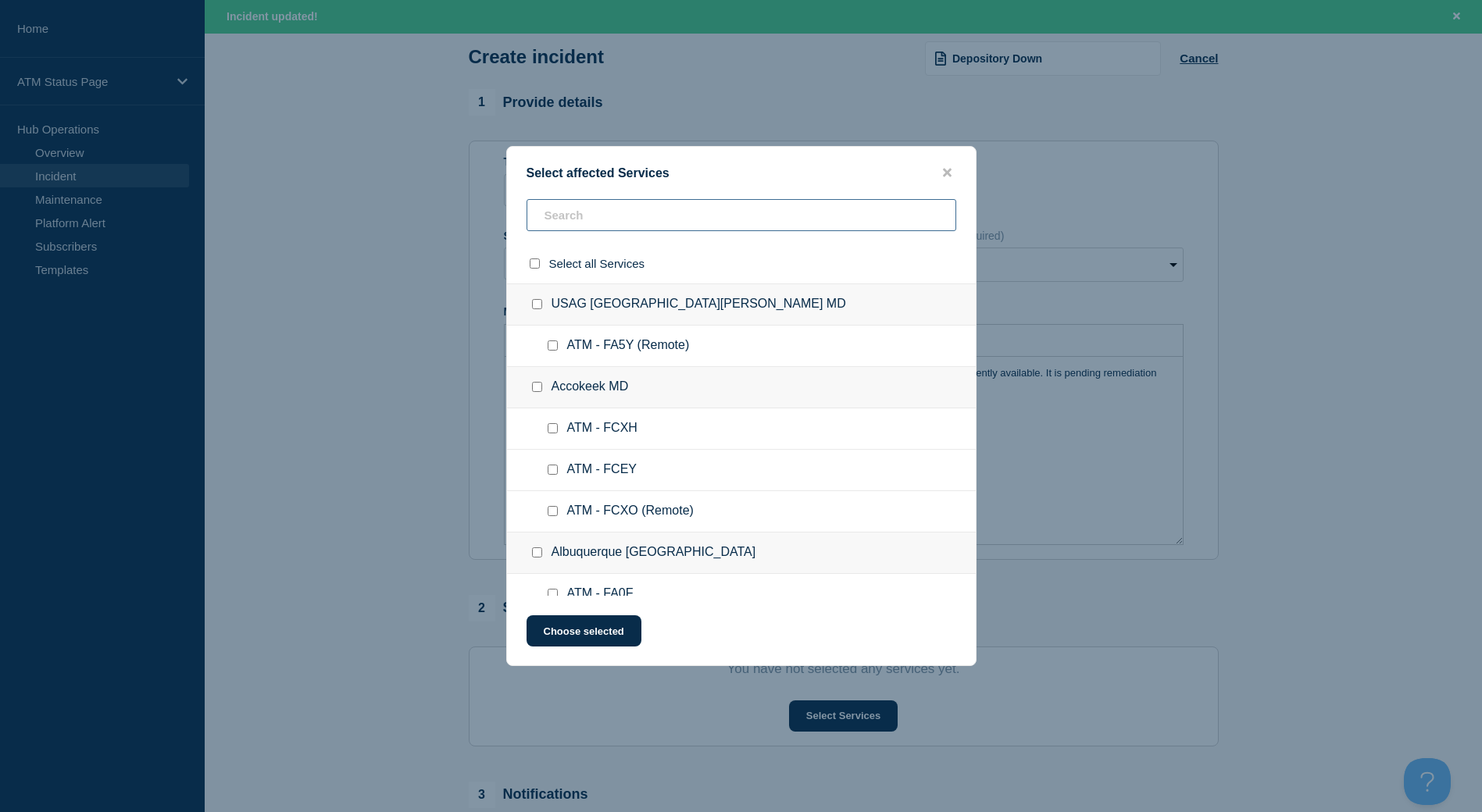
click at [546, 212] on input "text" at bounding box center [741, 215] width 430 height 32
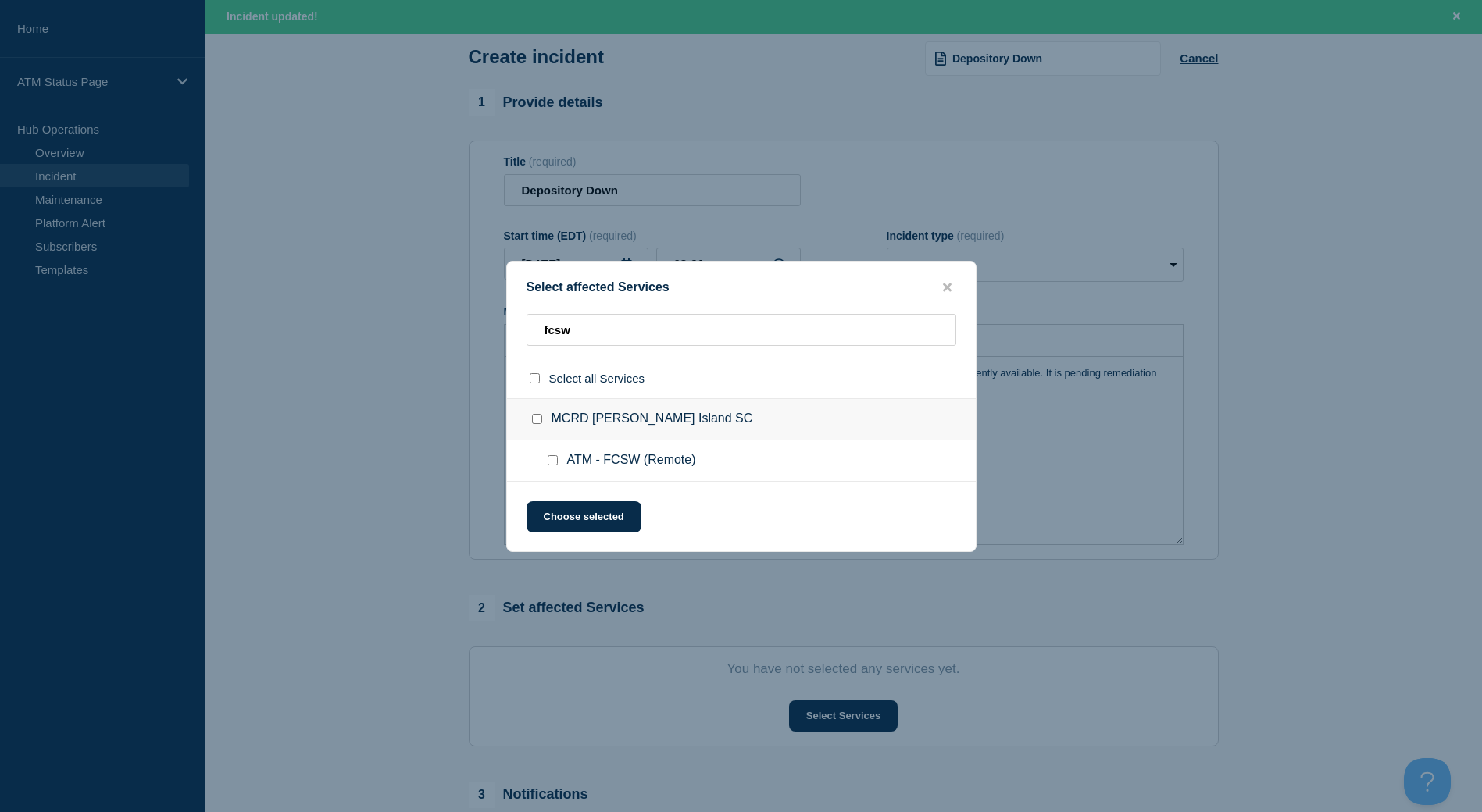
click at [543, 427] on div at bounding box center [539, 419] width 23 height 16
click at [539, 419] on input "MCRD Parris Island SC checkbox" at bounding box center [536, 419] width 10 height 10
click at [574, 510] on button "Choose selected" at bounding box center [583, 517] width 114 height 31
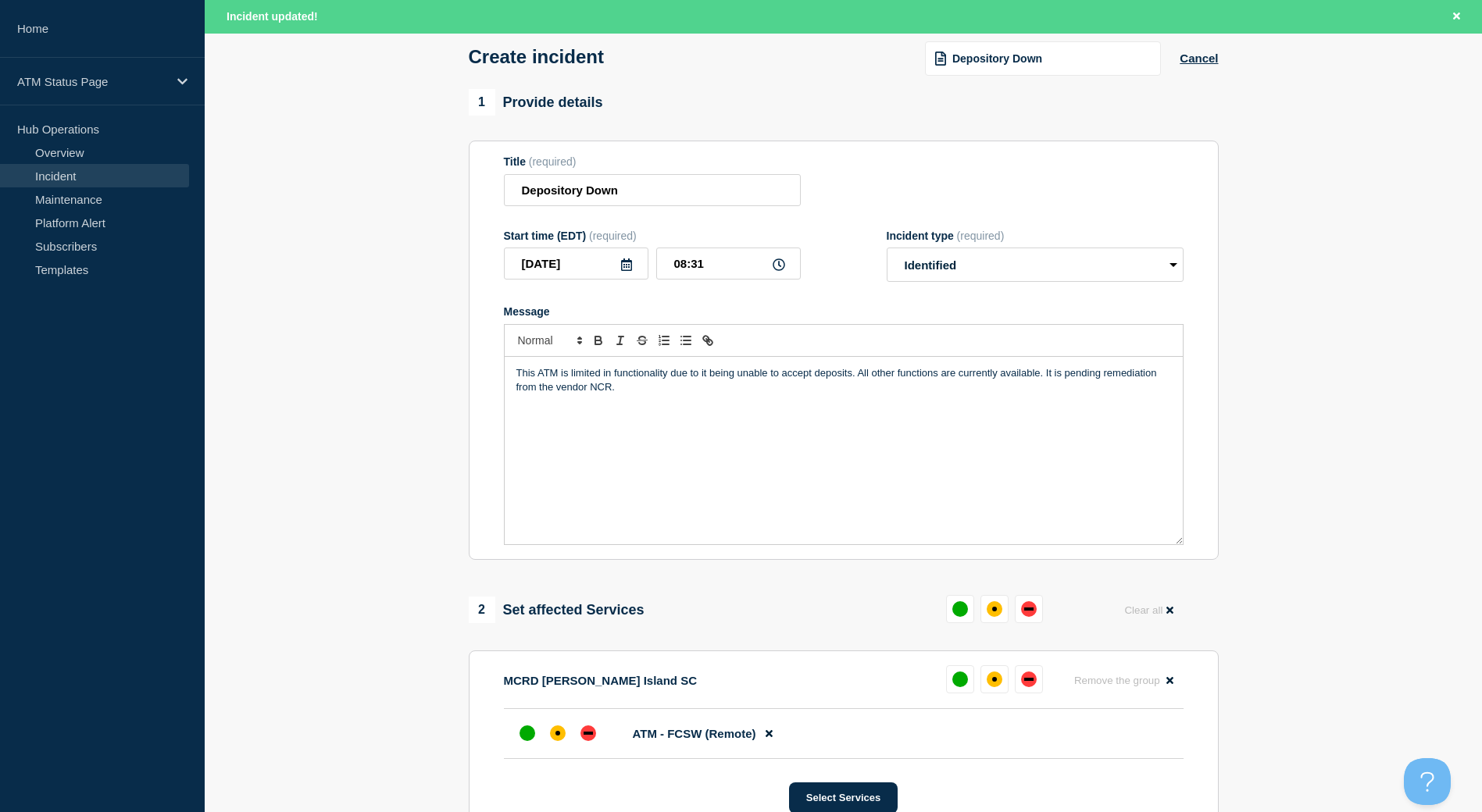
scroll to position [312, 0]
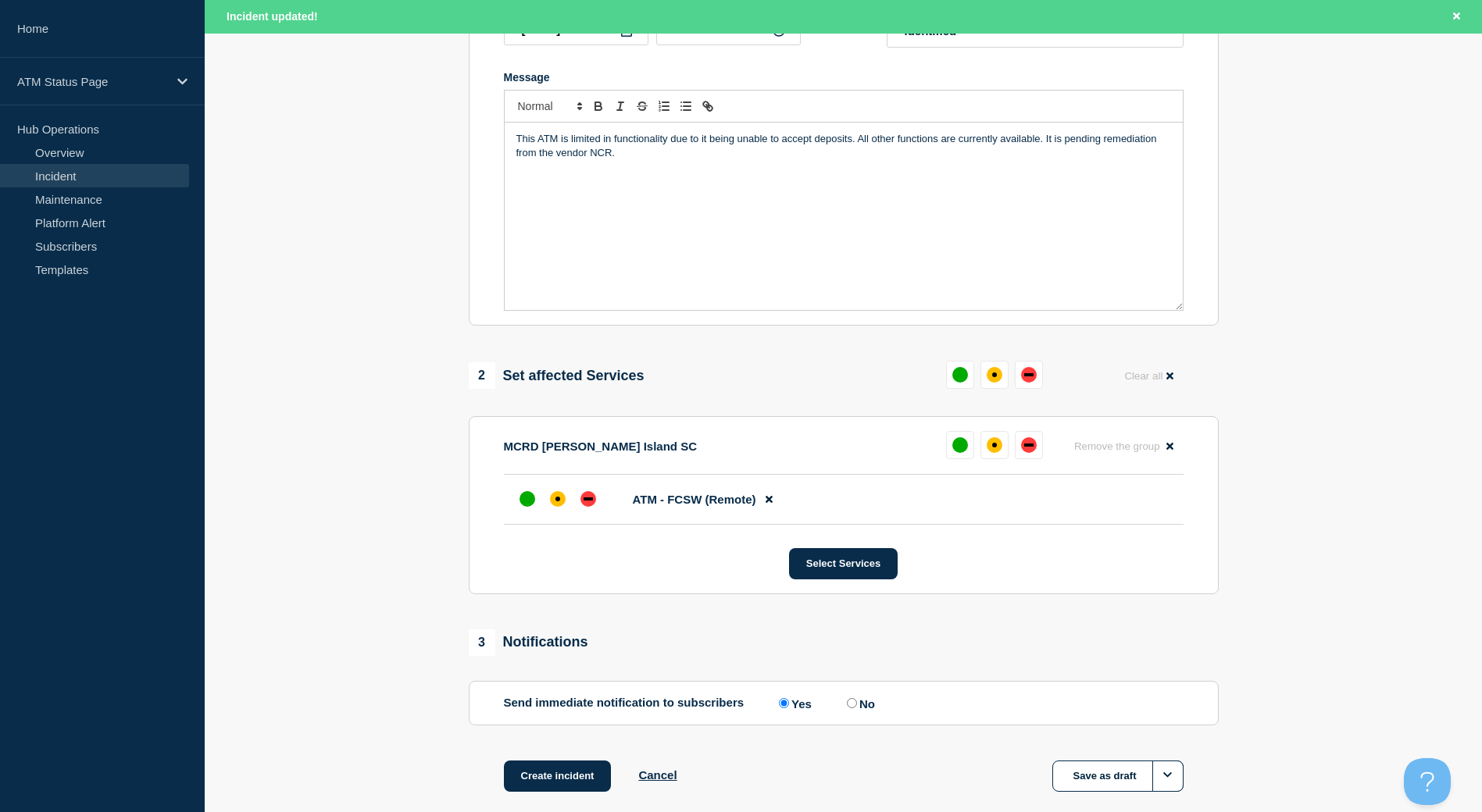
click at [563, 488] on li "ATM - FCSW (Remote)" at bounding box center [843, 500] width 680 height 50
click at [555, 506] on div "affected" at bounding box center [558, 499] width 16 height 16
click at [583, 789] on button "Create incident" at bounding box center [557, 776] width 107 height 31
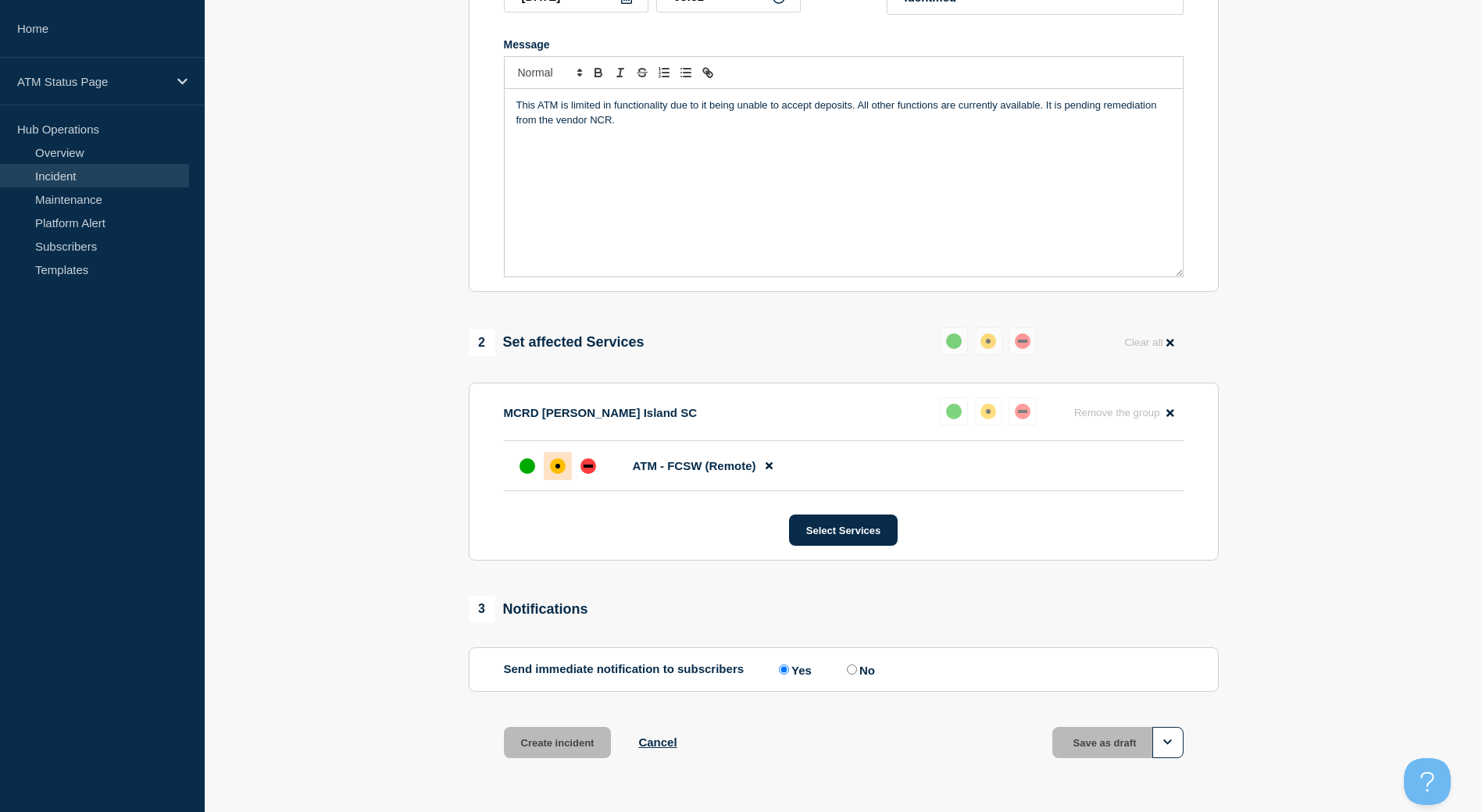
scroll to position [279, 0]
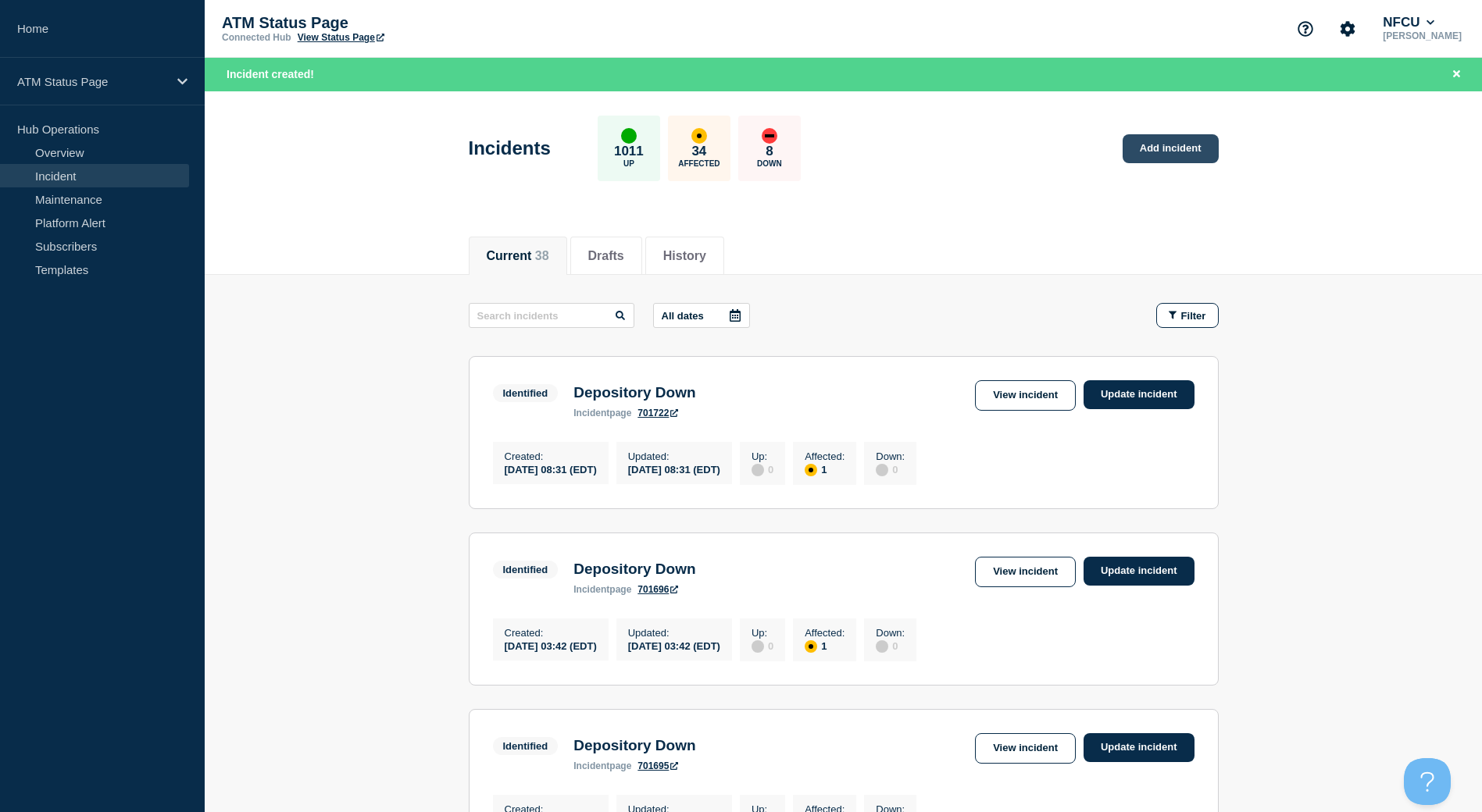
click at [1205, 151] on link "Add incident" at bounding box center [1170, 148] width 96 height 29
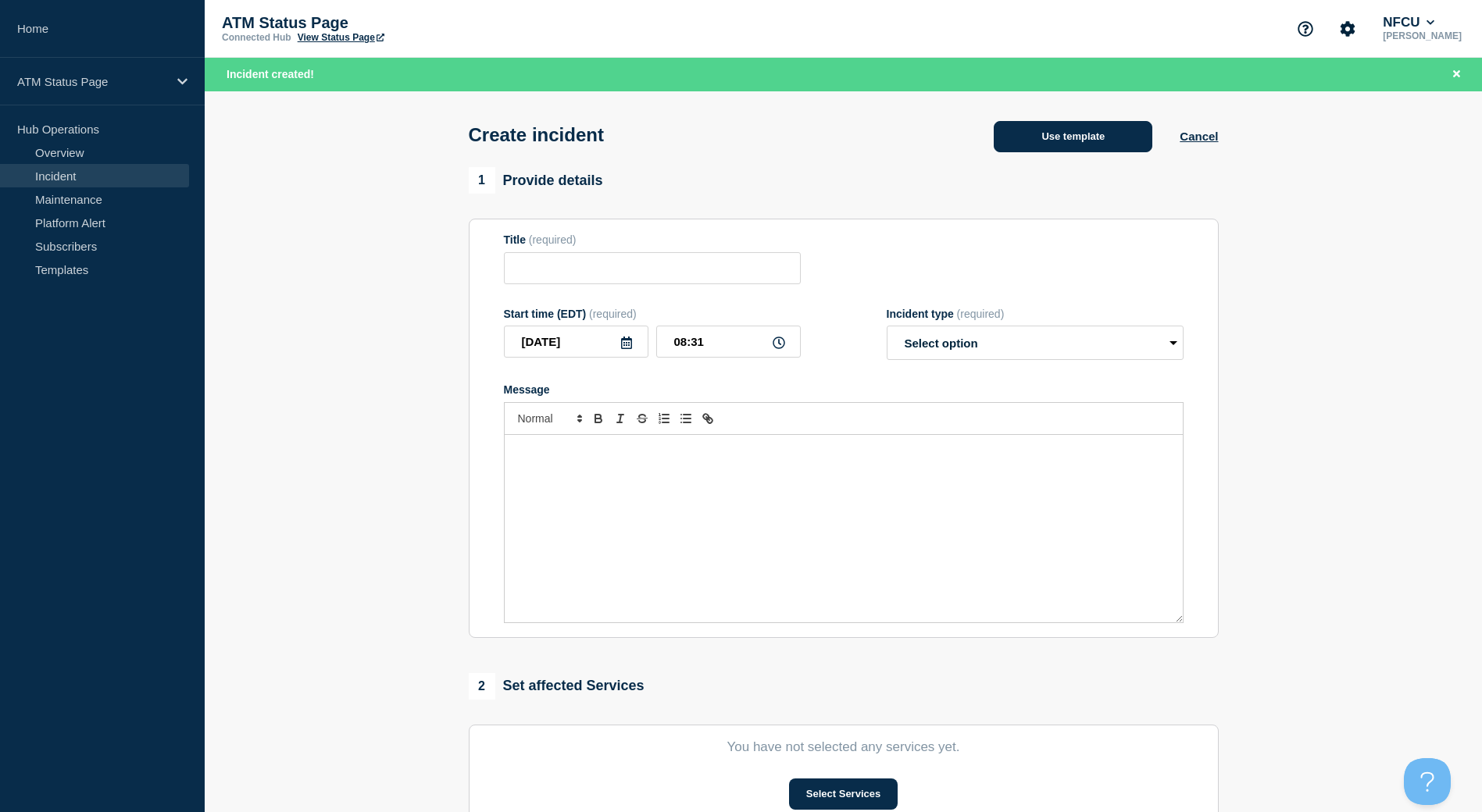
click at [1099, 136] on button "Use template" at bounding box center [1073, 136] width 158 height 31
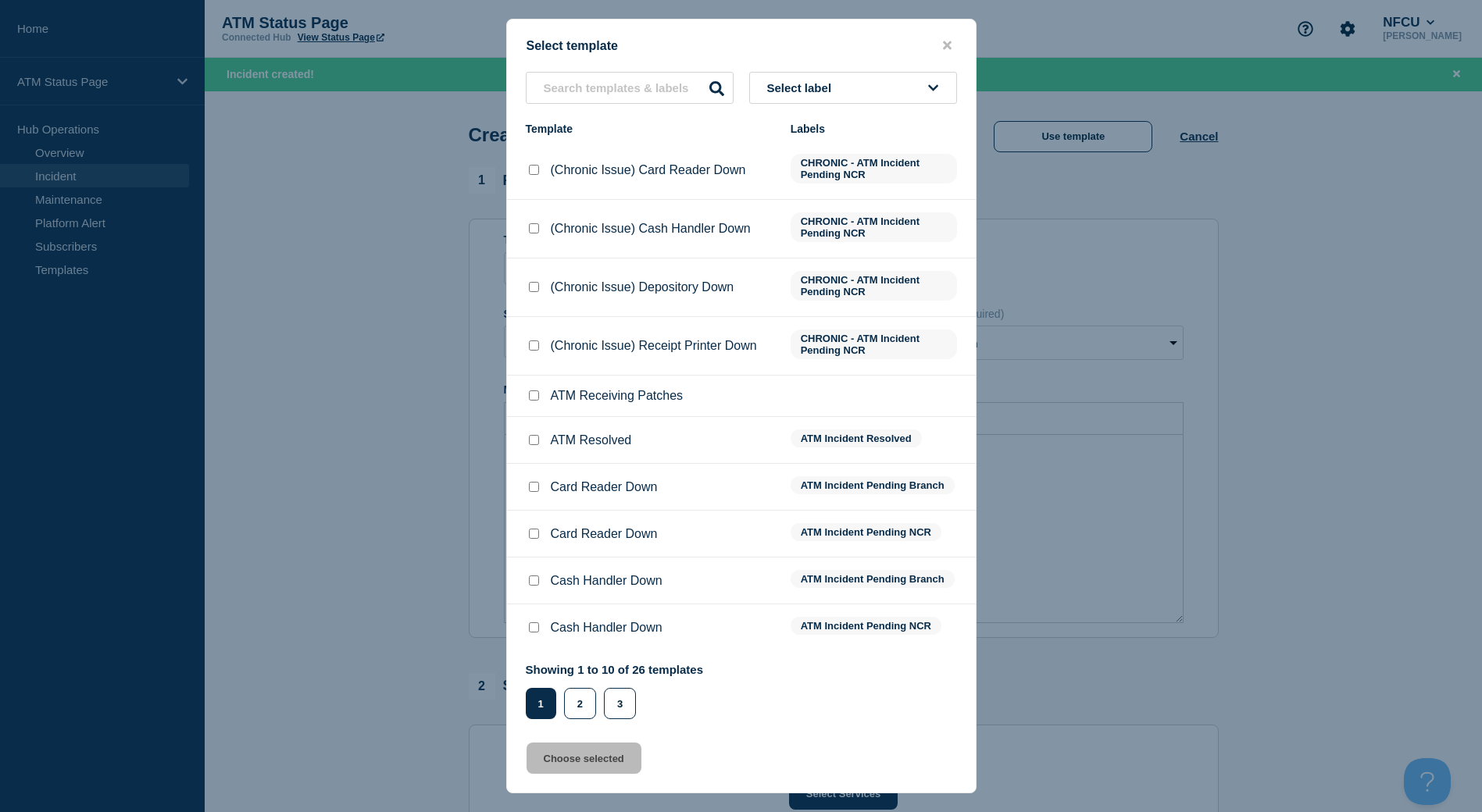
click at [909, 90] on button "Select label" at bounding box center [852, 88] width 208 height 32
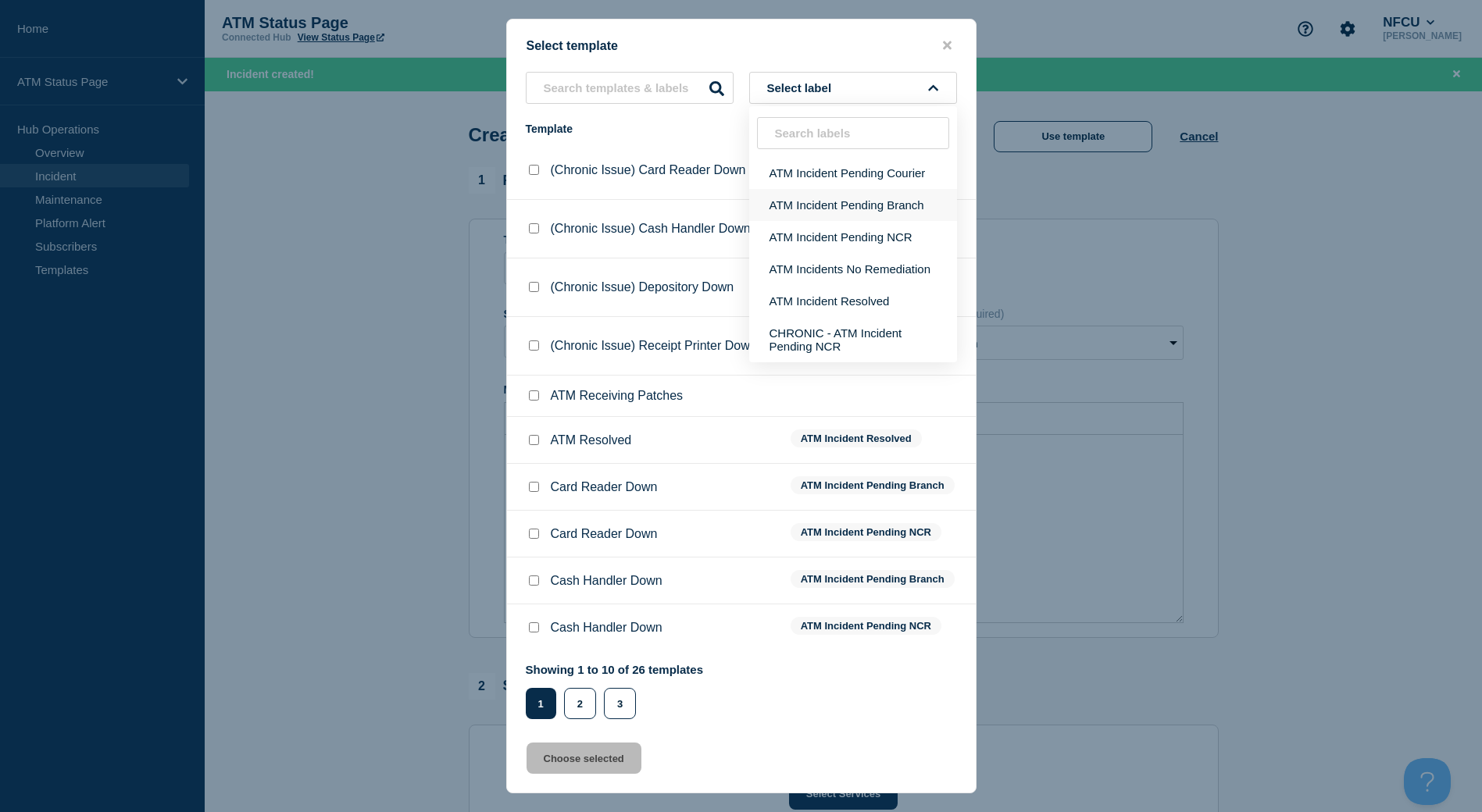
click at [870, 204] on button "ATM Incident Pending Branch" at bounding box center [852, 205] width 208 height 32
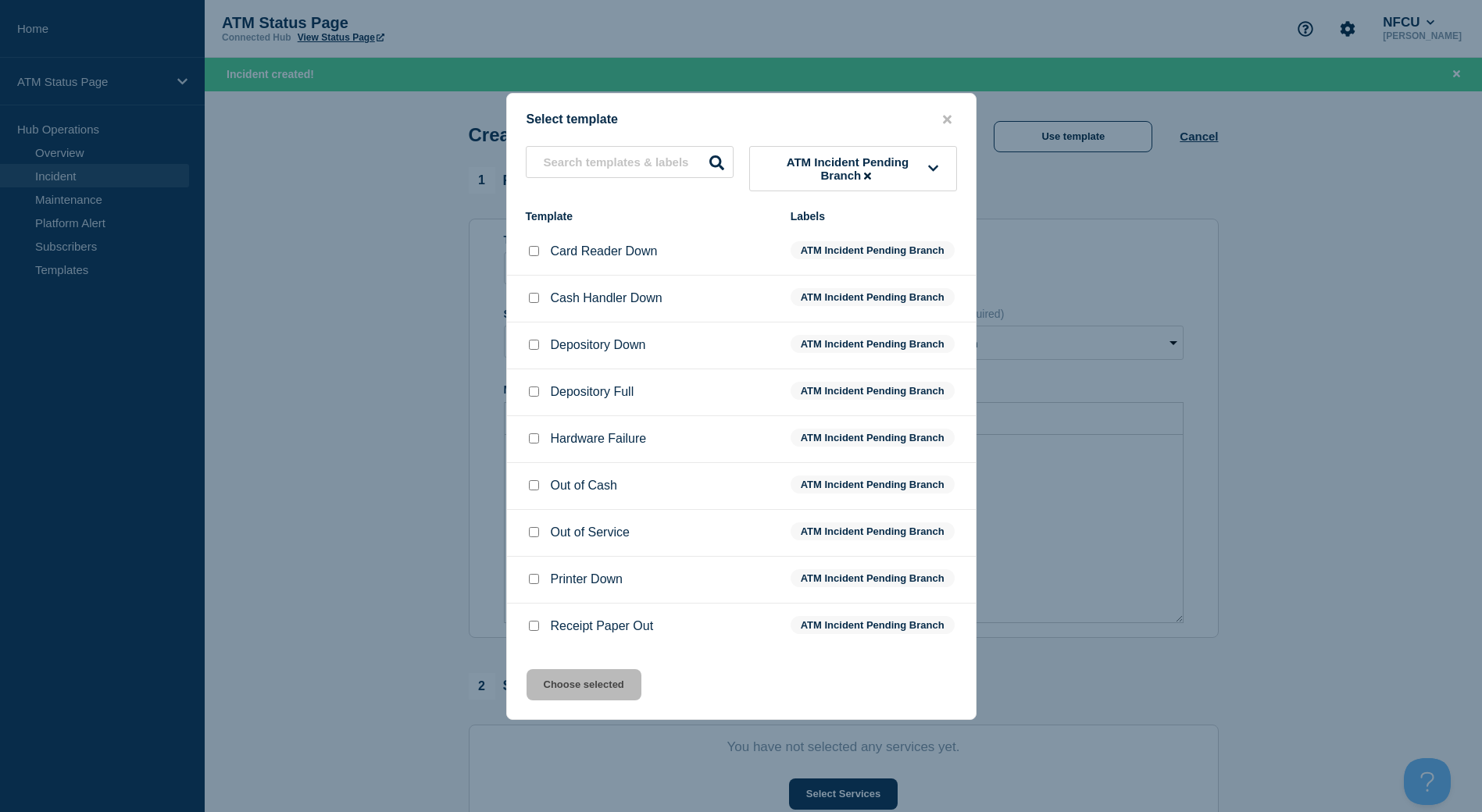
click at [537, 350] on input "Depository Down checkbox" at bounding box center [533, 344] width 10 height 10
click at [568, 678] on button "Choose selected" at bounding box center [583, 685] width 114 height 31
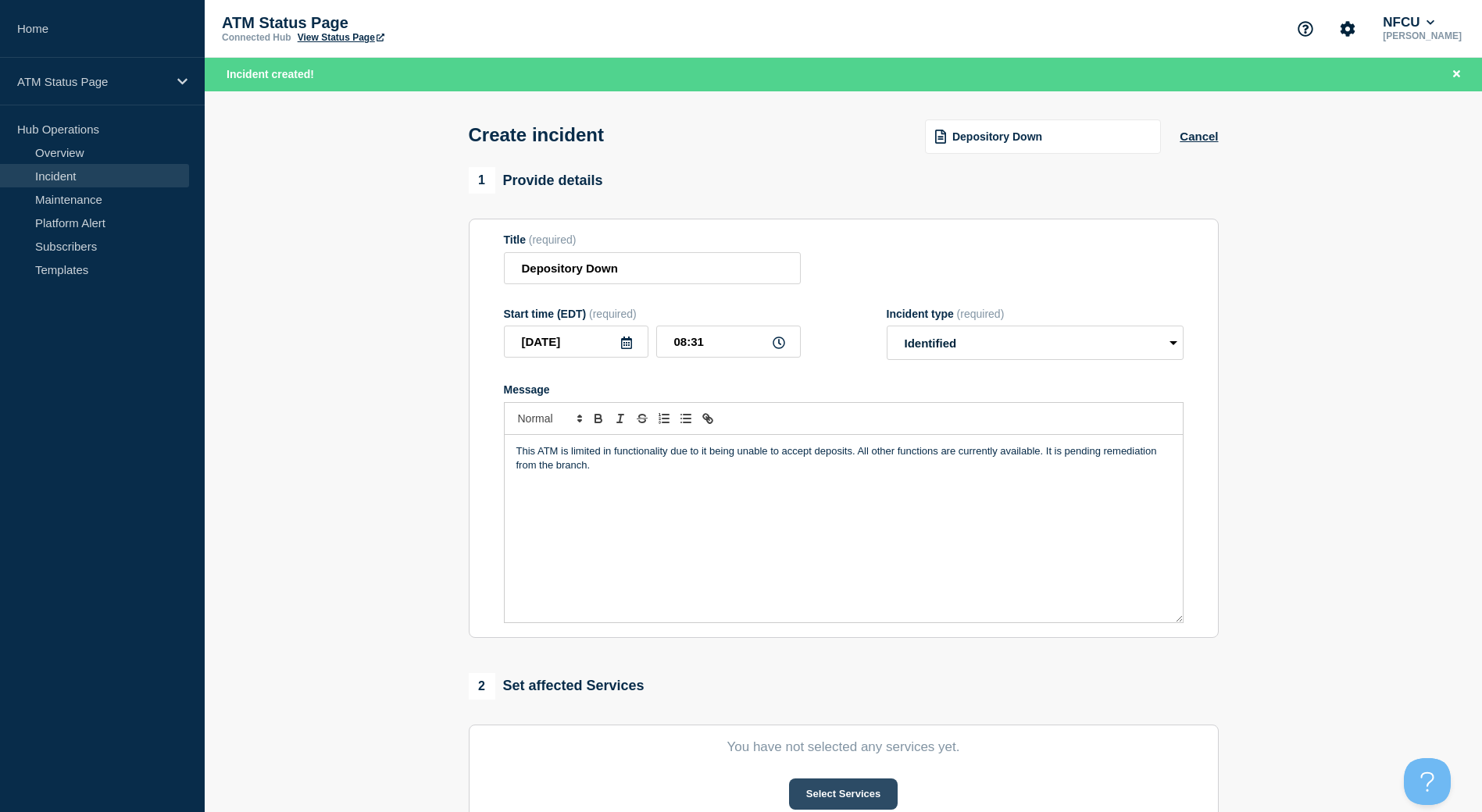
click at [872, 800] on button "Select Services" at bounding box center [843, 794] width 108 height 31
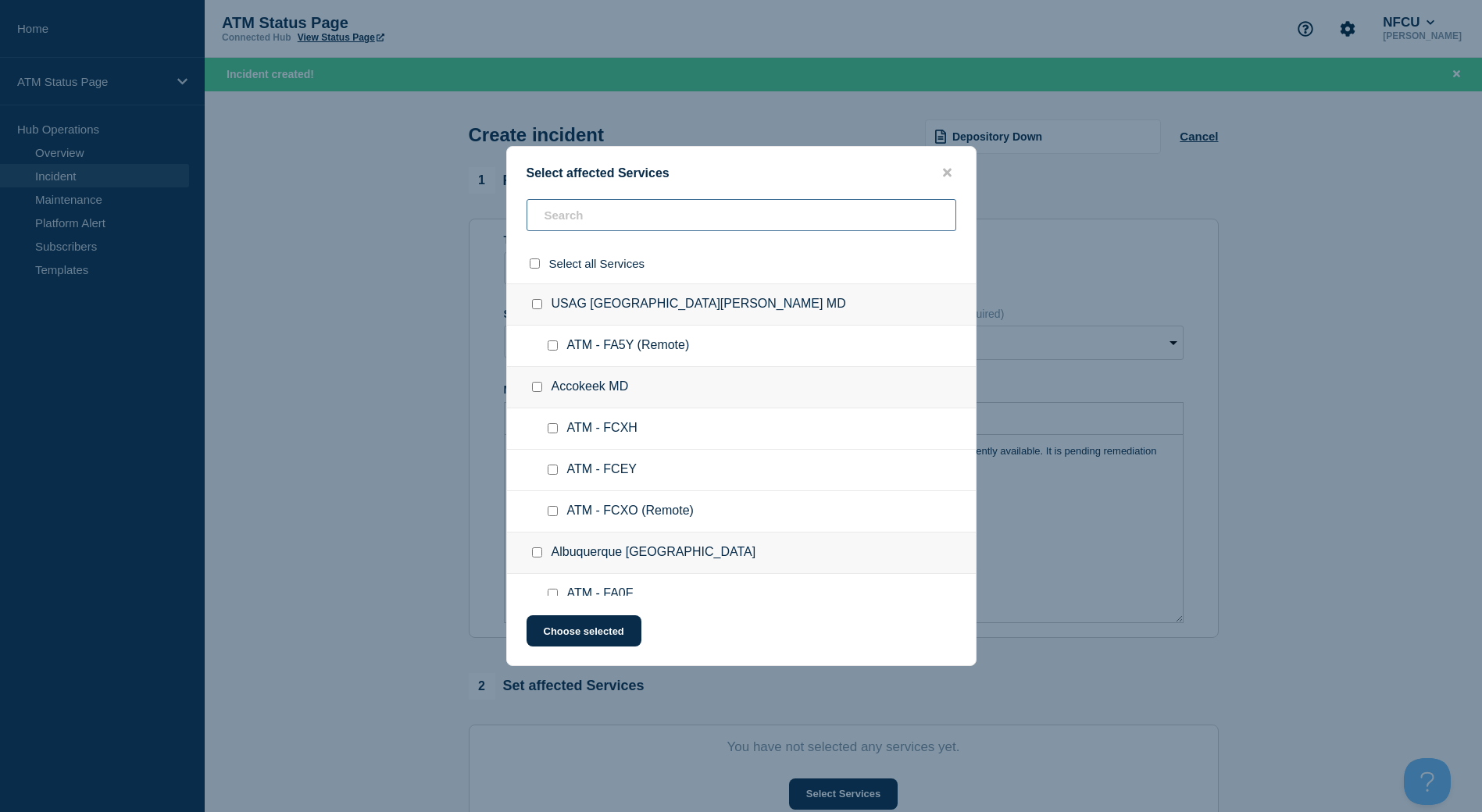
click at [592, 222] on input "text" at bounding box center [741, 215] width 430 height 32
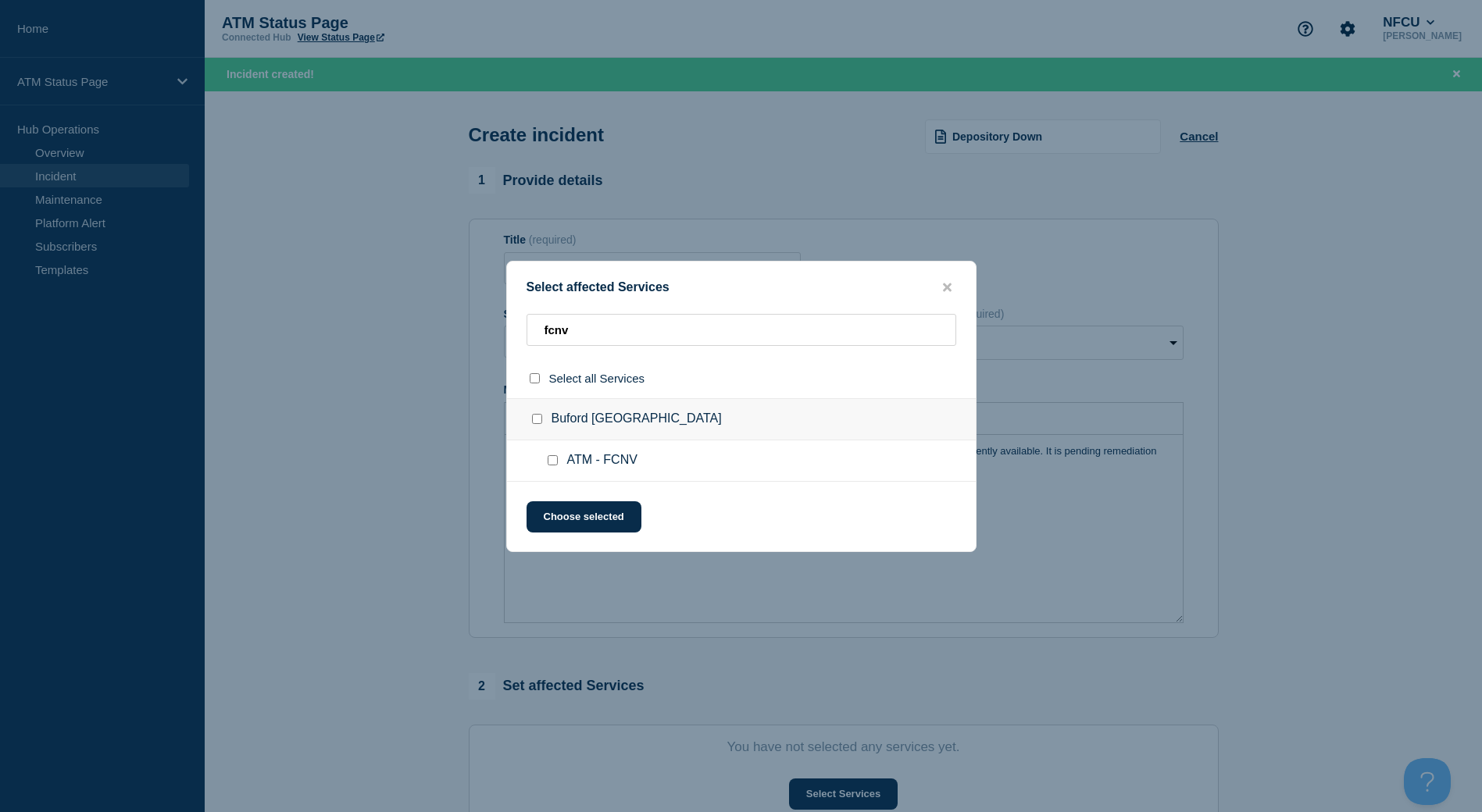
click at [536, 423] on input "Buford GA checkbox" at bounding box center [536, 419] width 10 height 10
click at [580, 510] on button "Choose selected" at bounding box center [583, 517] width 114 height 31
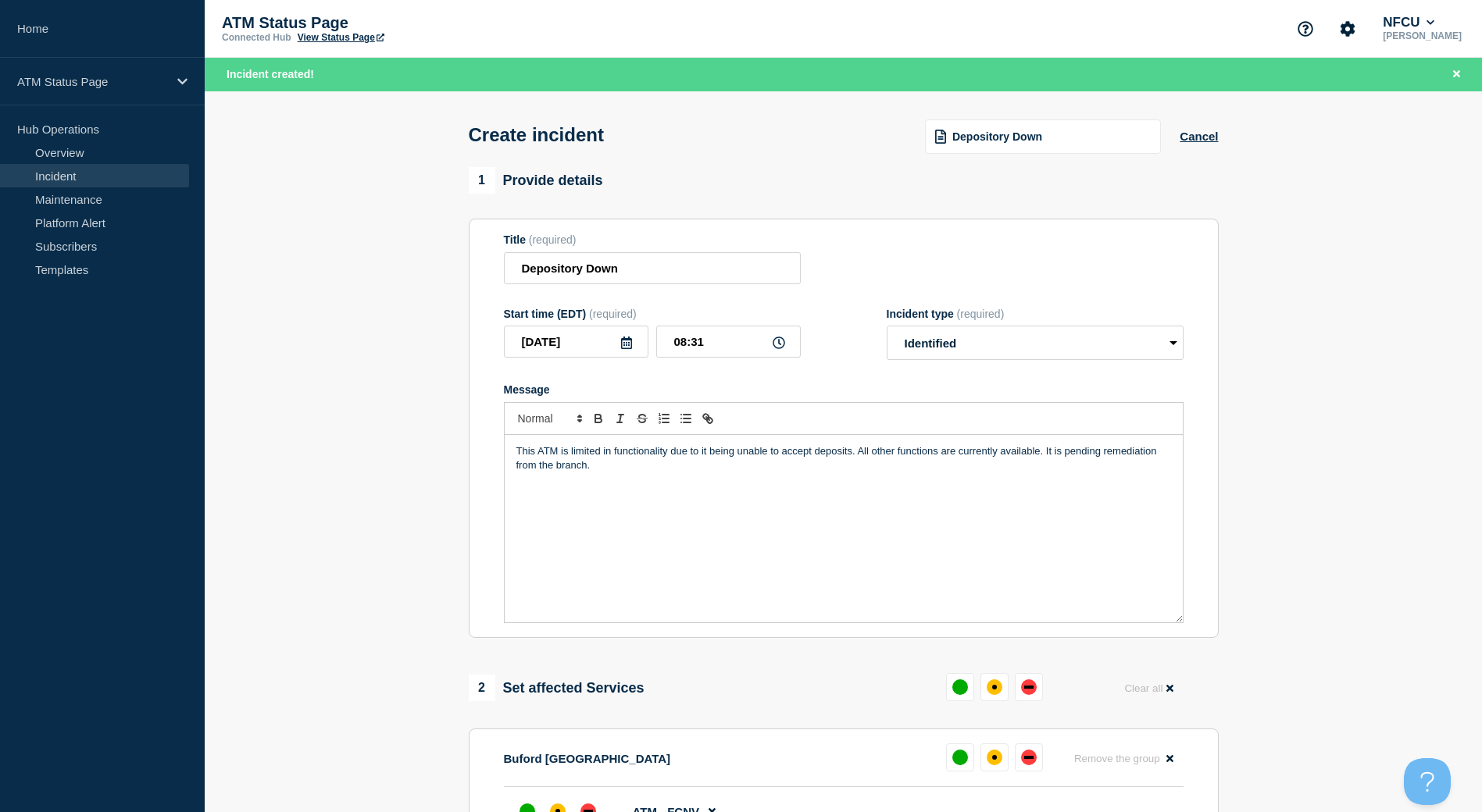
scroll to position [78, 0]
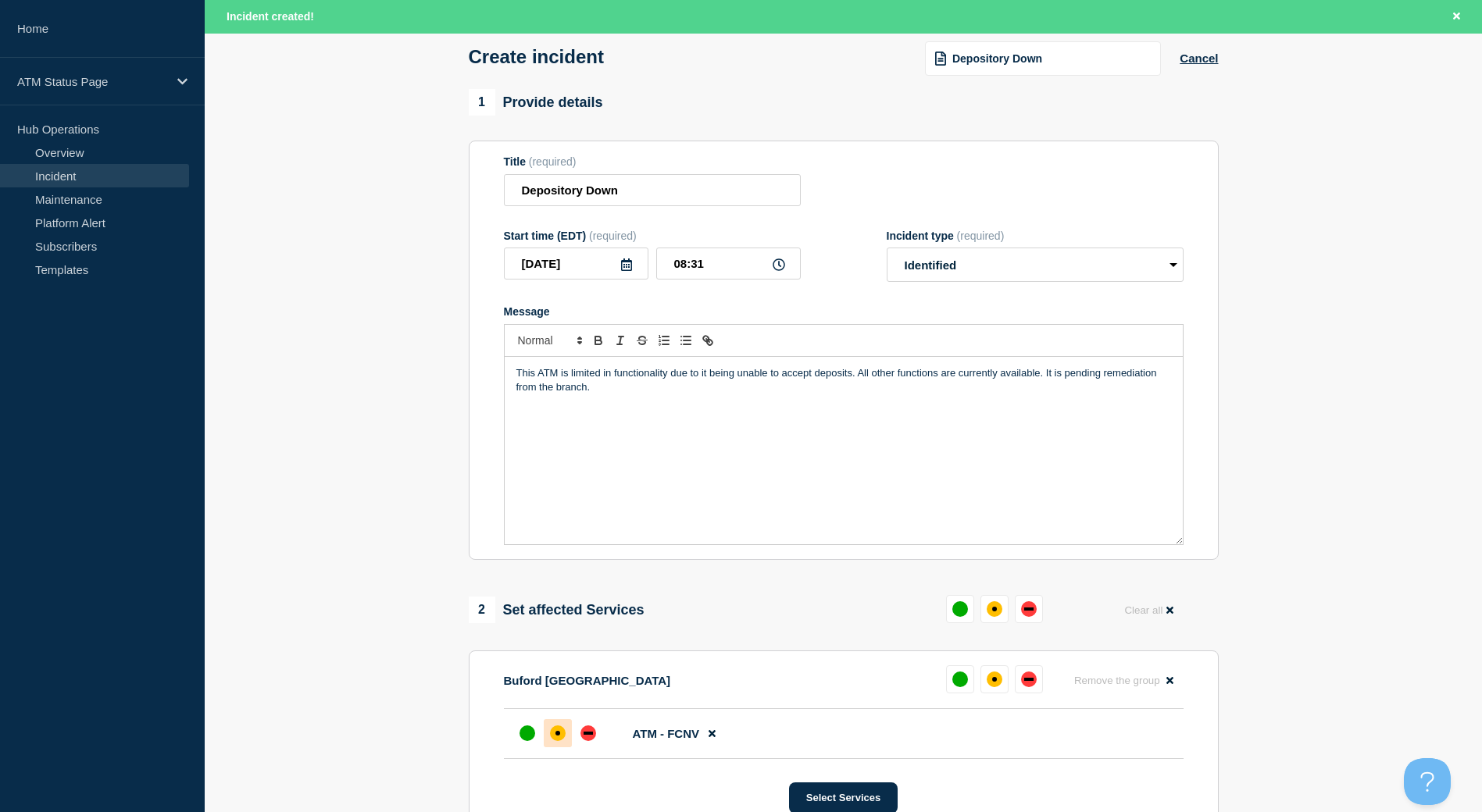
click at [556, 734] on div "affected" at bounding box center [558, 733] width 5 height 5
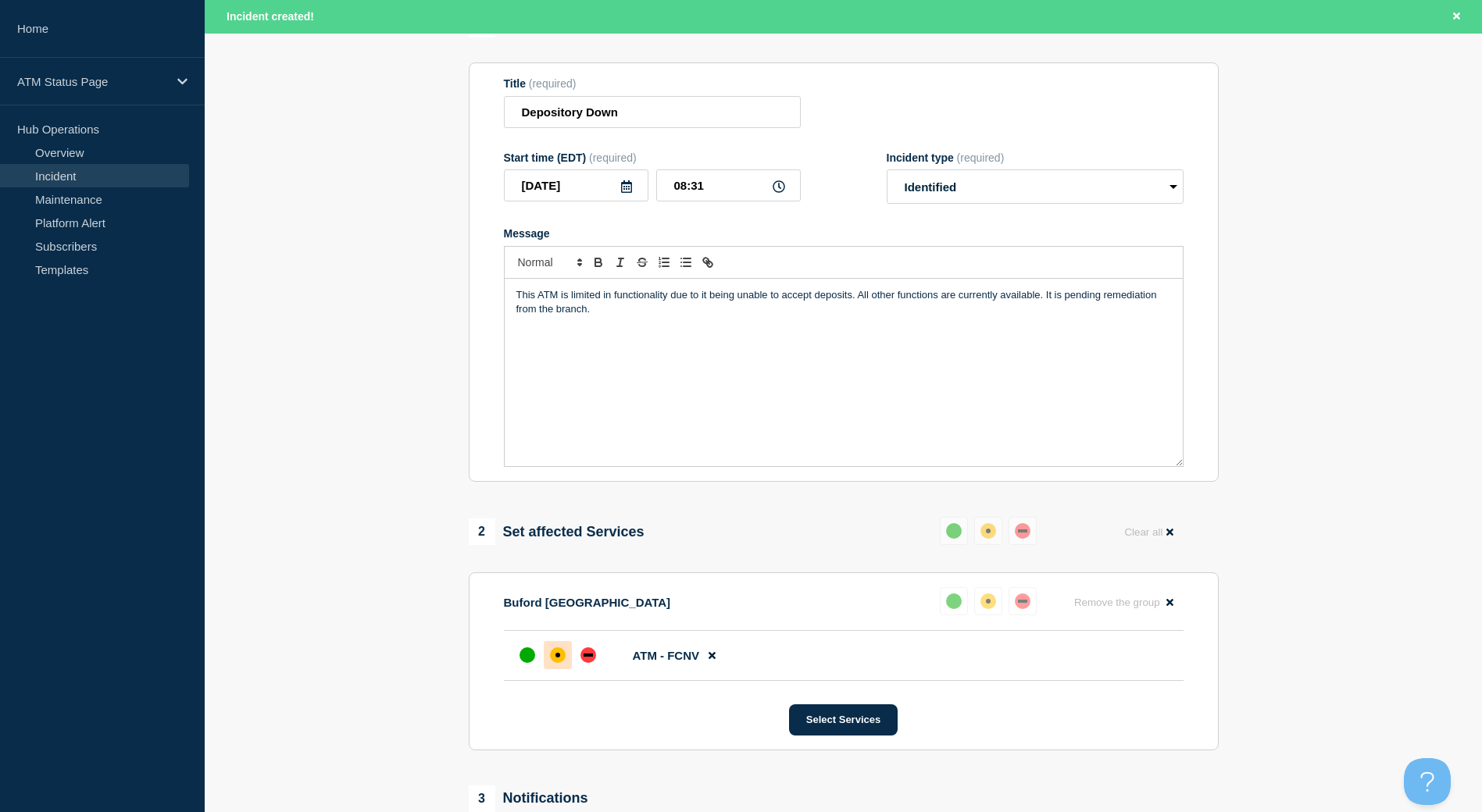
scroll to position [312, 0]
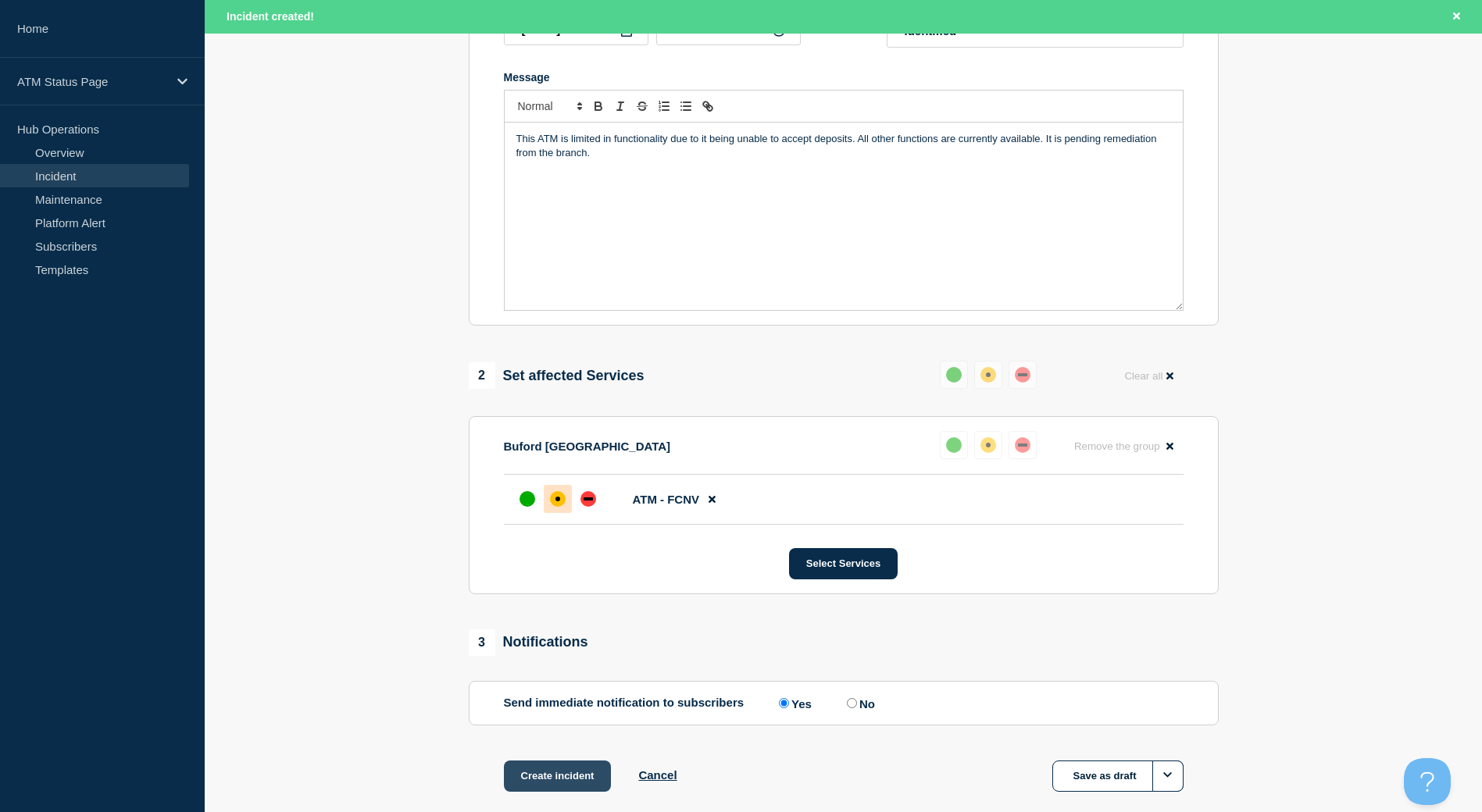
click at [577, 765] on button "Create incident" at bounding box center [557, 776] width 107 height 31
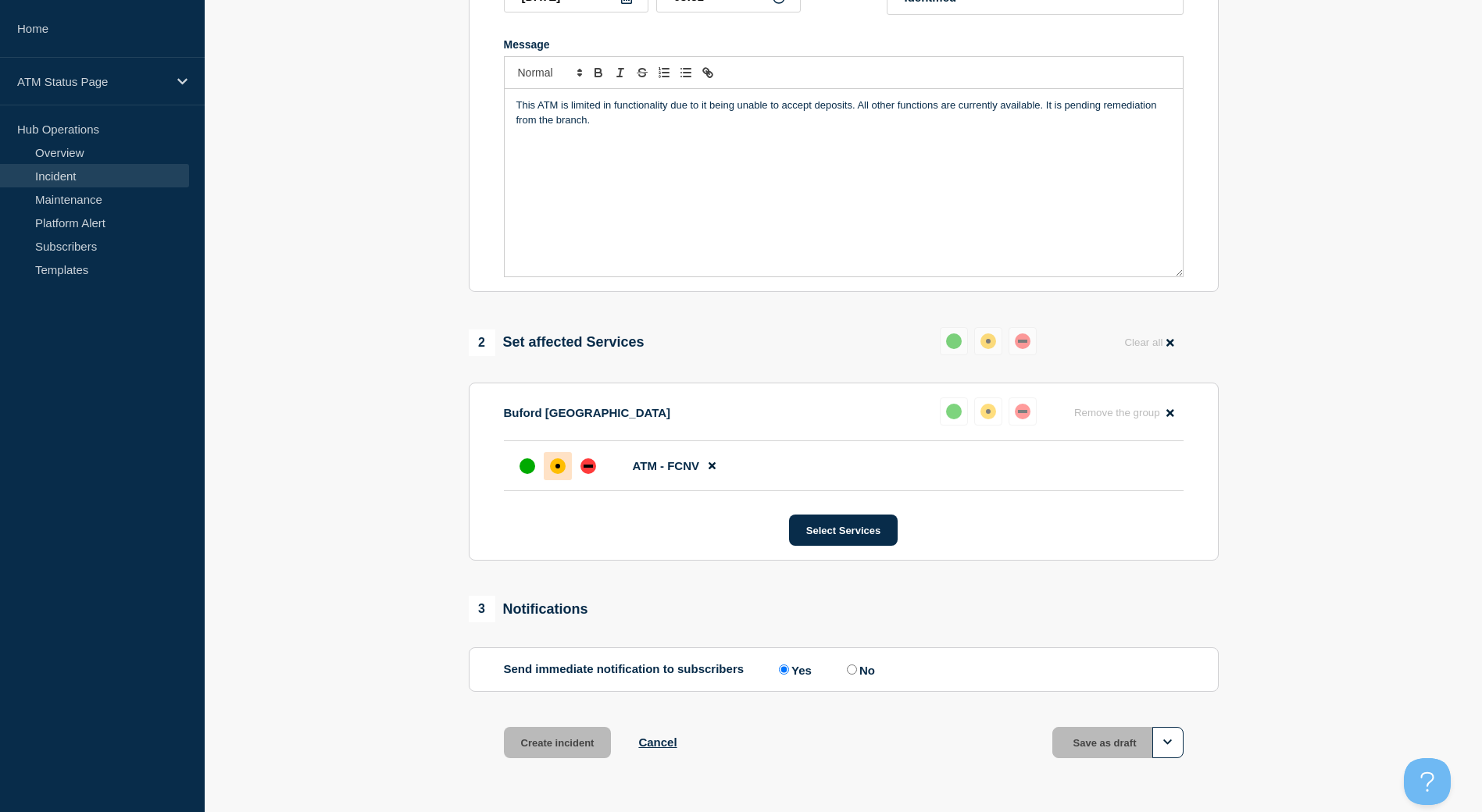
scroll to position [279, 0]
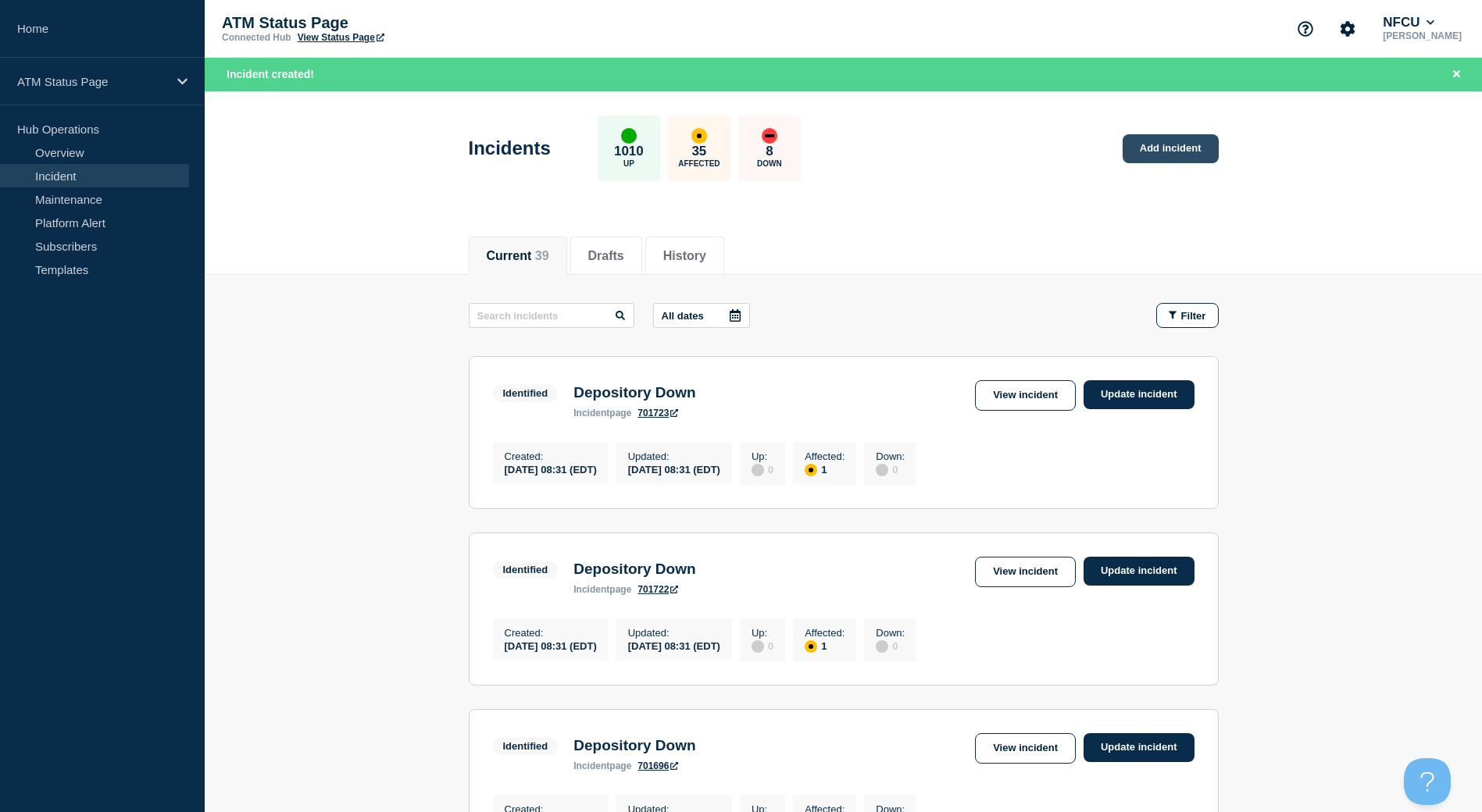
click at [1201, 158] on link "Add incident" at bounding box center [1170, 148] width 96 height 29
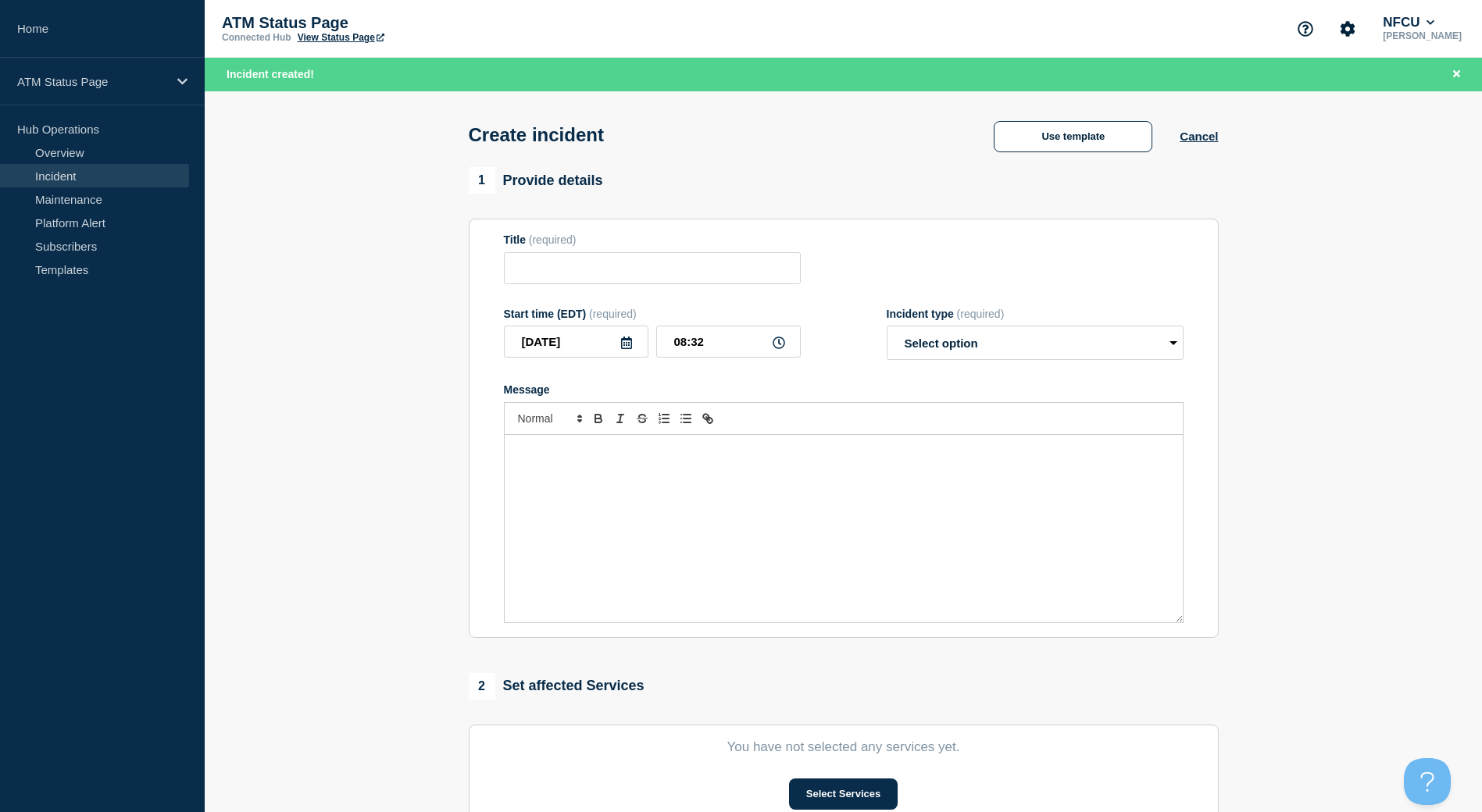
click at [1029, 157] on div "Create incident Use template Cancel" at bounding box center [843, 130] width 785 height 77
click at [1033, 146] on button "Use template" at bounding box center [1073, 136] width 158 height 31
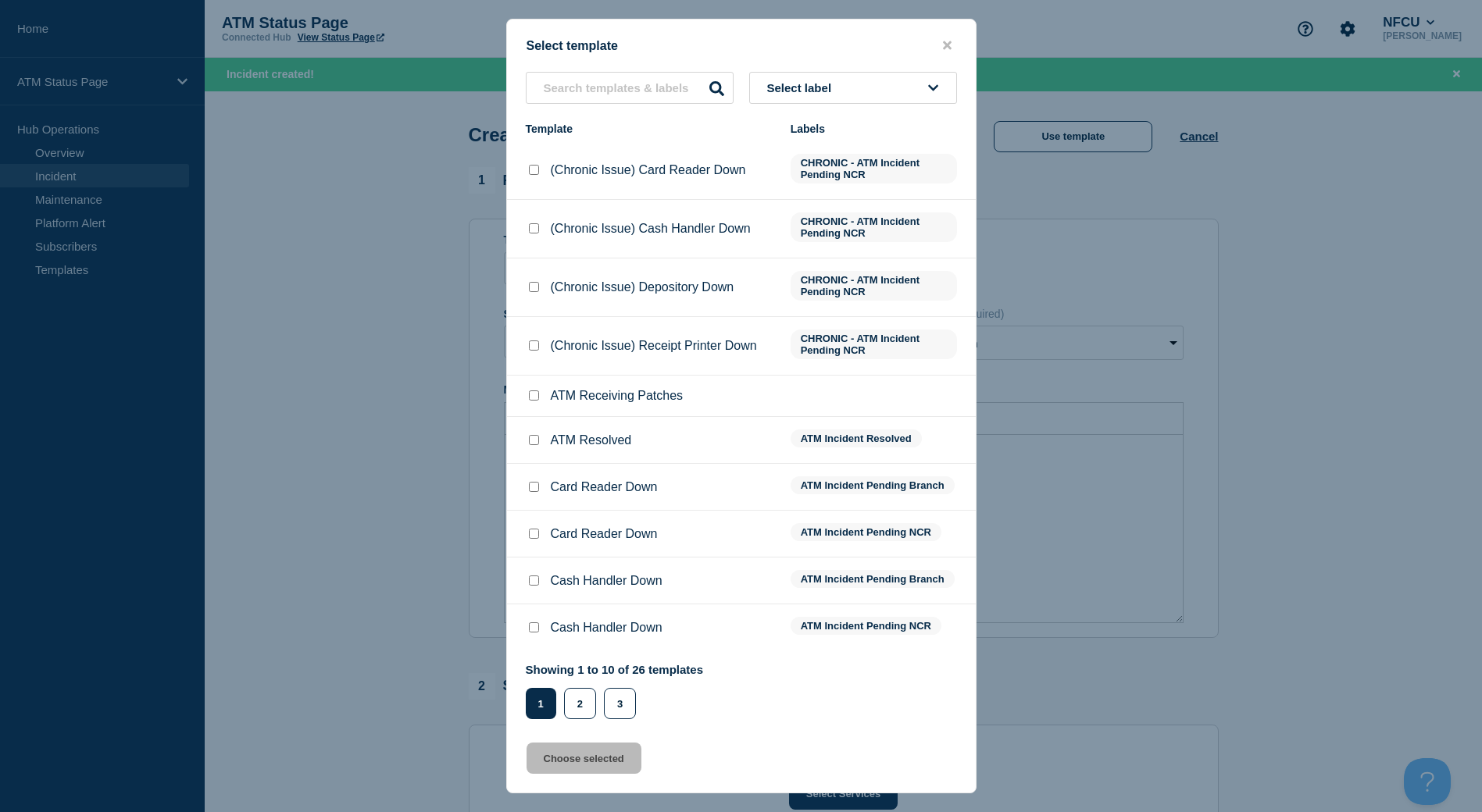
click at [942, 96] on button "Select label" at bounding box center [852, 88] width 208 height 32
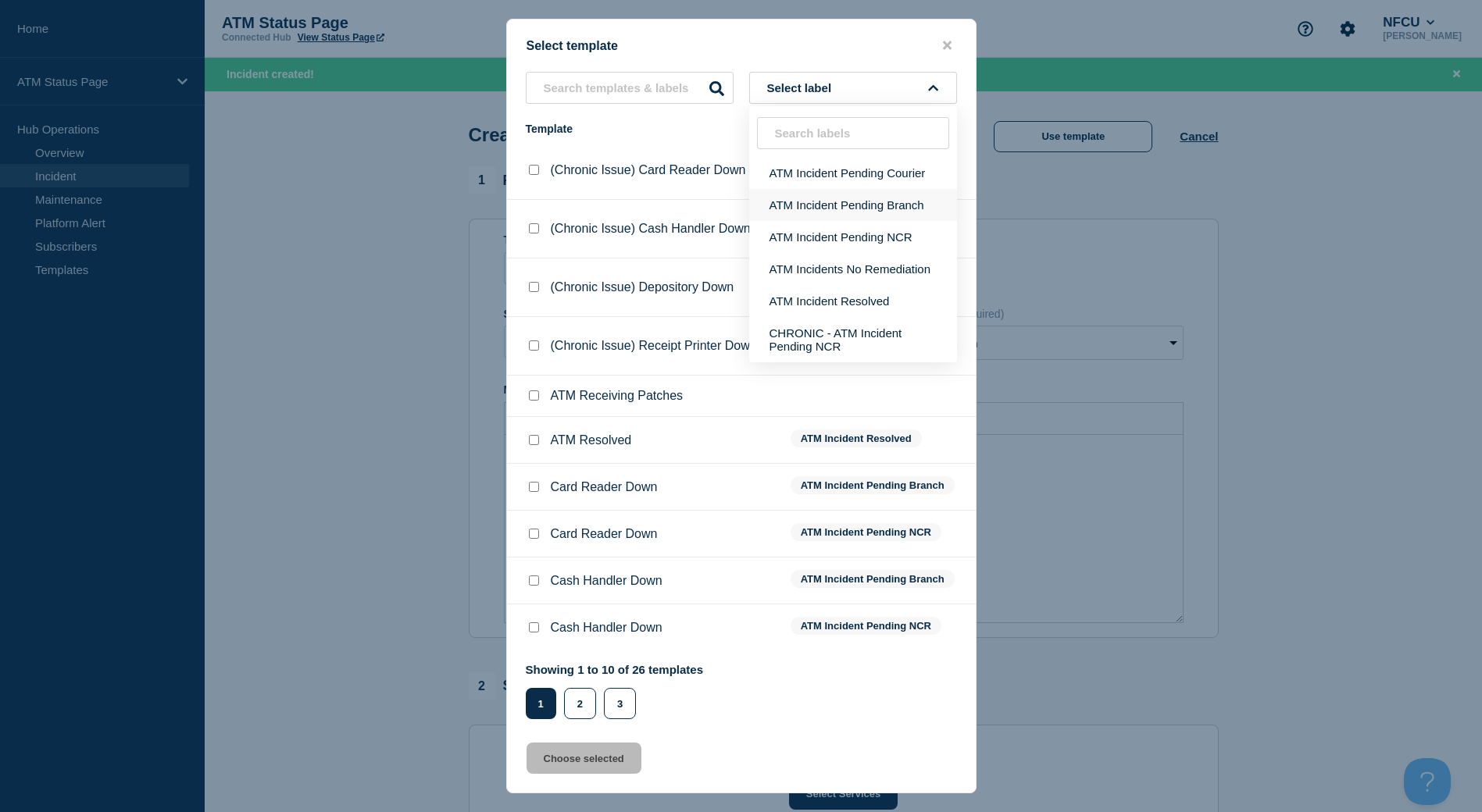
click at [884, 212] on button "ATM Incident Pending Branch" at bounding box center [852, 205] width 208 height 32
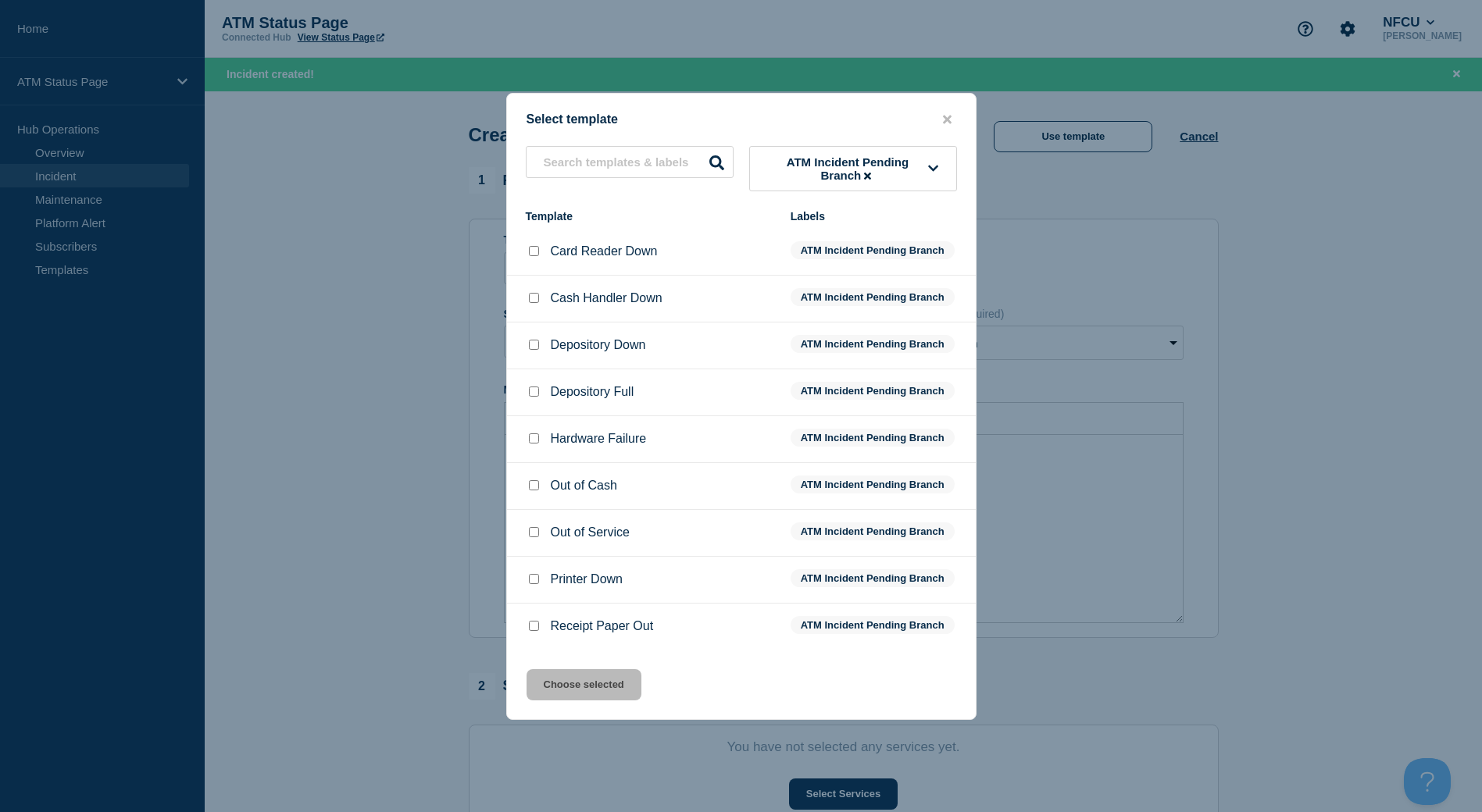
click at [532, 346] on input "Depository Down checkbox" at bounding box center [533, 344] width 10 height 10
click at [589, 686] on button "Choose selected" at bounding box center [583, 685] width 114 height 31
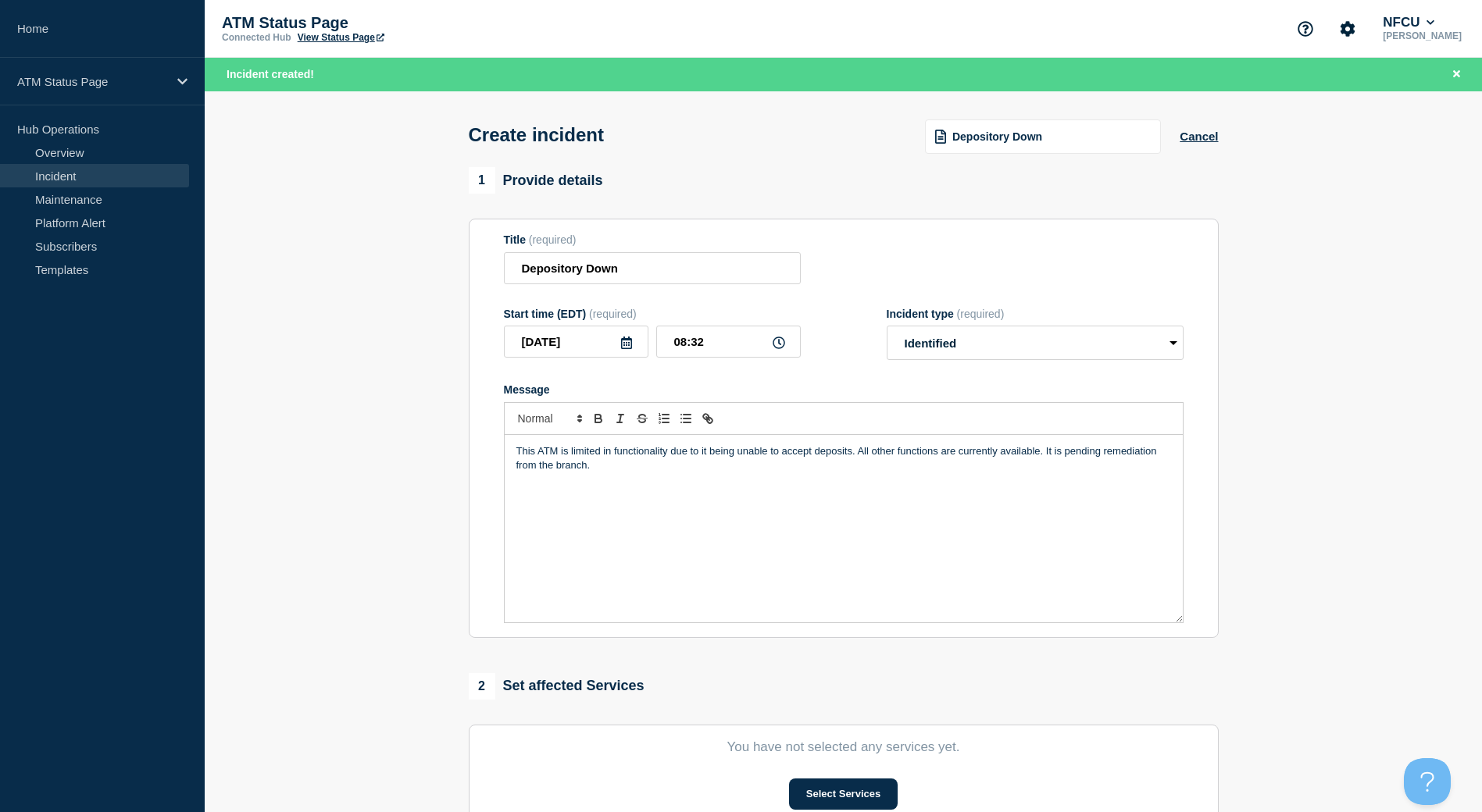
scroll to position [78, 0]
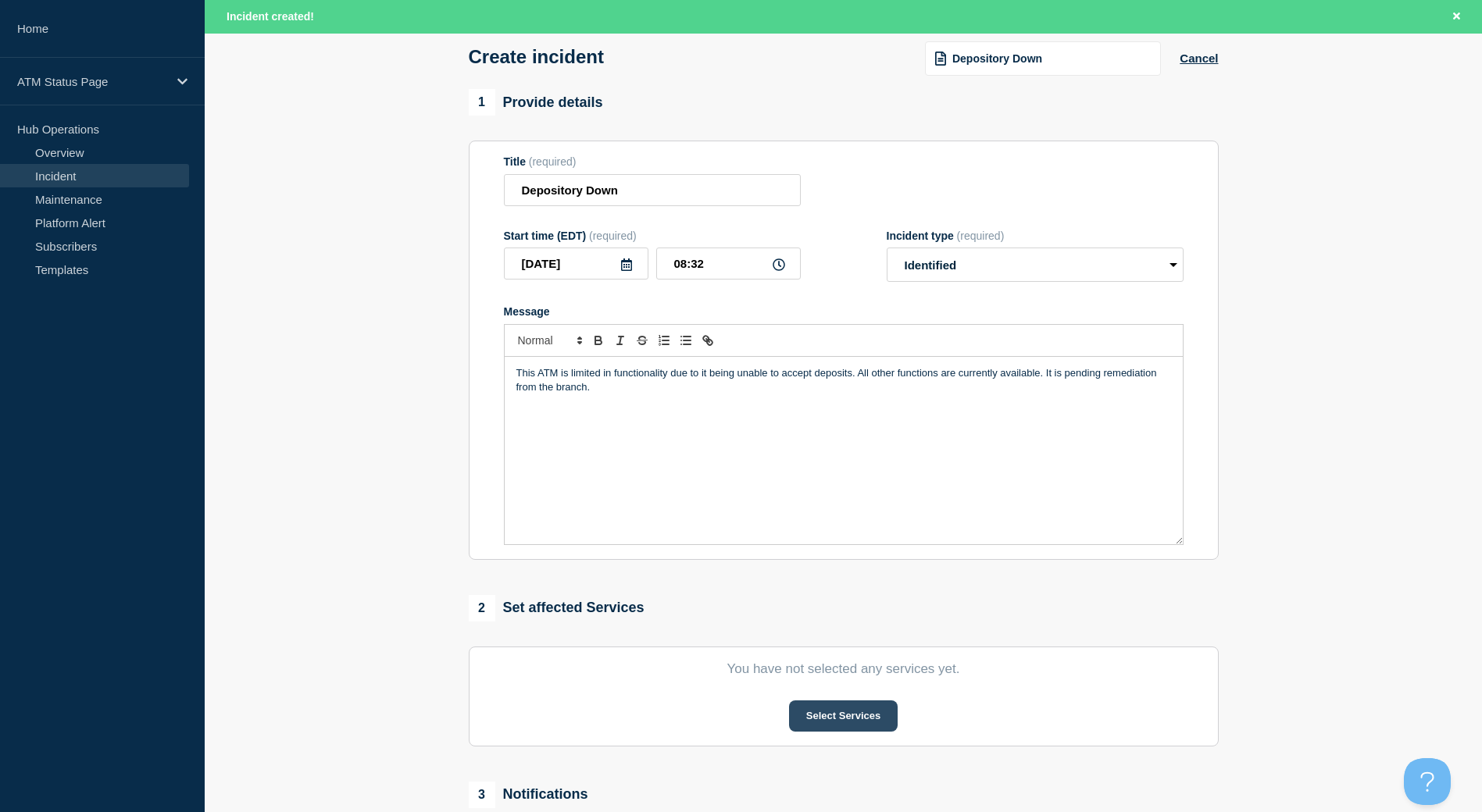
click at [845, 723] on button "Select Services" at bounding box center [843, 716] width 108 height 31
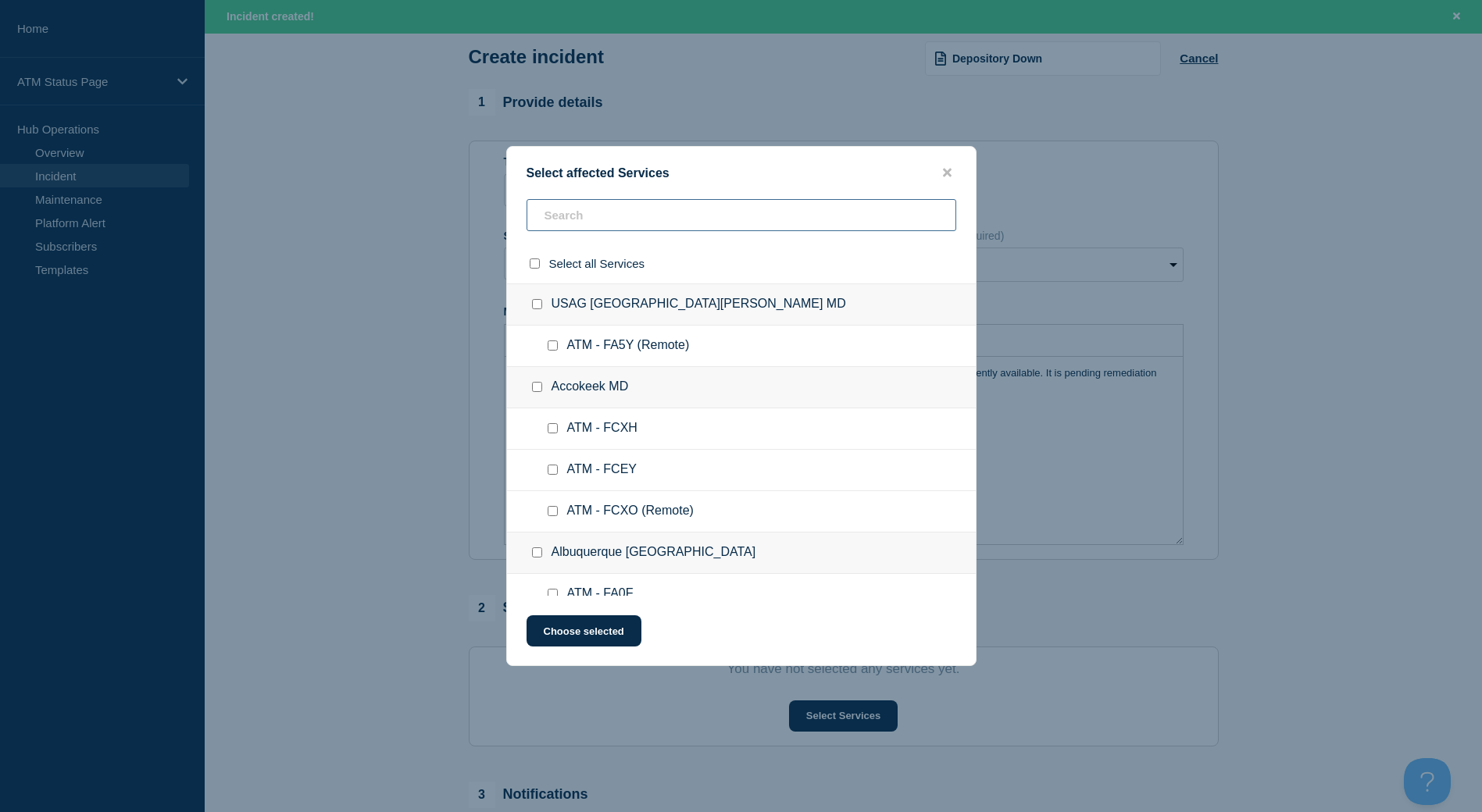
click at [565, 224] on input "text" at bounding box center [741, 215] width 430 height 32
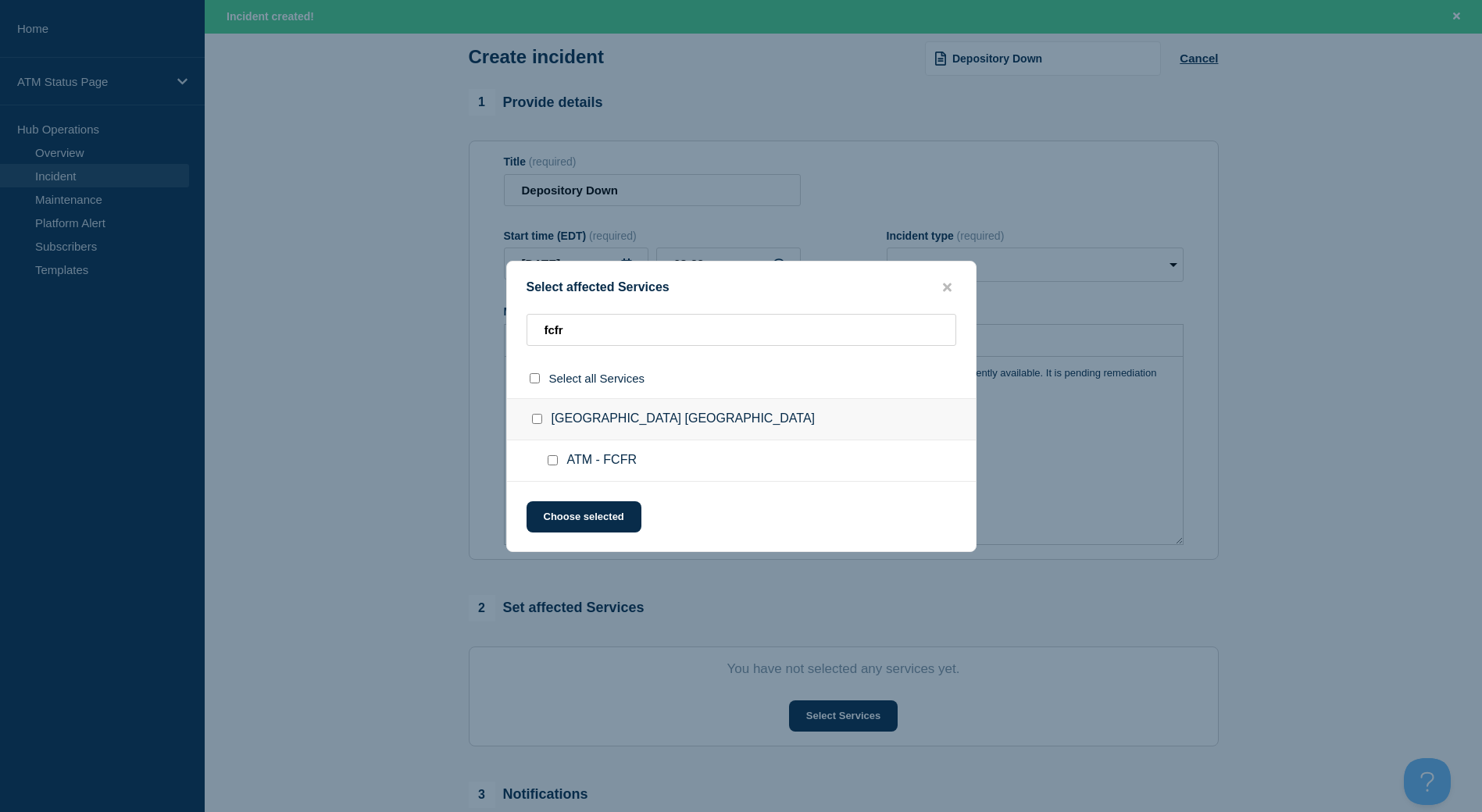
click at [543, 421] on div at bounding box center [539, 419] width 23 height 16
click at [540, 421] on input "Fredericksburg VA checkbox" at bounding box center [536, 419] width 10 height 10
click at [638, 560] on div at bounding box center [741, 406] width 1482 height 812
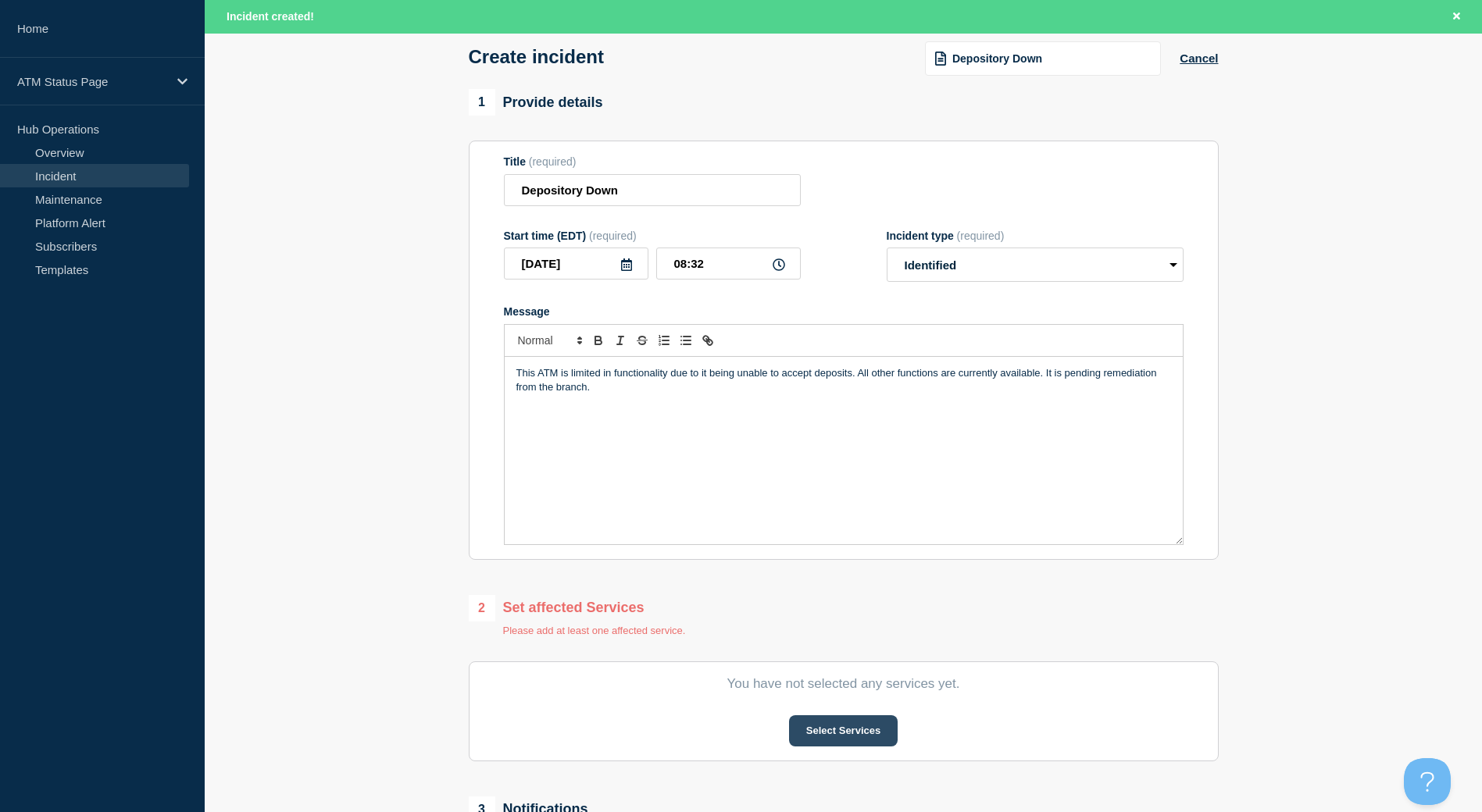
click at [823, 731] on button "Select Services" at bounding box center [843, 730] width 108 height 31
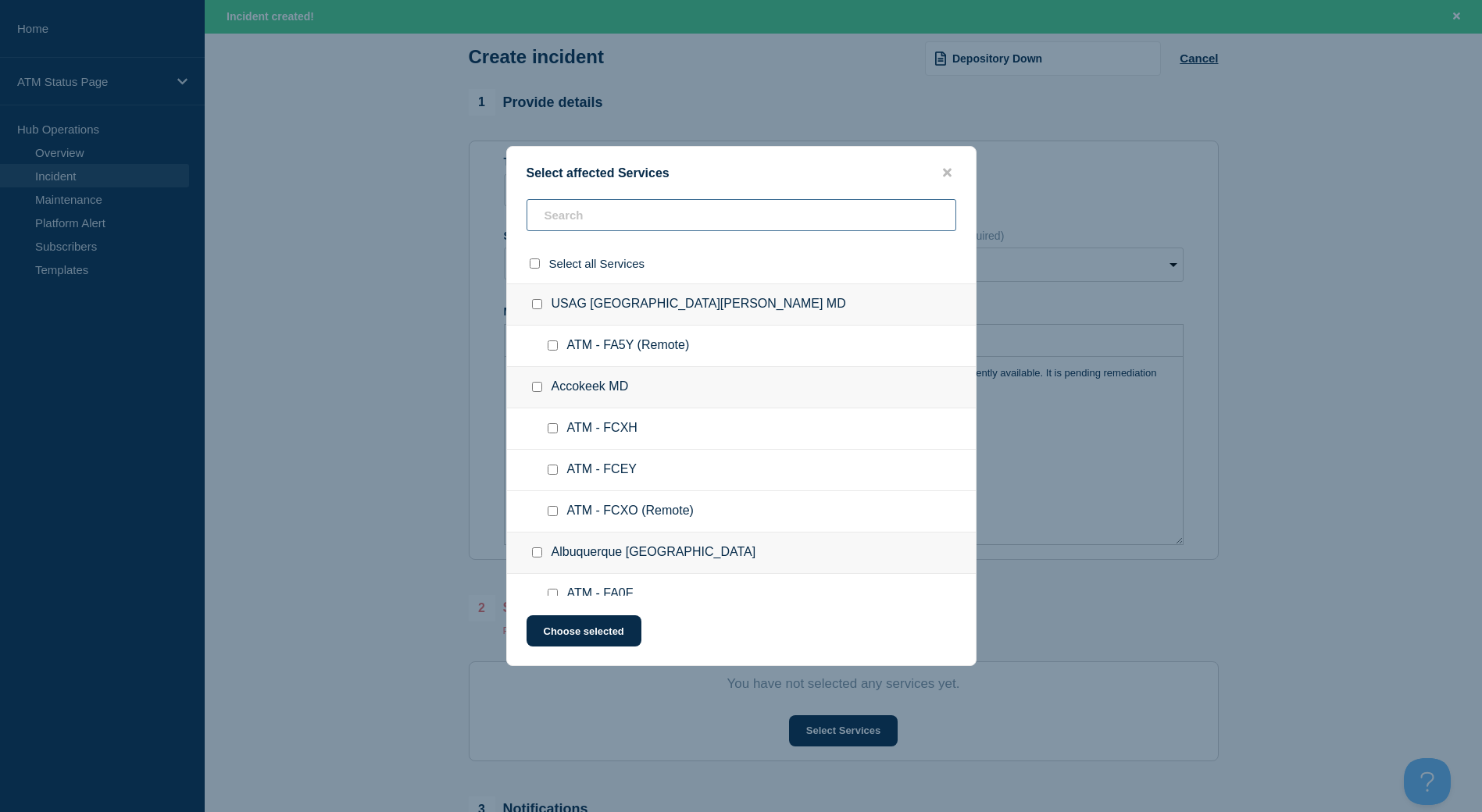
click at [579, 219] on input "text" at bounding box center [741, 215] width 430 height 32
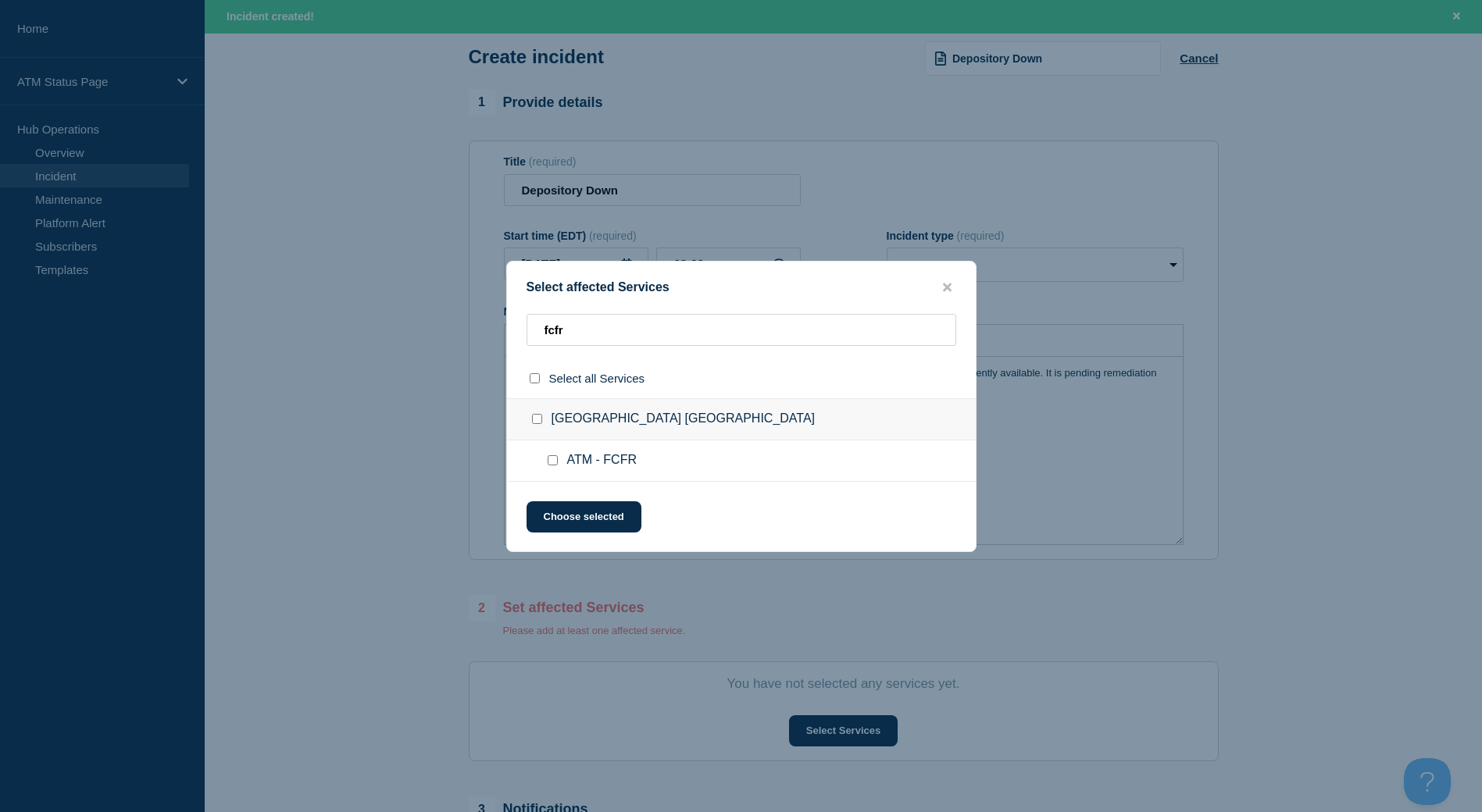
click at [532, 421] on input "Fredericksburg VA checkbox" at bounding box center [536, 419] width 10 height 10
click at [611, 519] on button "Choose selected" at bounding box center [583, 517] width 114 height 31
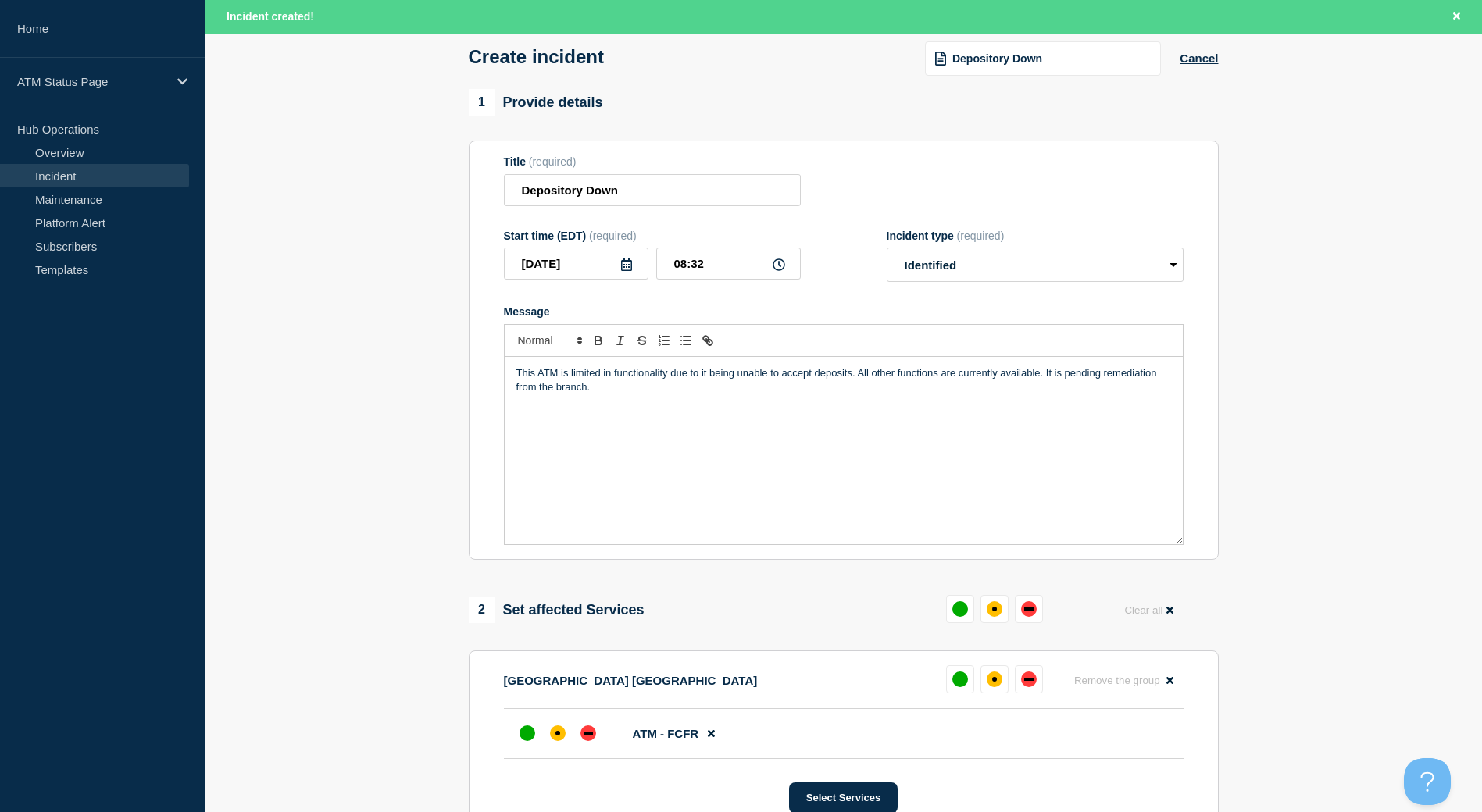
scroll to position [156, 0]
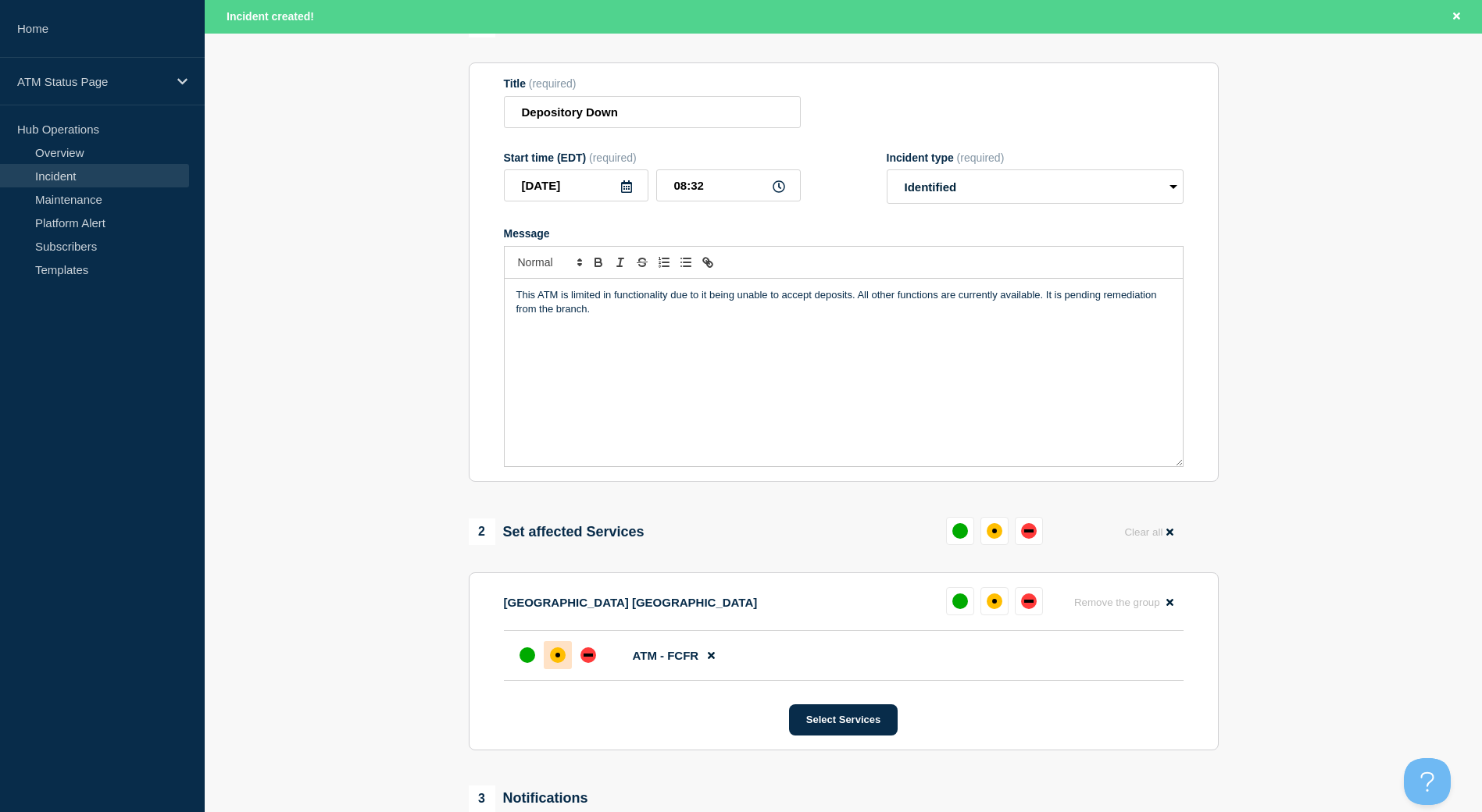
click at [566, 654] on div at bounding box center [558, 655] width 28 height 28
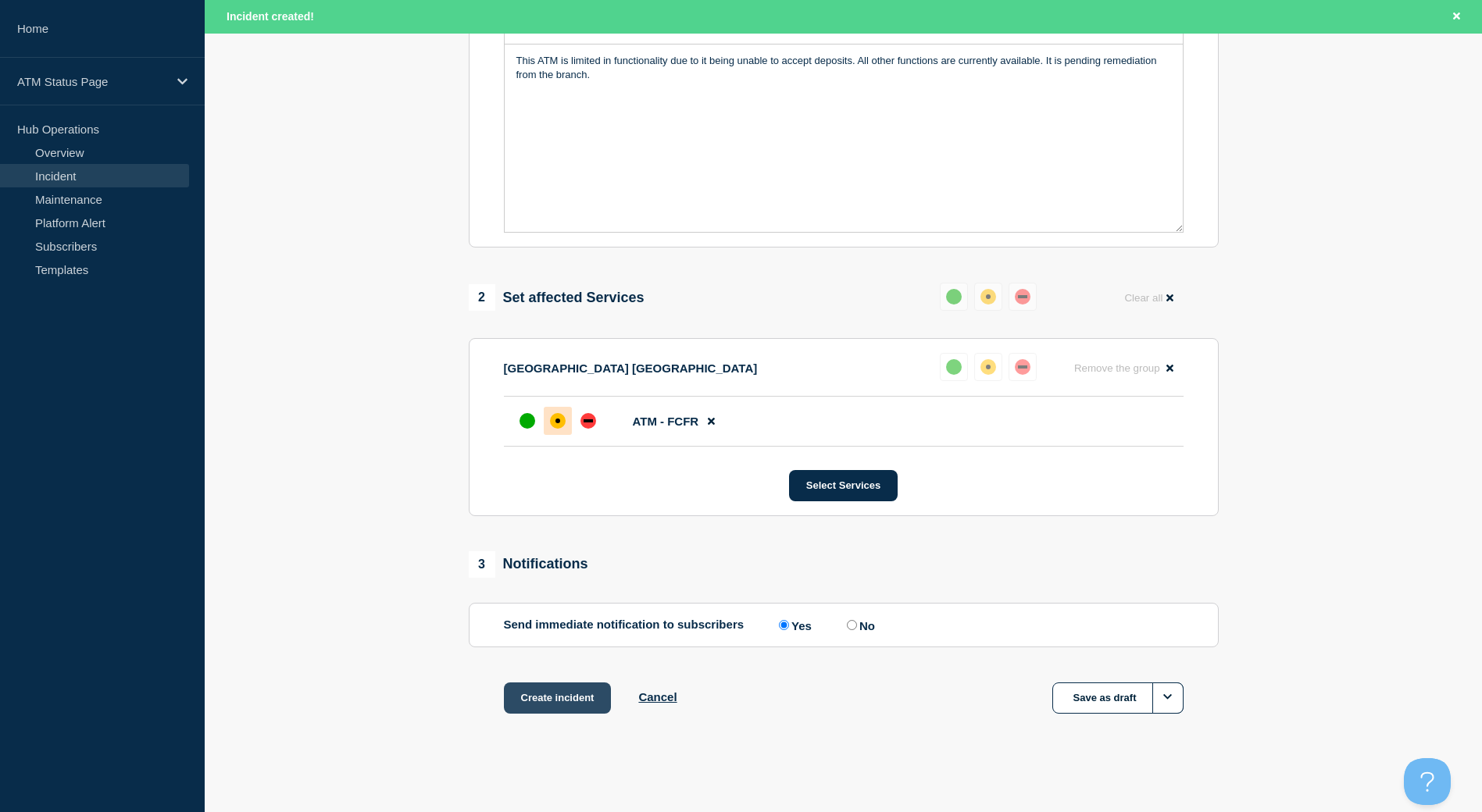
scroll to position [397, 0]
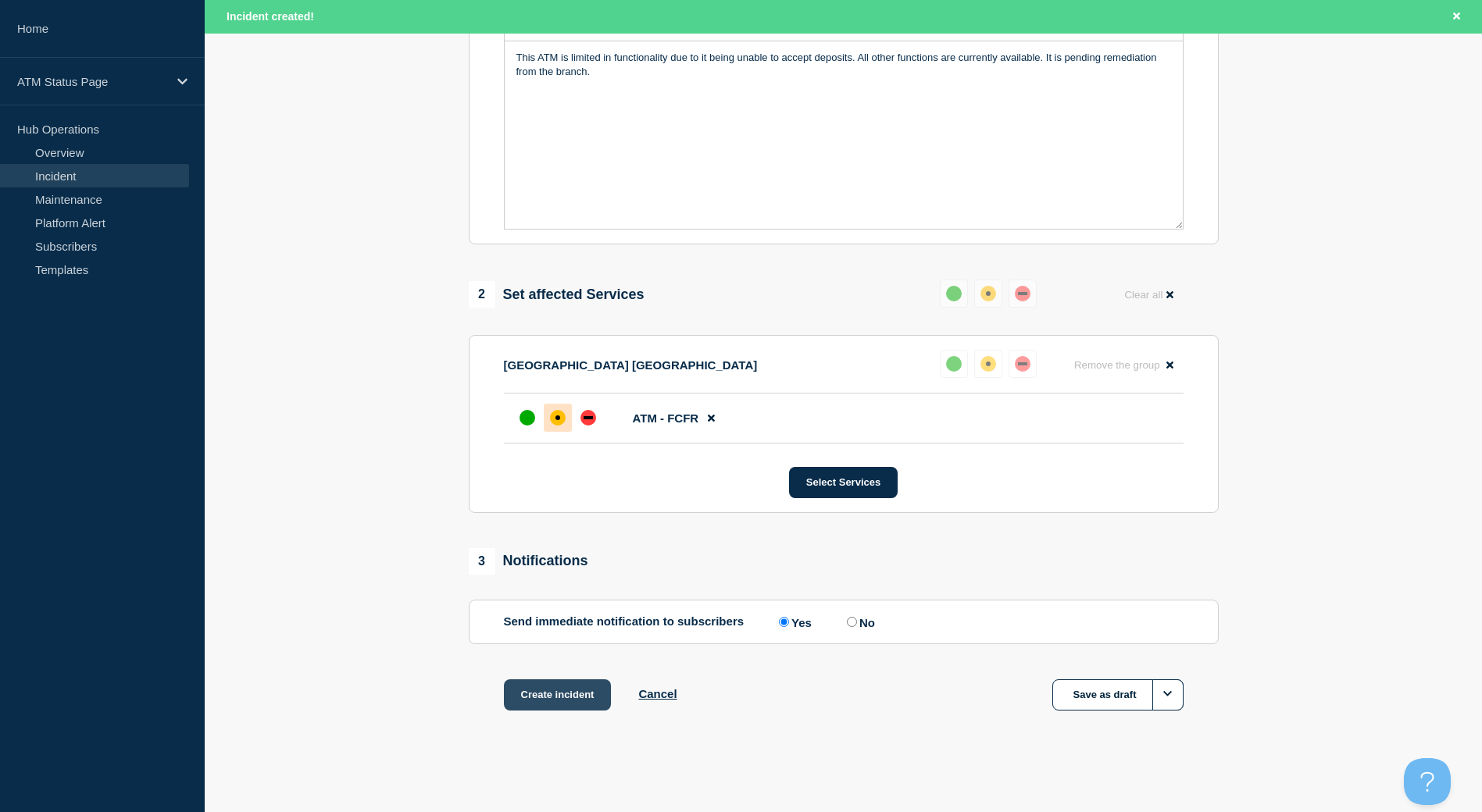
click at [591, 696] on button "Create incident" at bounding box center [557, 695] width 107 height 31
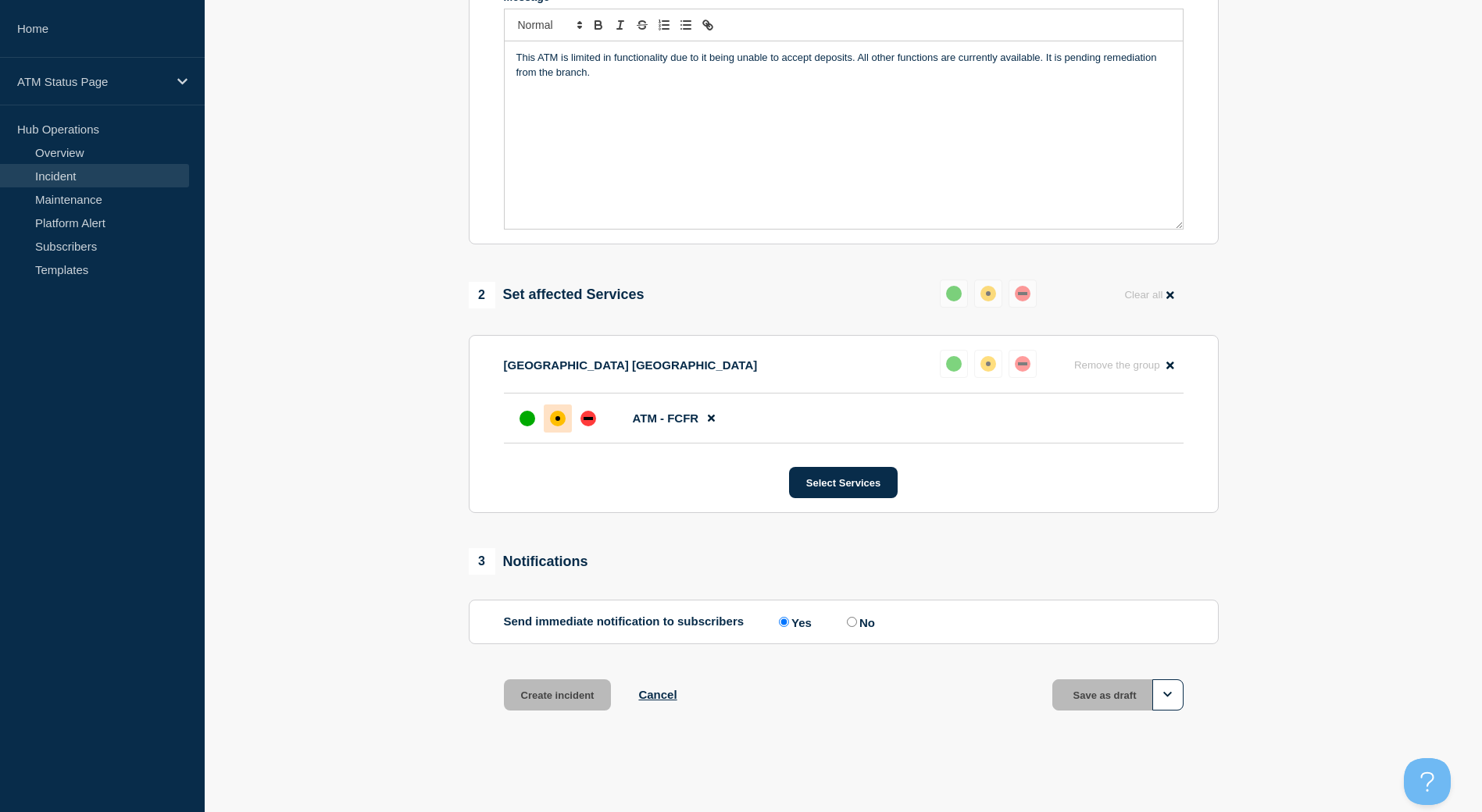
scroll to position [364, 0]
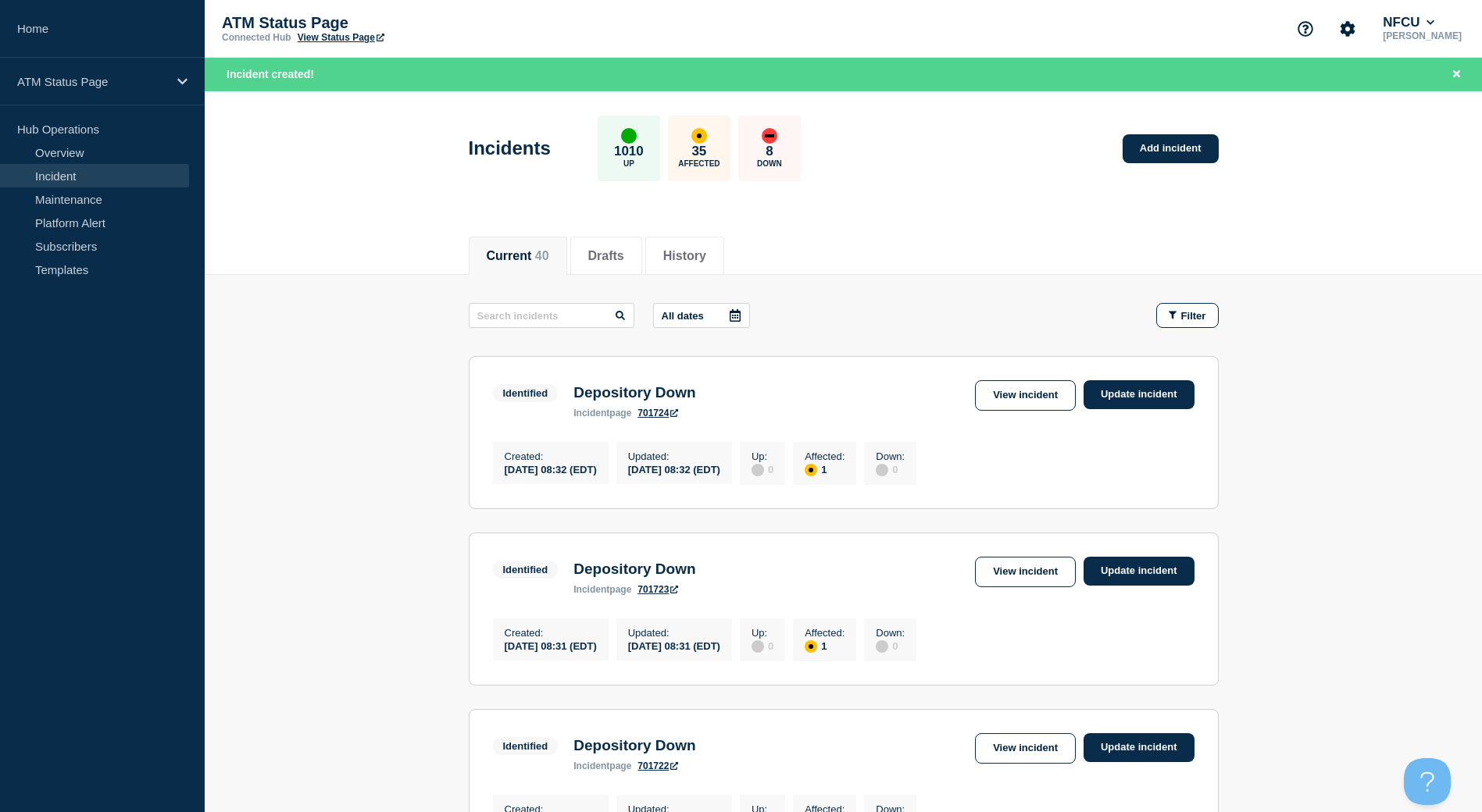
click at [1133, 163] on div "Incidents 1010 Up 35 Affected 8 Down Add incident" at bounding box center [843, 143] width 785 height 96
click at [1188, 145] on link "Add incident" at bounding box center [1170, 148] width 96 height 29
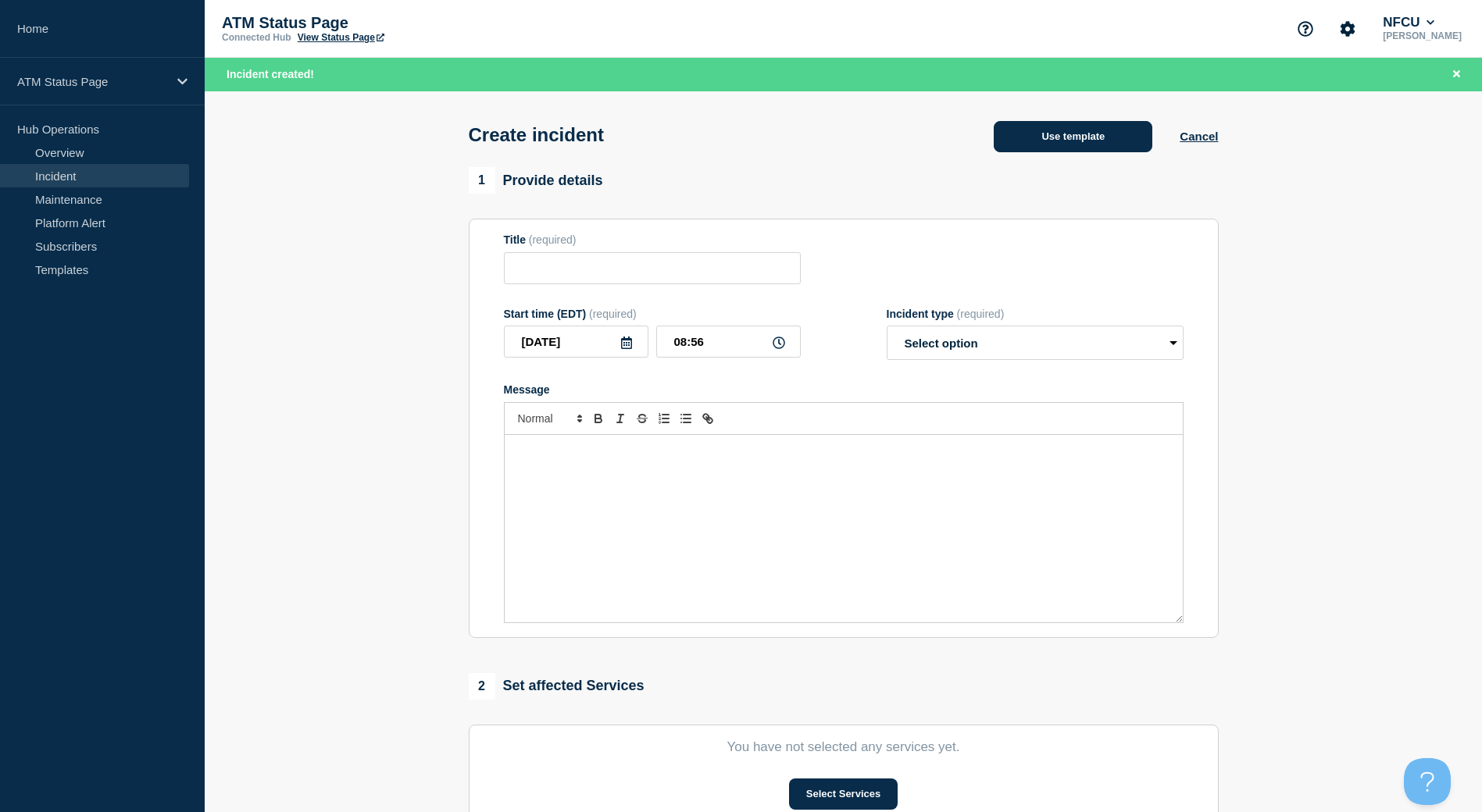
click at [1089, 140] on button "Use template" at bounding box center [1073, 136] width 158 height 31
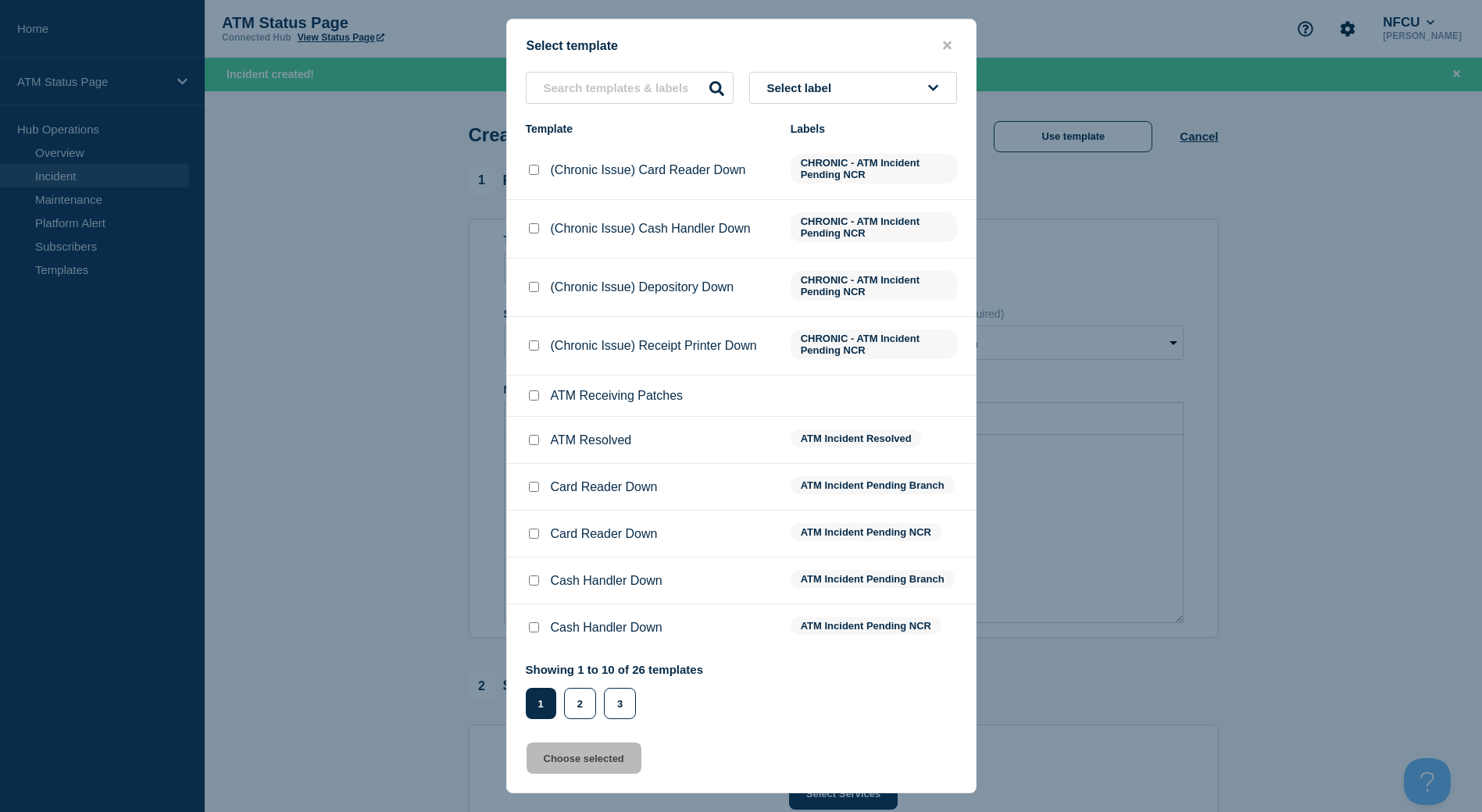
click at [874, 100] on button "Select label" at bounding box center [852, 88] width 208 height 32
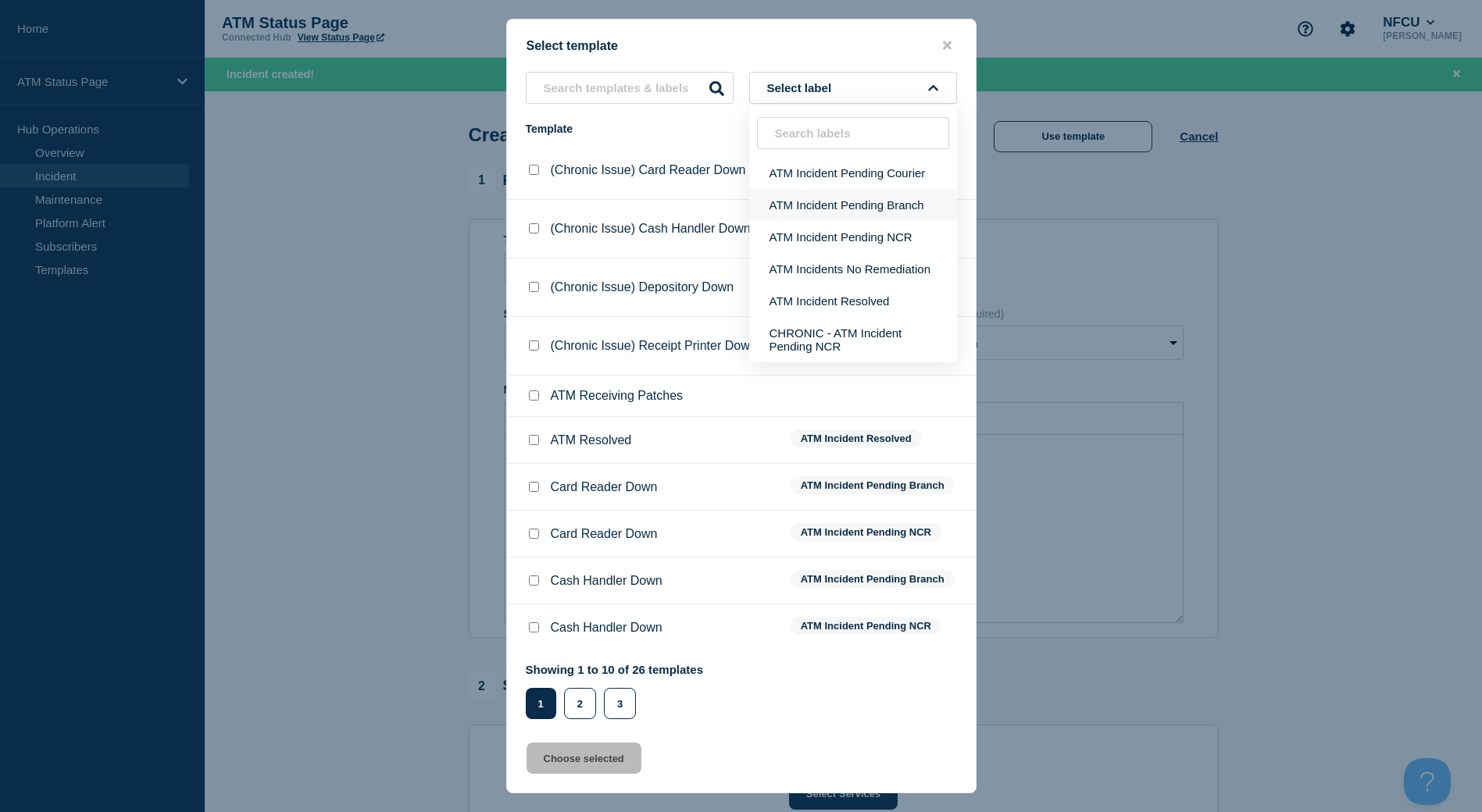
click at [859, 207] on button "ATM Incident Pending Branch" at bounding box center [852, 205] width 208 height 32
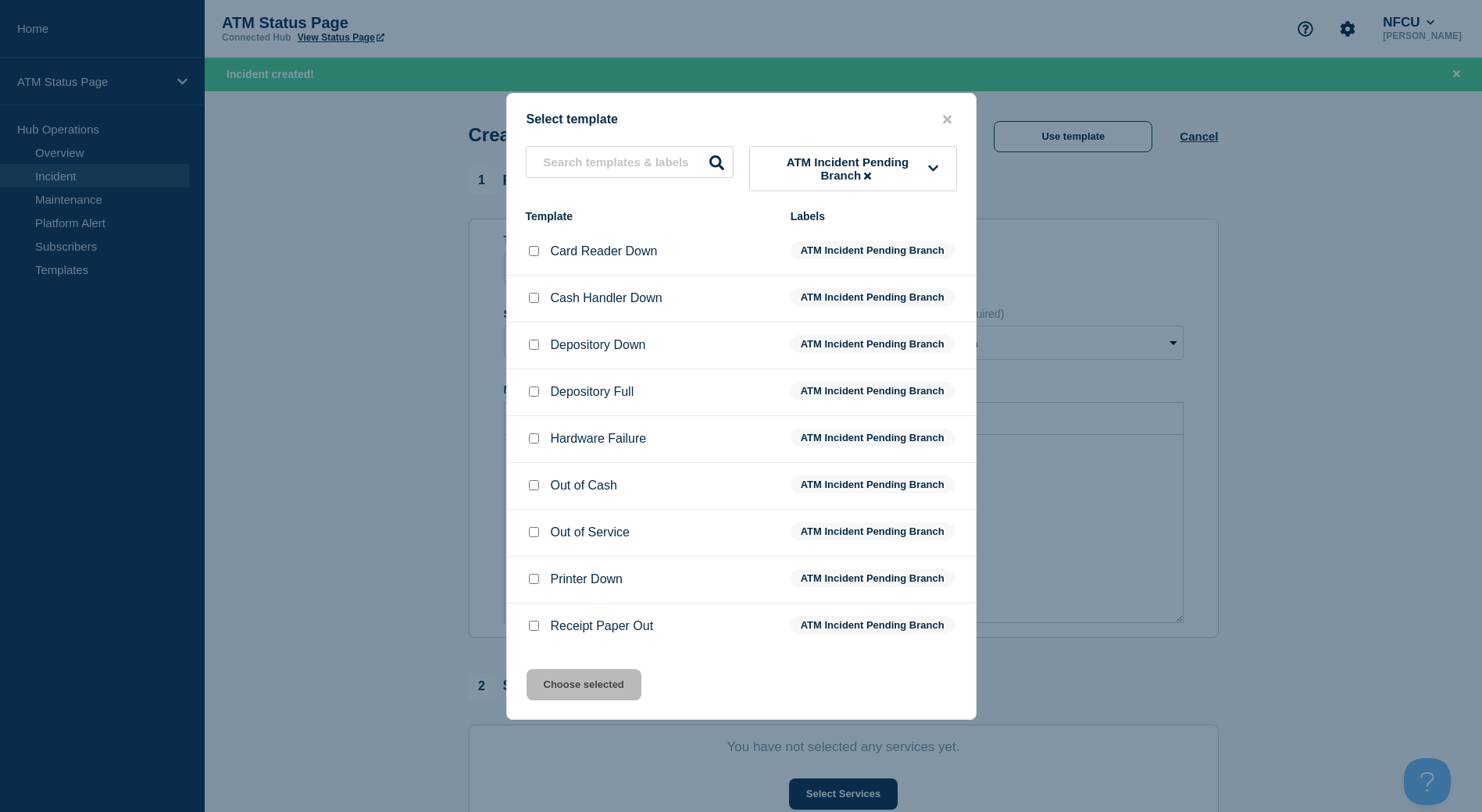
click at [532, 346] on input "Depository Down checkbox" at bounding box center [533, 344] width 10 height 10
click at [627, 681] on button "Choose selected" at bounding box center [583, 685] width 114 height 31
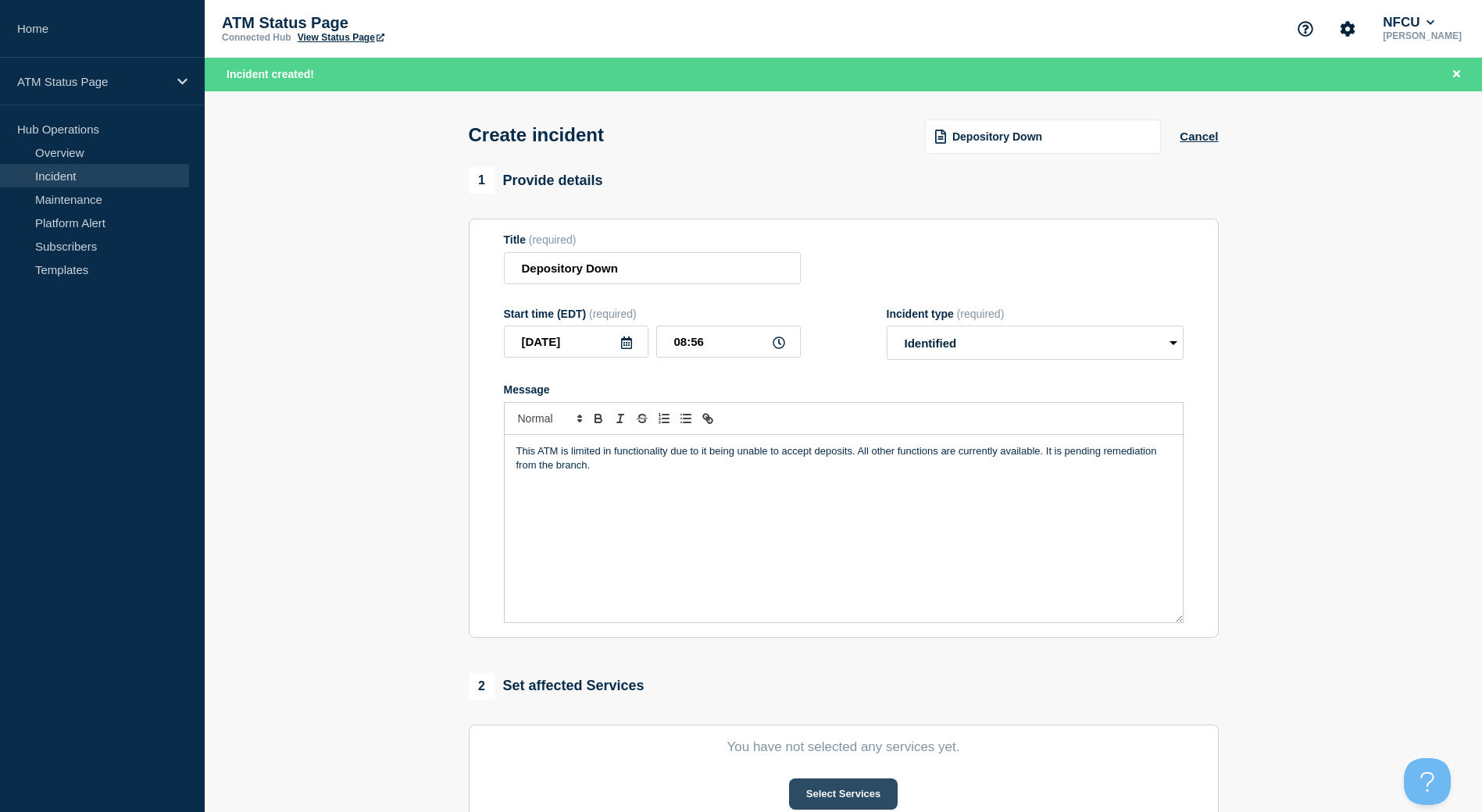
click at [870, 803] on button "Select Services" at bounding box center [843, 794] width 108 height 31
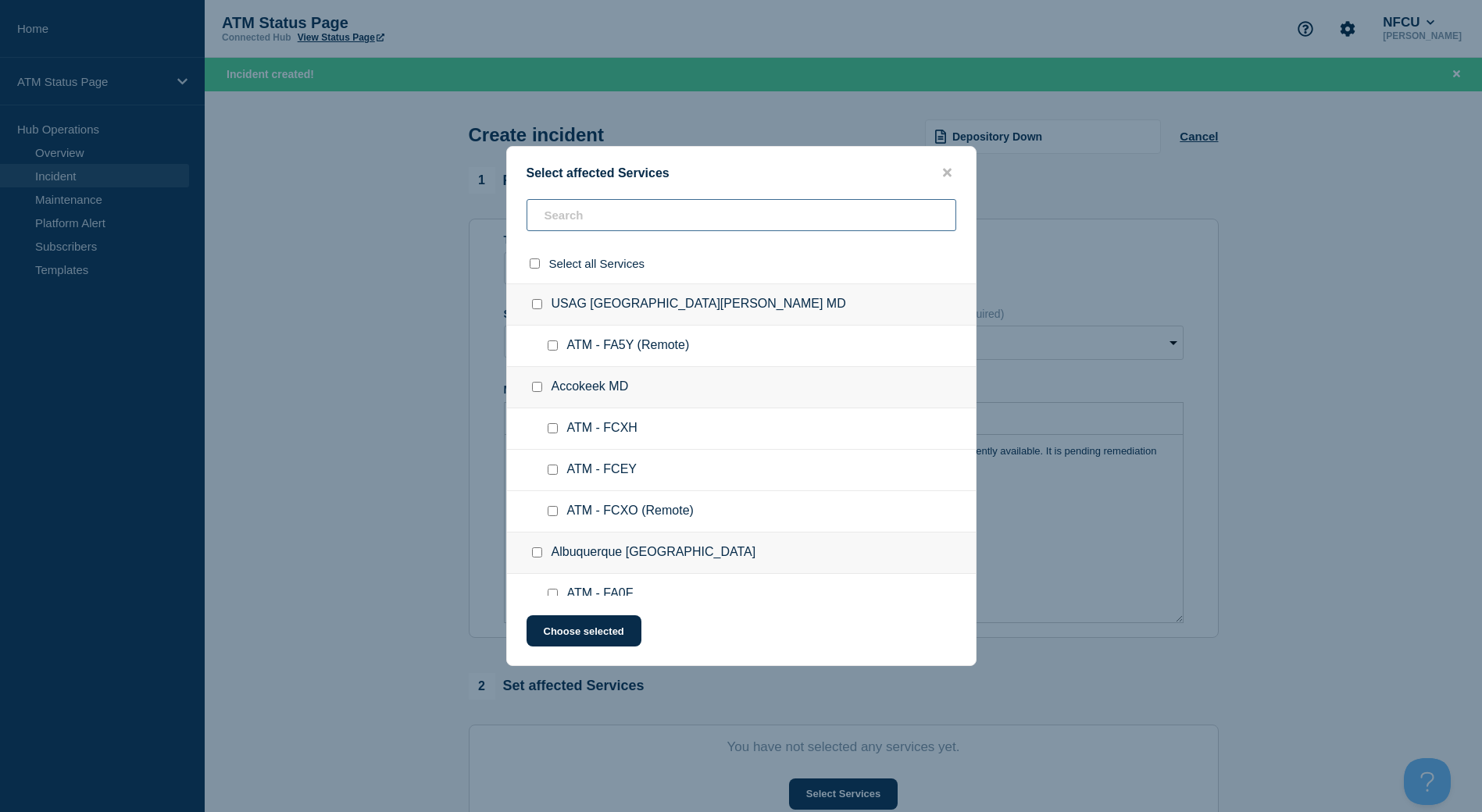
click at [572, 218] on input "text" at bounding box center [741, 215] width 430 height 32
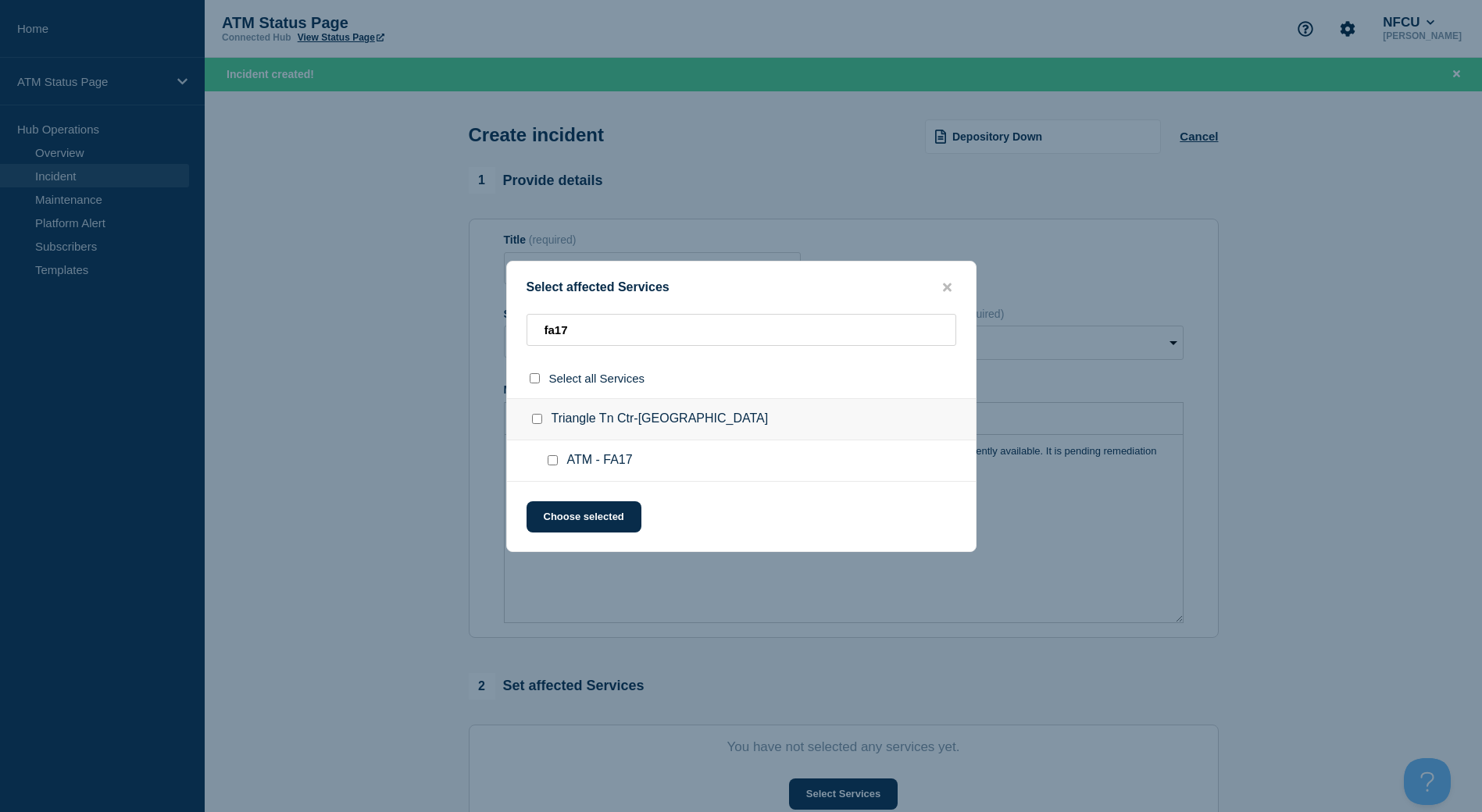
drag, startPoint x: 539, startPoint y: 419, endPoint x: 560, endPoint y: 447, distance: 35.0
click at [539, 420] on input "Triangle Tn Ctr-Raleigh NC checkbox" at bounding box center [536, 419] width 10 height 10
click at [576, 503] on button "Choose selected" at bounding box center [583, 517] width 114 height 31
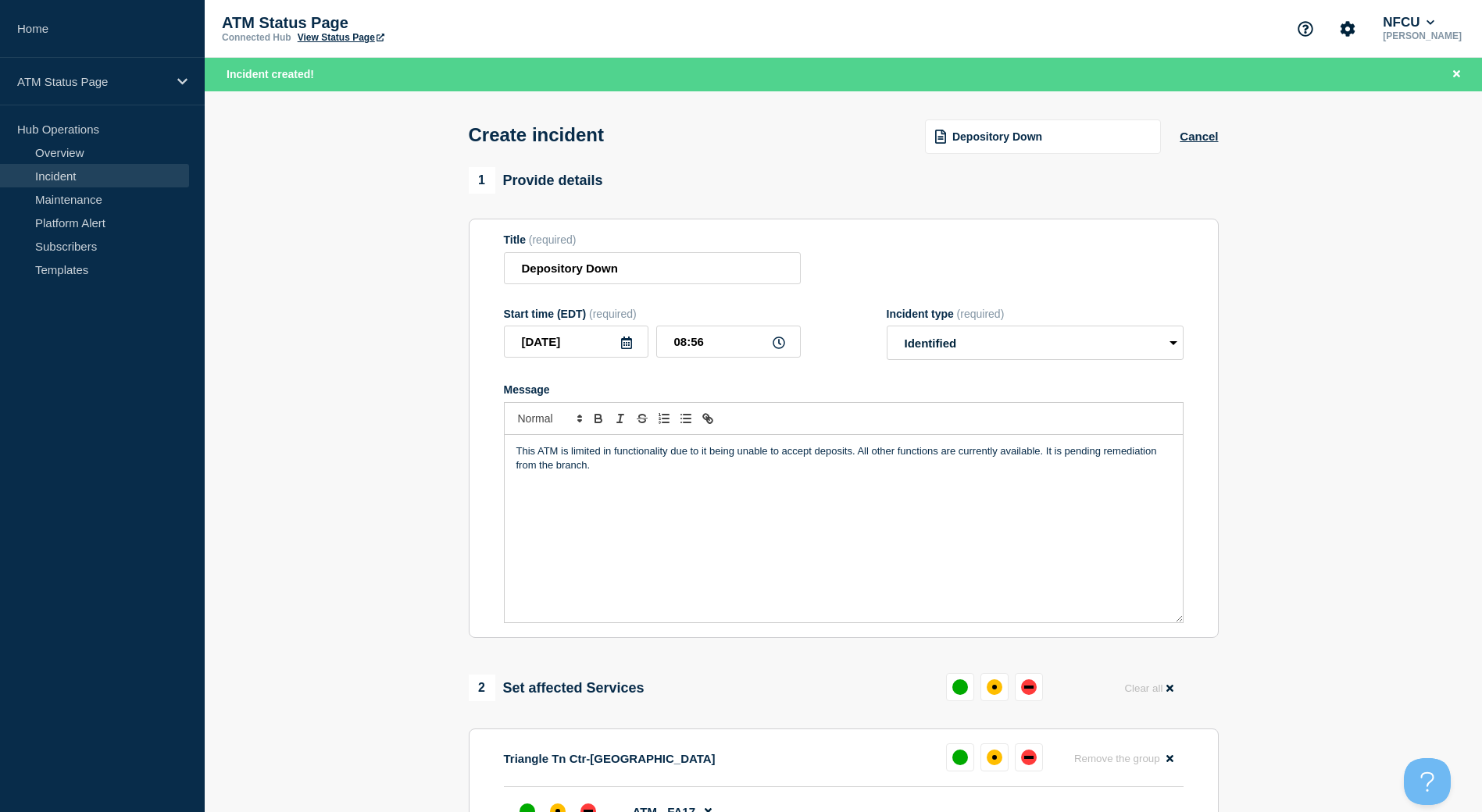
scroll to position [78, 0]
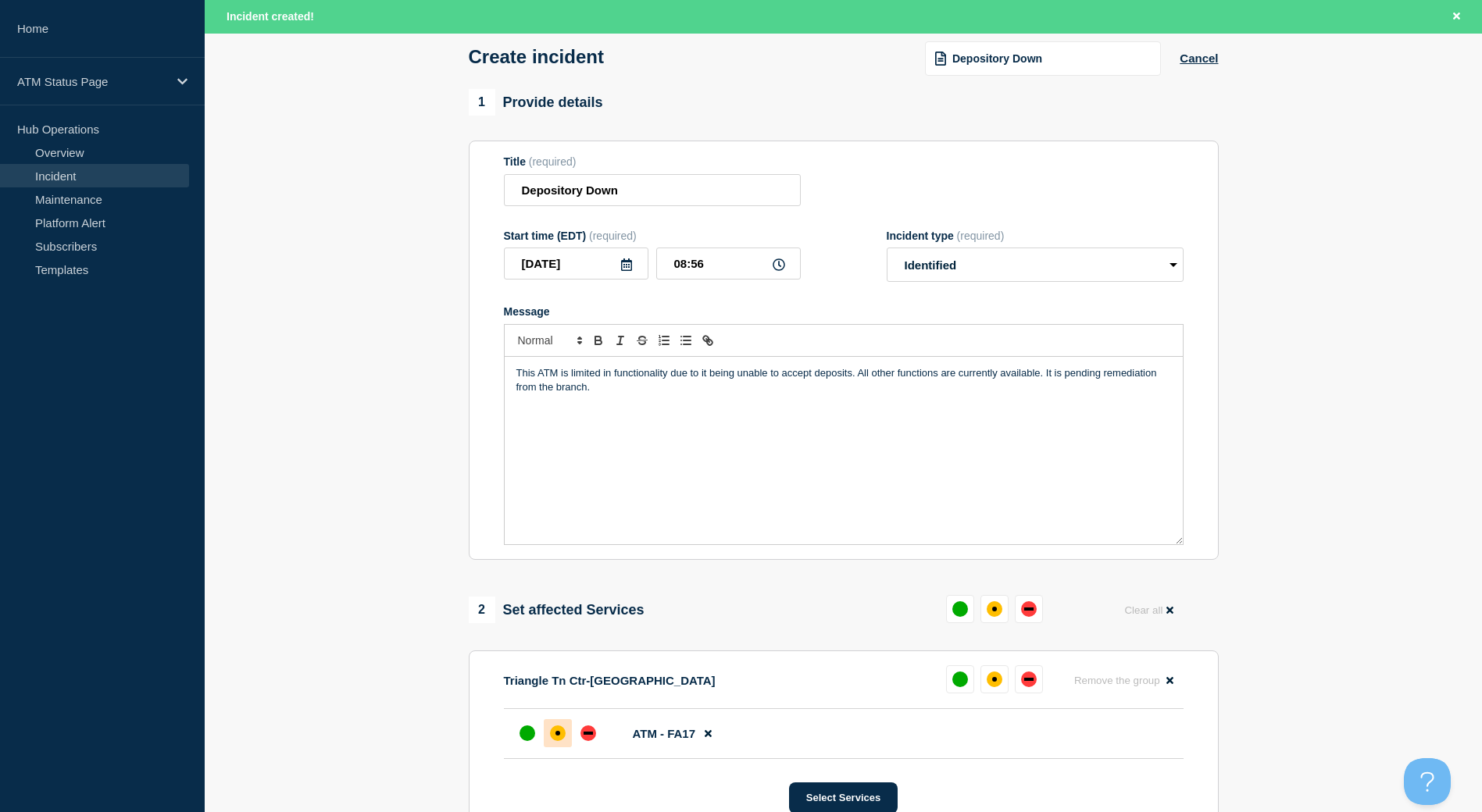
click at [558, 741] on div "affected" at bounding box center [558, 733] width 16 height 16
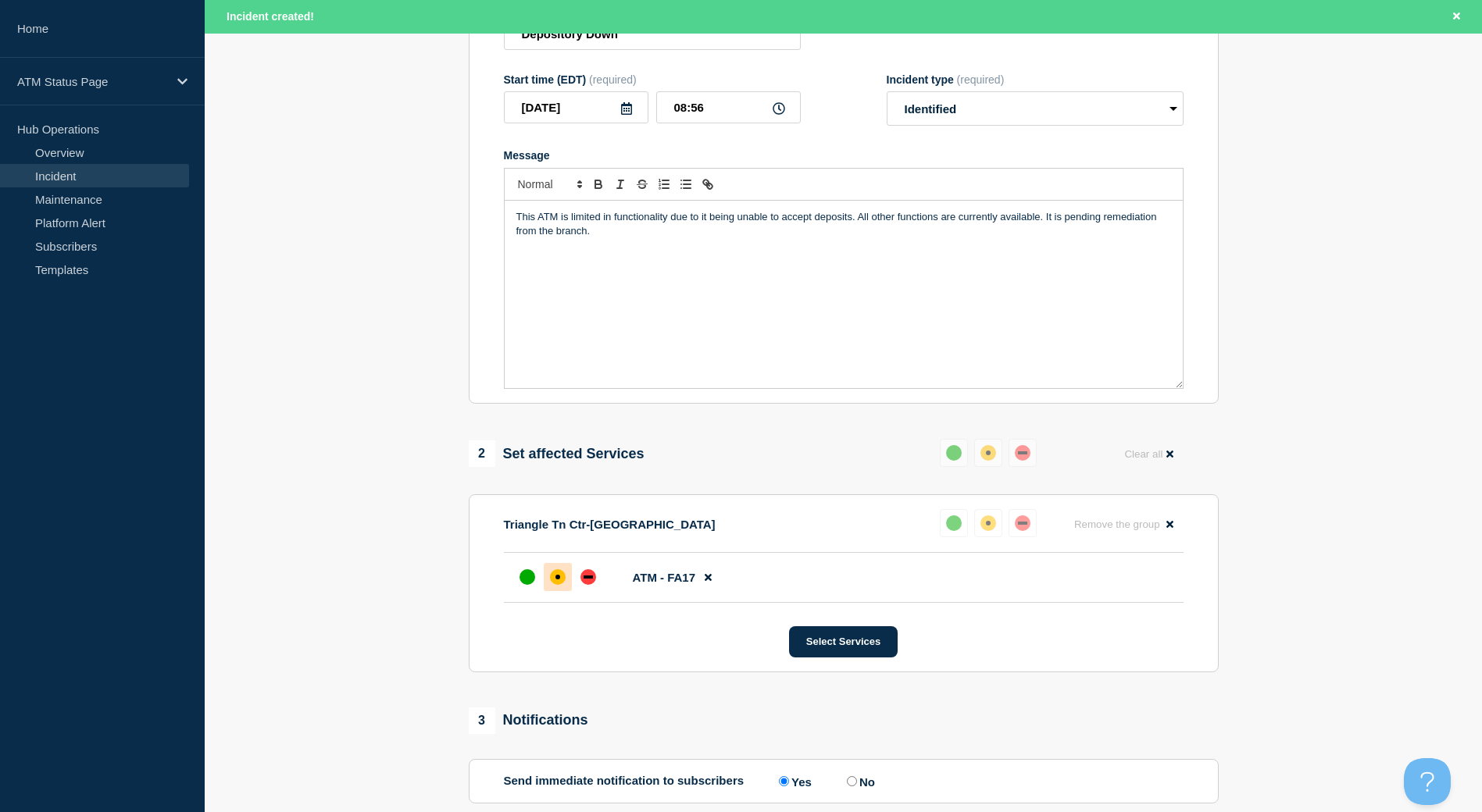
scroll to position [390, 0]
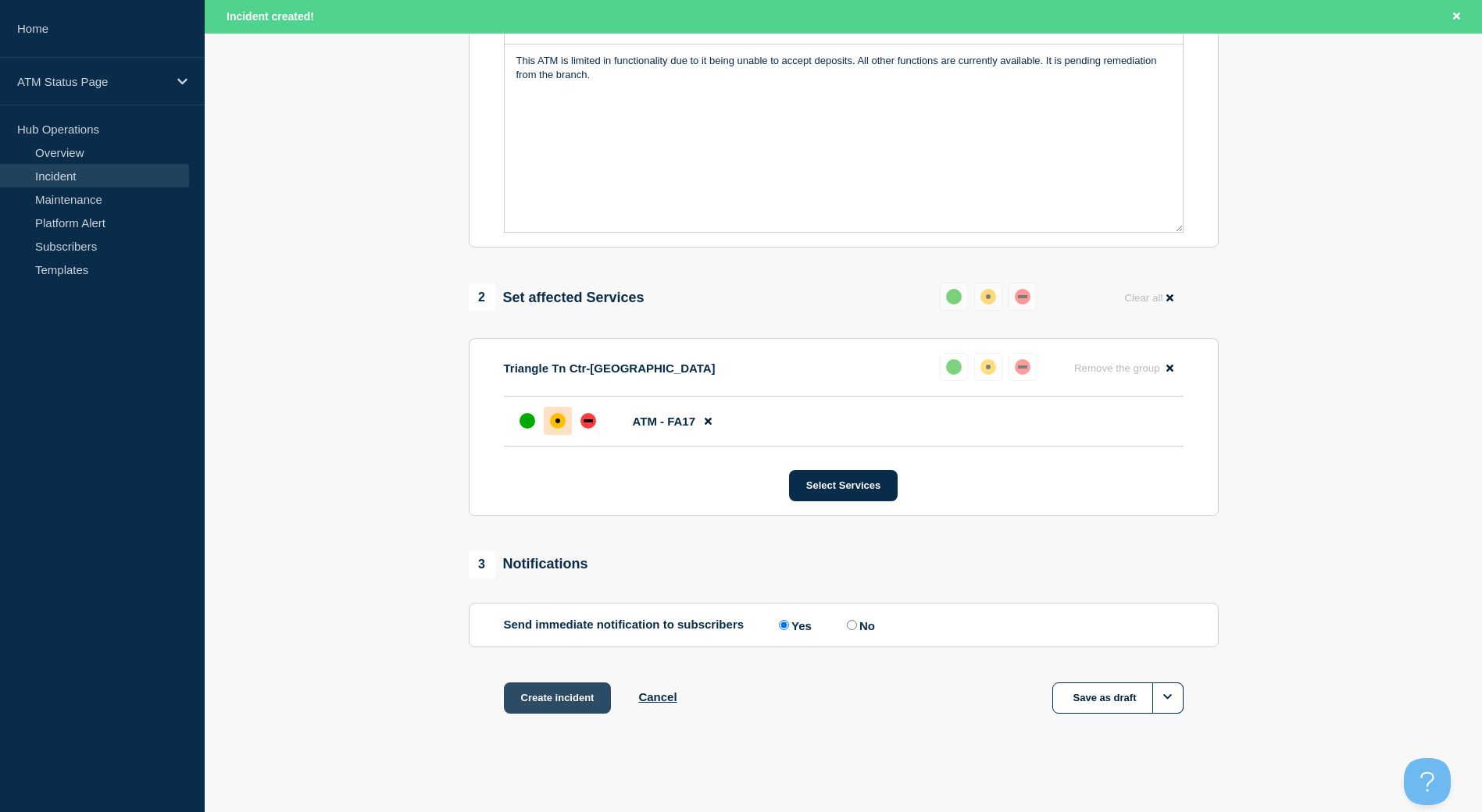
click at [558, 711] on button "Create incident" at bounding box center [557, 698] width 107 height 31
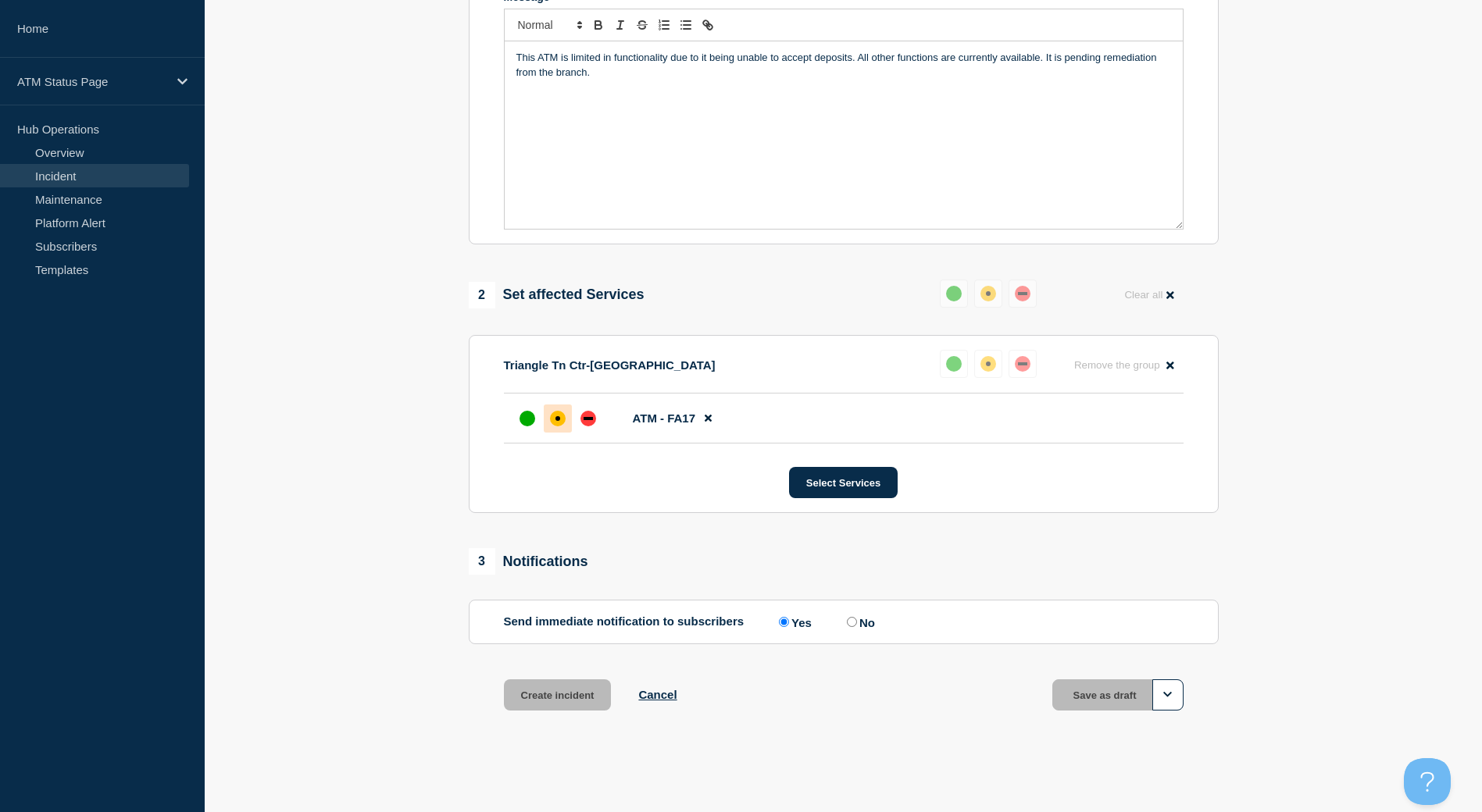
scroll to position [357, 0]
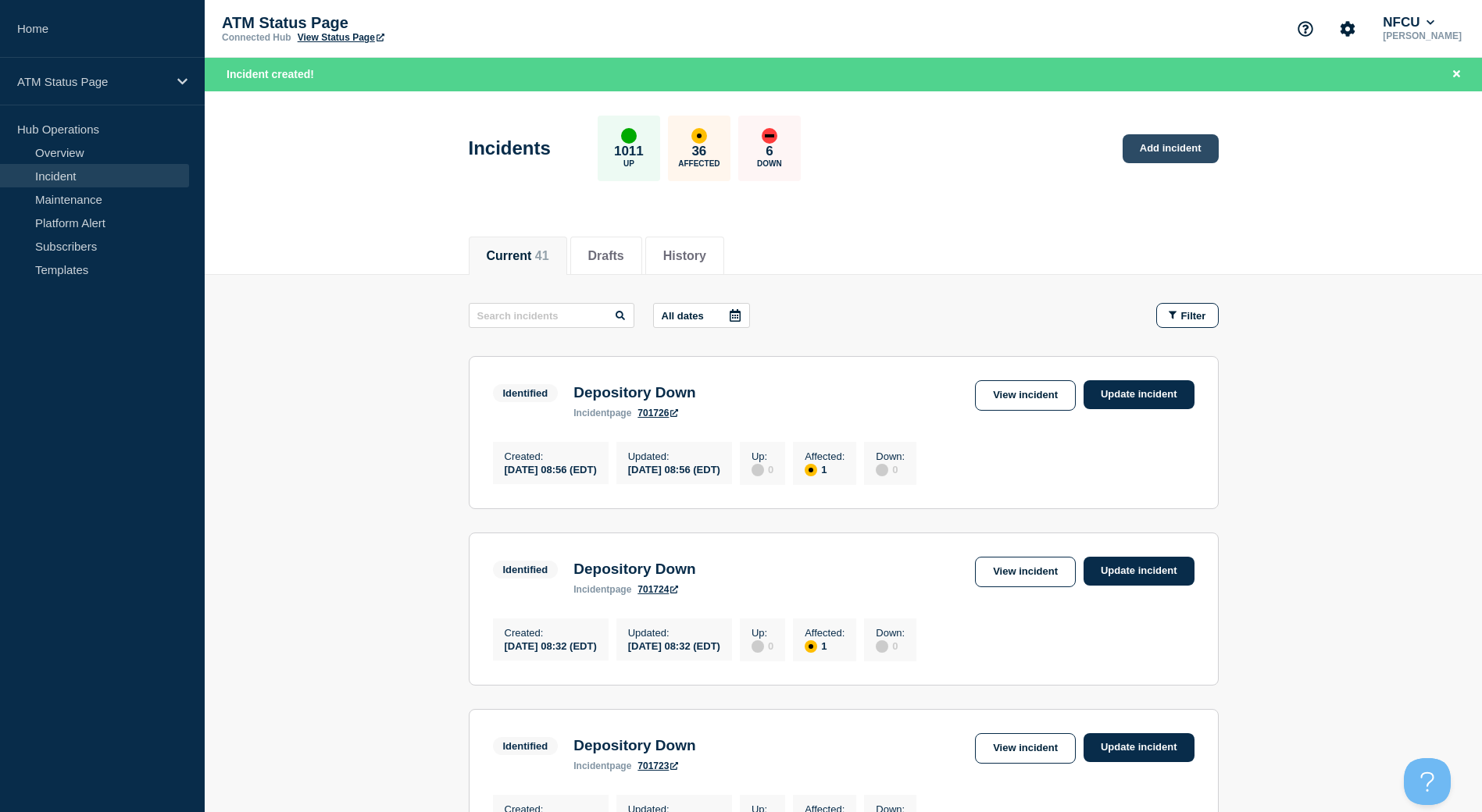
click at [1182, 153] on link "Add incident" at bounding box center [1170, 148] width 96 height 29
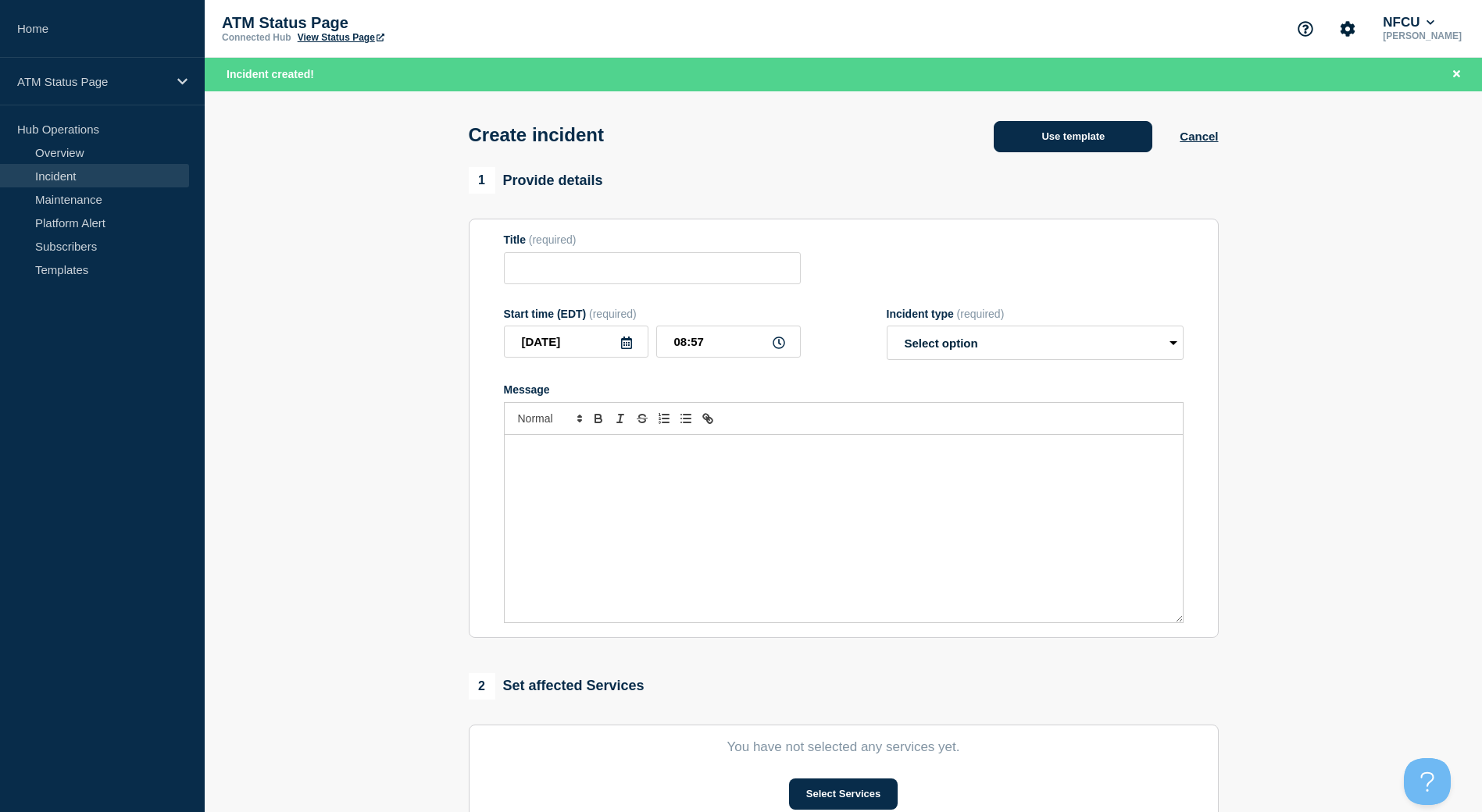
click at [1078, 132] on button "Use template" at bounding box center [1073, 136] width 158 height 31
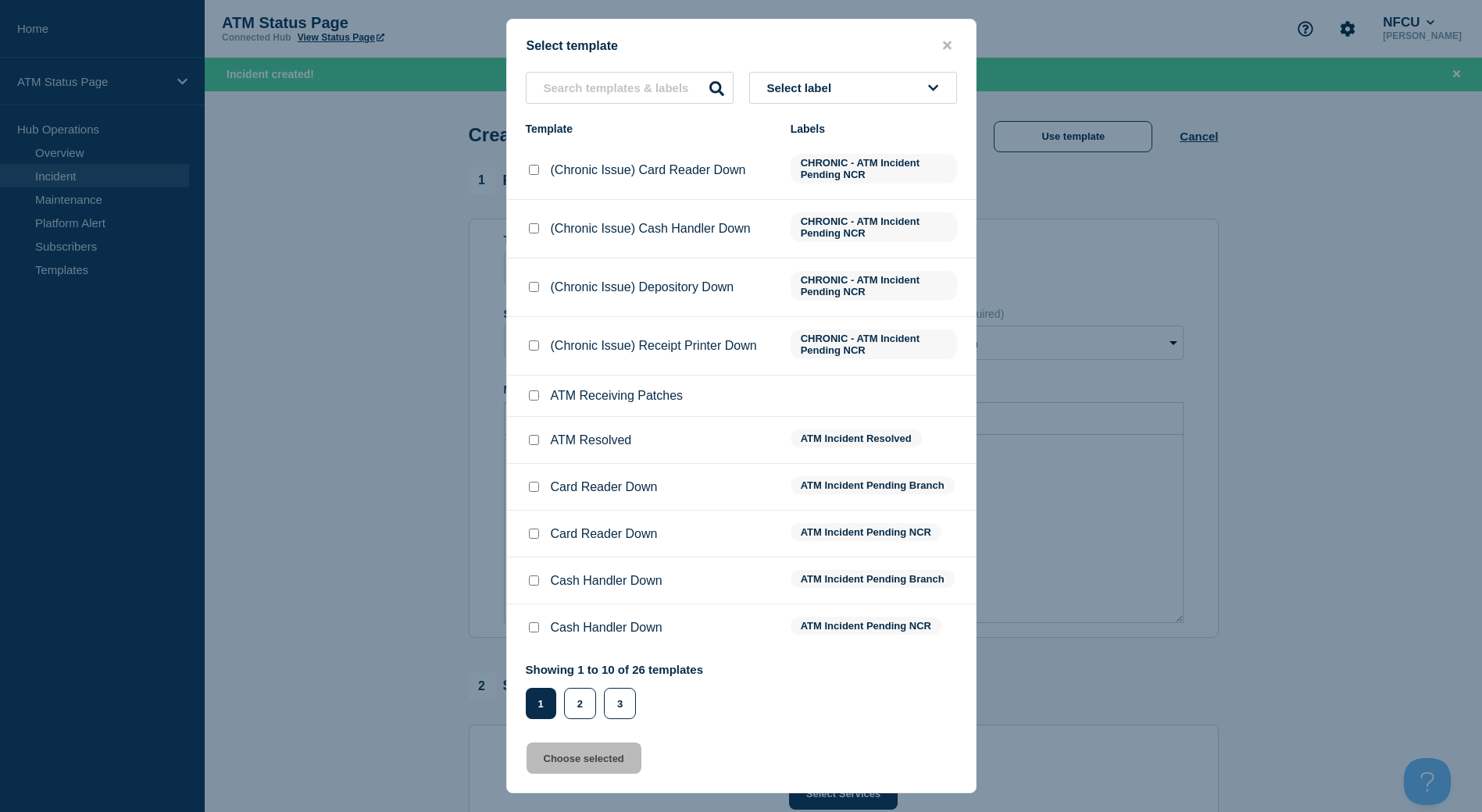
click at [932, 89] on icon at bounding box center [933, 89] width 10 height 6
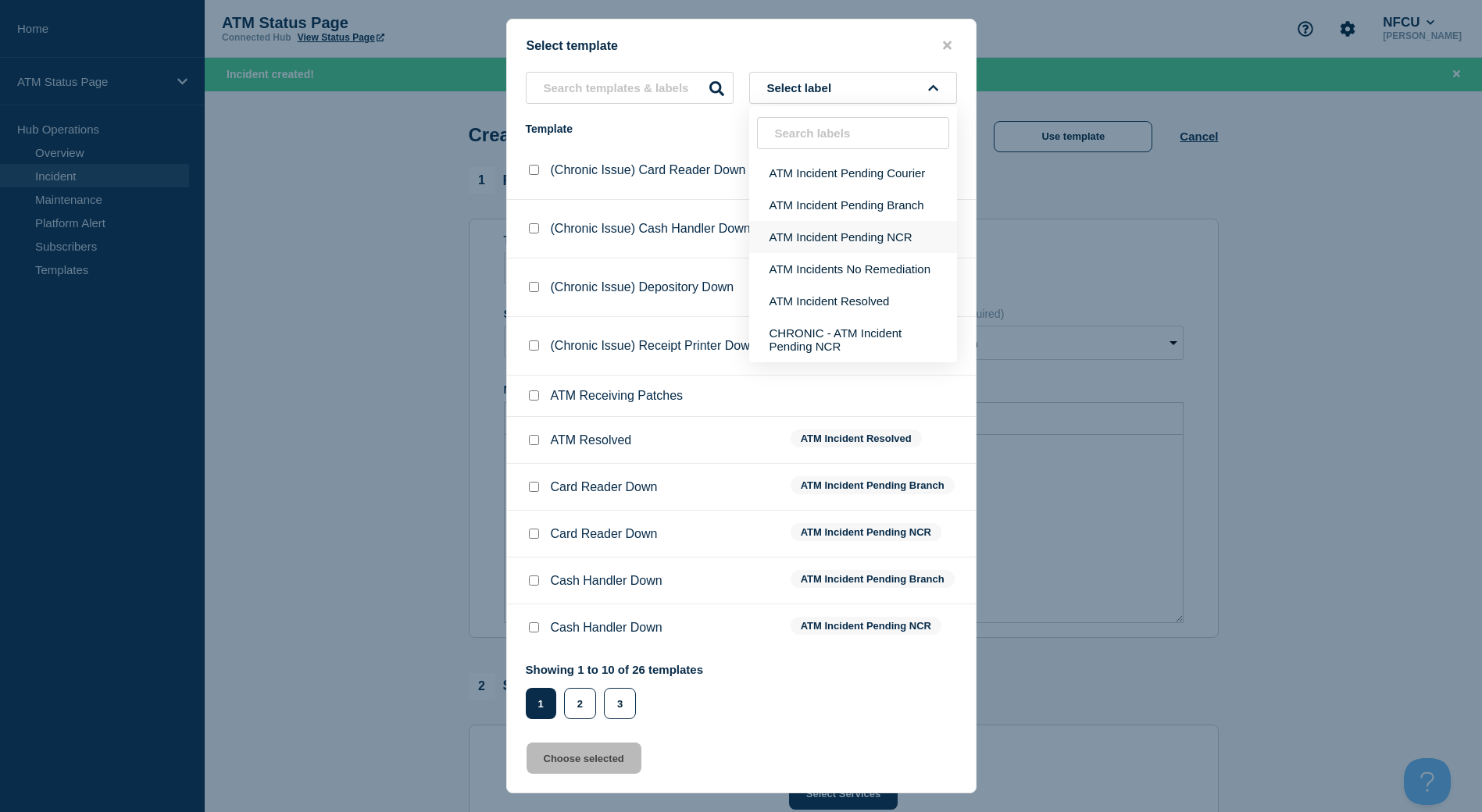
click at [875, 230] on button "ATM Incident Pending NCR" at bounding box center [852, 237] width 208 height 32
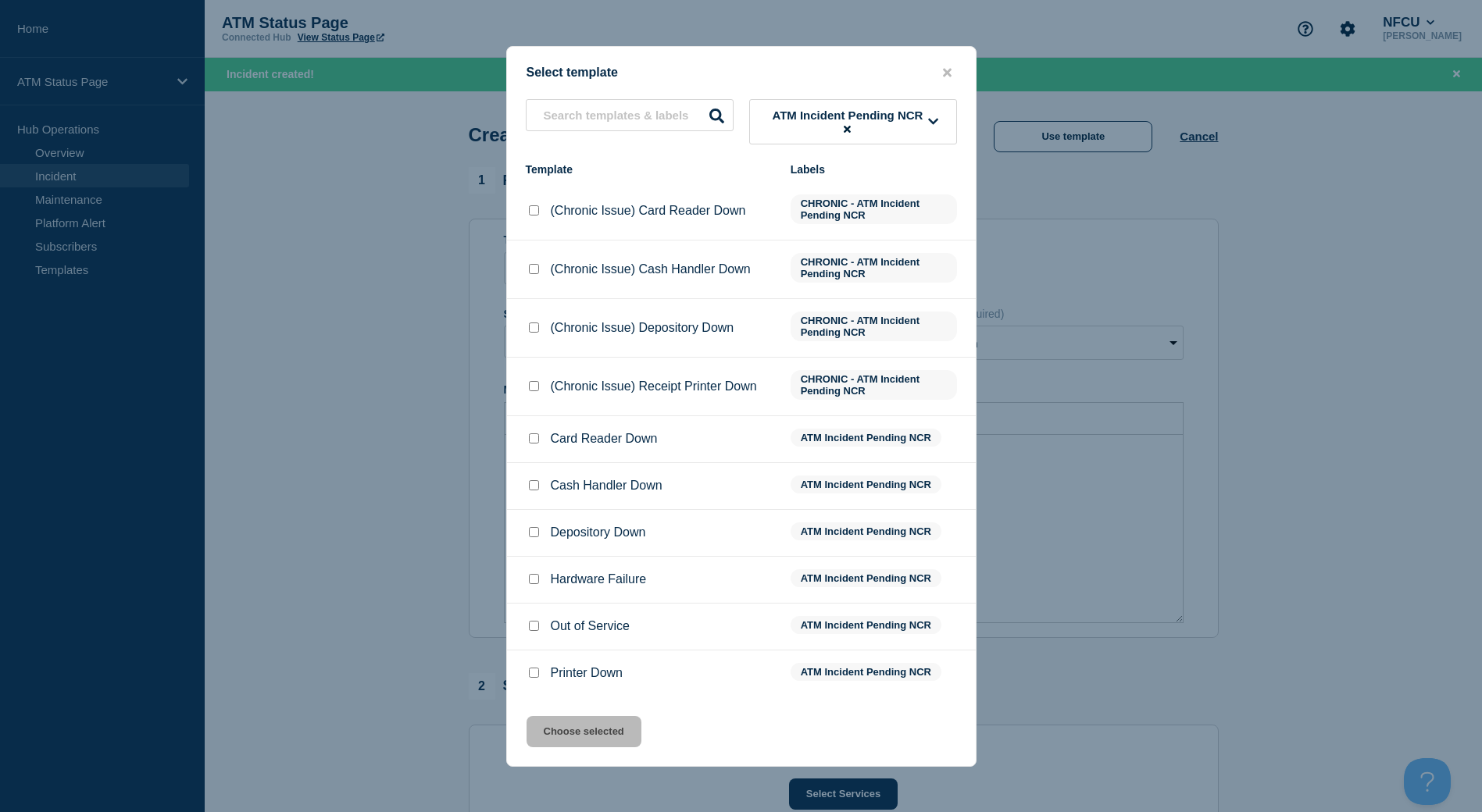
click at [532, 537] on input "Depository Down checkbox" at bounding box center [533, 531] width 10 height 10
click at [605, 741] on button "Choose selected" at bounding box center [583, 731] width 114 height 31
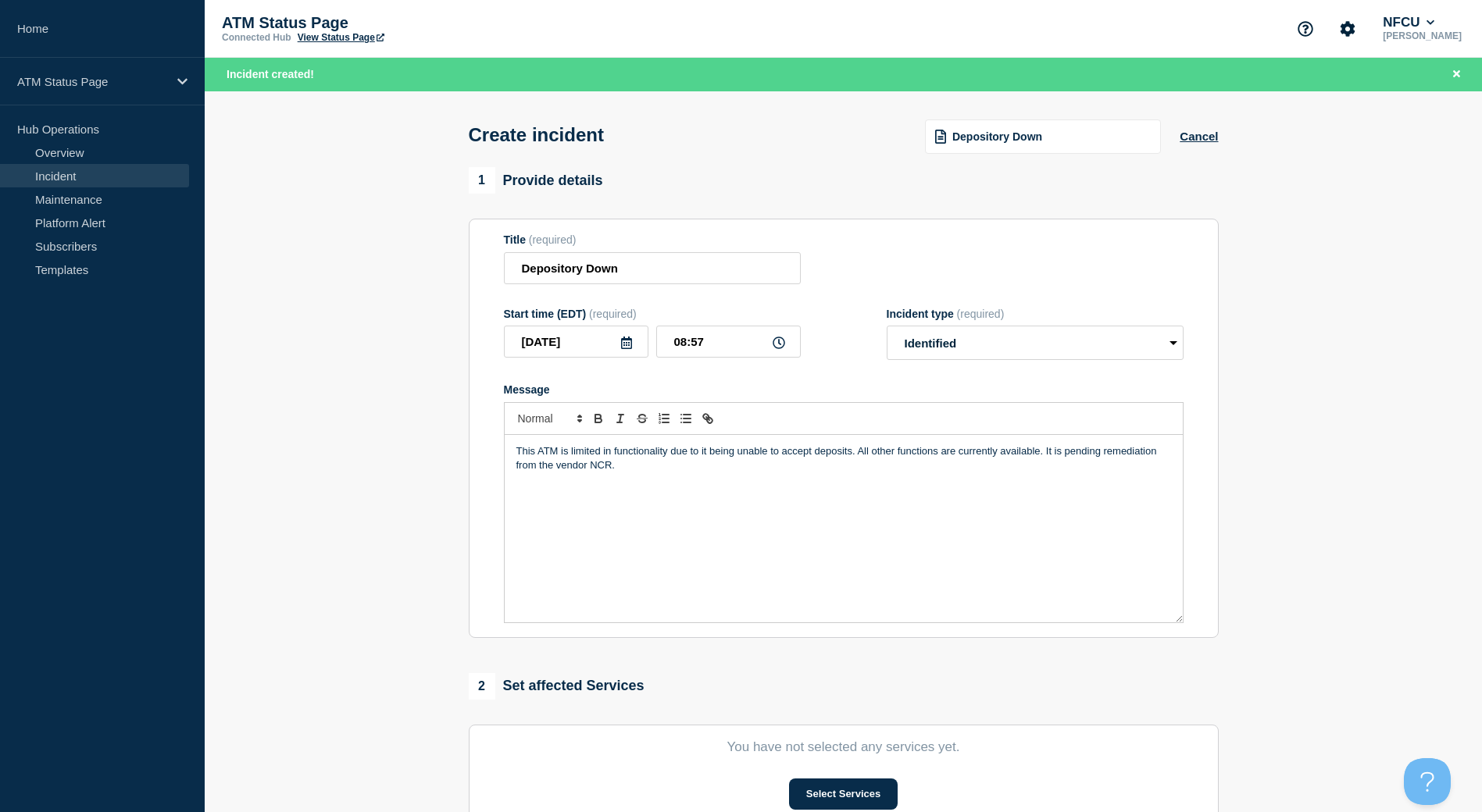
scroll to position [156, 0]
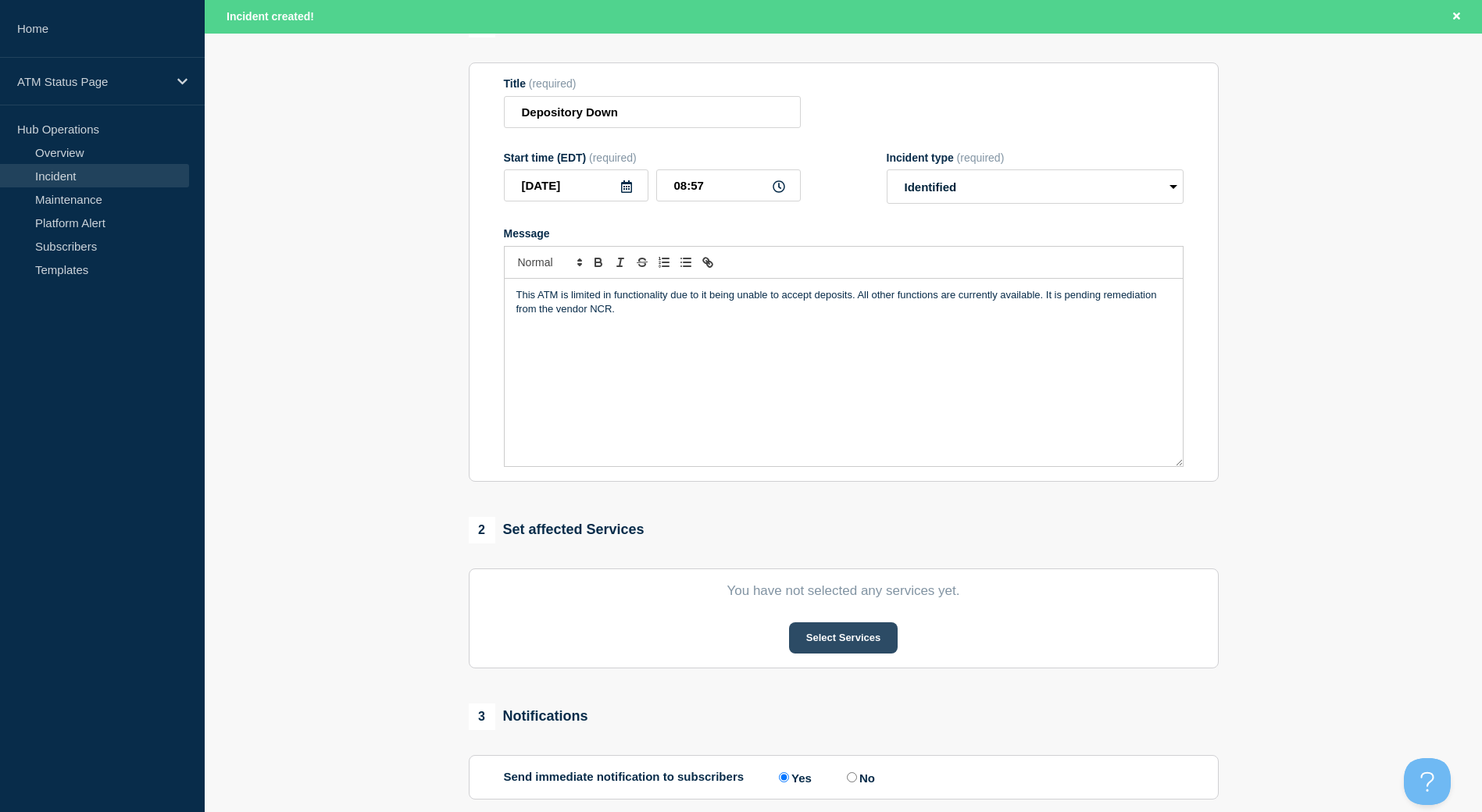
click at [855, 639] on button "Select Services" at bounding box center [843, 638] width 108 height 31
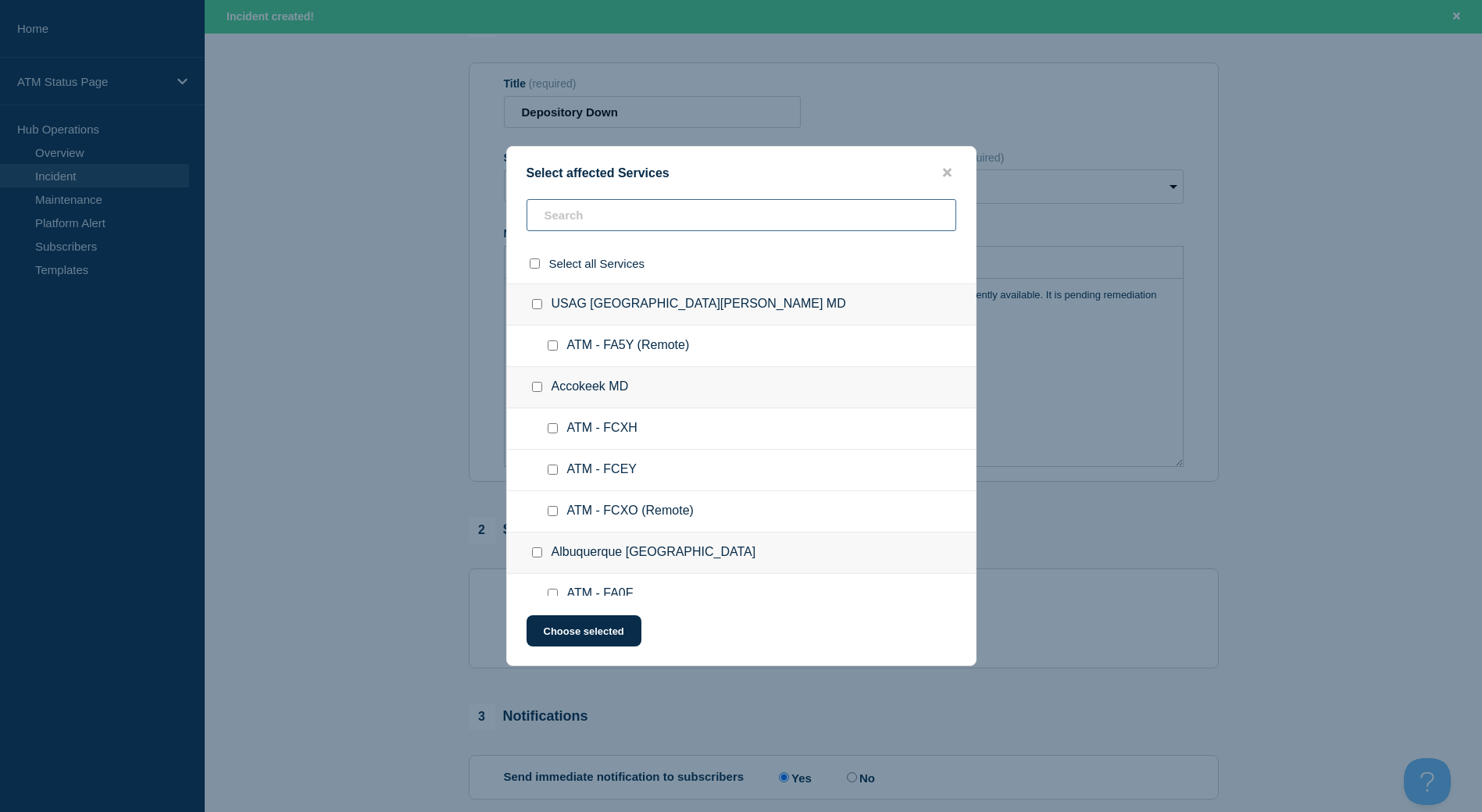
click at [601, 209] on input "text" at bounding box center [741, 215] width 430 height 32
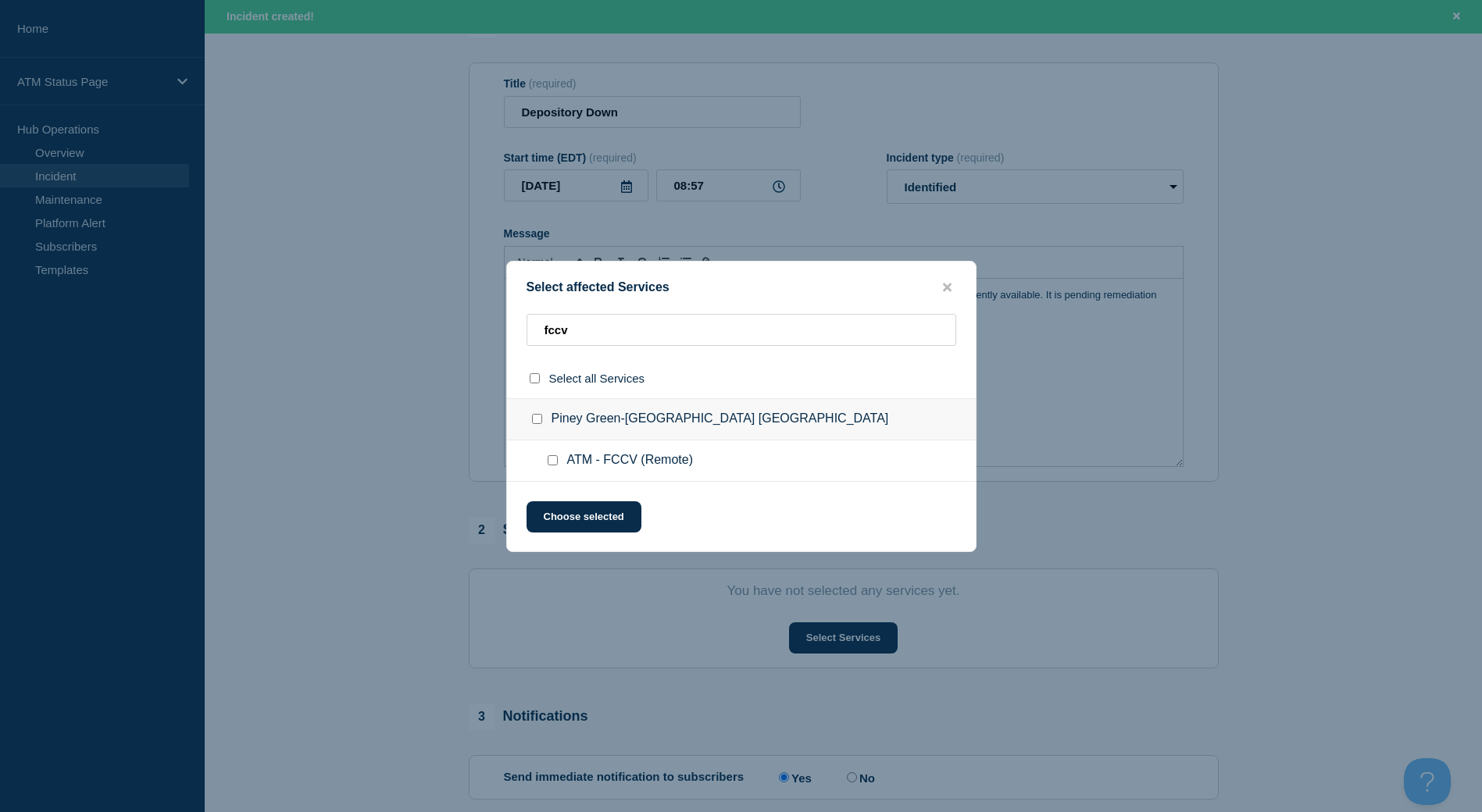
click at [536, 418] on input "Piney Green-Jacksonville NC checkbox" at bounding box center [536, 419] width 10 height 10
click at [579, 516] on button "Choose selected" at bounding box center [583, 517] width 114 height 31
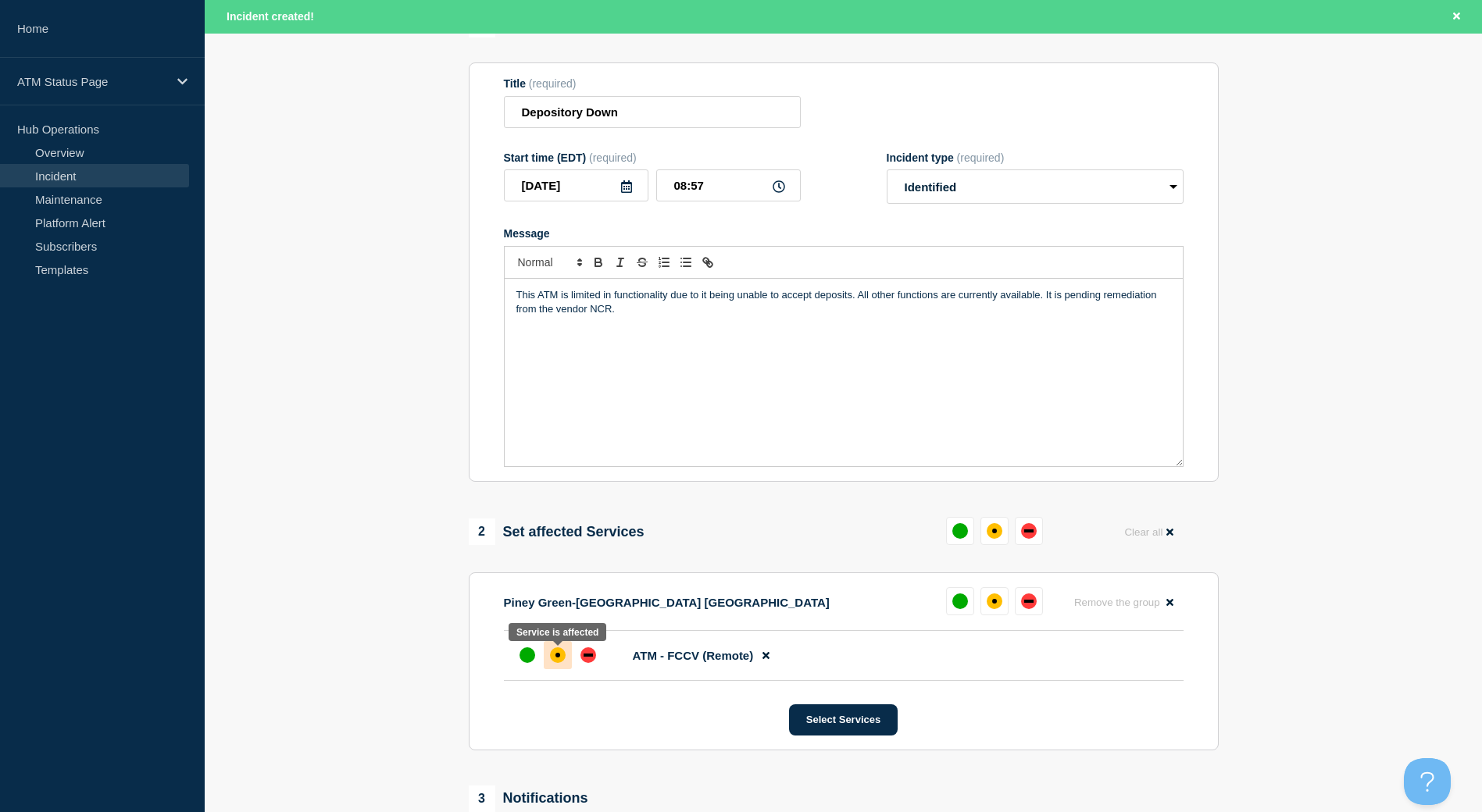
click at [559, 668] on div at bounding box center [558, 655] width 28 height 28
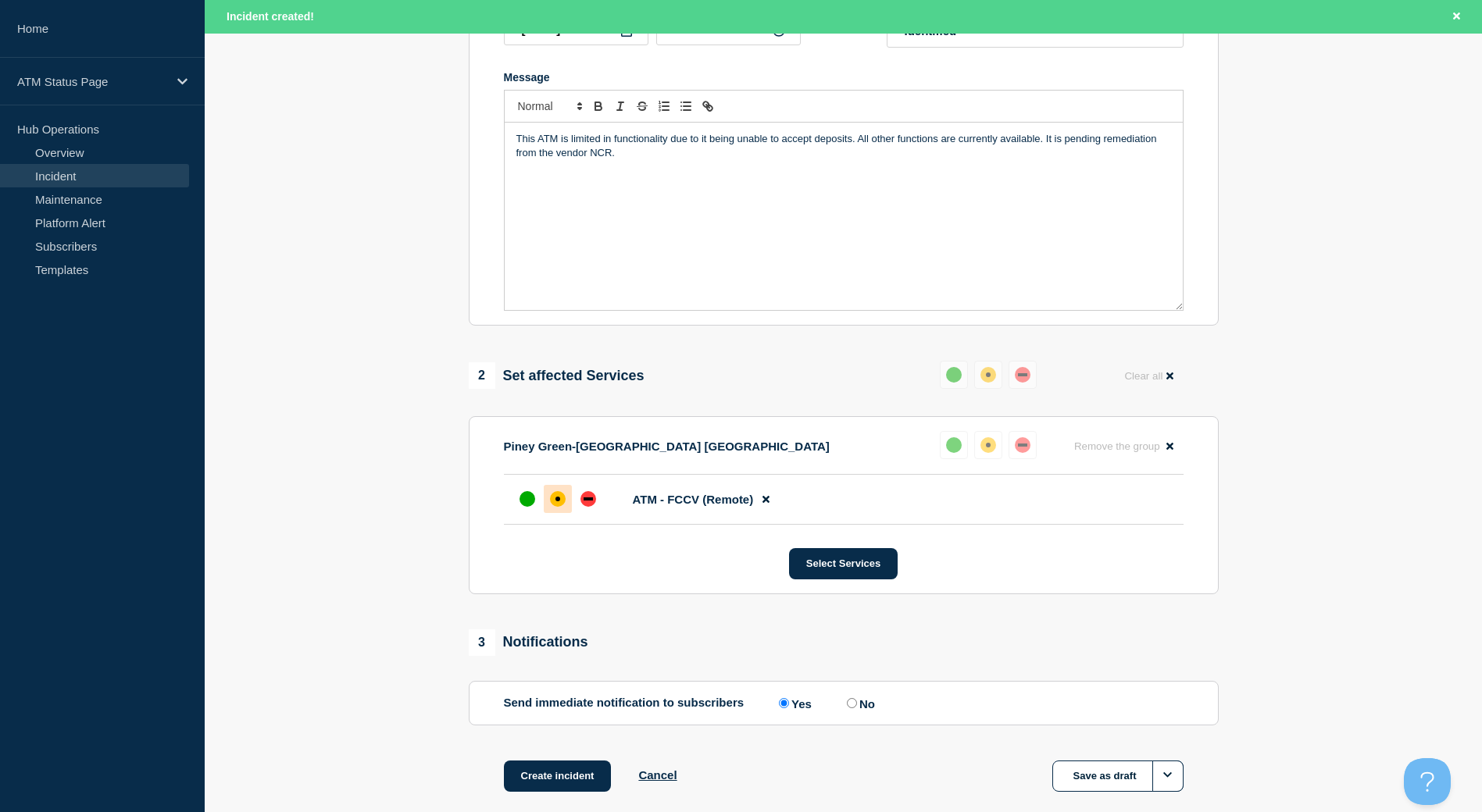
scroll to position [390, 0]
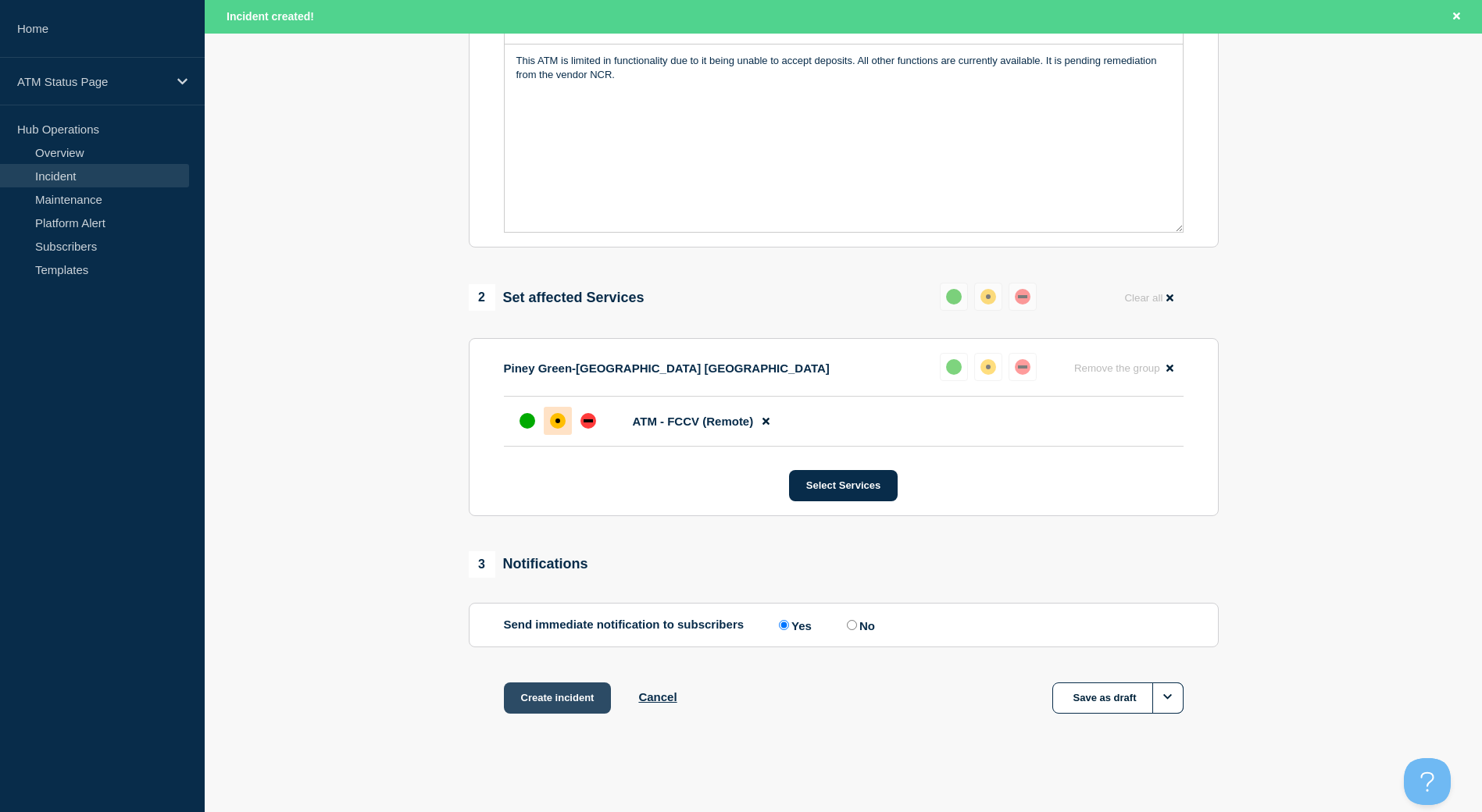
click at [558, 708] on button "Create incident" at bounding box center [557, 698] width 107 height 31
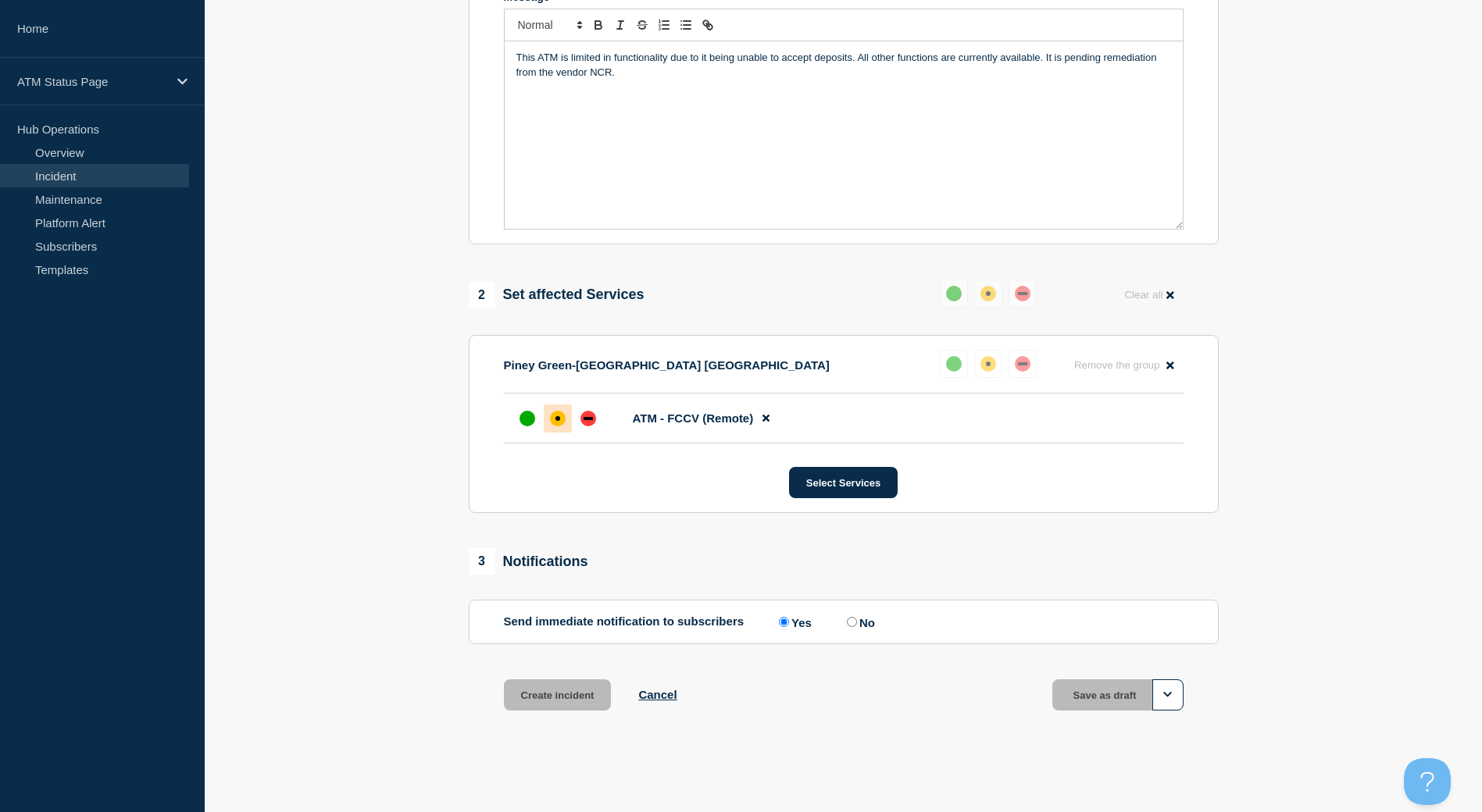
scroll to position [357, 0]
